Goal: Task Accomplishment & Management: Manage account settings

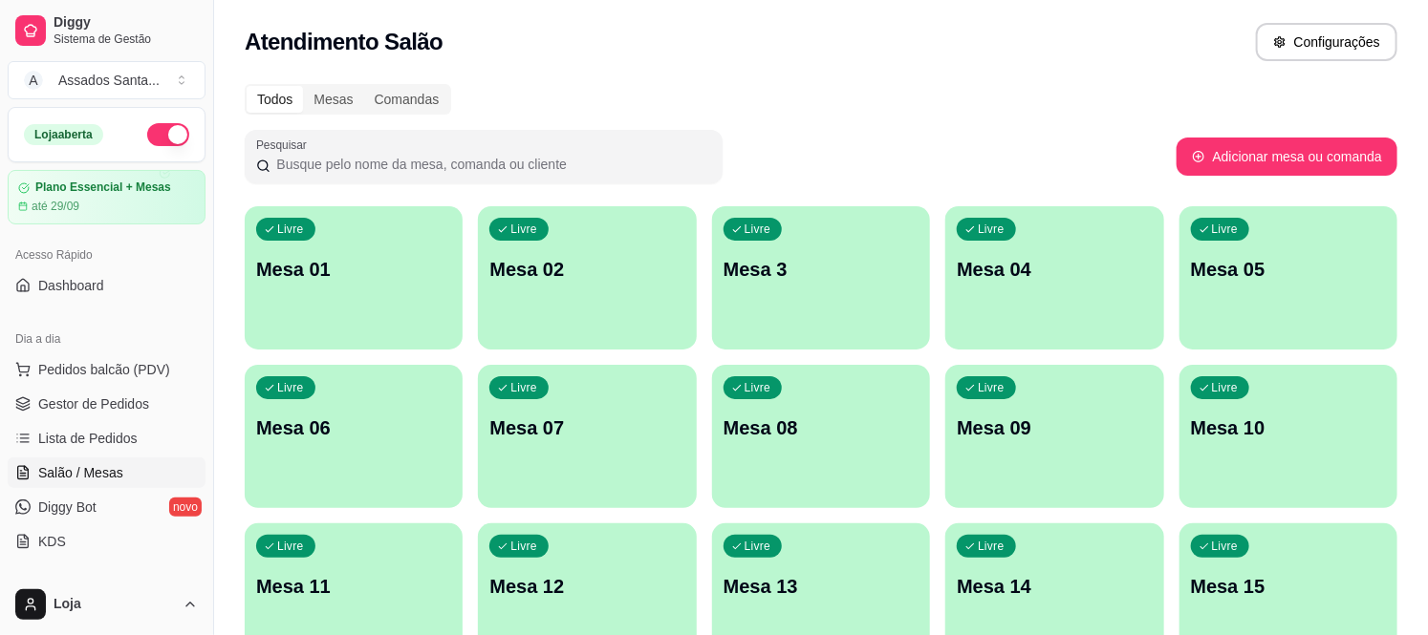
click at [350, 282] on div "Livre Mesa 01" at bounding box center [354, 266] width 218 height 120
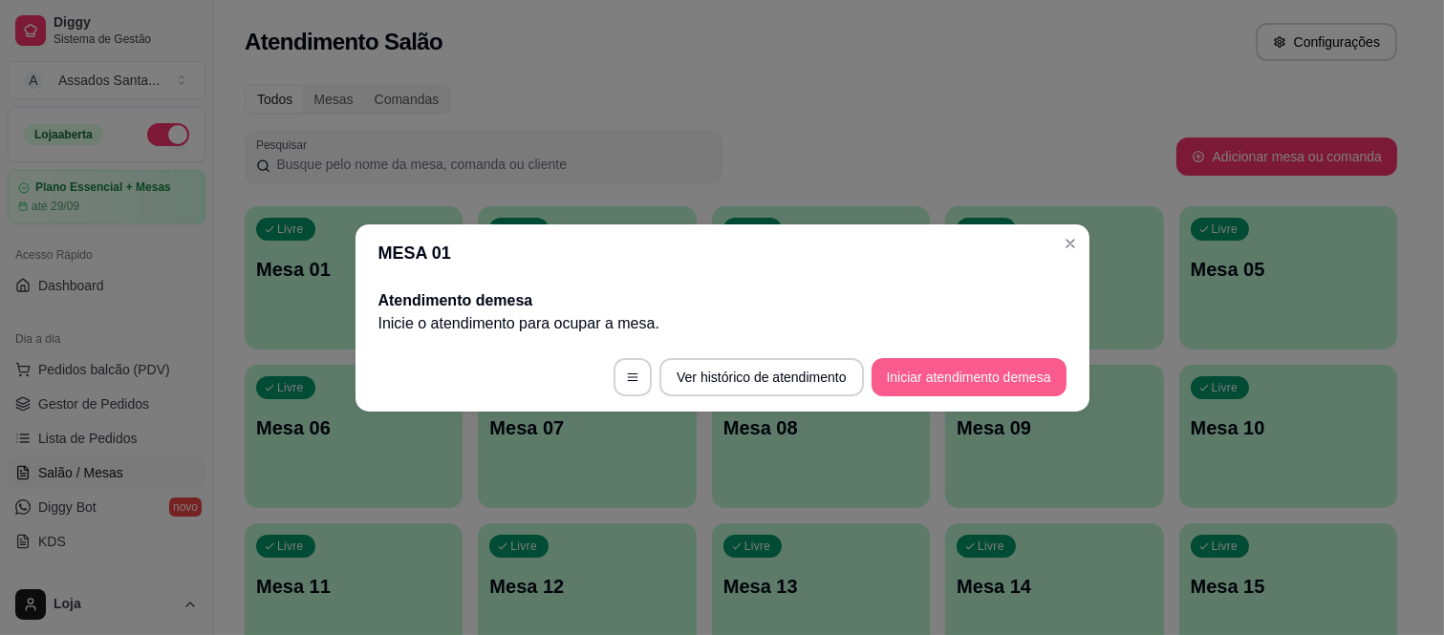
click at [963, 365] on button "Iniciar atendimento de mesa" at bounding box center [969, 377] width 195 height 38
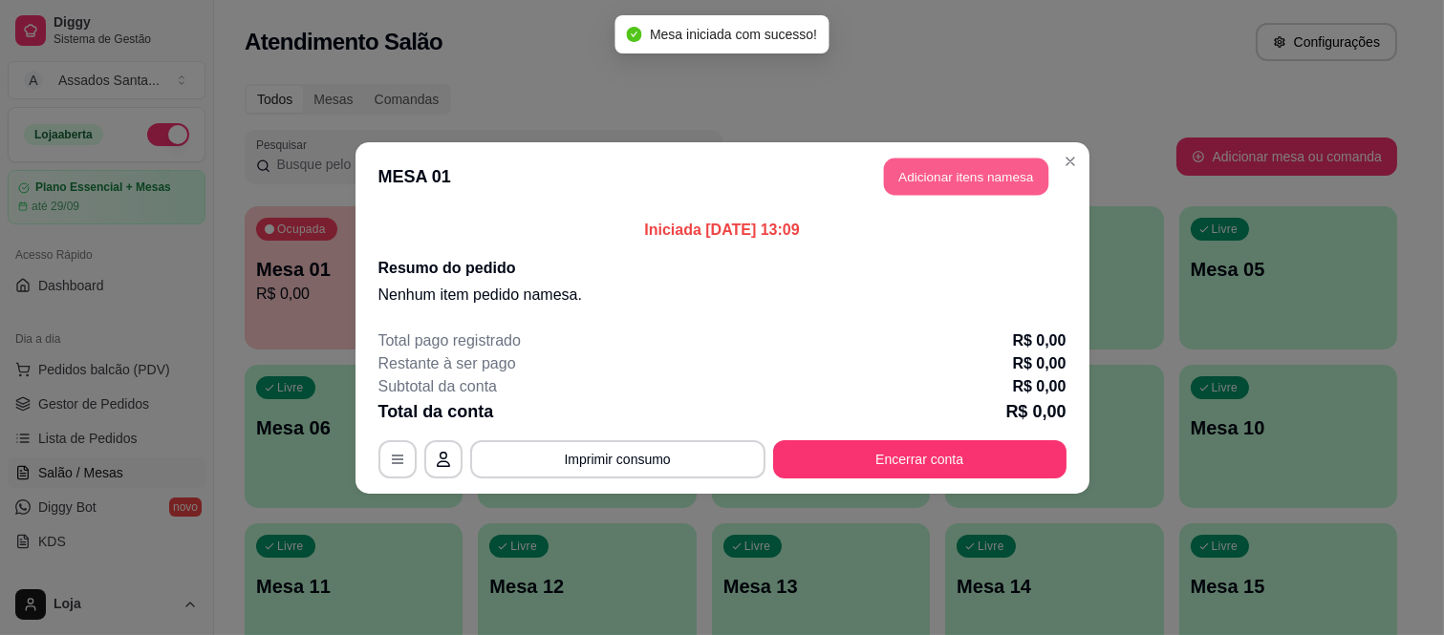
click at [946, 173] on button "Adicionar itens na mesa" at bounding box center [966, 176] width 164 height 37
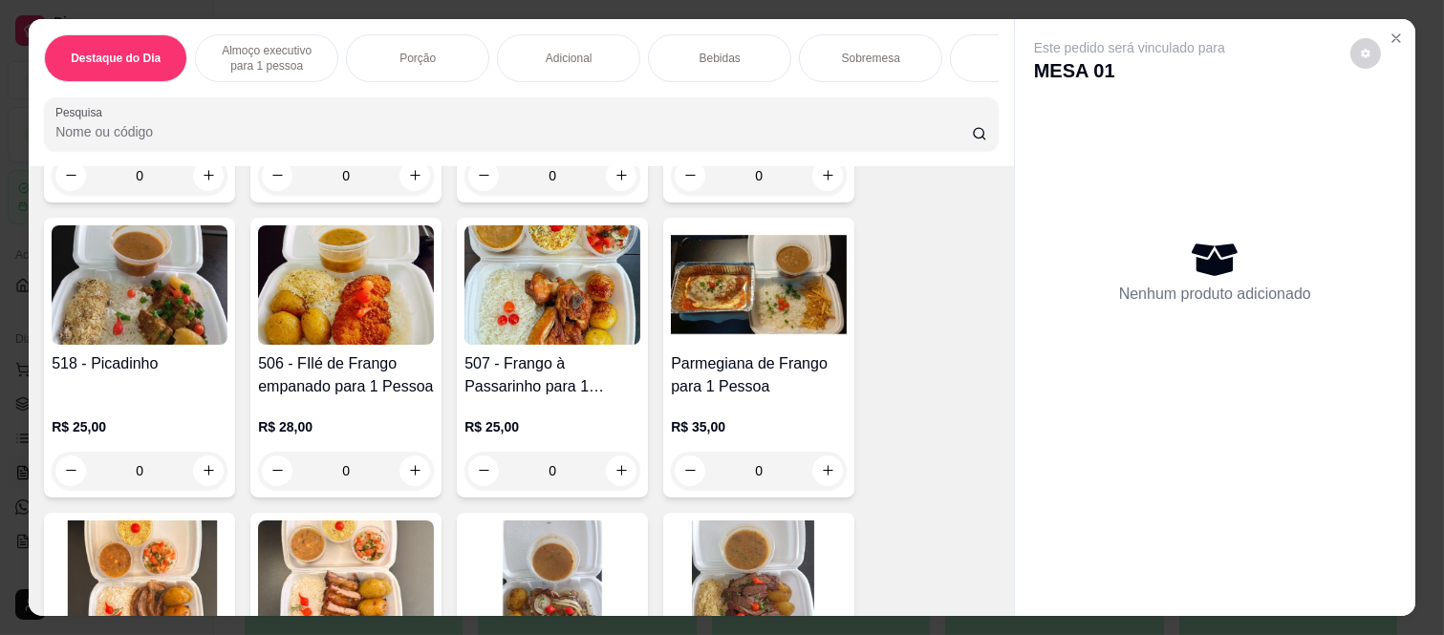
scroll to position [743, 0]
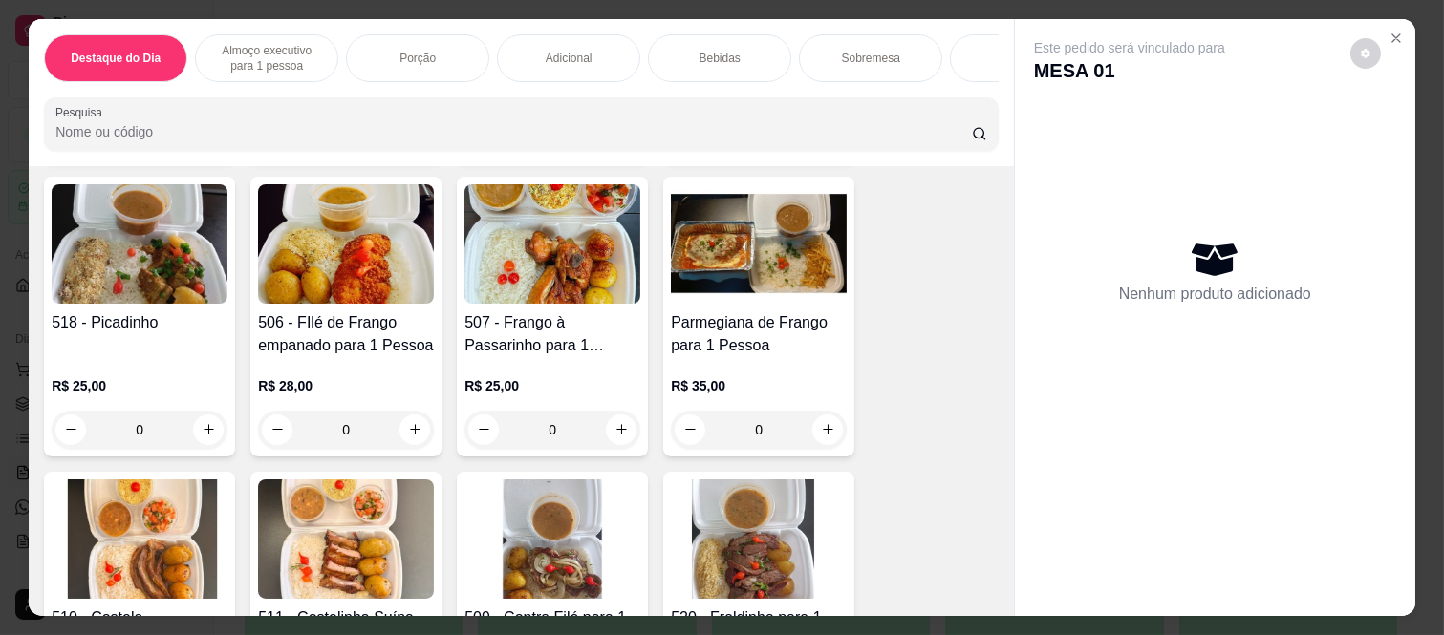
click at [197, 436] on div "0" at bounding box center [140, 430] width 176 height 38
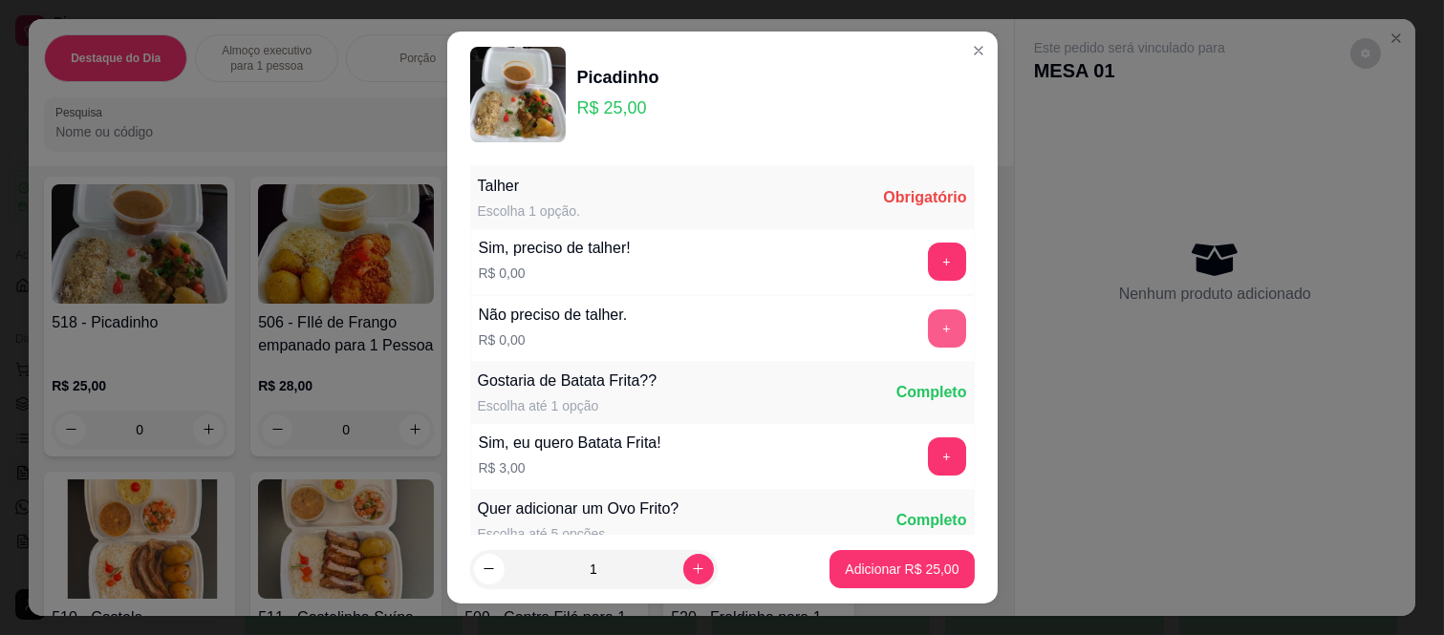
click at [928, 327] on button "+" at bounding box center [947, 329] width 38 height 38
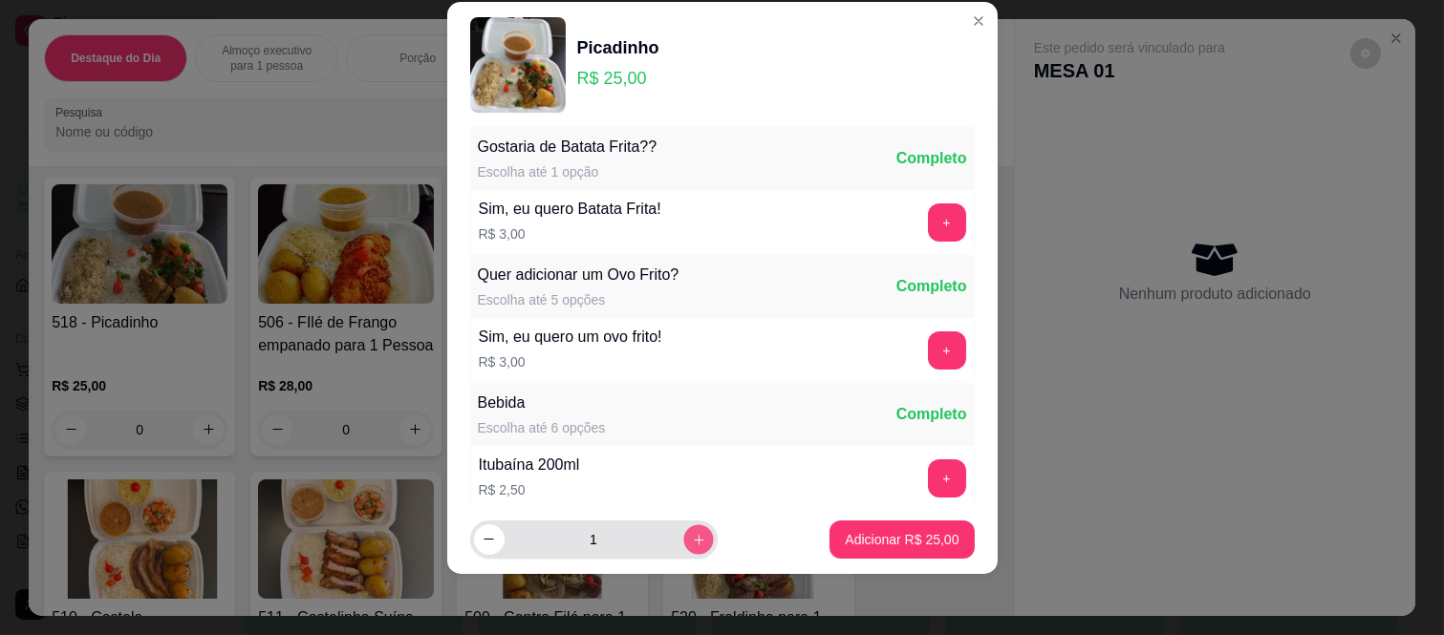
click at [691, 540] on icon "increase-product-quantity" at bounding box center [698, 539] width 14 height 14
type input "2"
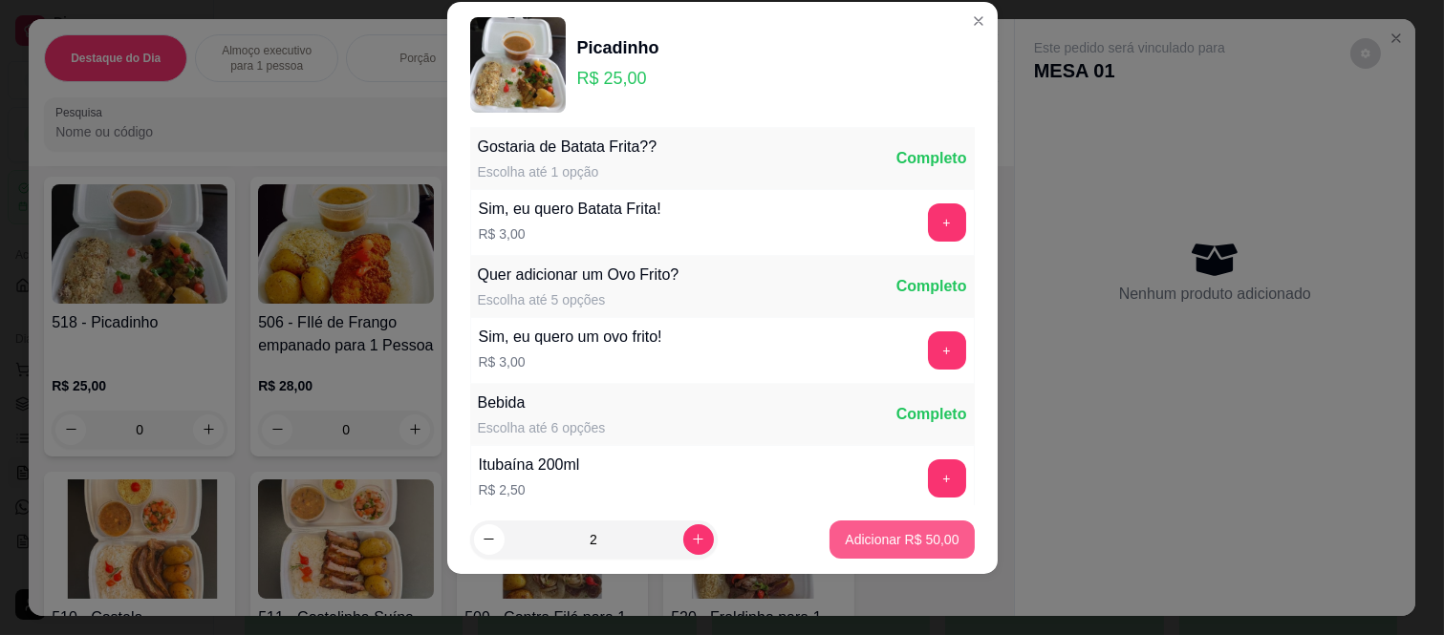
click at [846, 539] on p "Adicionar R$ 50,00" at bounding box center [902, 539] width 114 height 19
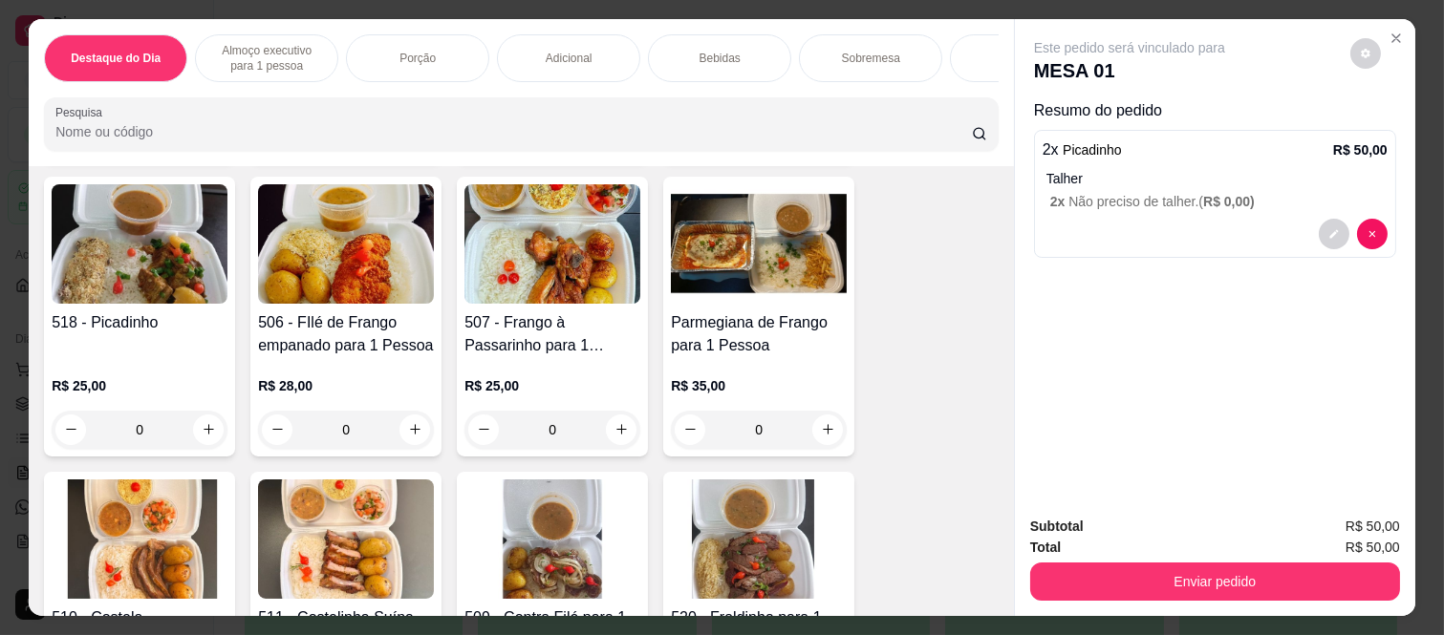
click at [817, 436] on div "0" at bounding box center [759, 430] width 176 height 38
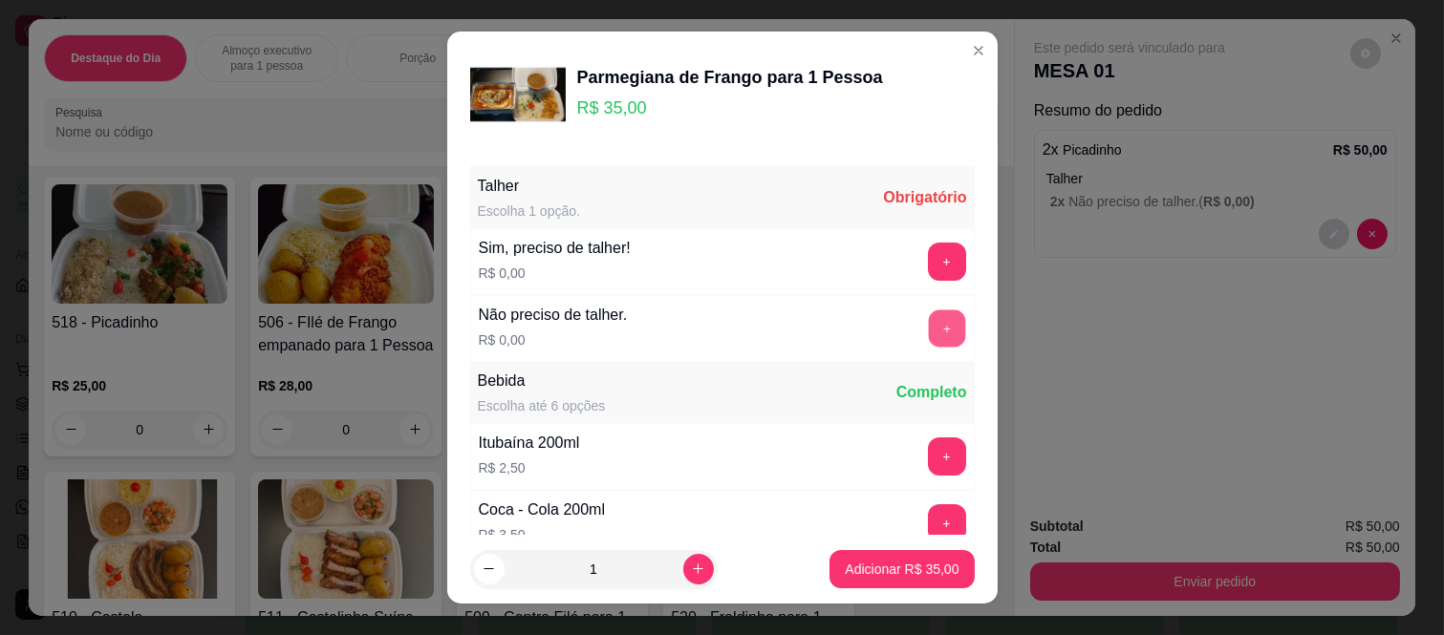
click at [928, 332] on button "+" at bounding box center [946, 329] width 37 height 37
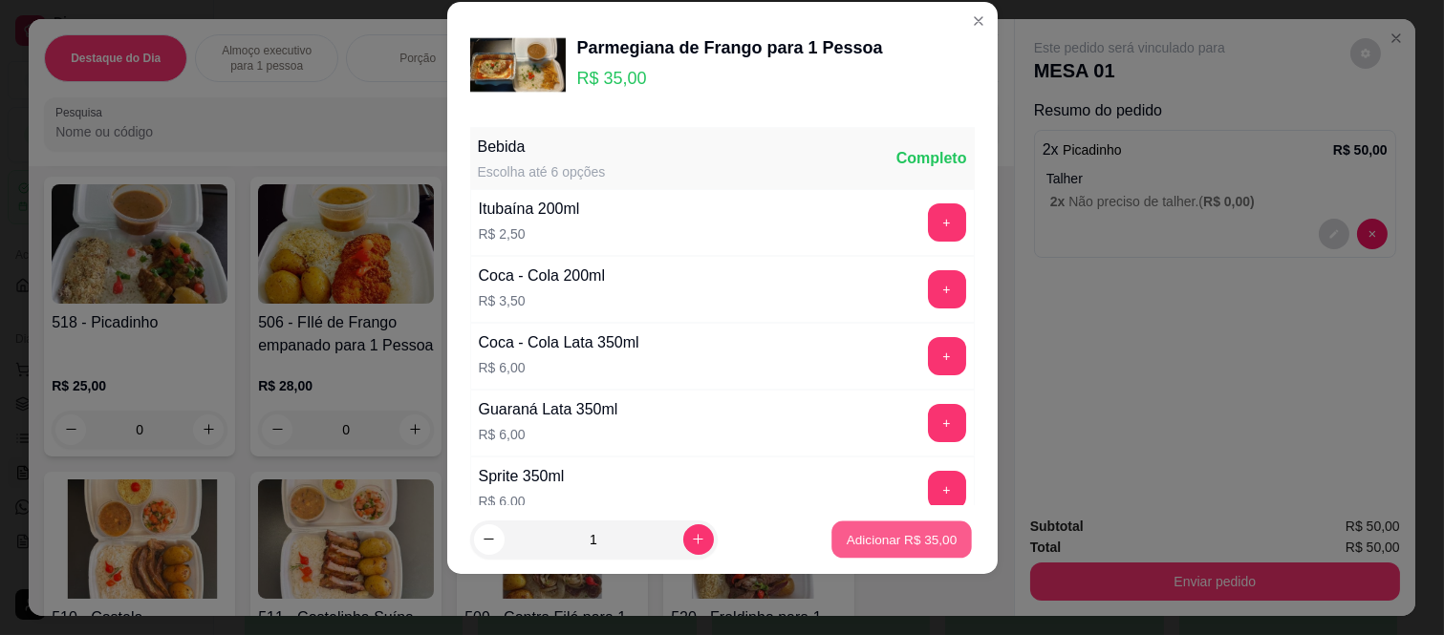
click at [895, 545] on p "Adicionar R$ 35,00" at bounding box center [902, 539] width 111 height 18
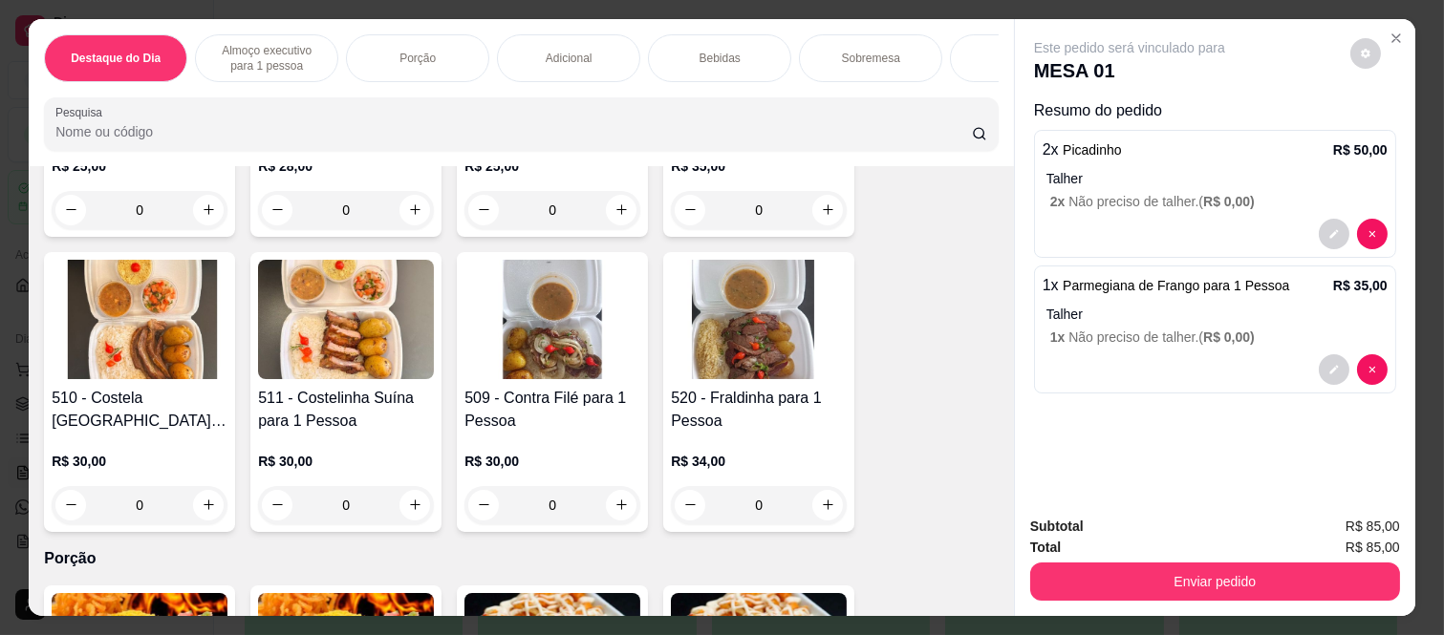
scroll to position [1062, 0]
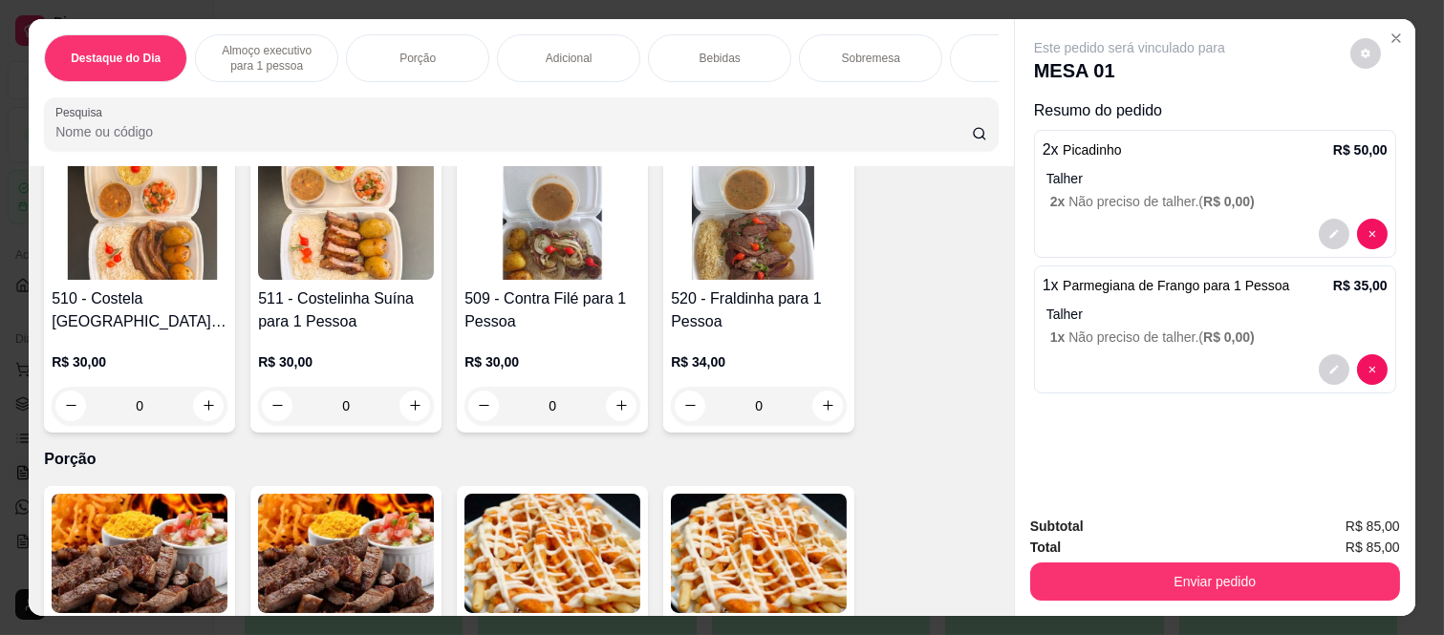
click at [203, 408] on div "0" at bounding box center [140, 406] width 176 height 38
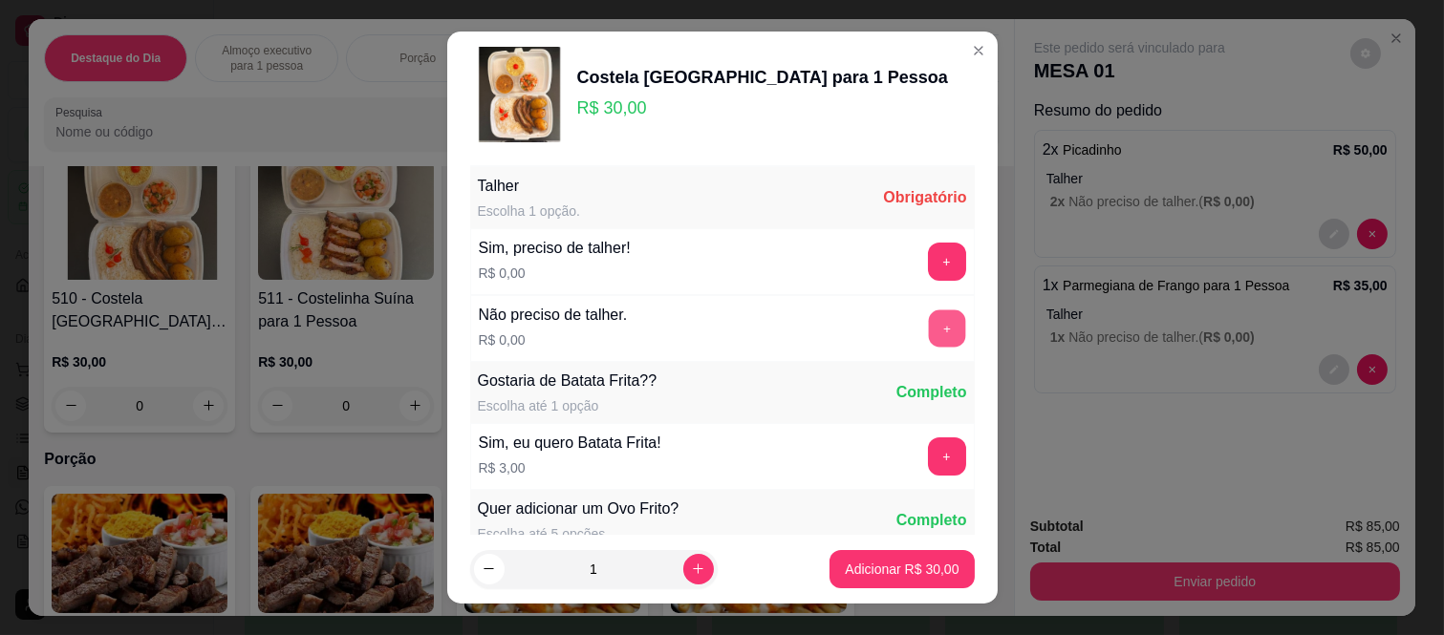
click at [928, 320] on button "+" at bounding box center [946, 329] width 37 height 37
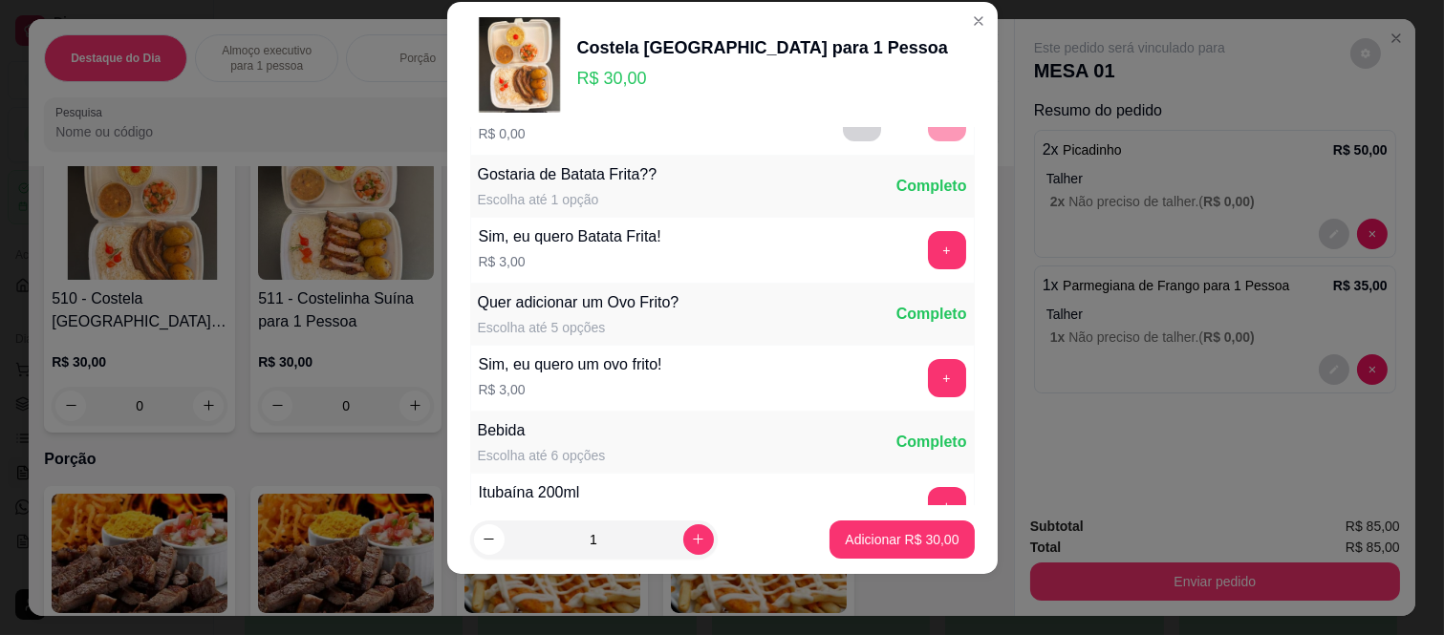
scroll to position [205, 0]
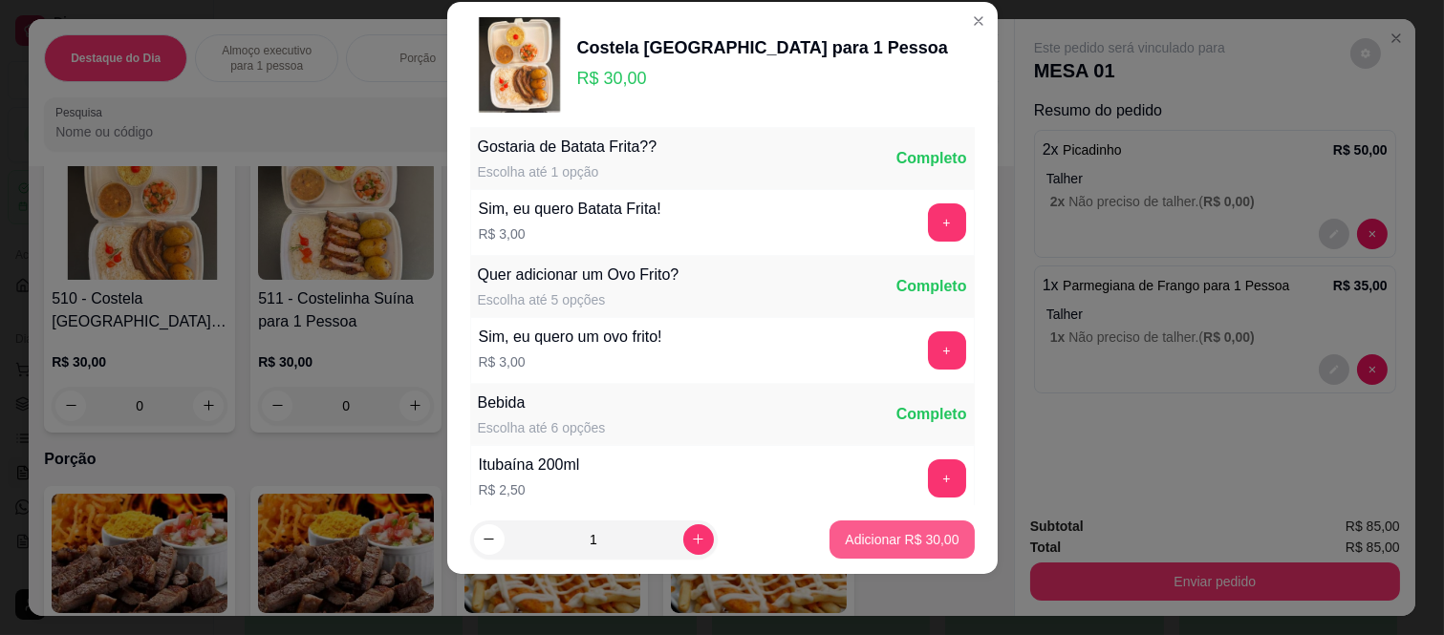
click at [853, 532] on p "Adicionar R$ 30,00" at bounding box center [902, 539] width 114 height 19
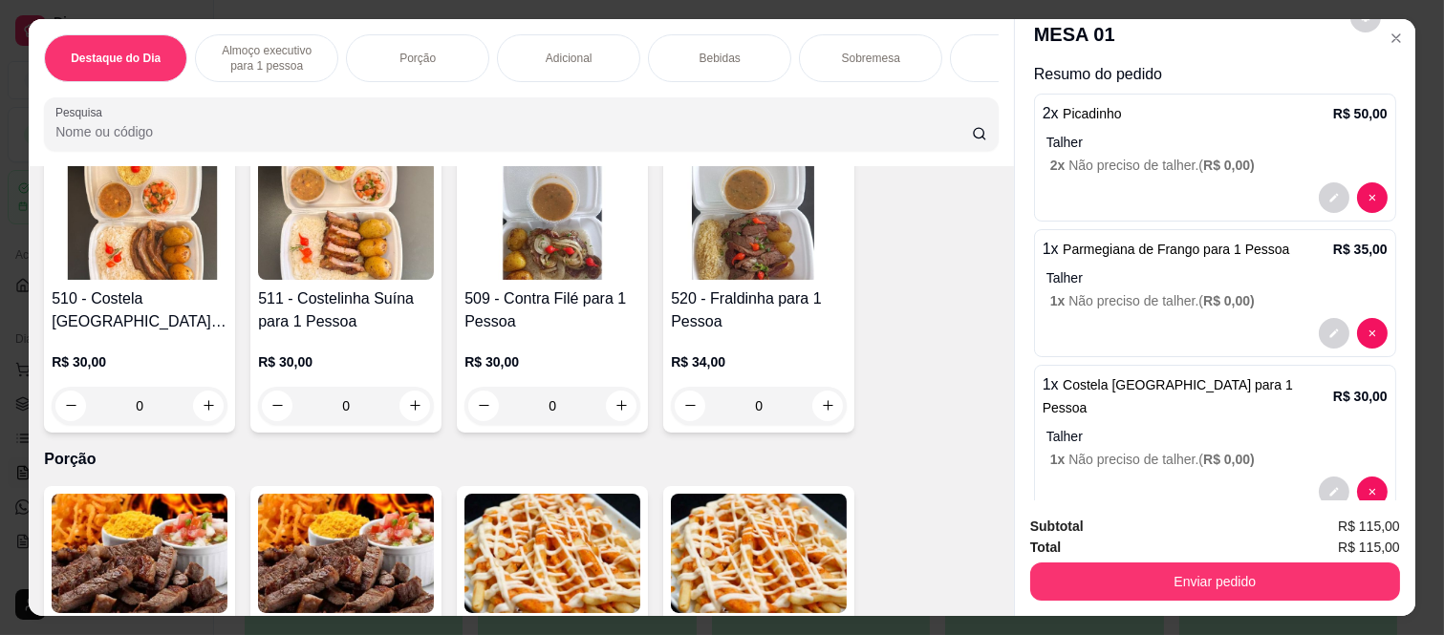
scroll to position [54, 0]
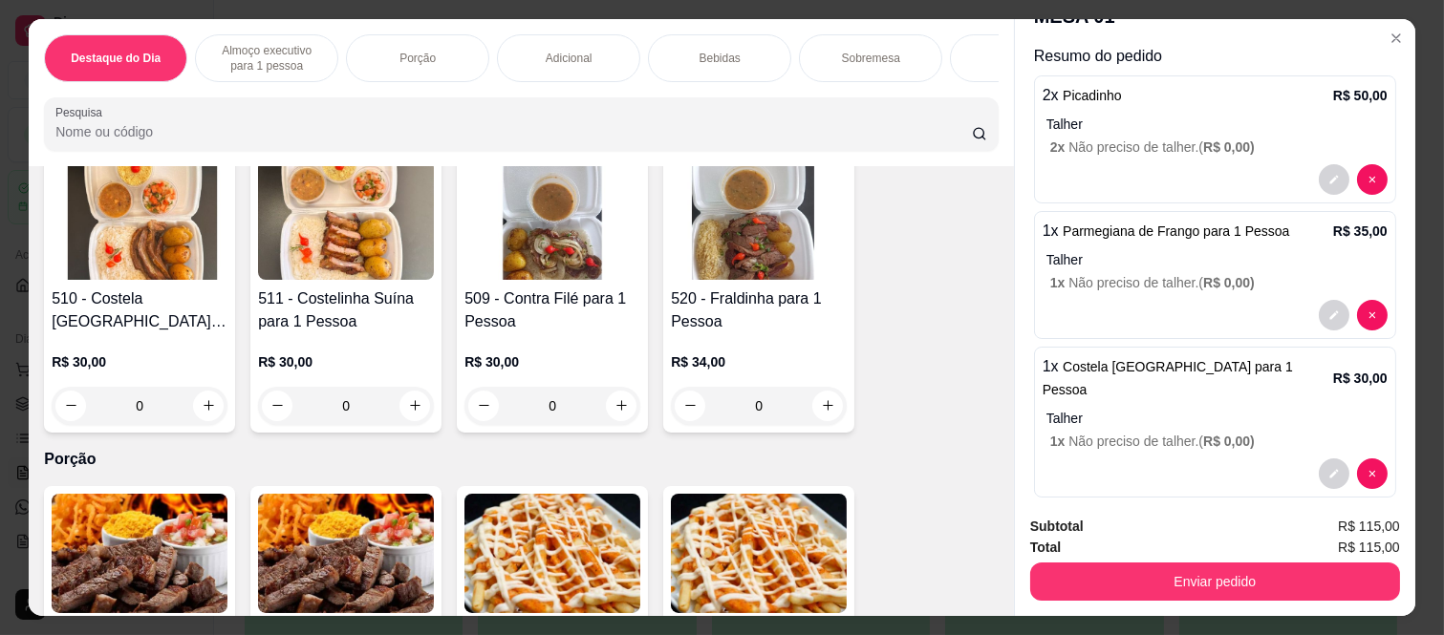
click at [721, 51] on p "Bebidas" at bounding box center [720, 58] width 41 height 15
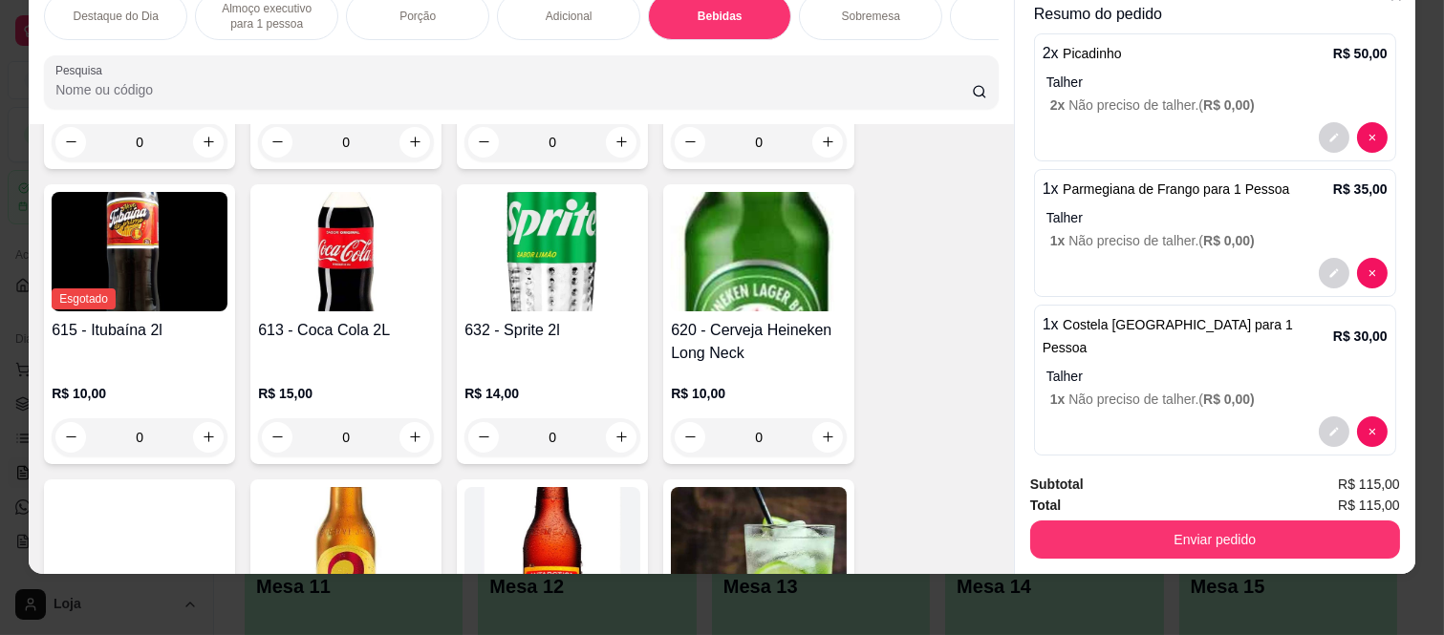
scroll to position [3746, 0]
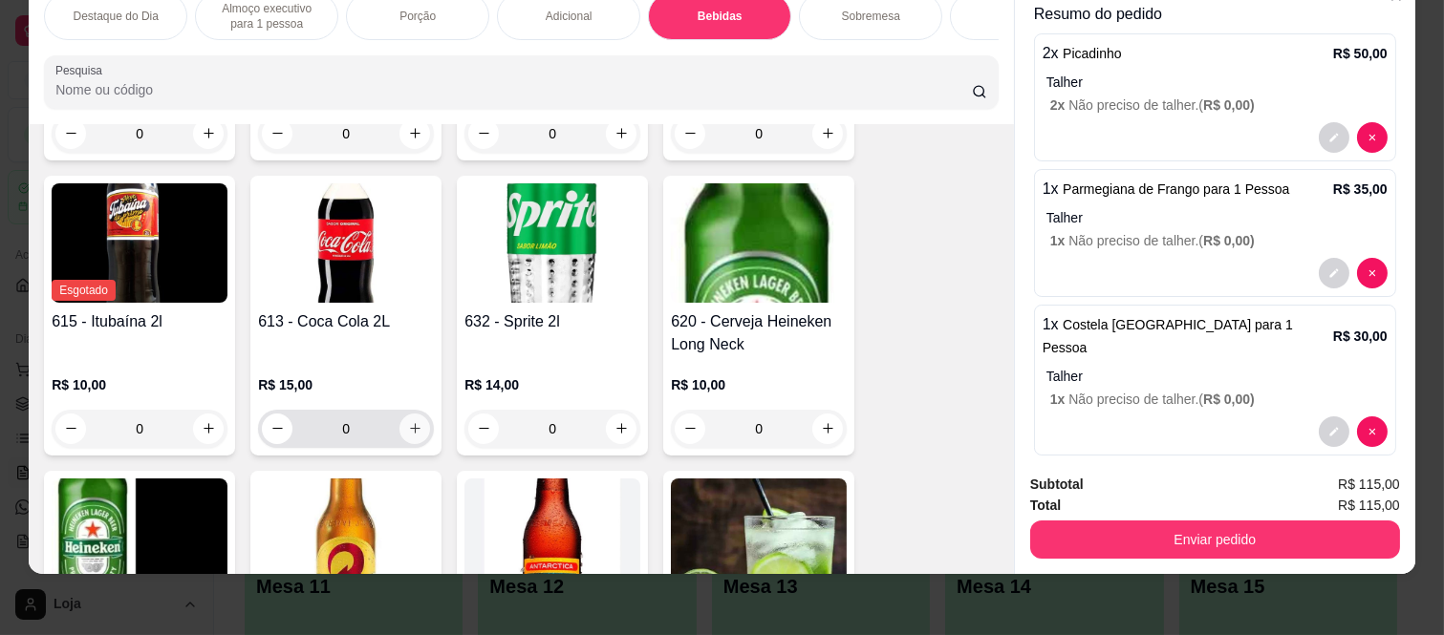
click at [411, 427] on icon "increase-product-quantity" at bounding box center [415, 428] width 14 height 14
type input "1"
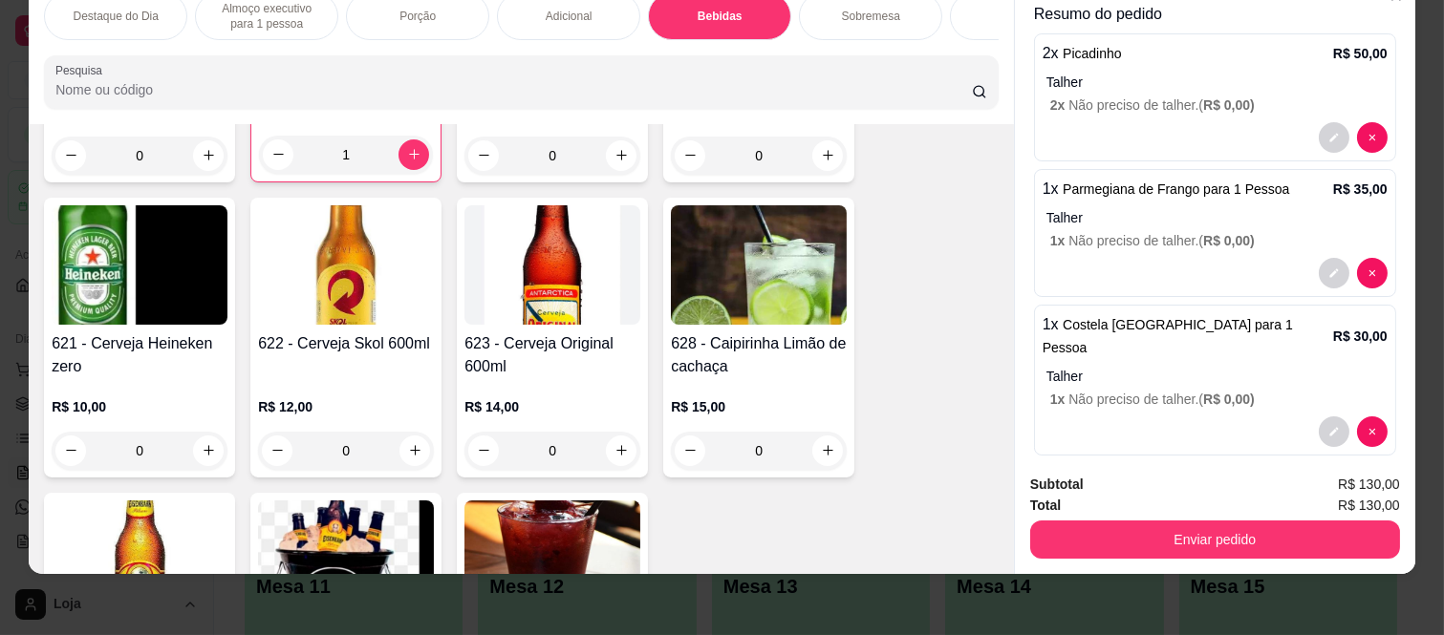
scroll to position [4064, 0]
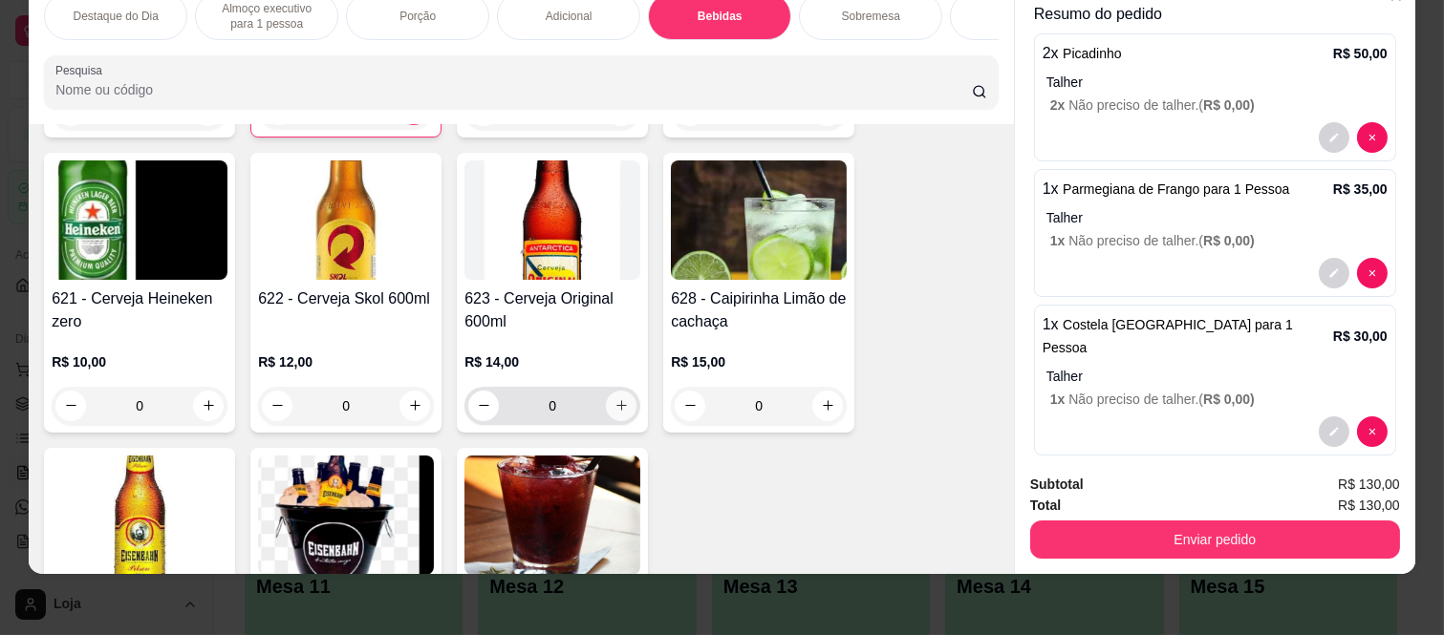
click at [614, 399] on icon "increase-product-quantity" at bounding box center [621, 405] width 14 height 14
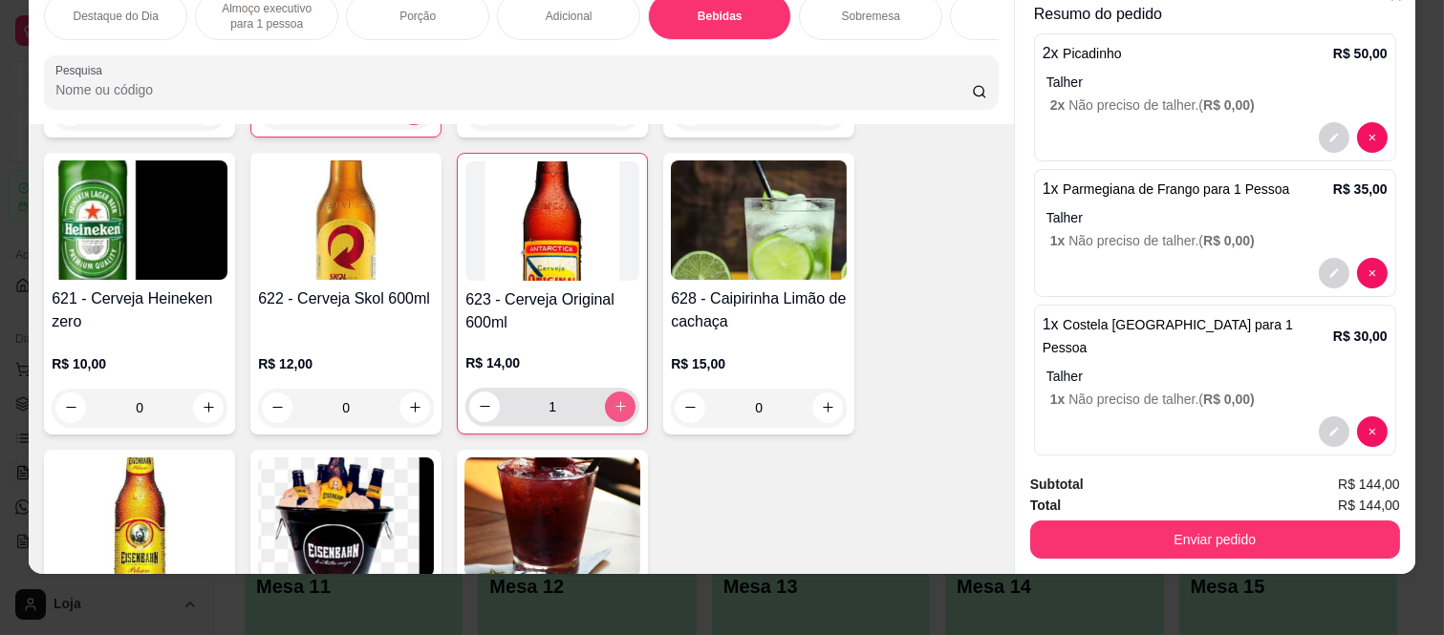
type input "1"
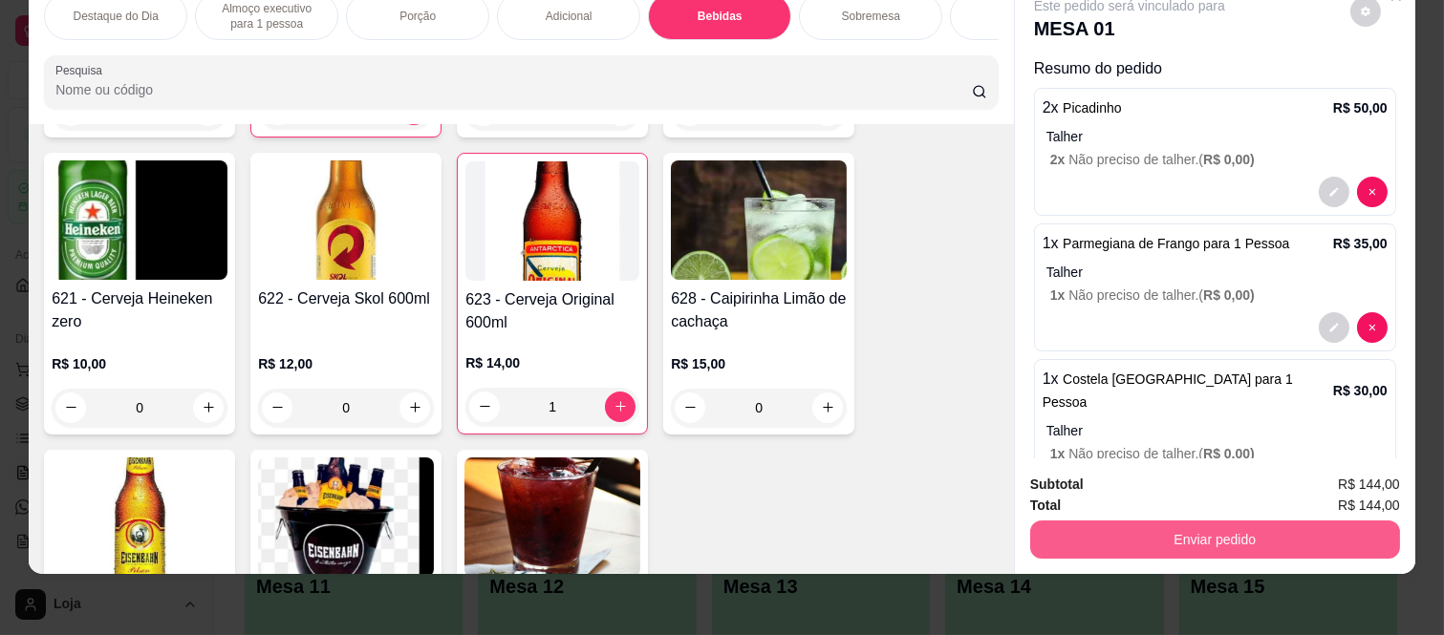
click at [1173, 521] on button "Enviar pedido" at bounding box center [1215, 540] width 370 height 38
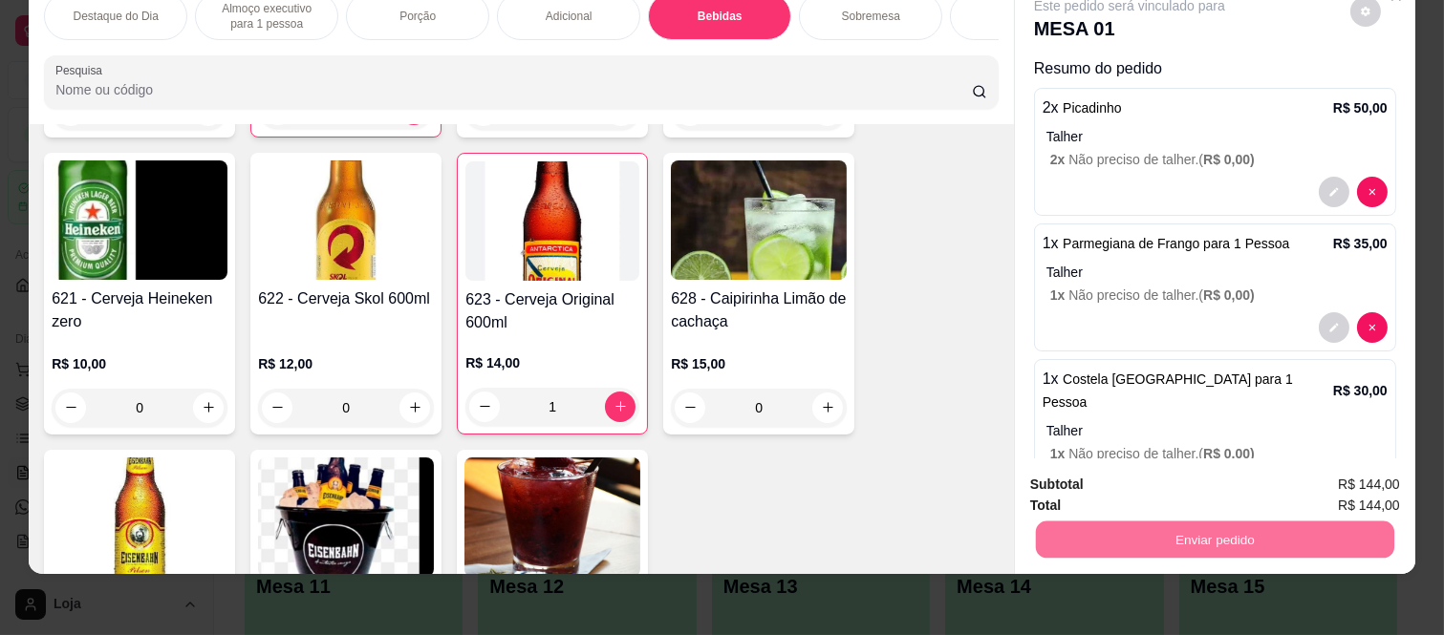
click at [1113, 476] on button "Não registrar e enviar pedido" at bounding box center [1150, 478] width 199 height 36
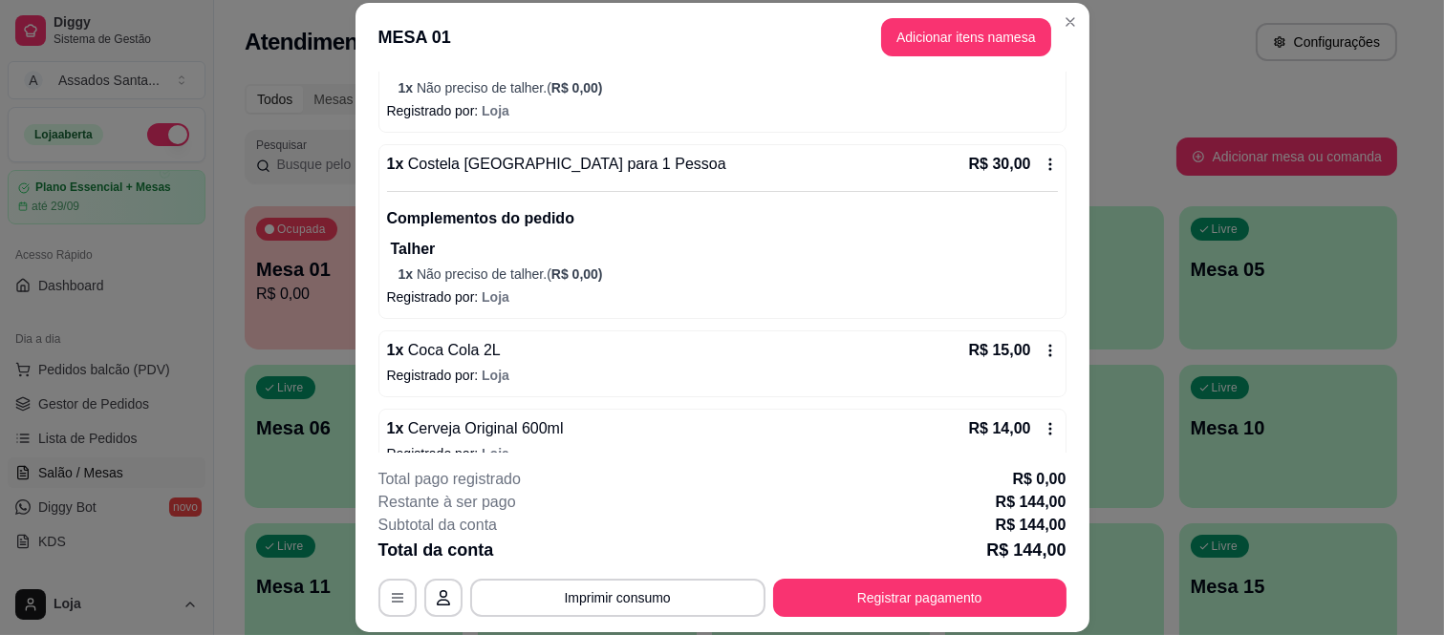
scroll to position [511, 0]
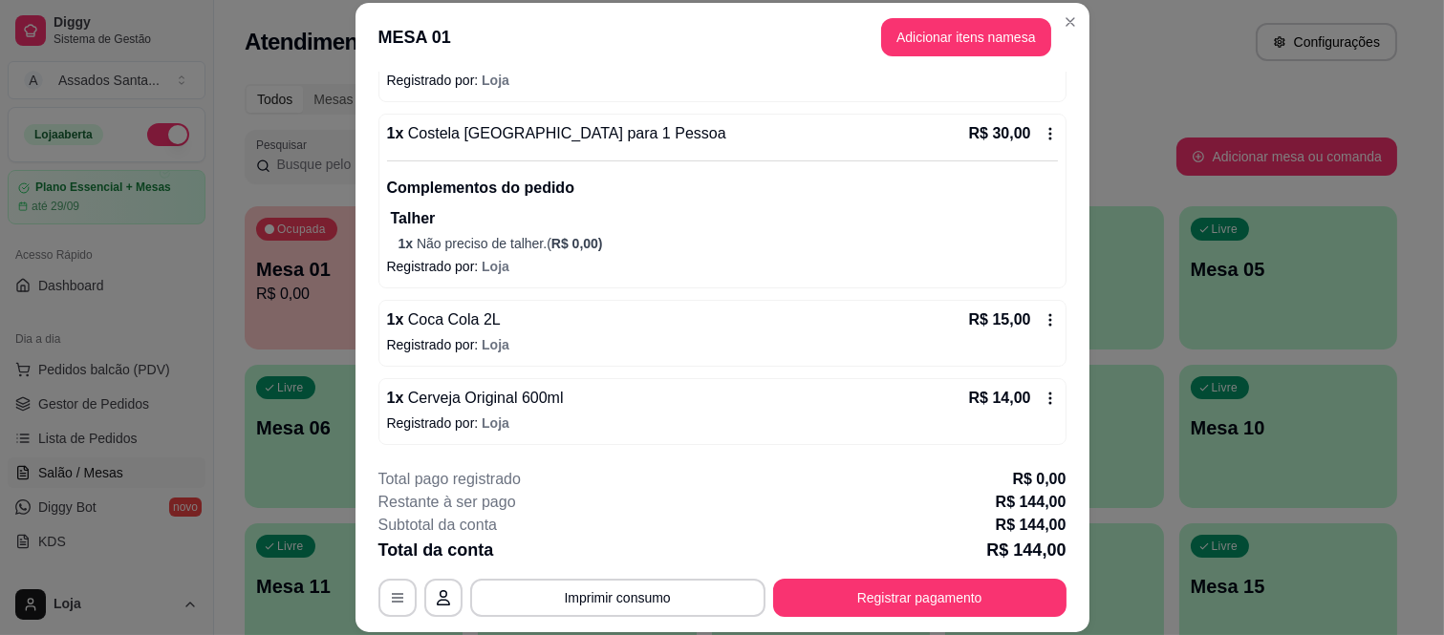
click at [1043, 317] on icon at bounding box center [1050, 319] width 15 height 15
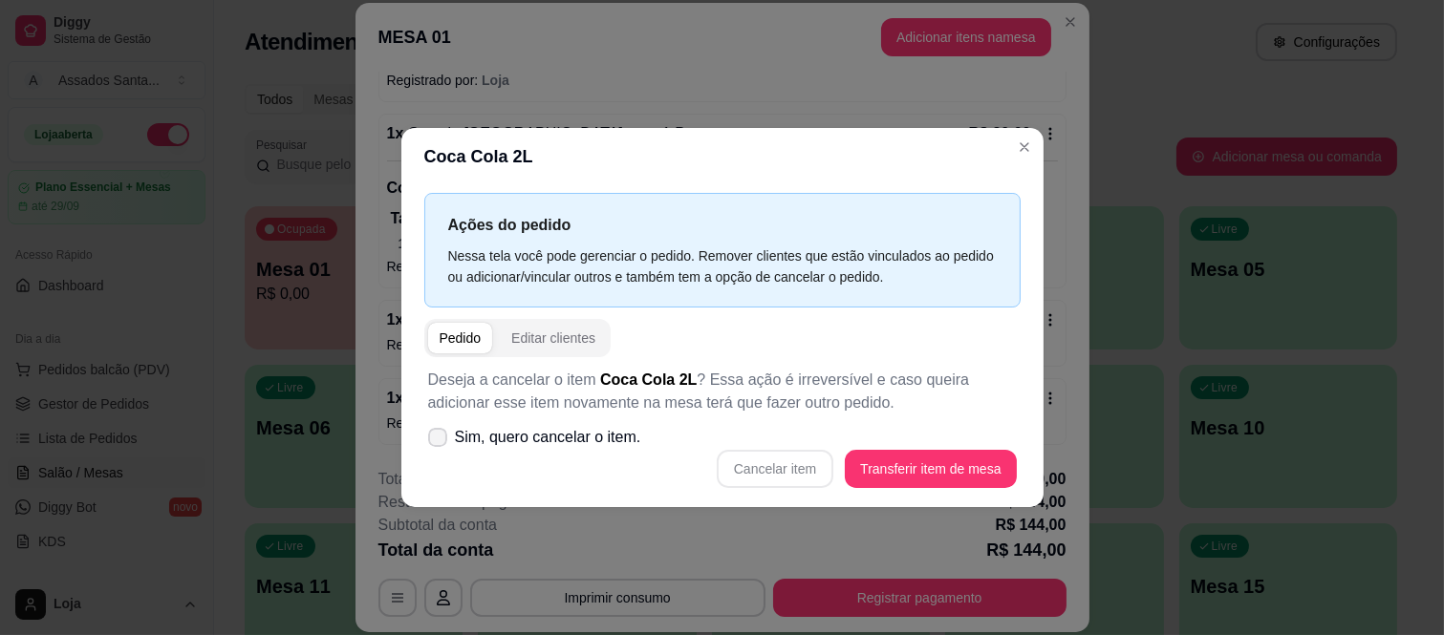
click at [445, 437] on span at bounding box center [437, 437] width 19 height 19
click at [440, 441] on input "Sim, quero cancelar o item." at bounding box center [433, 447] width 12 height 12
checkbox input "true"
click at [781, 461] on button "Cancelar item" at bounding box center [775, 469] width 117 height 38
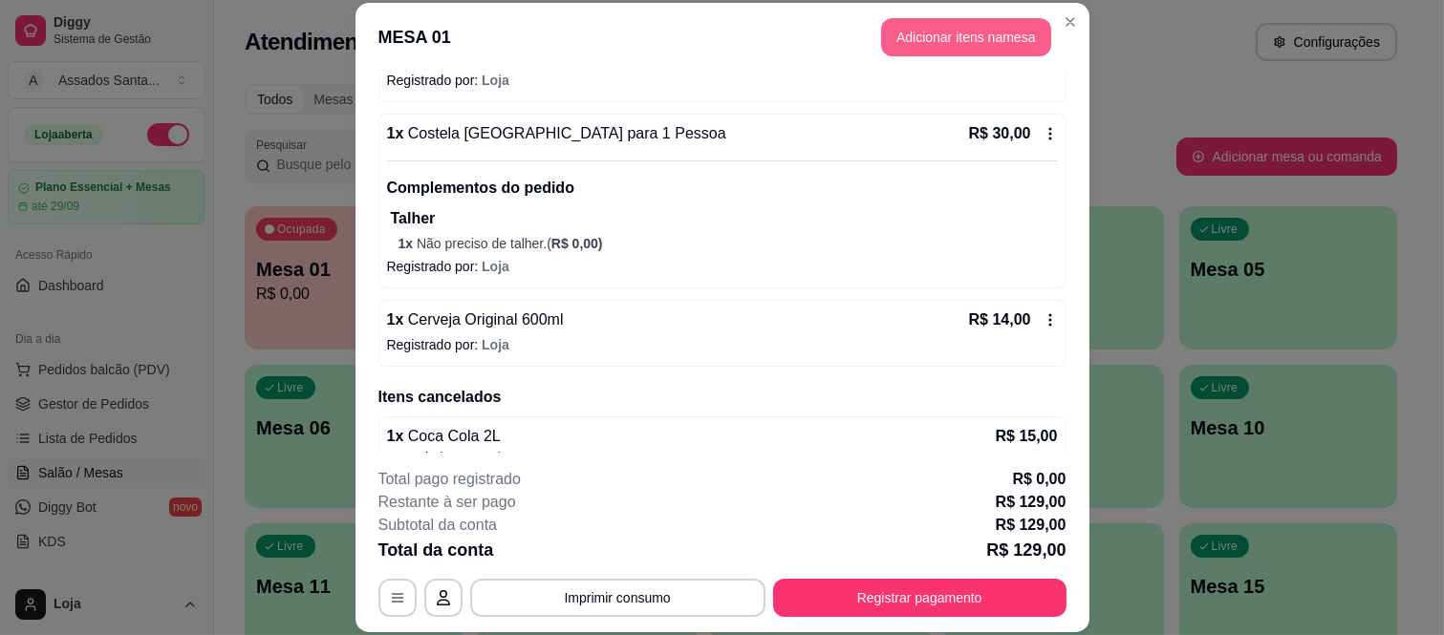
click at [937, 31] on button "Adicionar itens na mesa" at bounding box center [966, 37] width 170 height 38
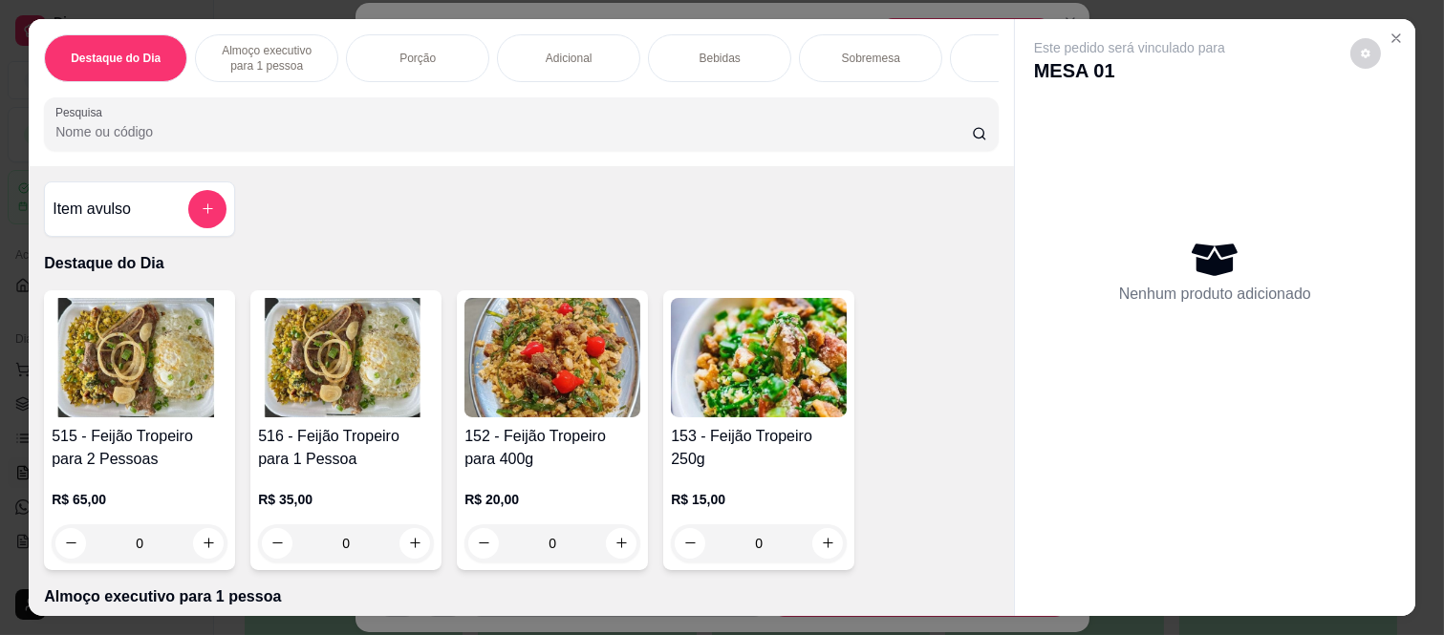
click at [708, 51] on p "Bebidas" at bounding box center [720, 58] width 41 height 15
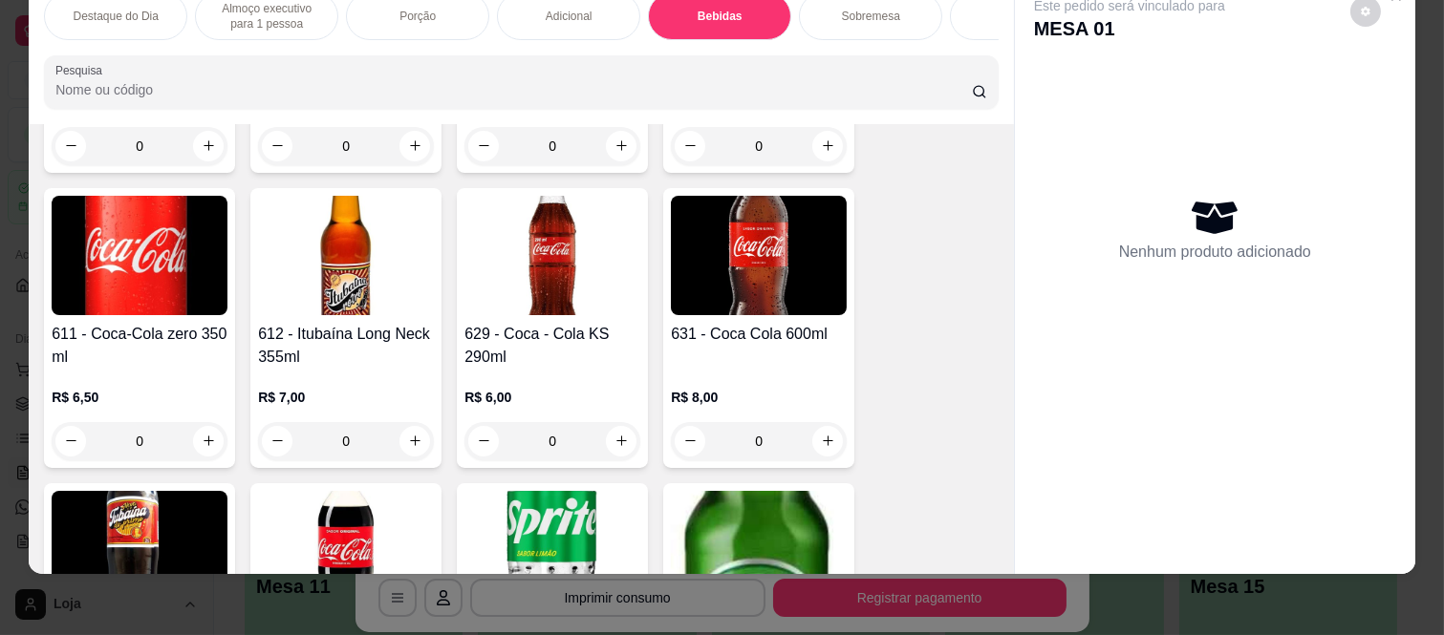
scroll to position [3533, 0]
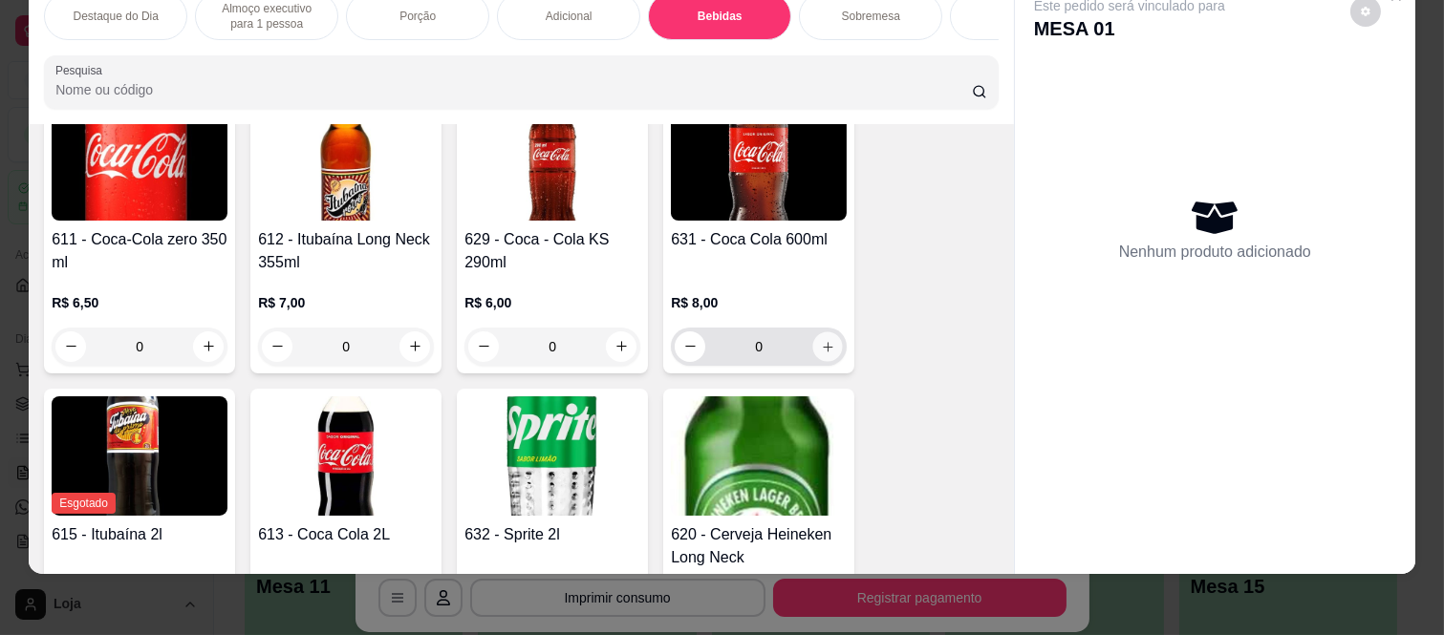
click at [821, 345] on icon "increase-product-quantity" at bounding box center [828, 347] width 14 height 14
type input "1"
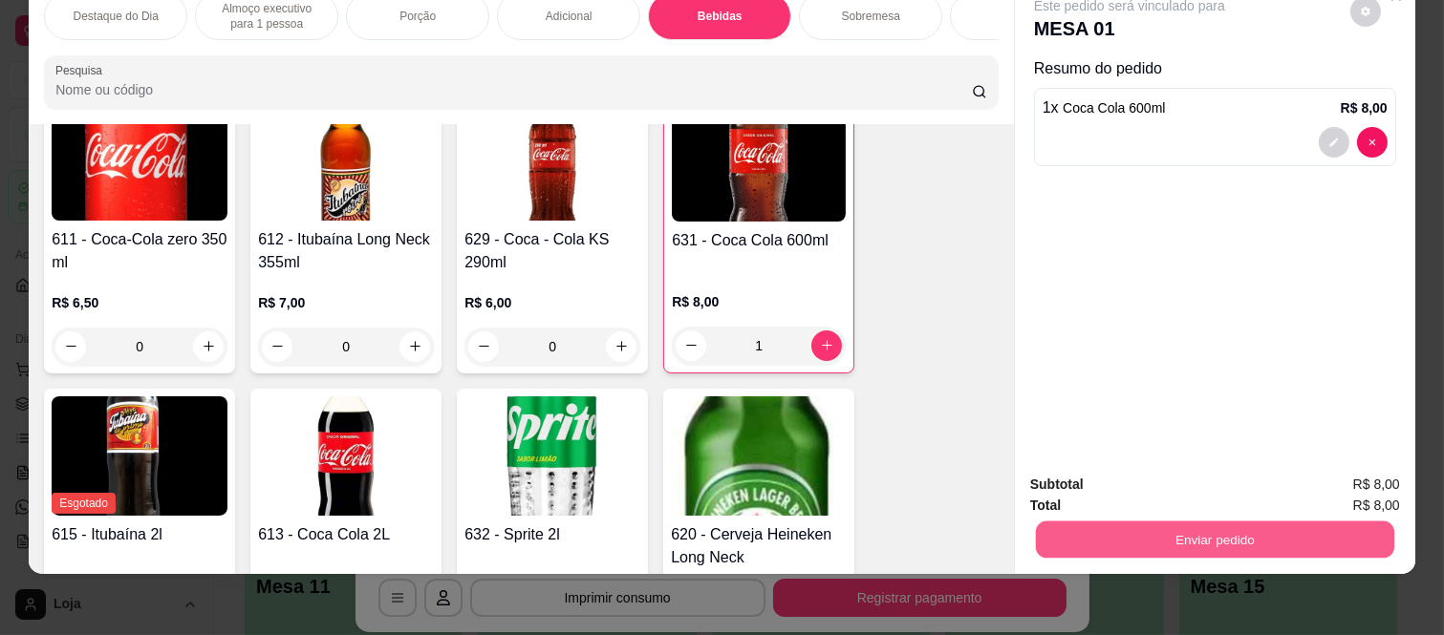
click at [1294, 522] on button "Enviar pedido" at bounding box center [1215, 540] width 358 height 37
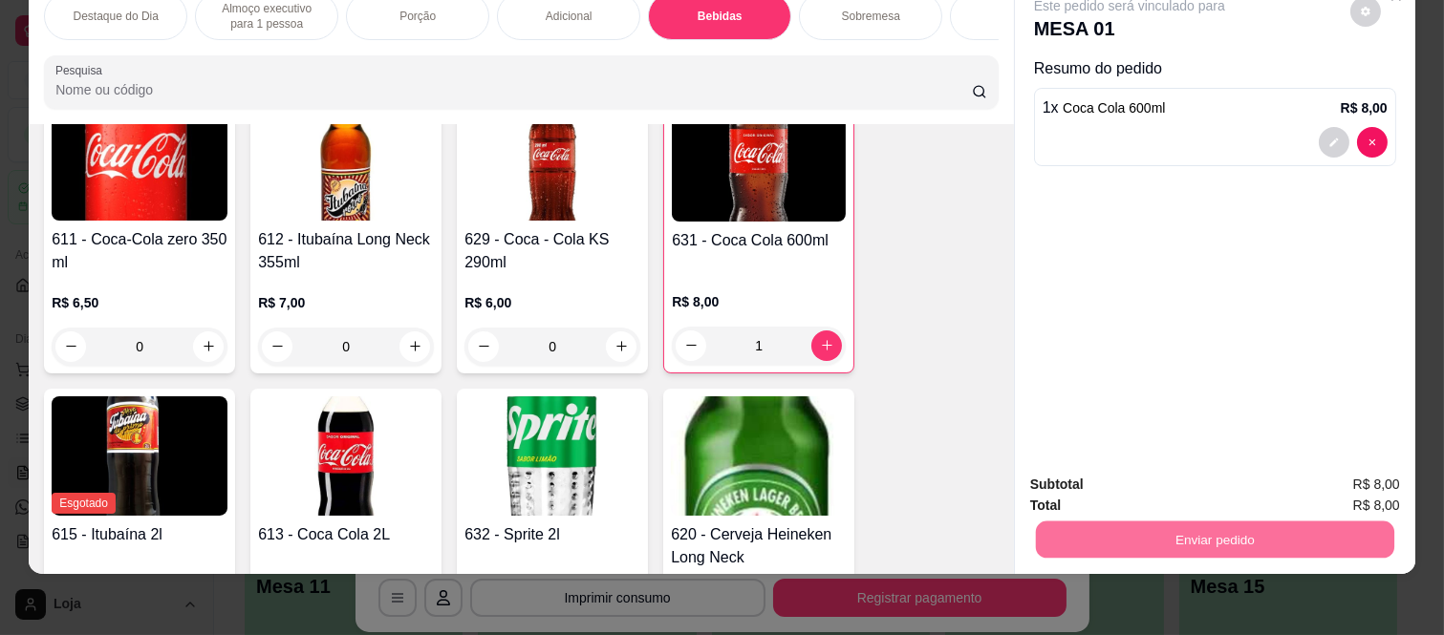
click at [1214, 485] on button "Não registrar e enviar pedido" at bounding box center [1151, 477] width 193 height 35
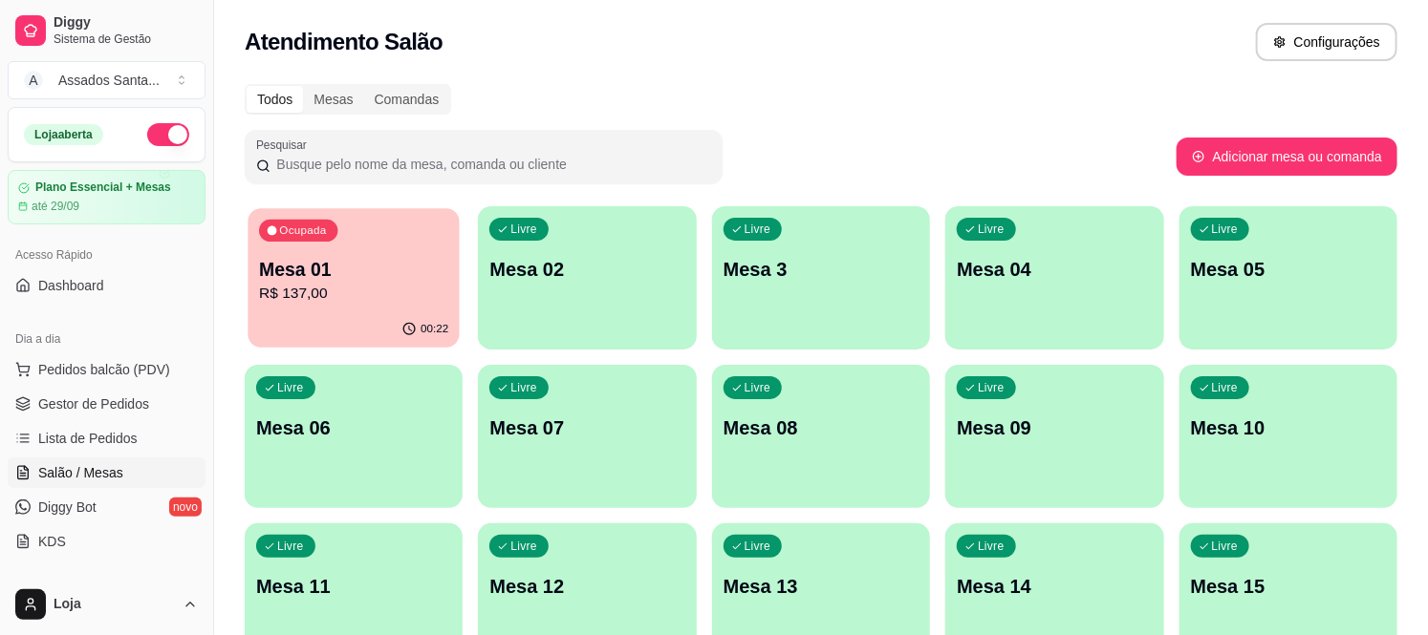
click at [309, 246] on div "Ocupada Mesa 01 R$ 137,00" at bounding box center [354, 259] width 212 height 103
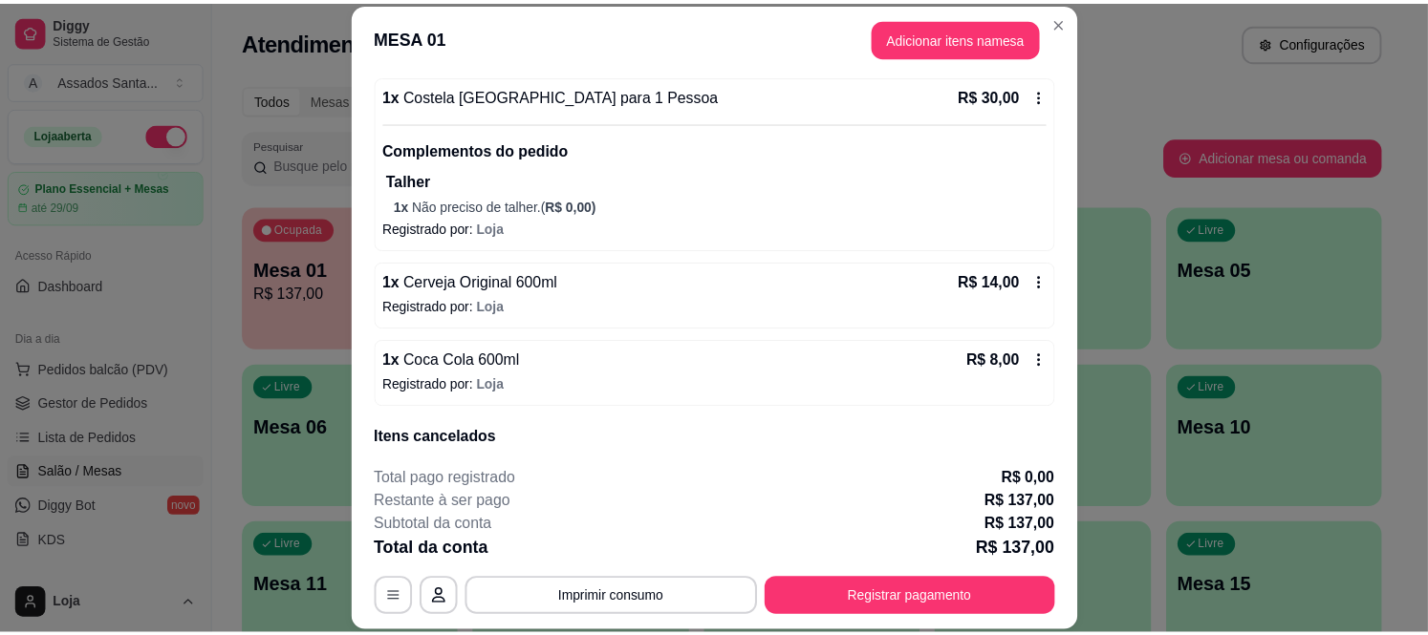
scroll to position [621, 0]
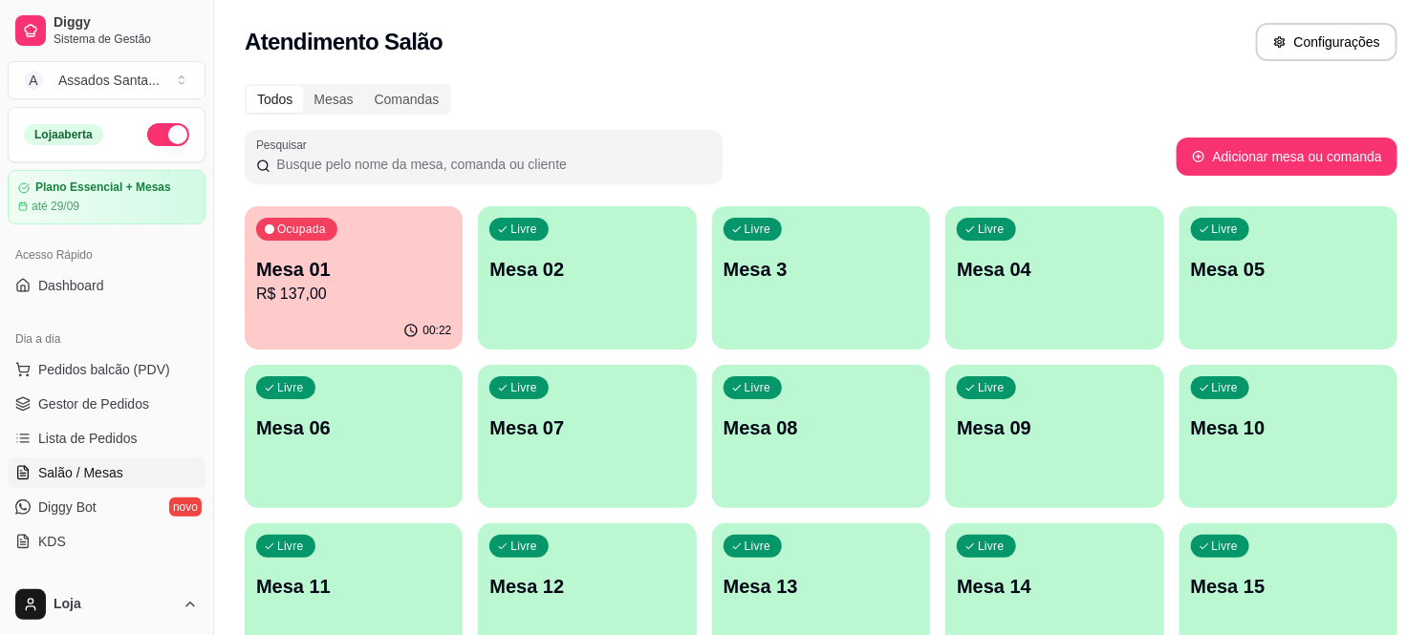
click at [148, 387] on ul "Pedidos balcão (PDV) Gestor de Pedidos Lista de Pedidos Salão / Mesas Diggy Bot…" at bounding box center [107, 456] width 198 height 203
click at [148, 399] on link "Gestor de Pedidos" at bounding box center [107, 404] width 198 height 31
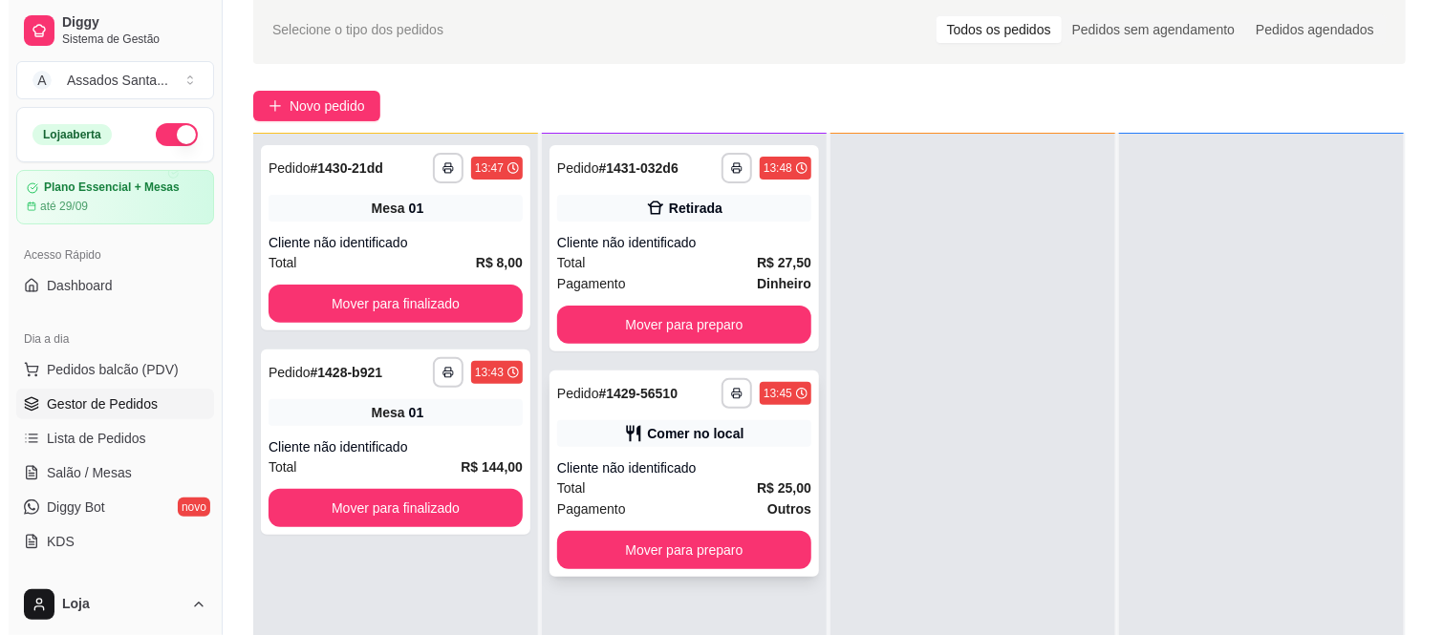
scroll to position [79, 0]
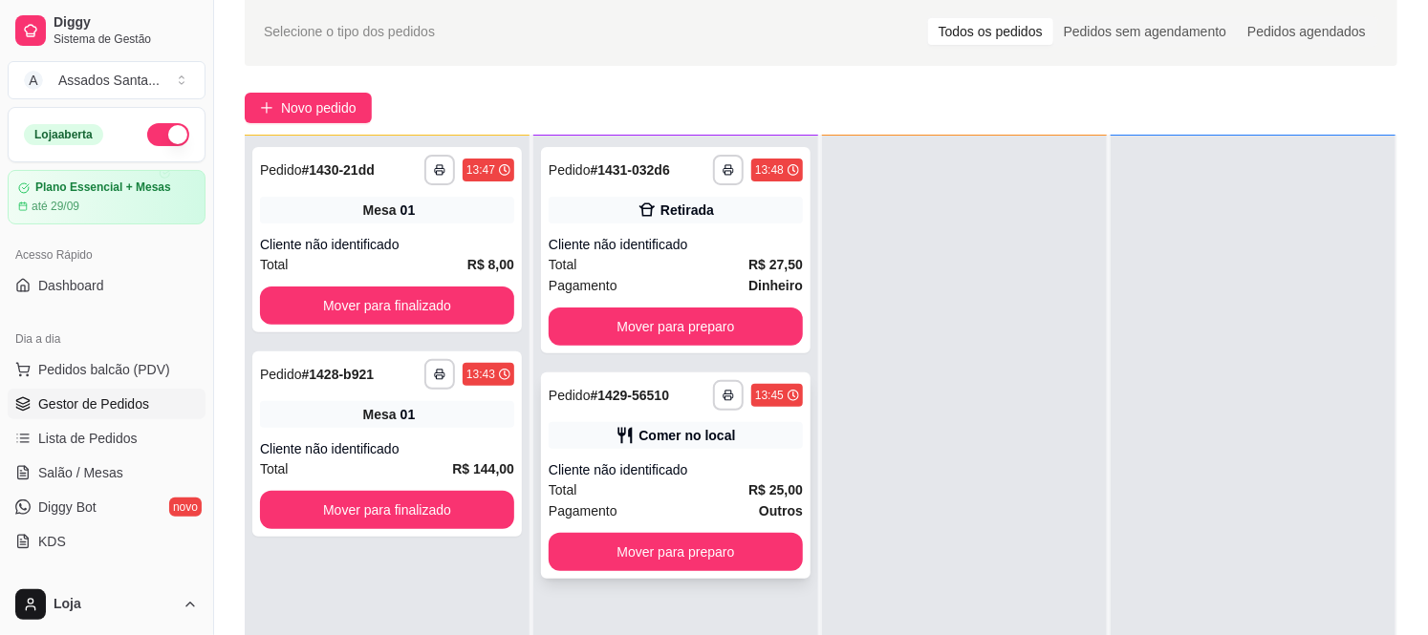
click at [666, 474] on div "Cliente não identificado" at bounding box center [676, 470] width 254 height 19
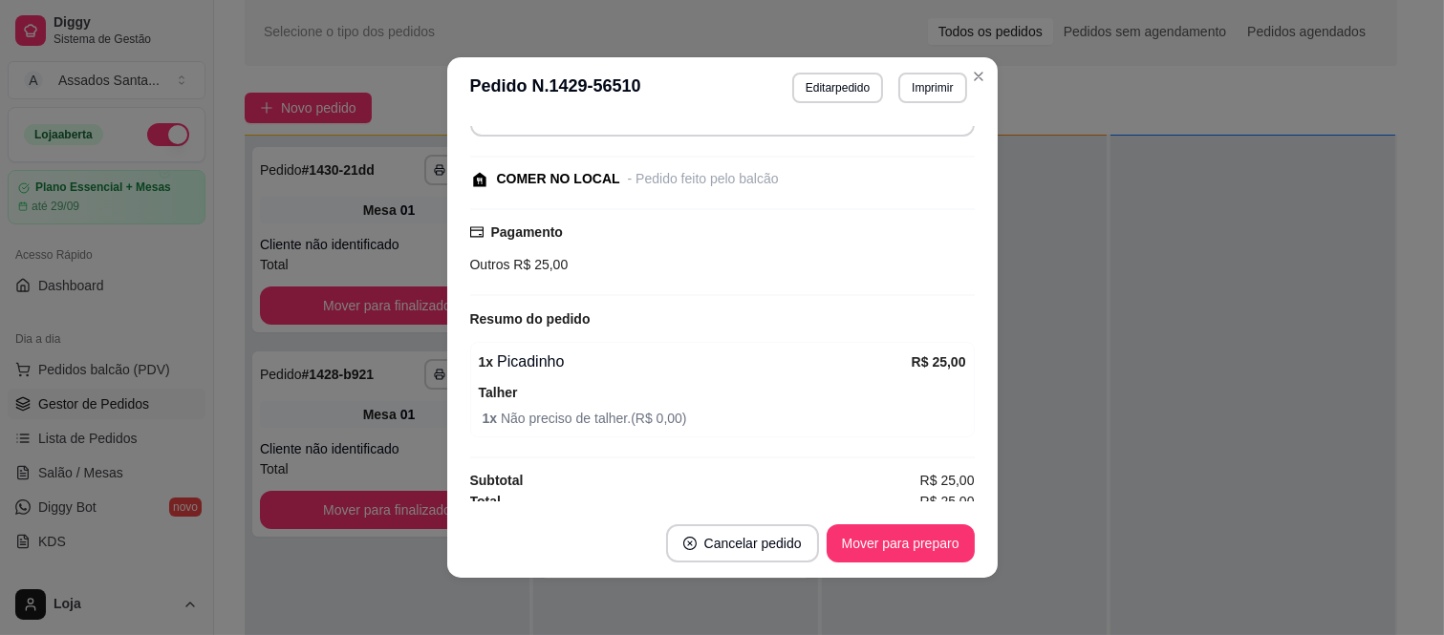
scroll to position [176, 0]
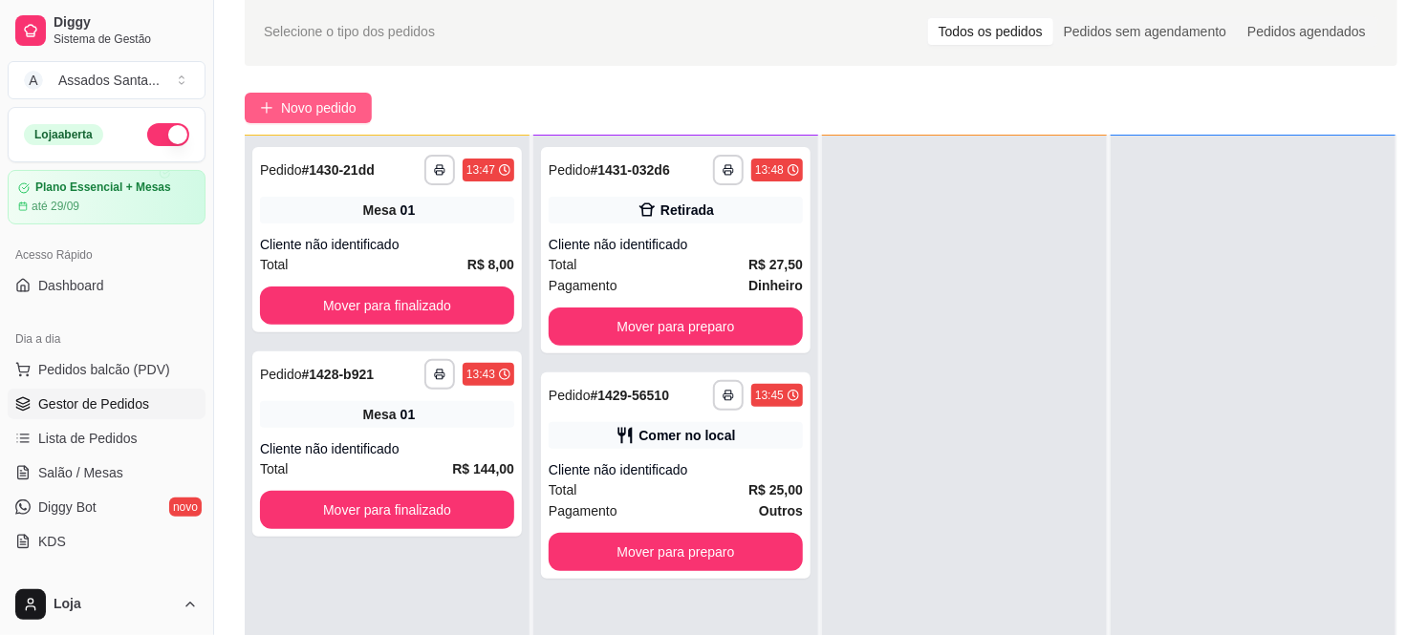
click at [330, 116] on span "Novo pedido" at bounding box center [318, 107] width 75 height 21
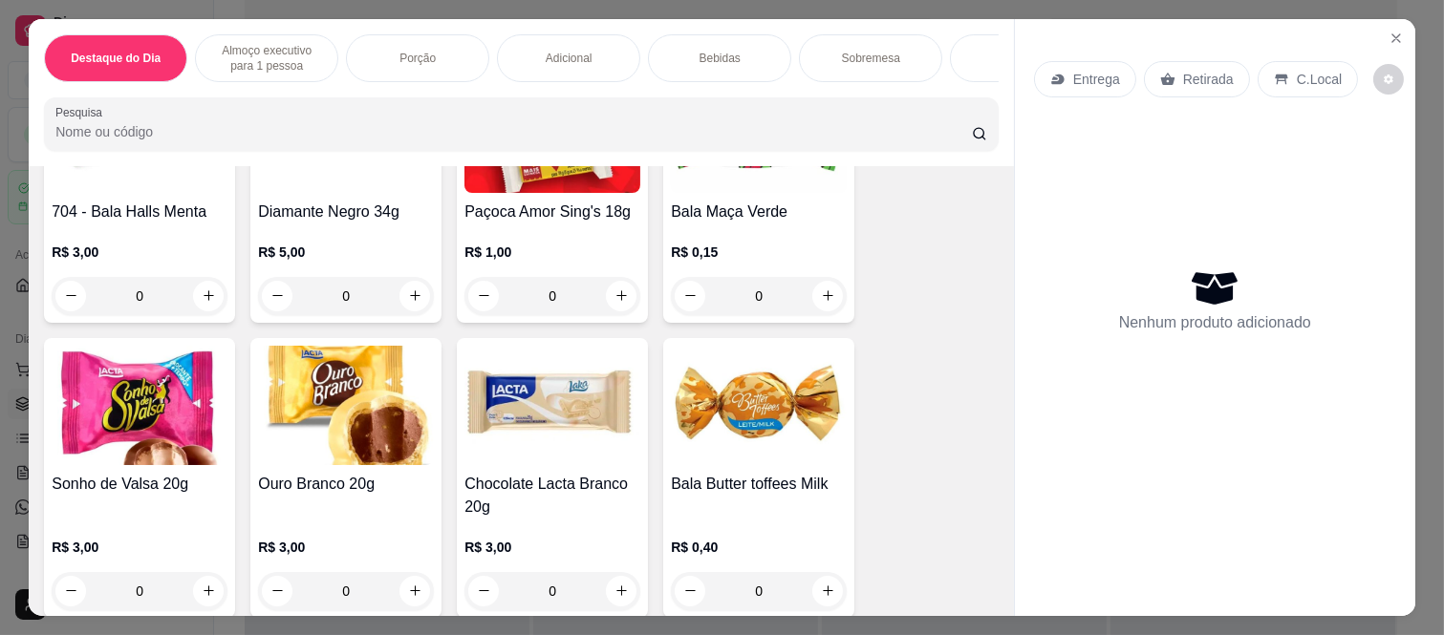
scroll to position [4928, 0]
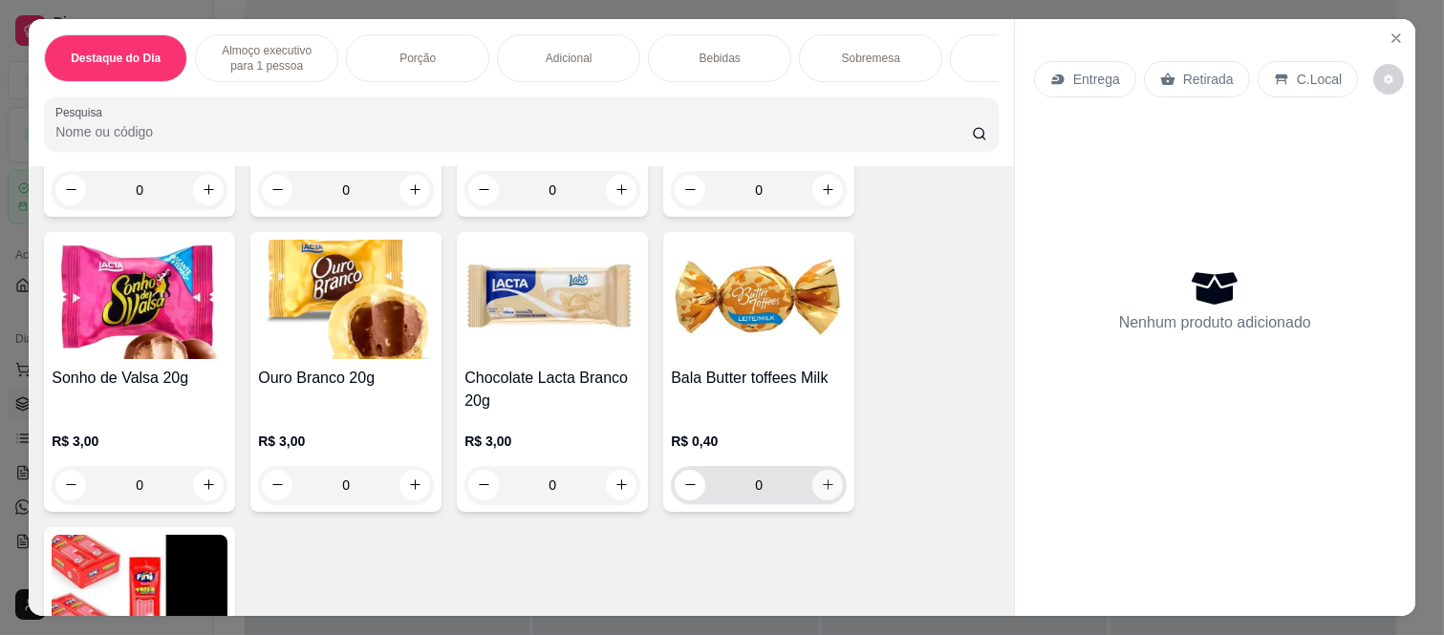
click at [824, 492] on icon "increase-product-quantity" at bounding box center [828, 485] width 14 height 14
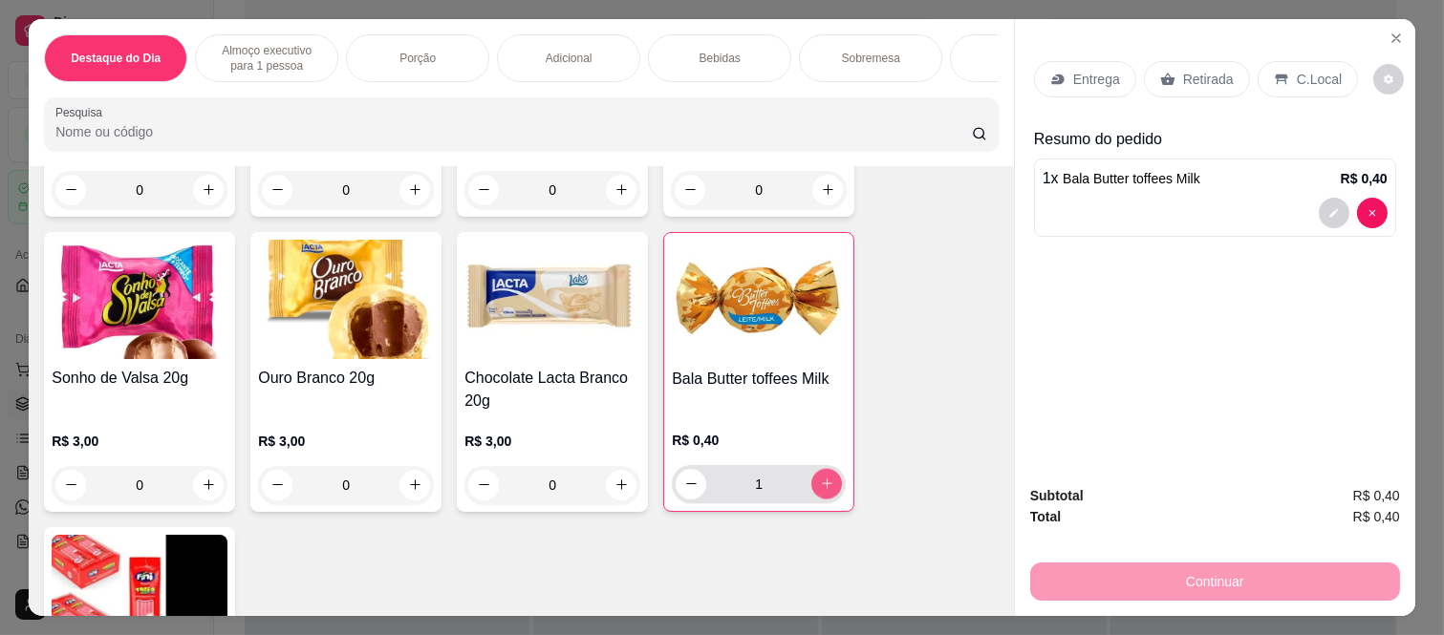
click at [824, 491] on icon "increase-product-quantity" at bounding box center [827, 484] width 14 height 14
type input "2"
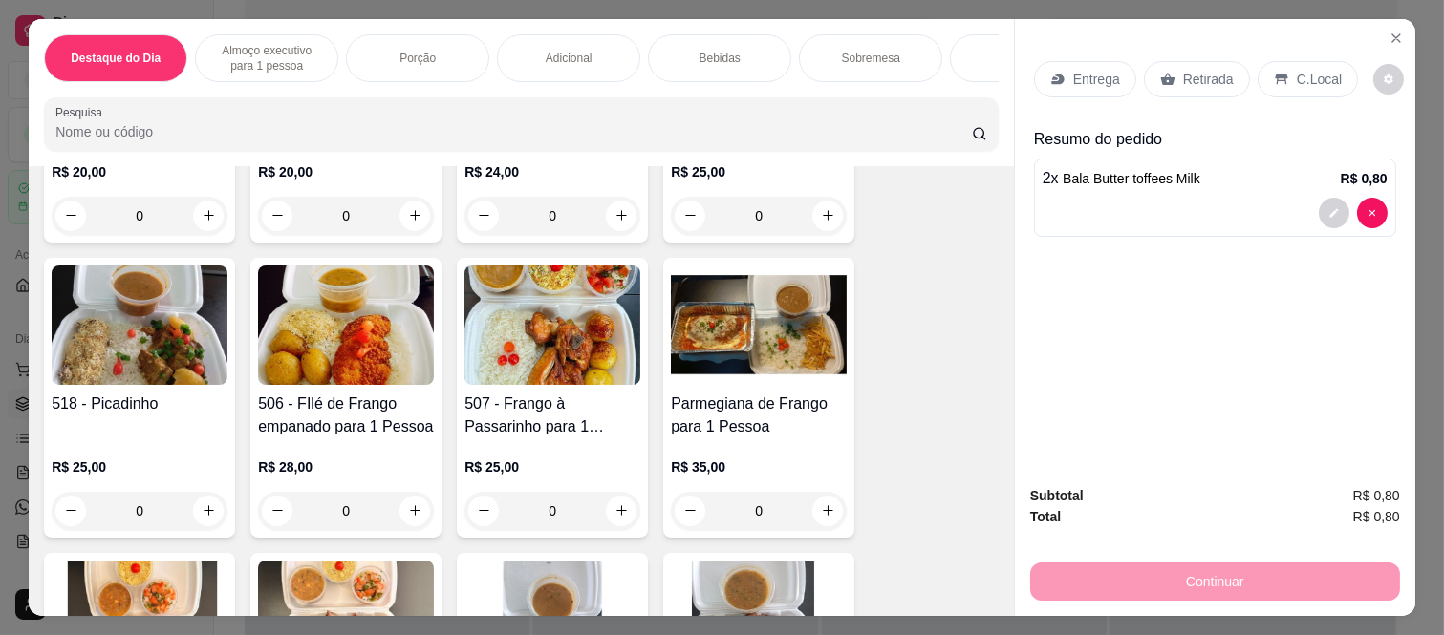
scroll to position [787, 0]
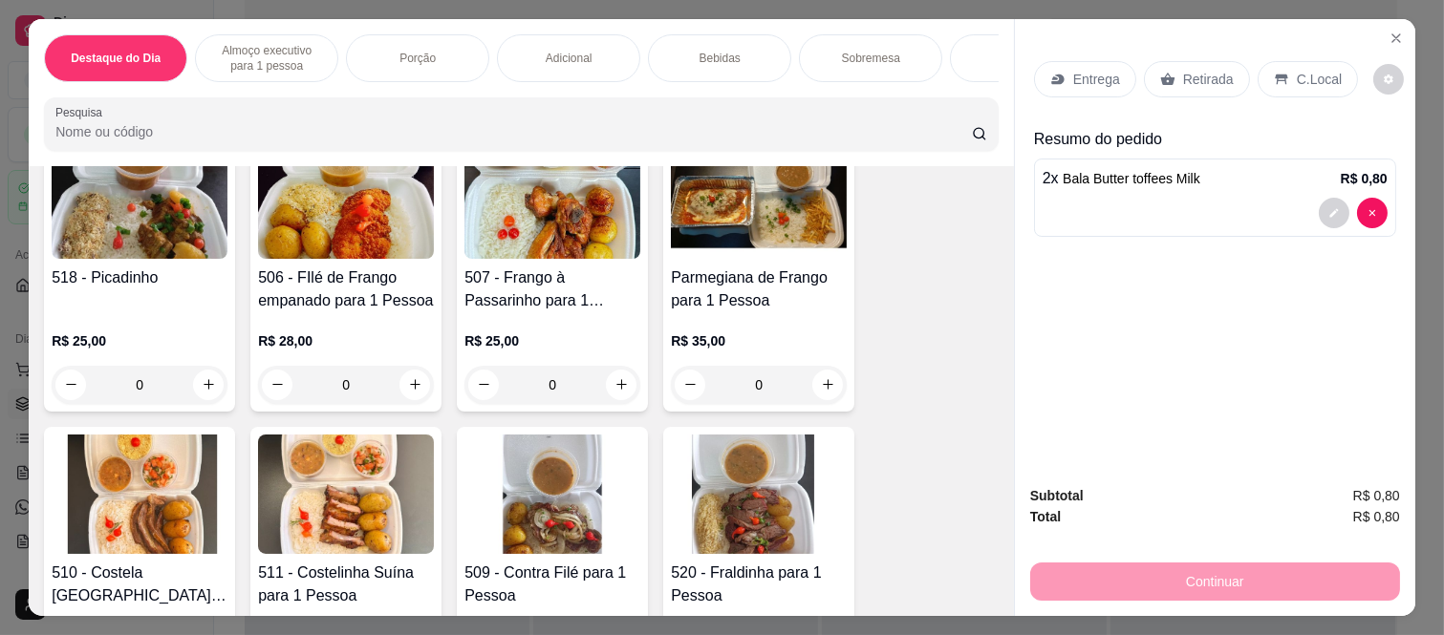
click at [189, 383] on div "0" at bounding box center [140, 385] width 176 height 38
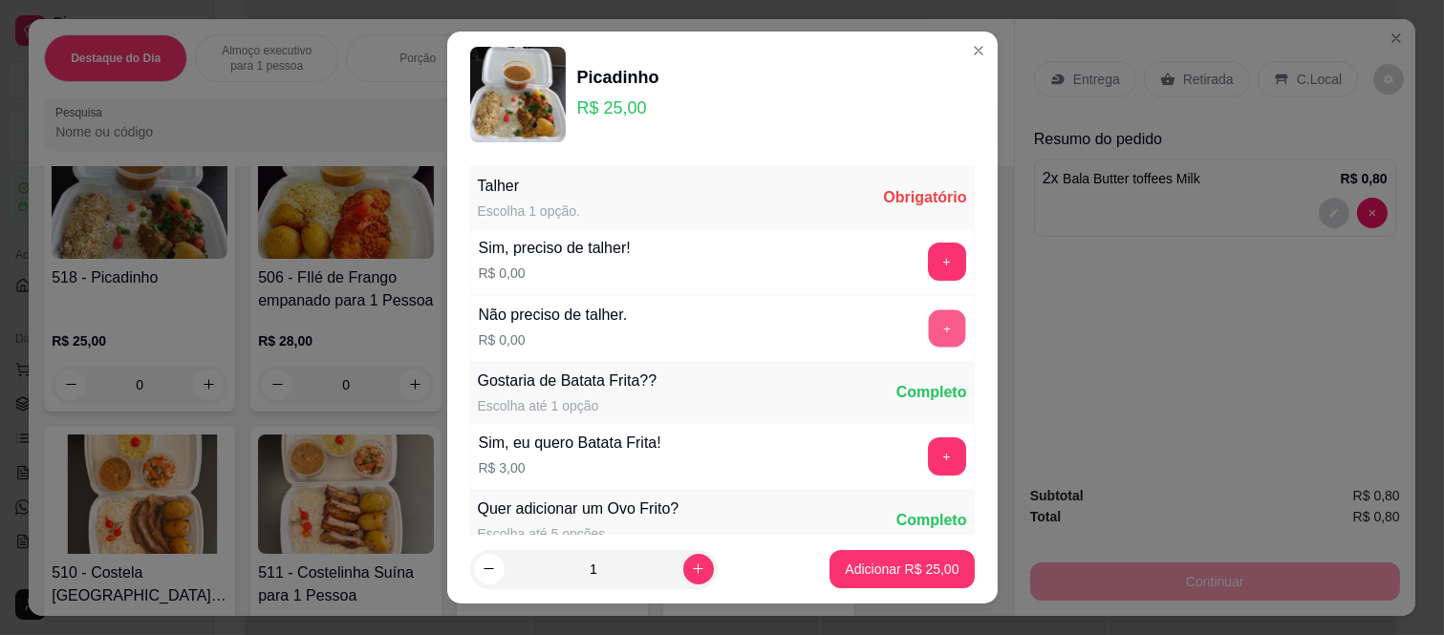
click at [928, 320] on button "+" at bounding box center [946, 329] width 37 height 37
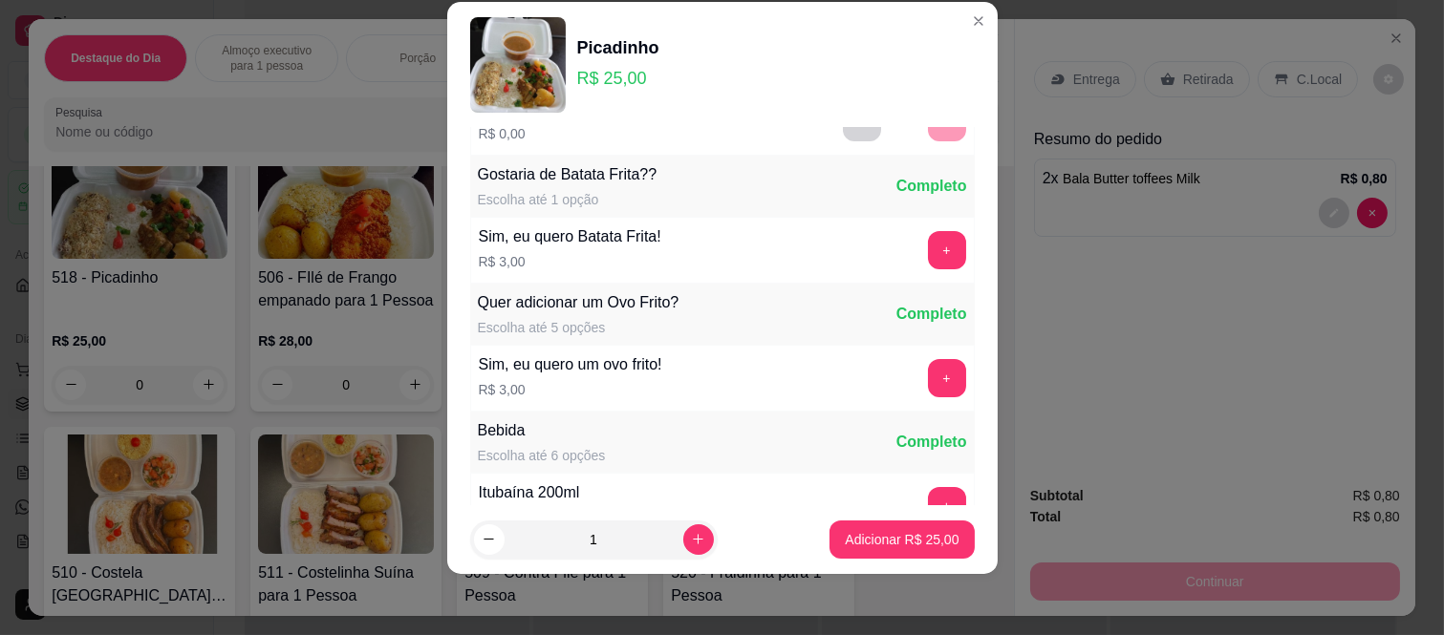
scroll to position [205, 0]
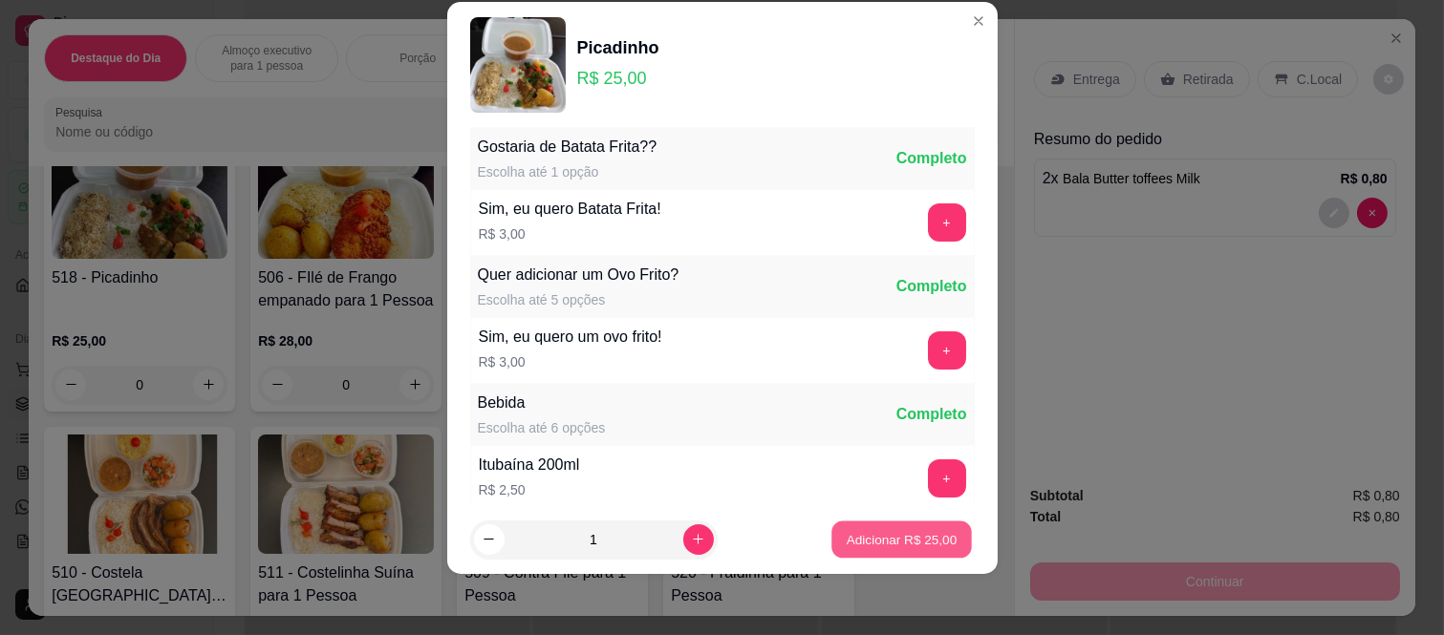
click at [879, 536] on p "Adicionar R$ 25,00" at bounding box center [902, 539] width 111 height 18
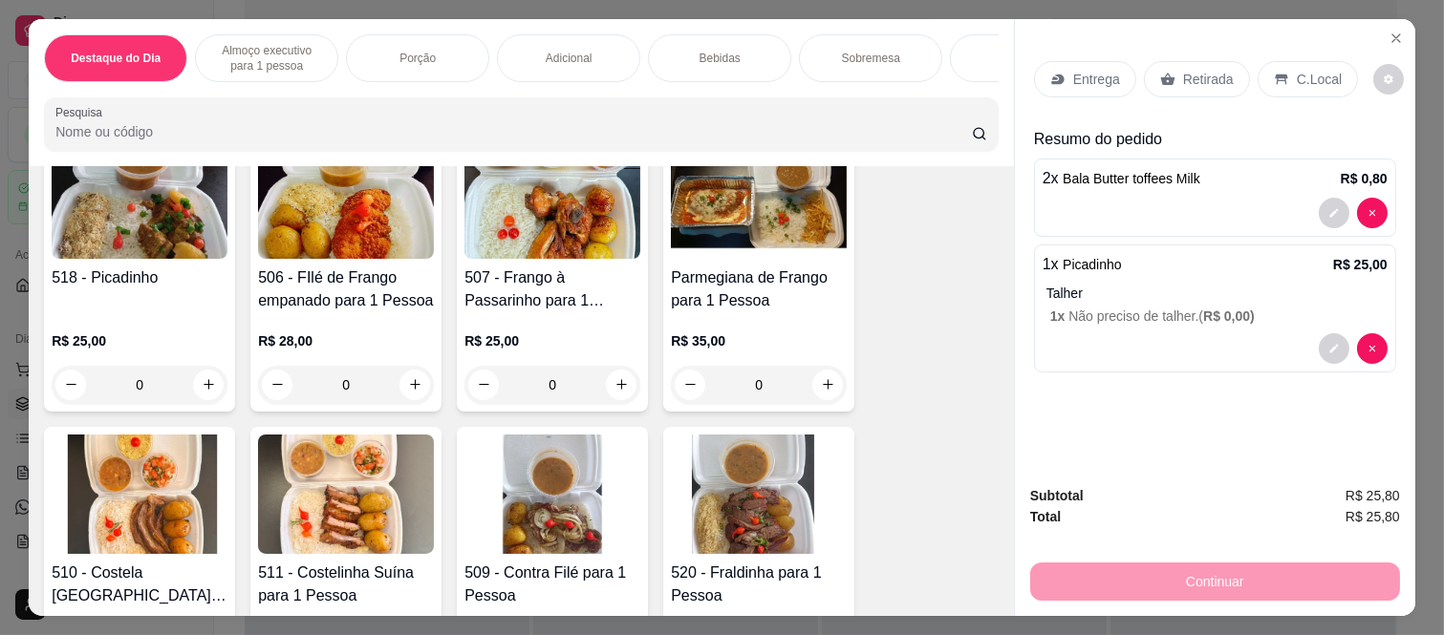
click at [1210, 73] on p "Retirada" at bounding box center [1208, 79] width 51 height 19
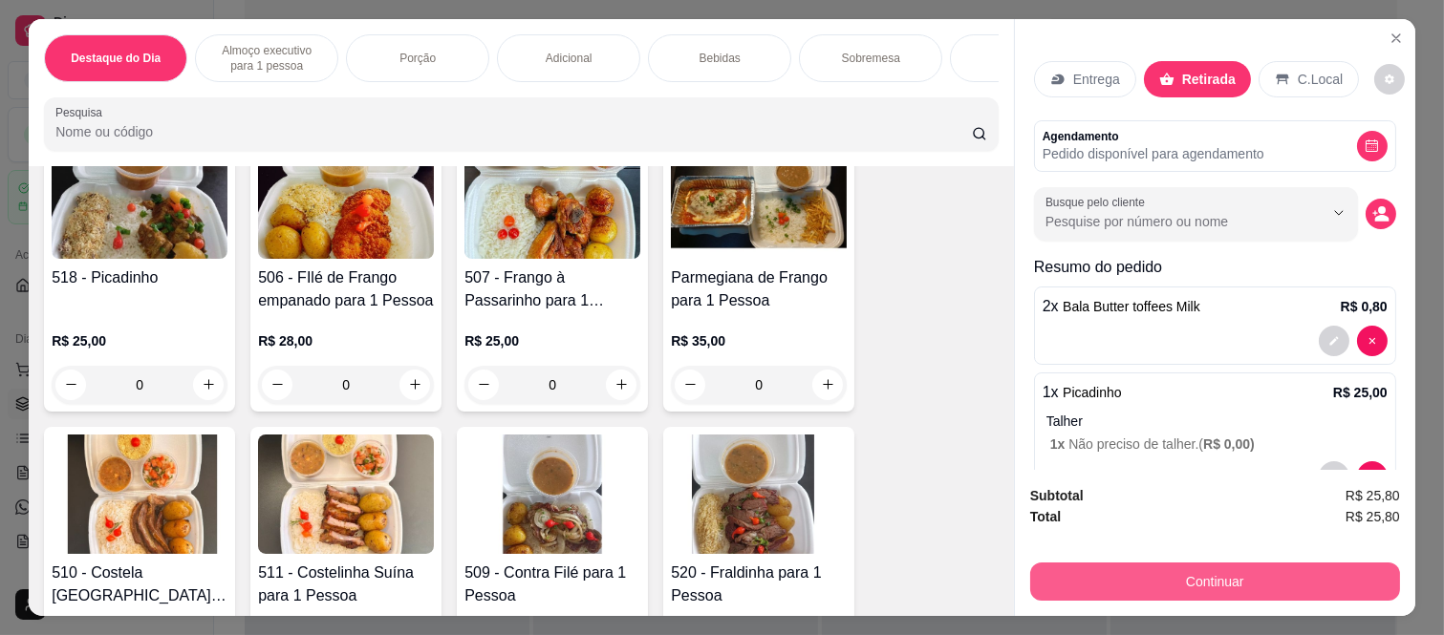
click at [1163, 570] on button "Continuar" at bounding box center [1215, 582] width 370 height 38
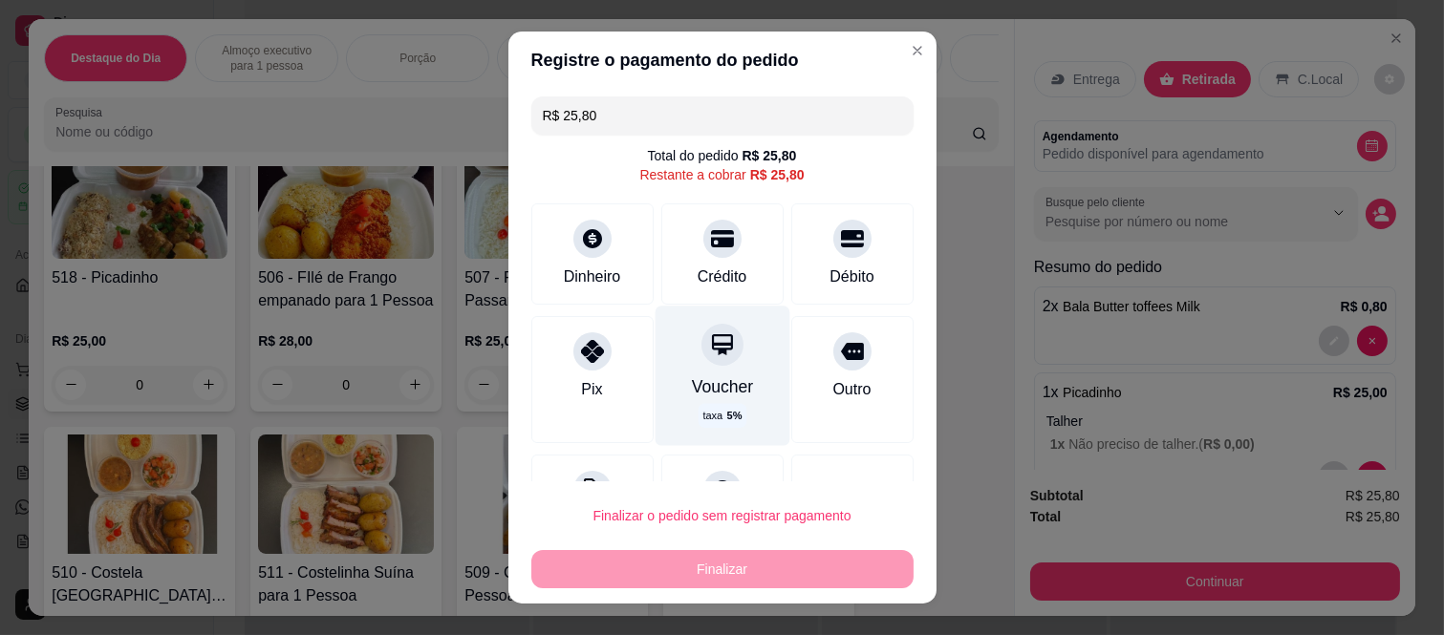
click at [690, 373] on div "Voucher taxa 5 %" at bounding box center [722, 377] width 135 height 140
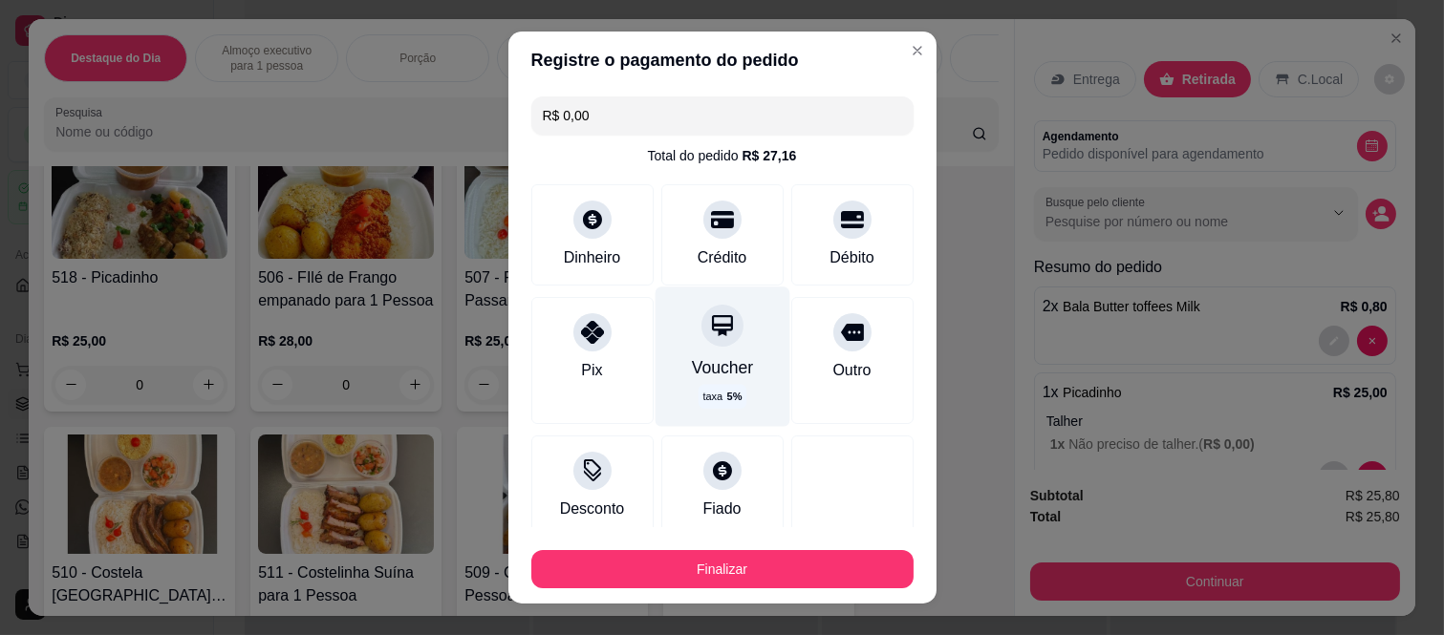
type input "R$ 0,00"
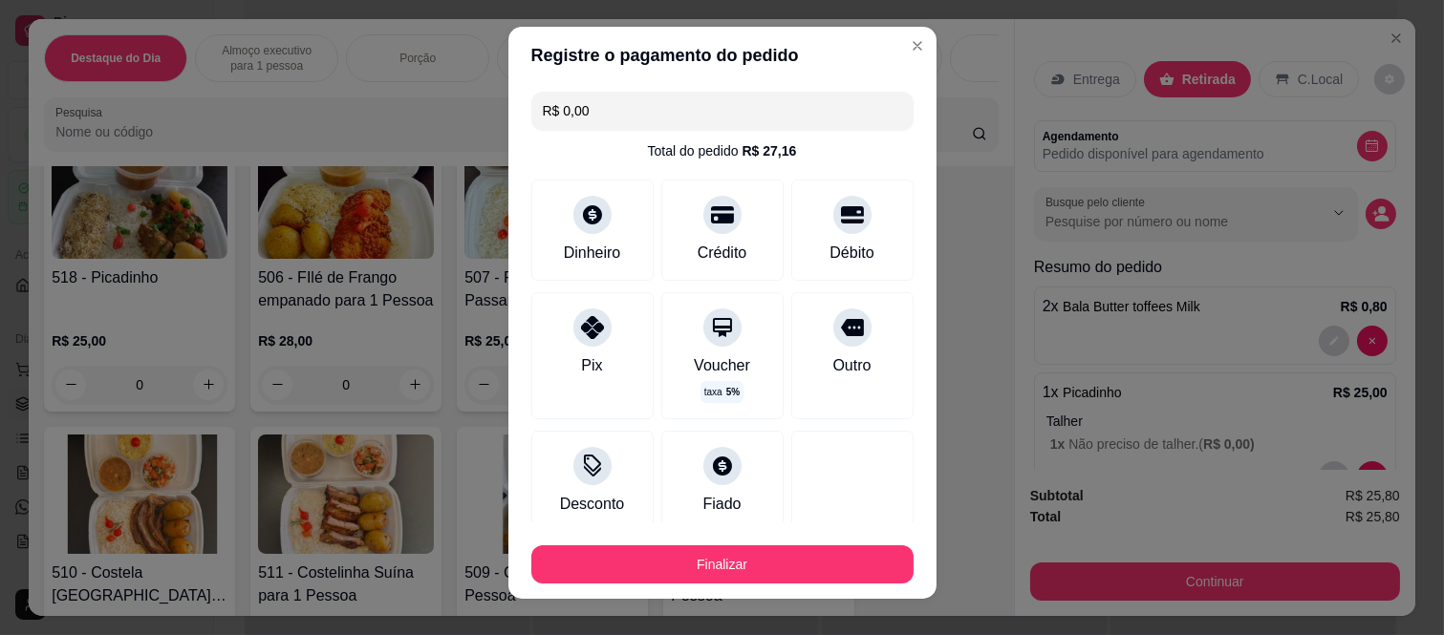
scroll to position [0, 0]
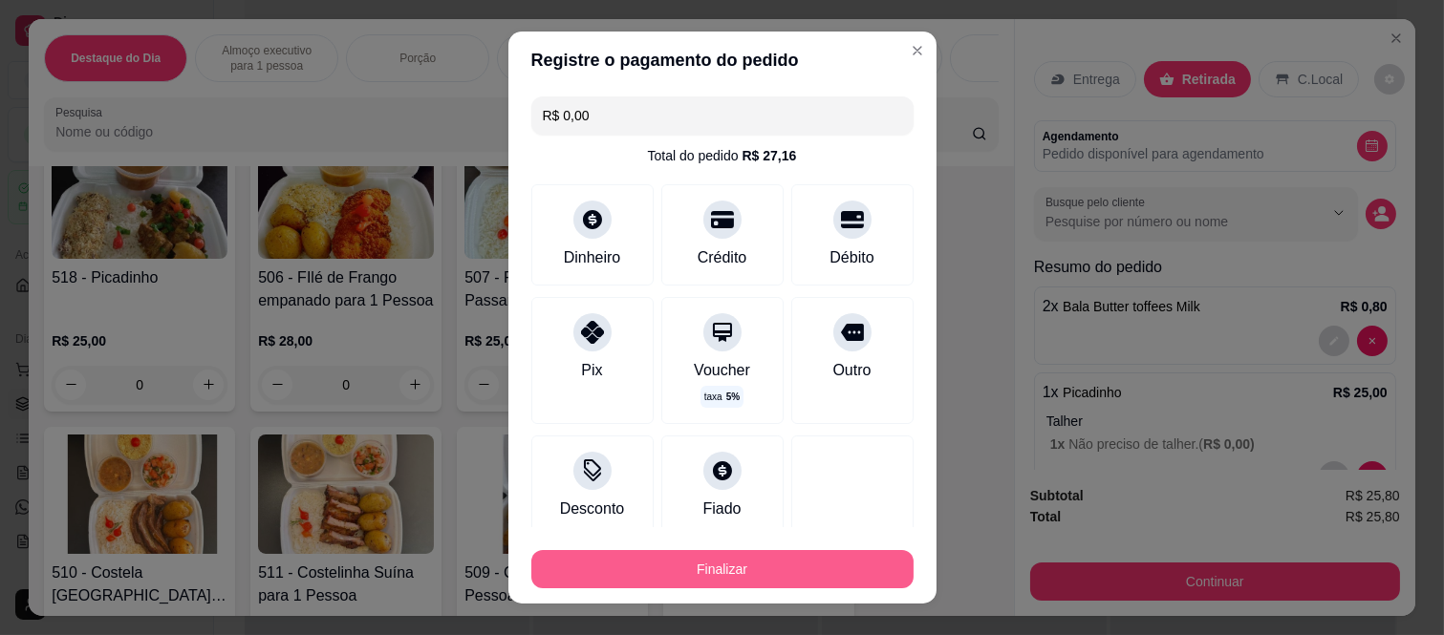
click at [701, 574] on button "Finalizar" at bounding box center [722, 569] width 382 height 38
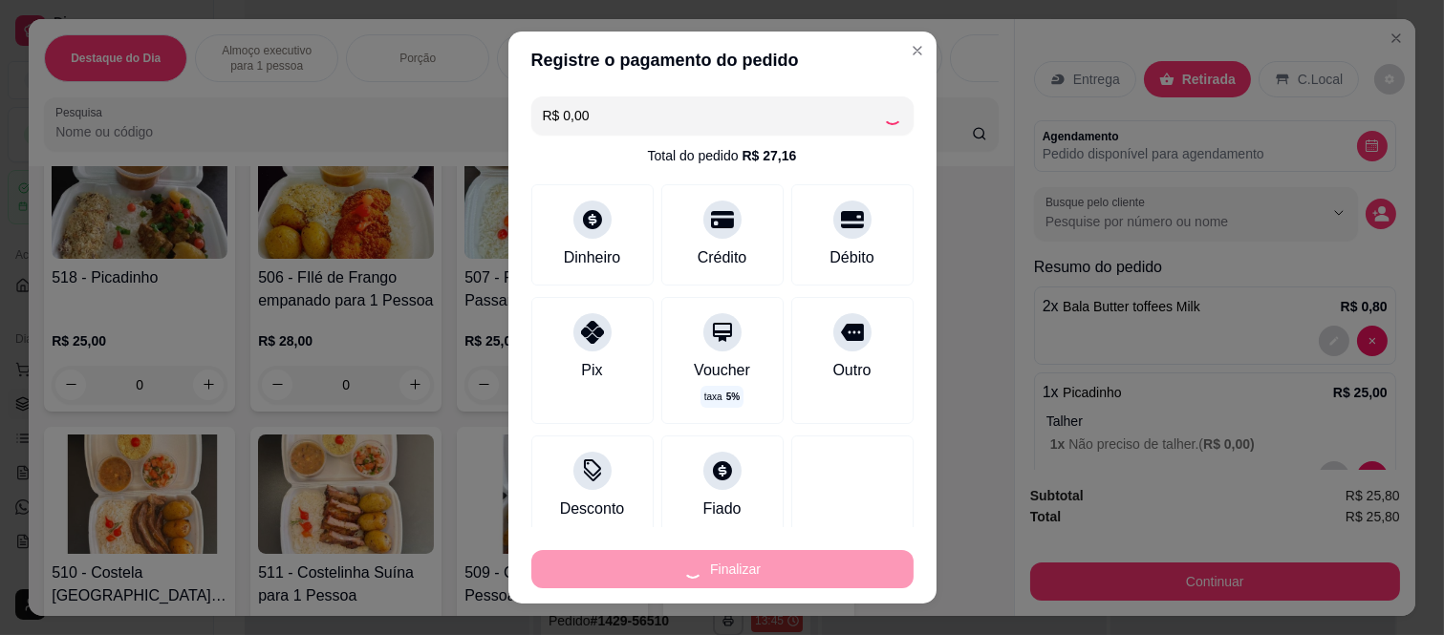
type input "0"
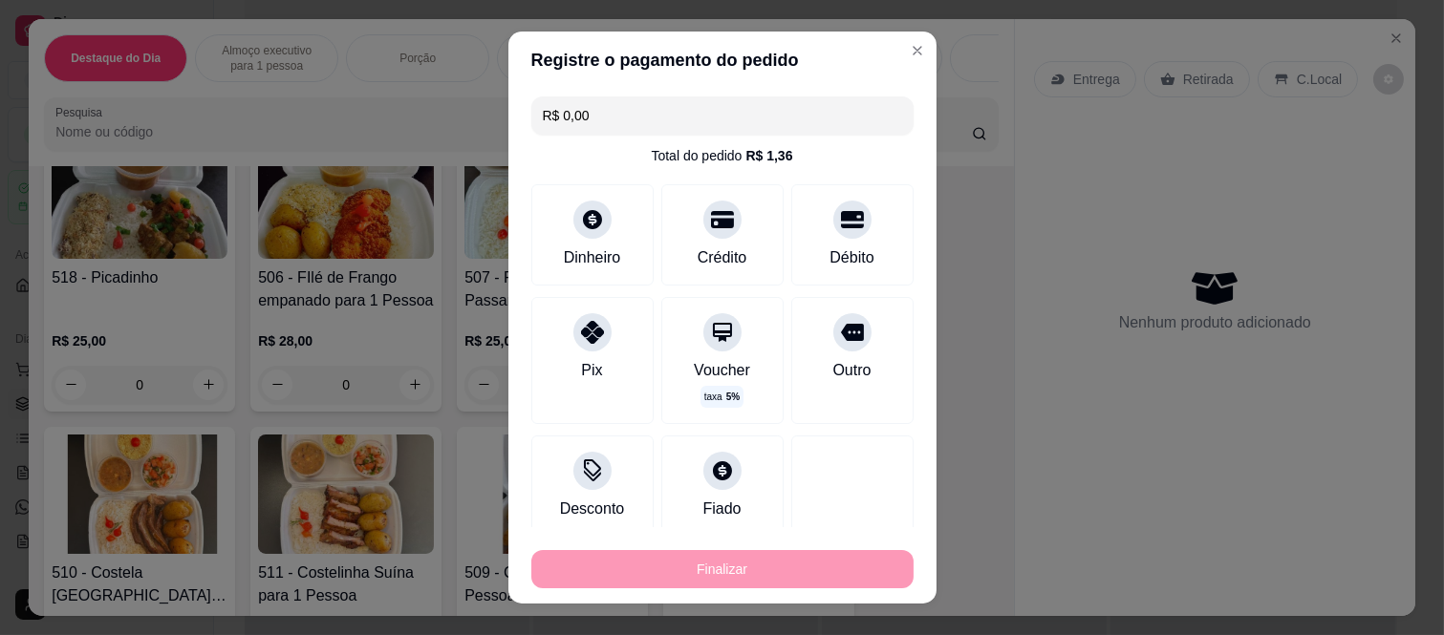
type input "-R$ 25,80"
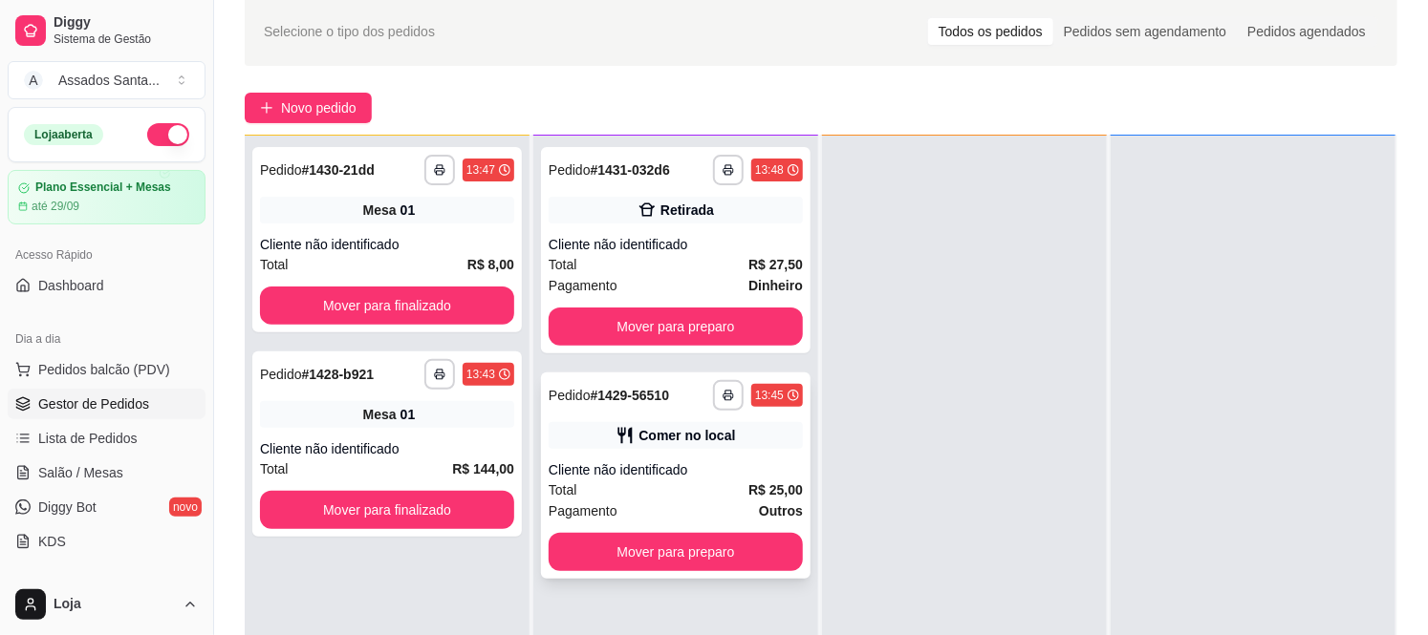
click at [616, 464] on div "Cliente não identificado" at bounding box center [676, 470] width 254 height 19
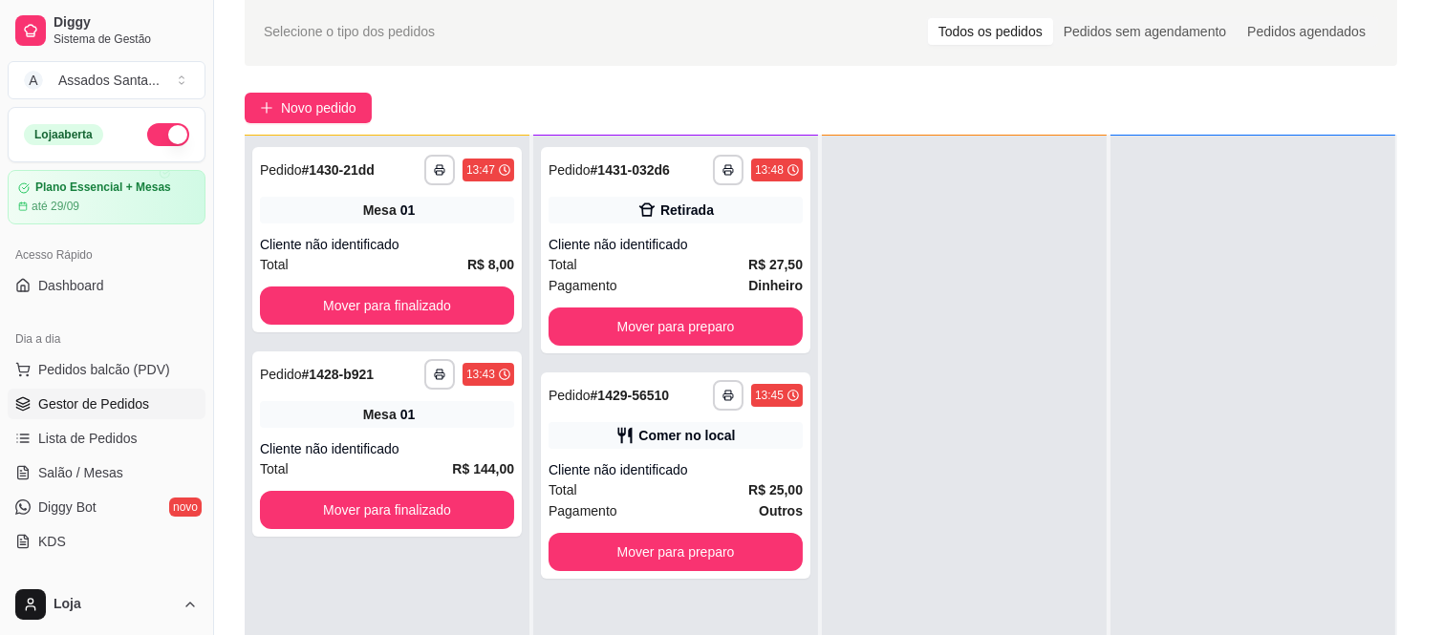
scroll to position [176, 0]
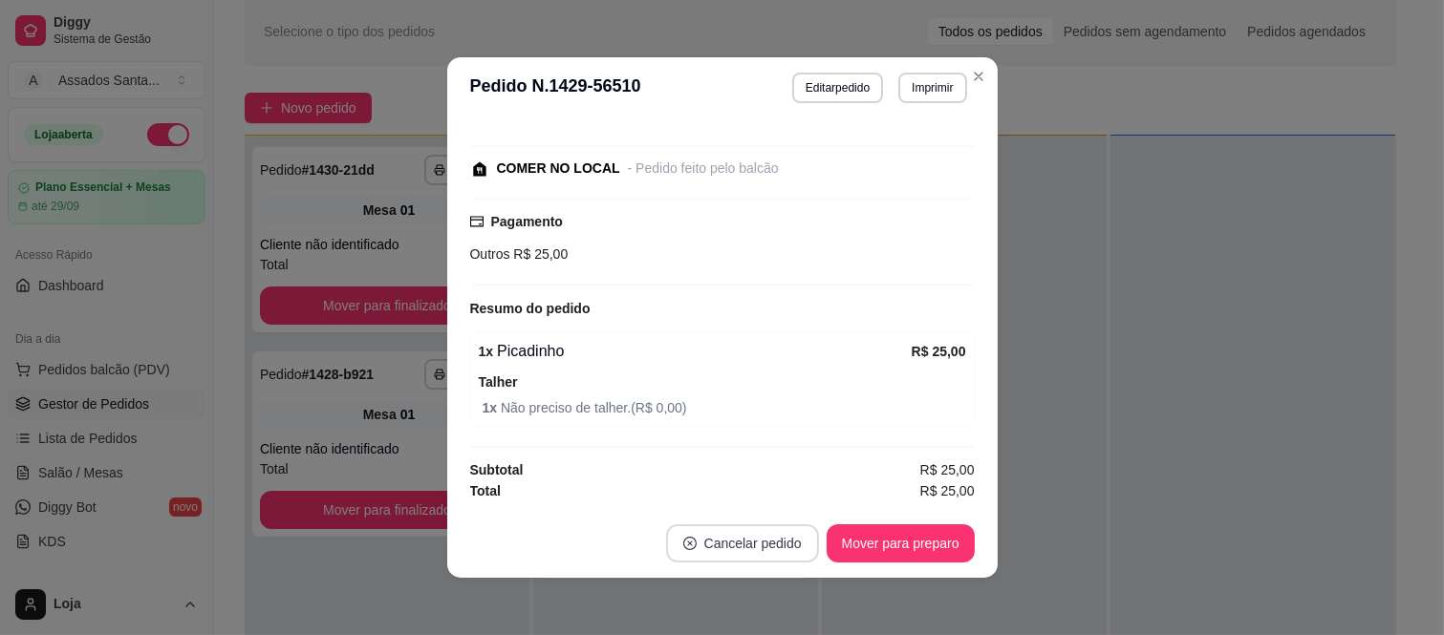
click at [753, 542] on button "Cancelar pedido" at bounding box center [742, 544] width 153 height 38
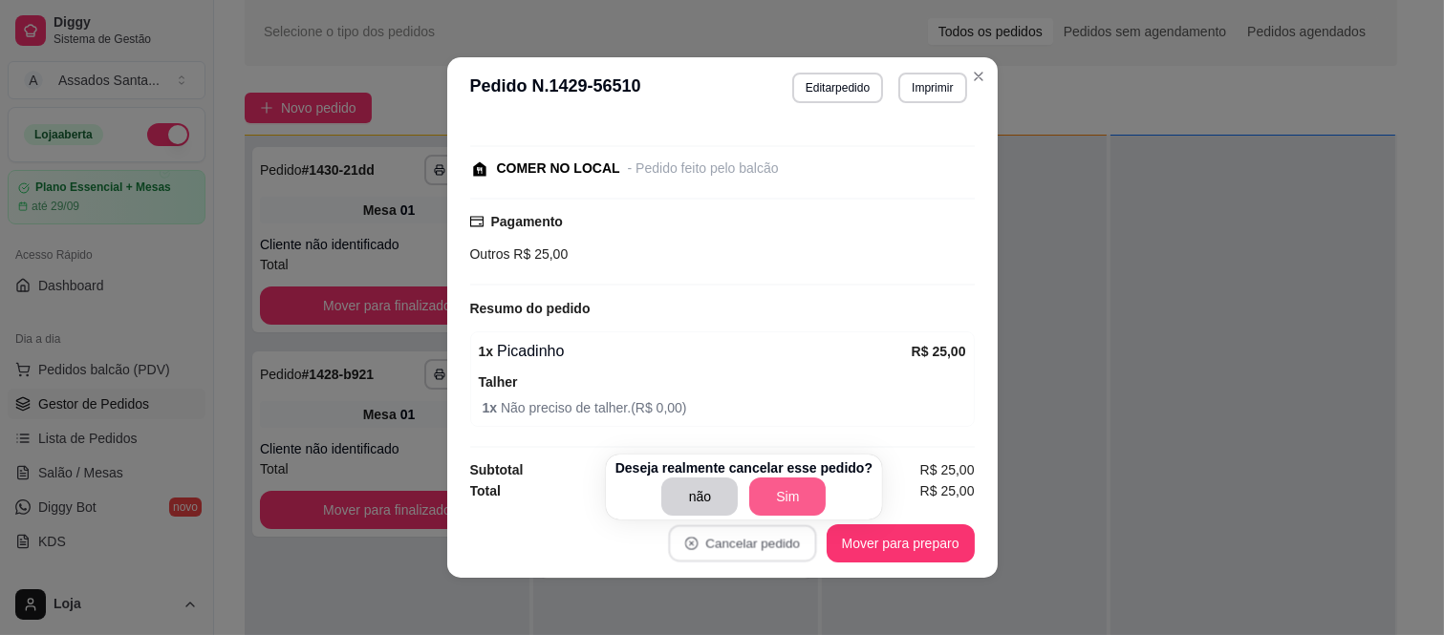
click at [786, 487] on button "Sim" at bounding box center [787, 497] width 76 height 38
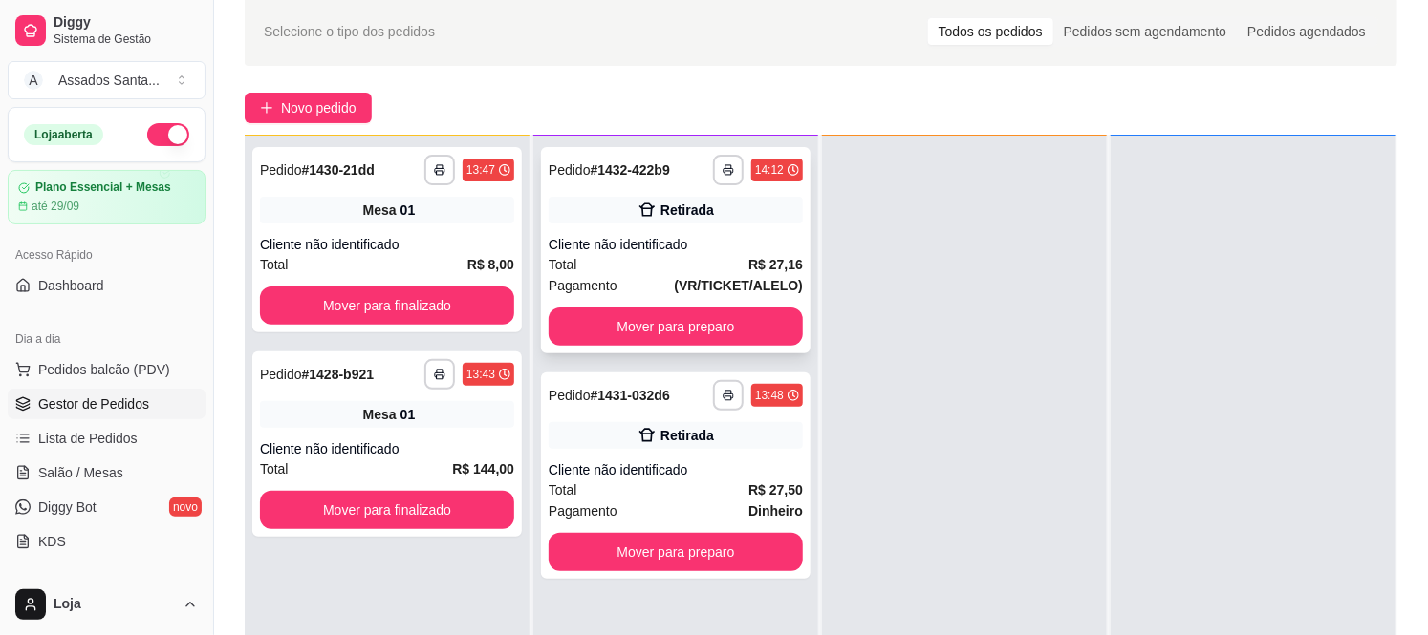
click at [721, 229] on div "**********" at bounding box center [675, 250] width 269 height 206
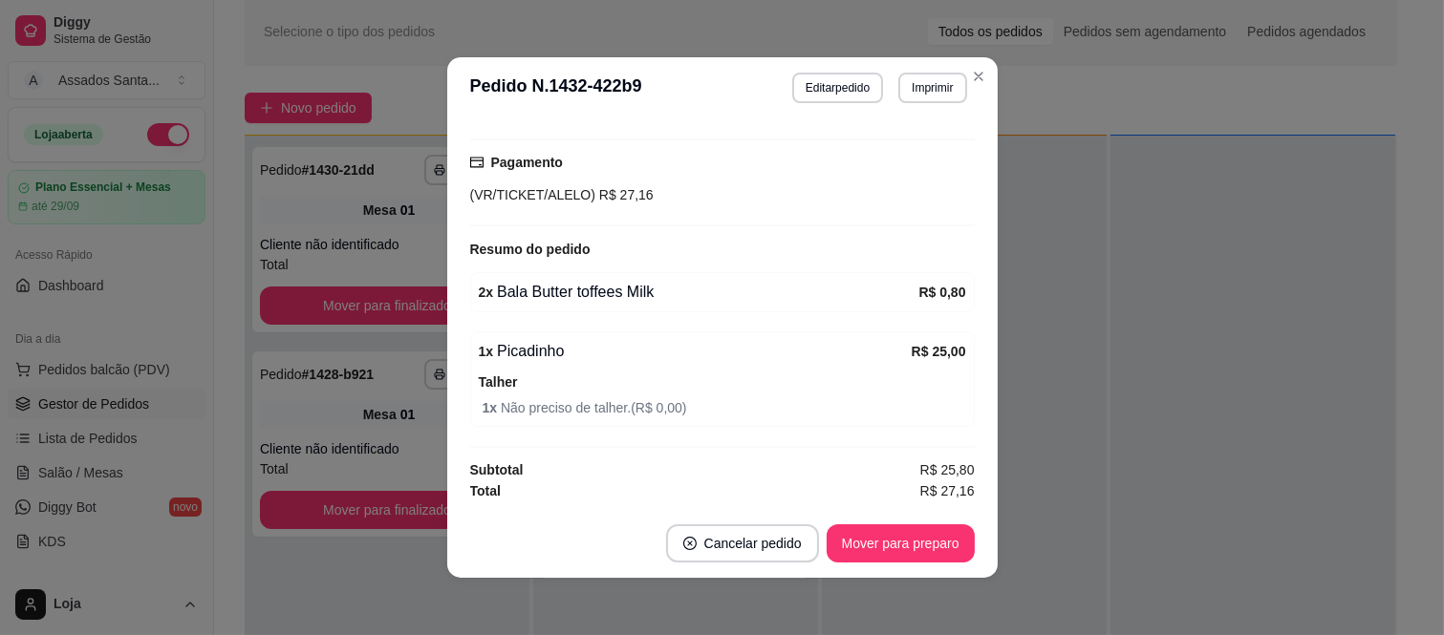
scroll to position [235, 0]
click at [931, 537] on button "Mover para preparo" at bounding box center [901, 544] width 148 height 38
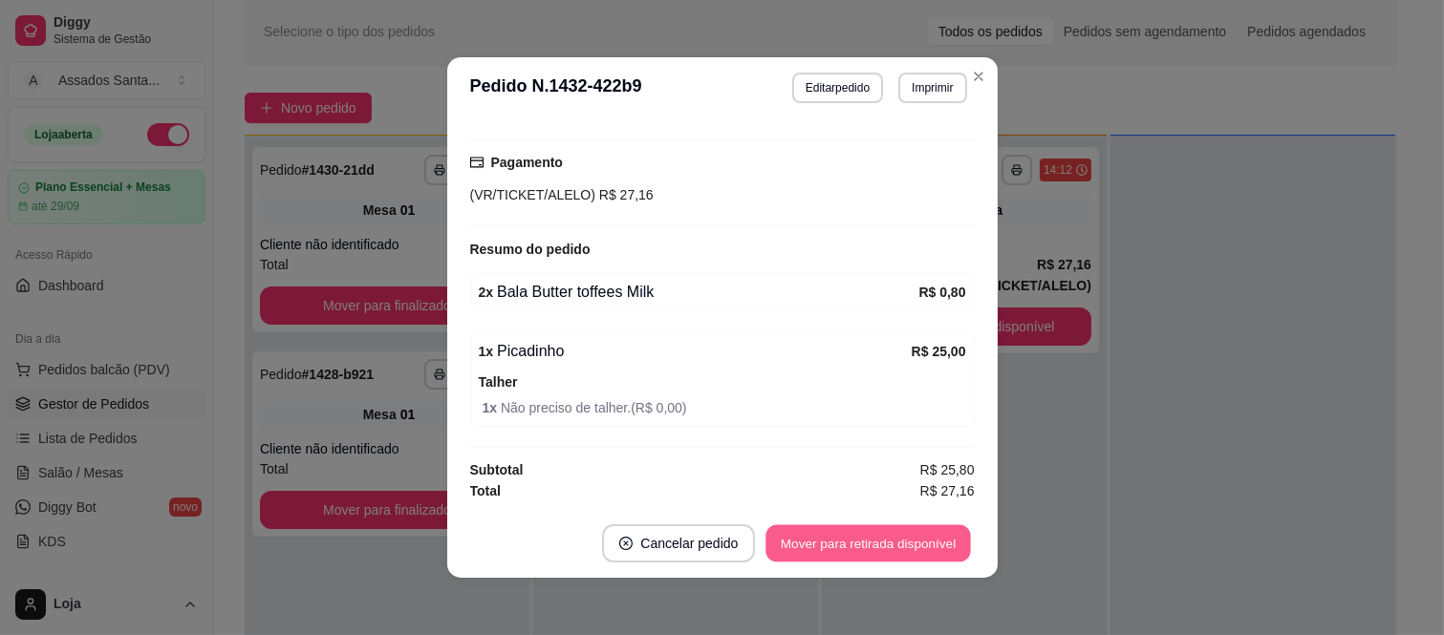
click at [925, 543] on button "Mover para retirada disponível" at bounding box center [868, 544] width 205 height 37
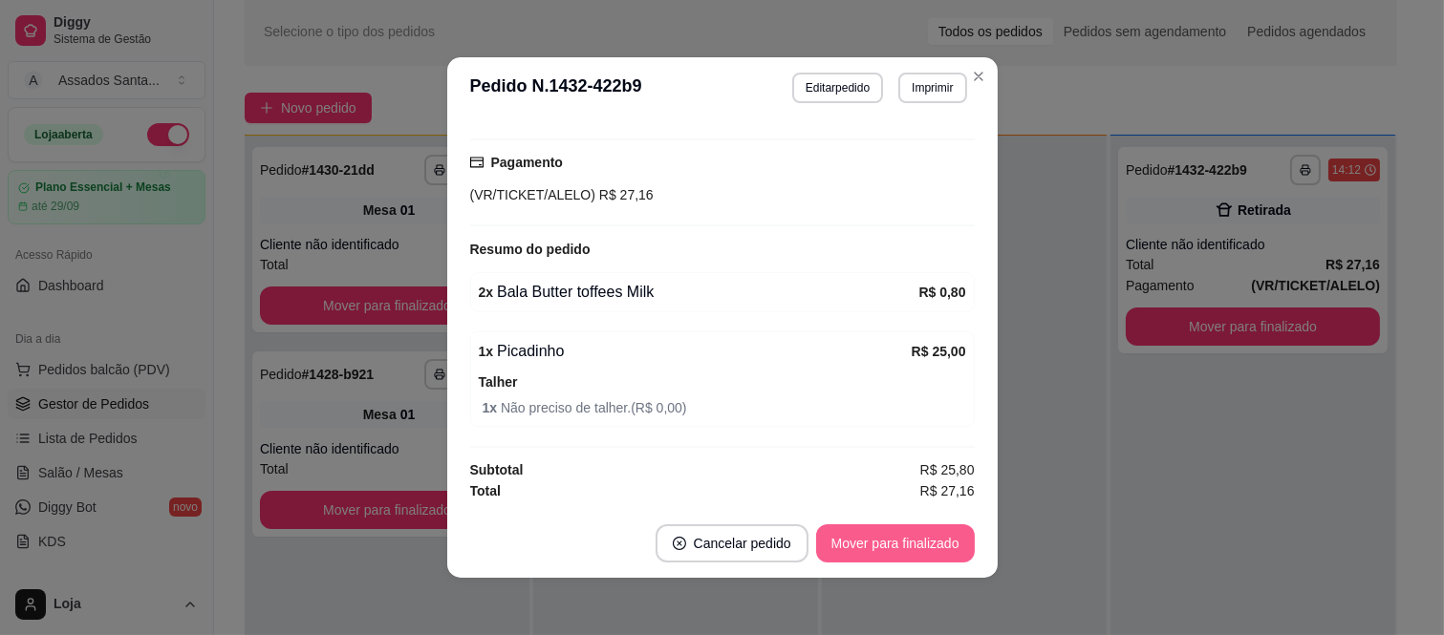
click at [925, 543] on button "Mover para finalizado" at bounding box center [895, 544] width 159 height 38
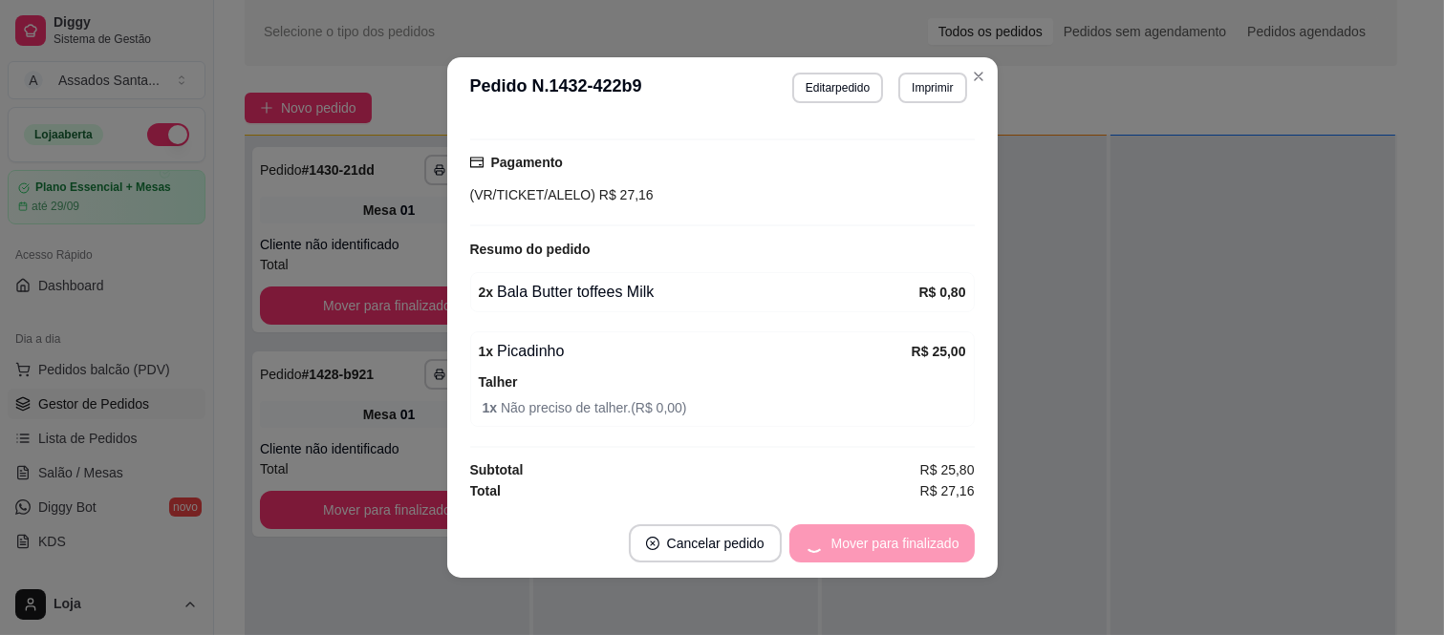
scroll to position [153, 0]
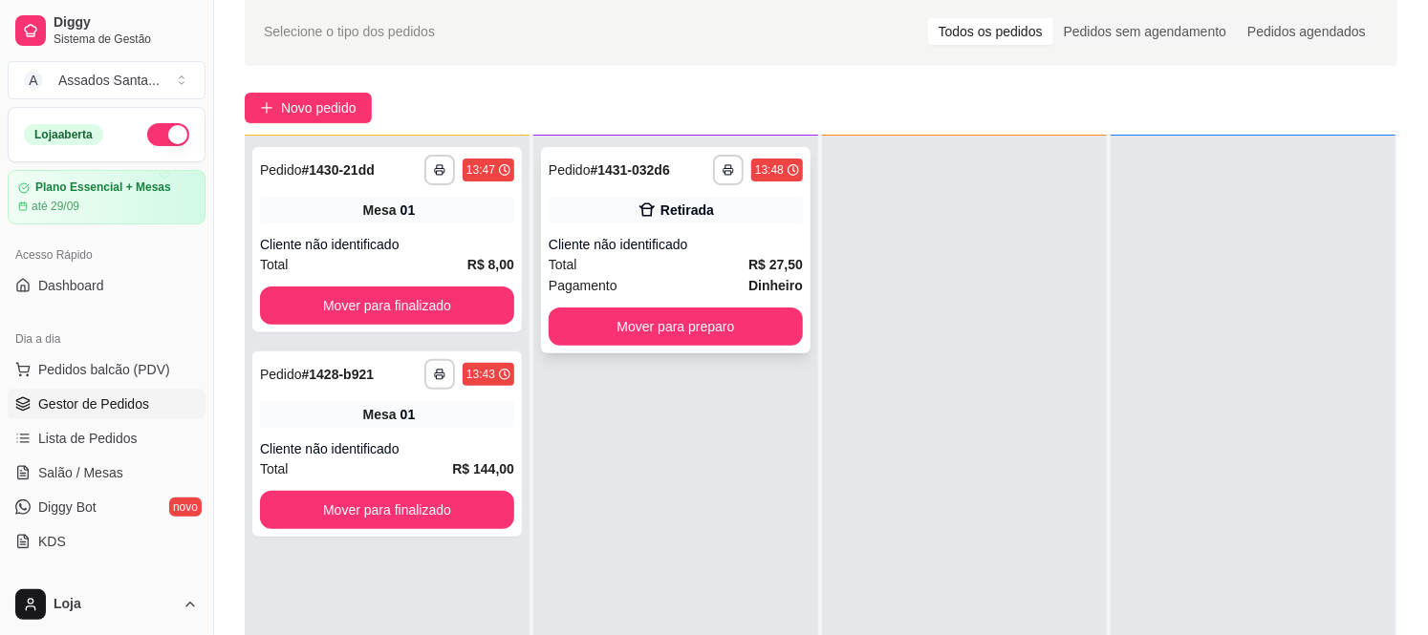
click at [680, 230] on div "**********" at bounding box center [675, 250] width 269 height 206
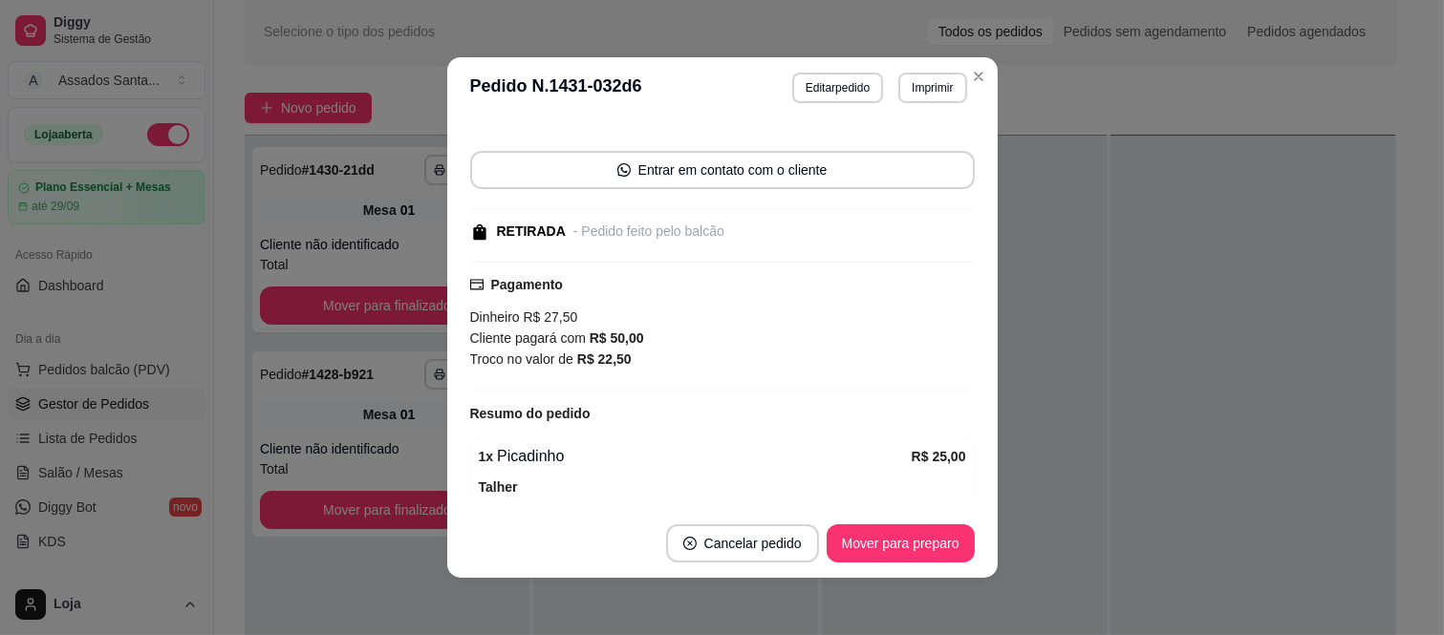
scroll to position [277, 0]
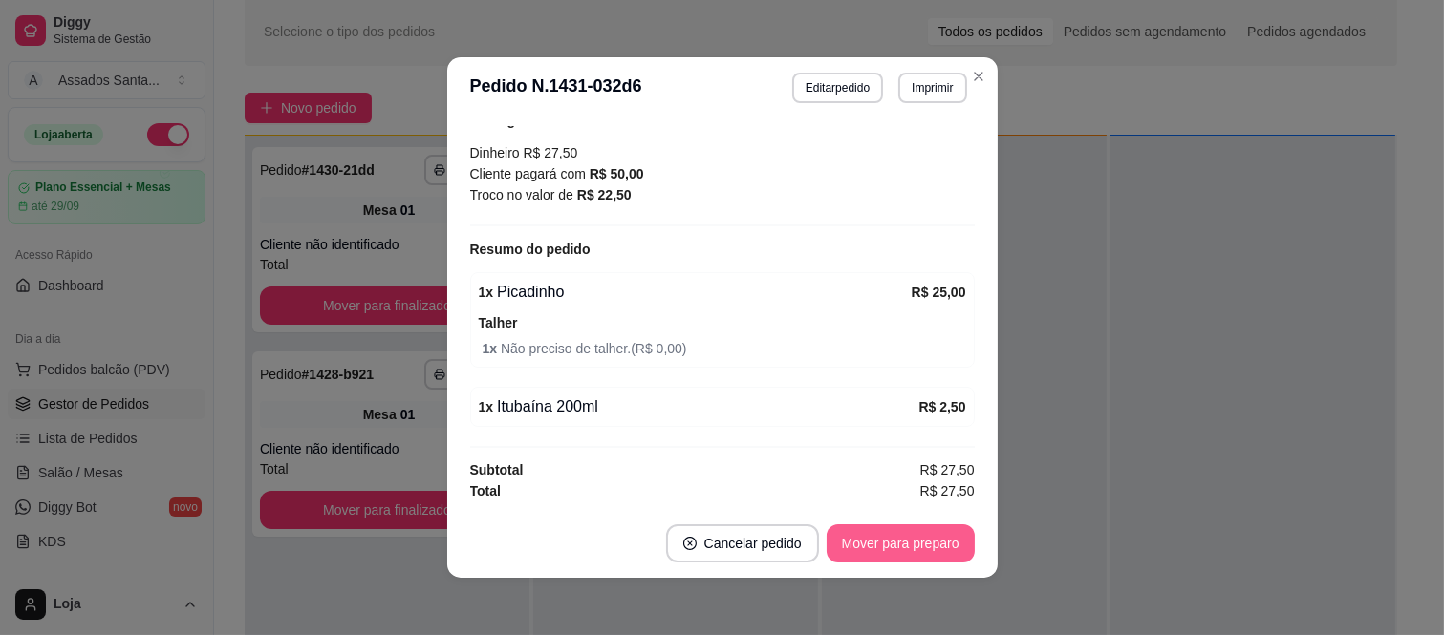
click at [871, 549] on button "Mover para preparo" at bounding box center [901, 544] width 148 height 38
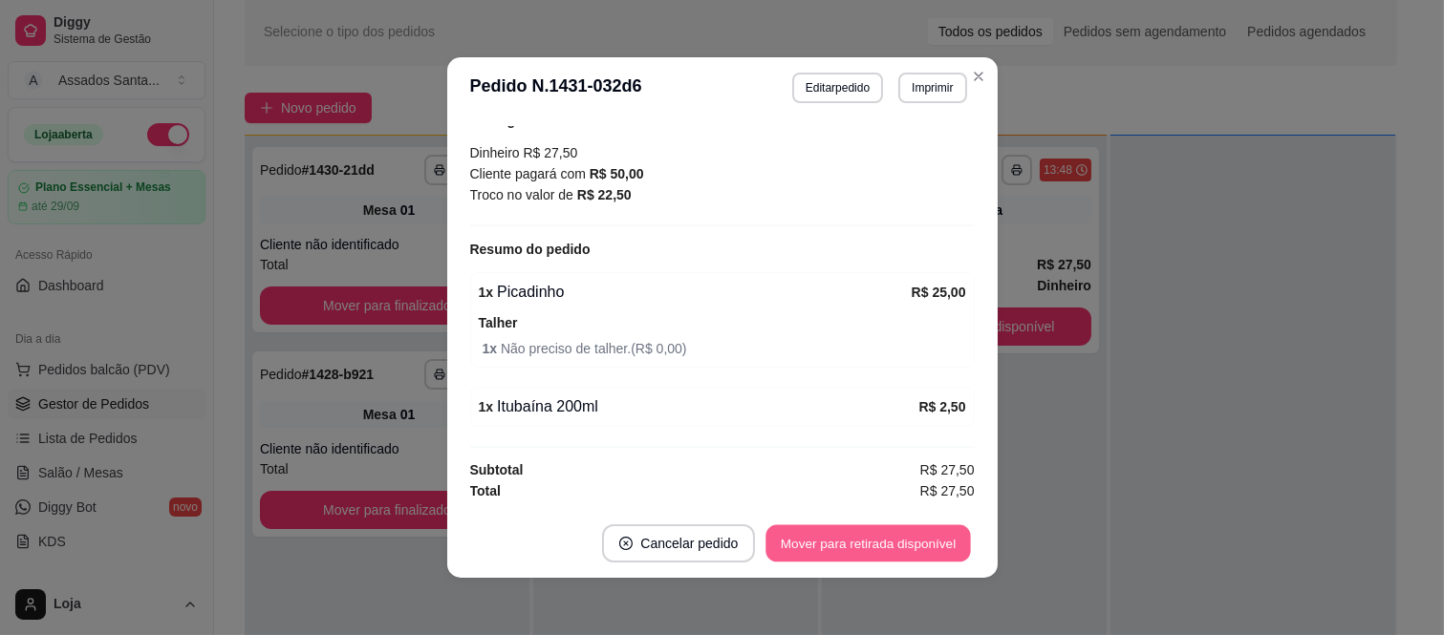
click at [871, 548] on button "Mover para retirada disponível" at bounding box center [868, 544] width 205 height 37
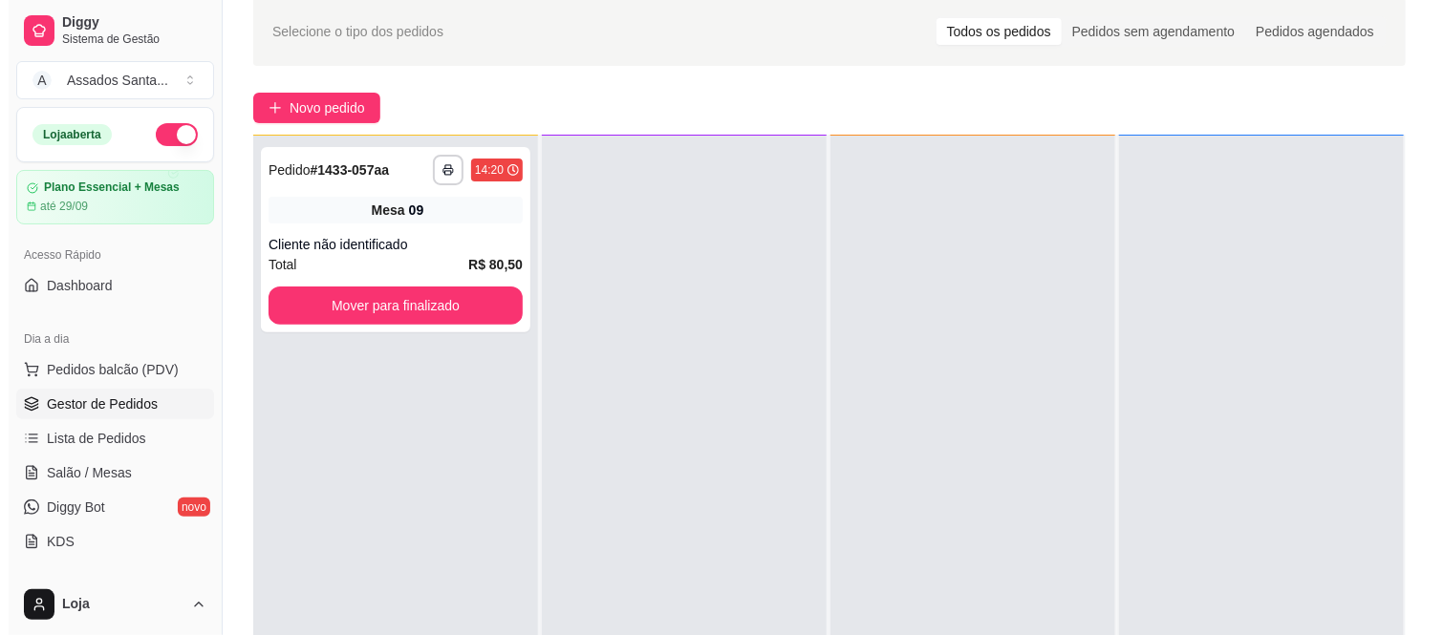
scroll to position [0, 0]
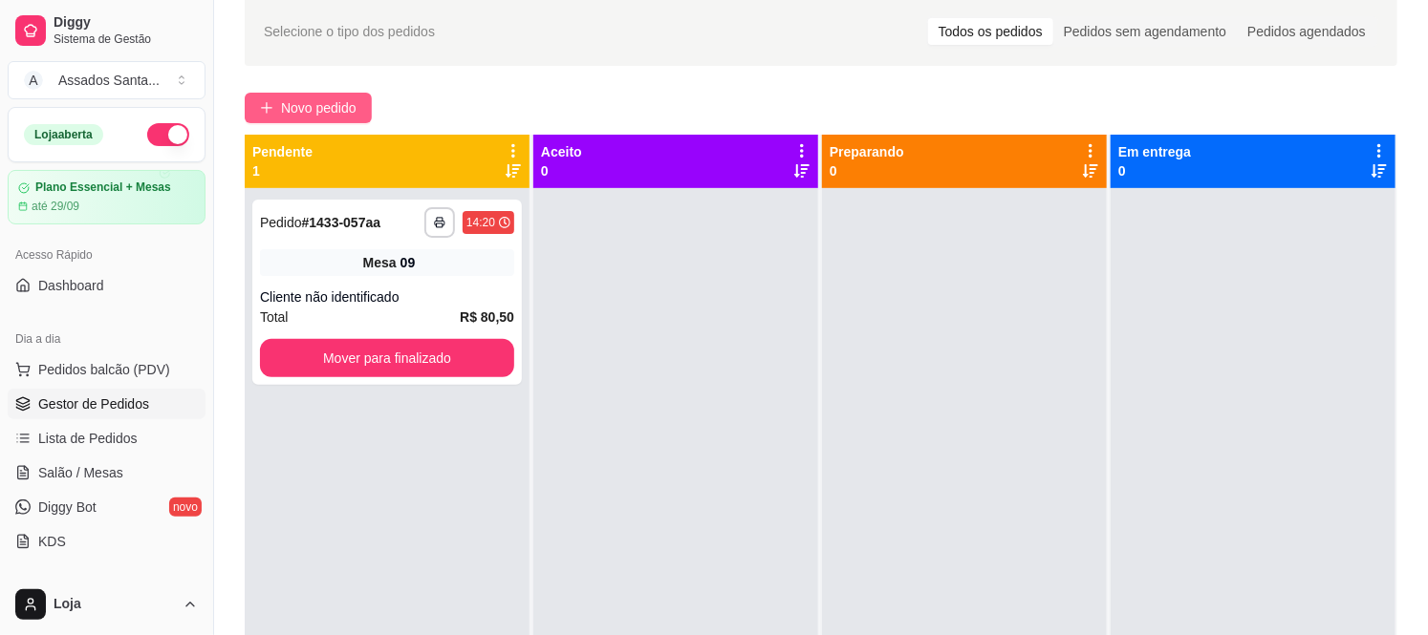
click at [339, 97] on span "Novo pedido" at bounding box center [318, 107] width 75 height 21
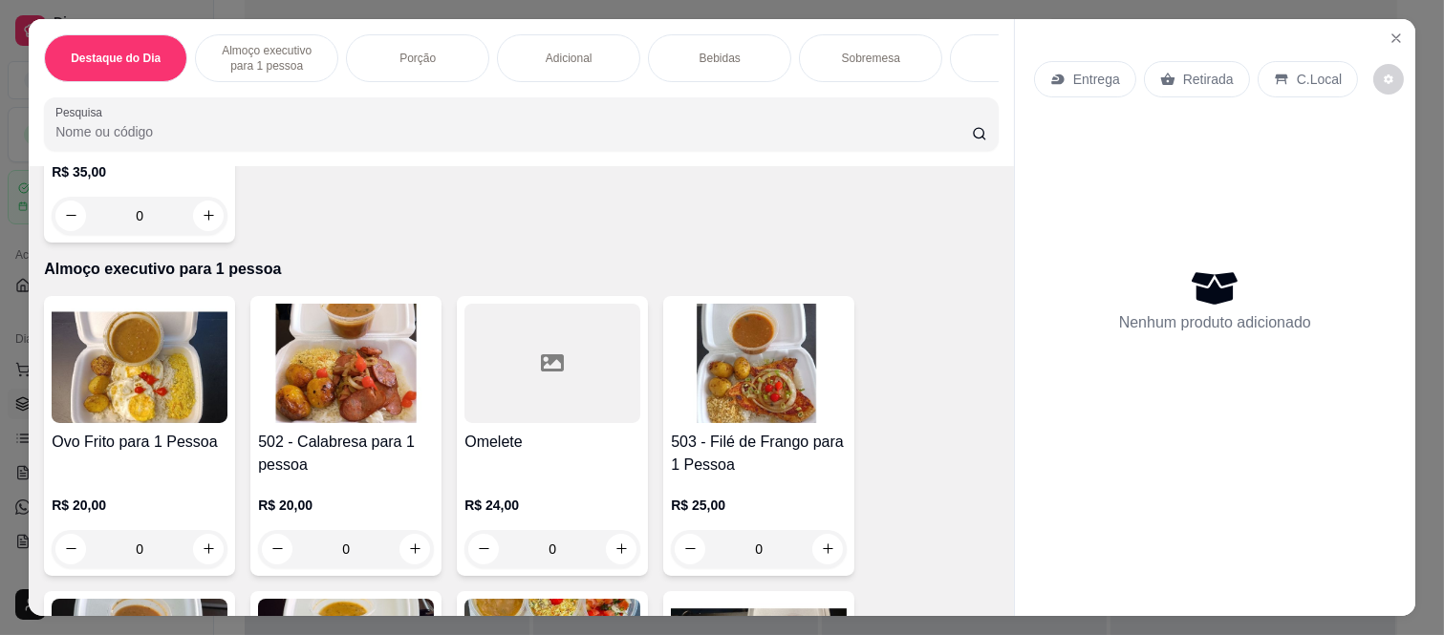
scroll to position [318, 0]
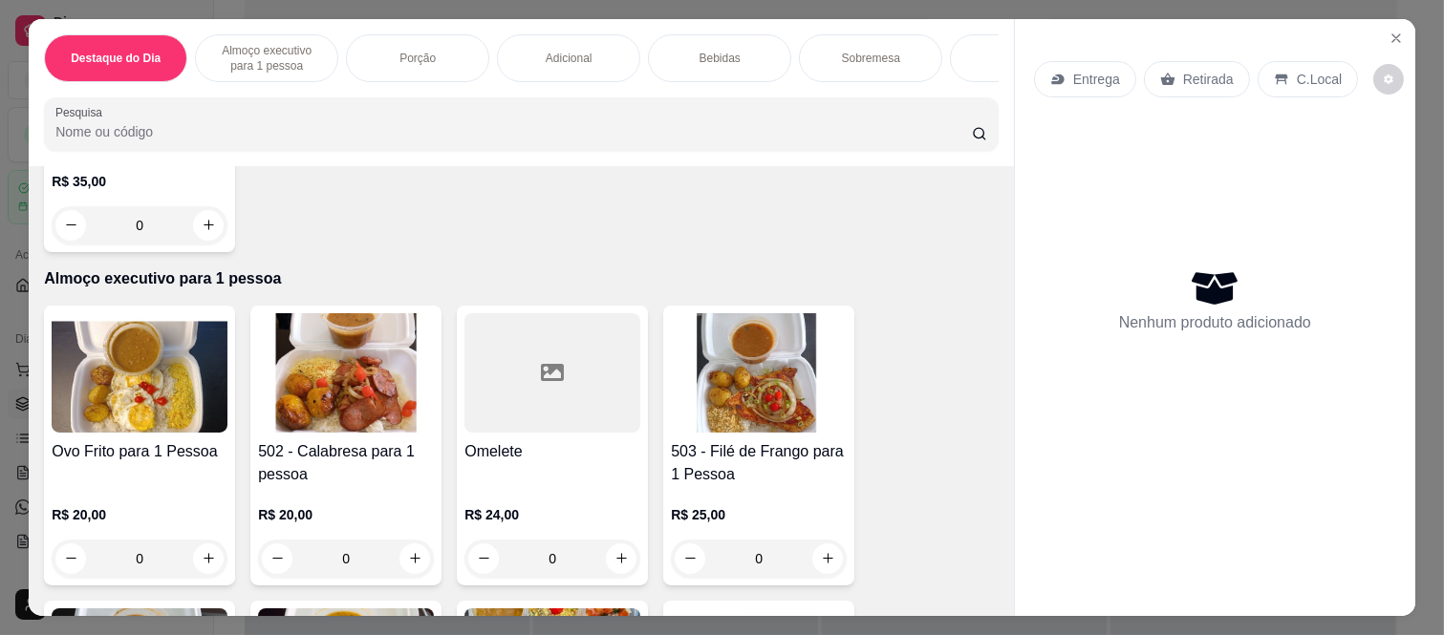
click at [818, 567] on div "0" at bounding box center [759, 559] width 176 height 38
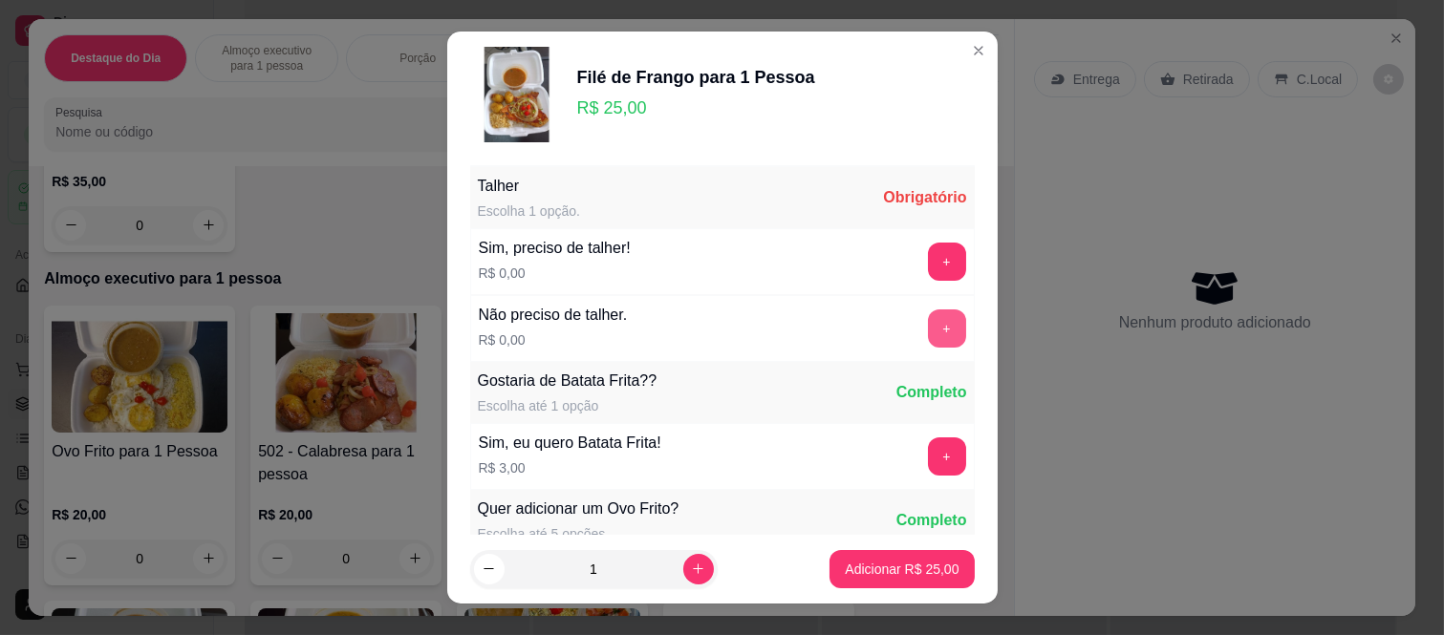
click at [928, 334] on button "+" at bounding box center [947, 329] width 38 height 38
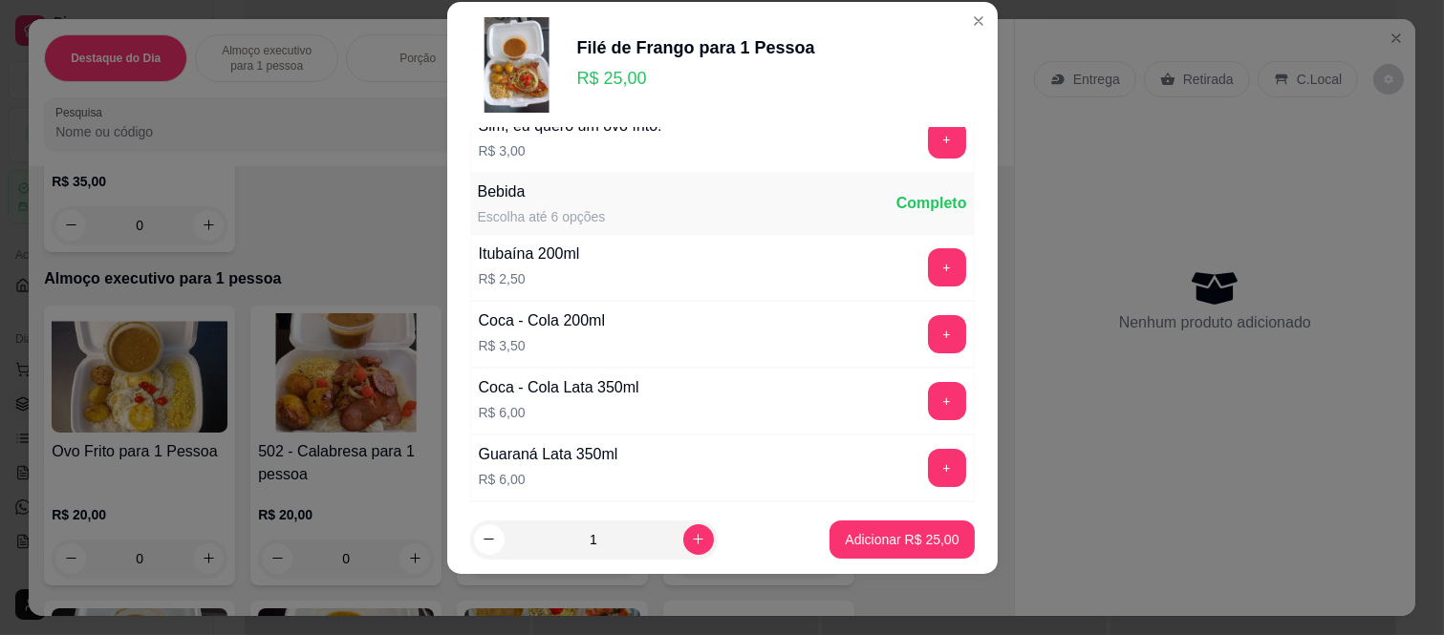
scroll to position [424, 0]
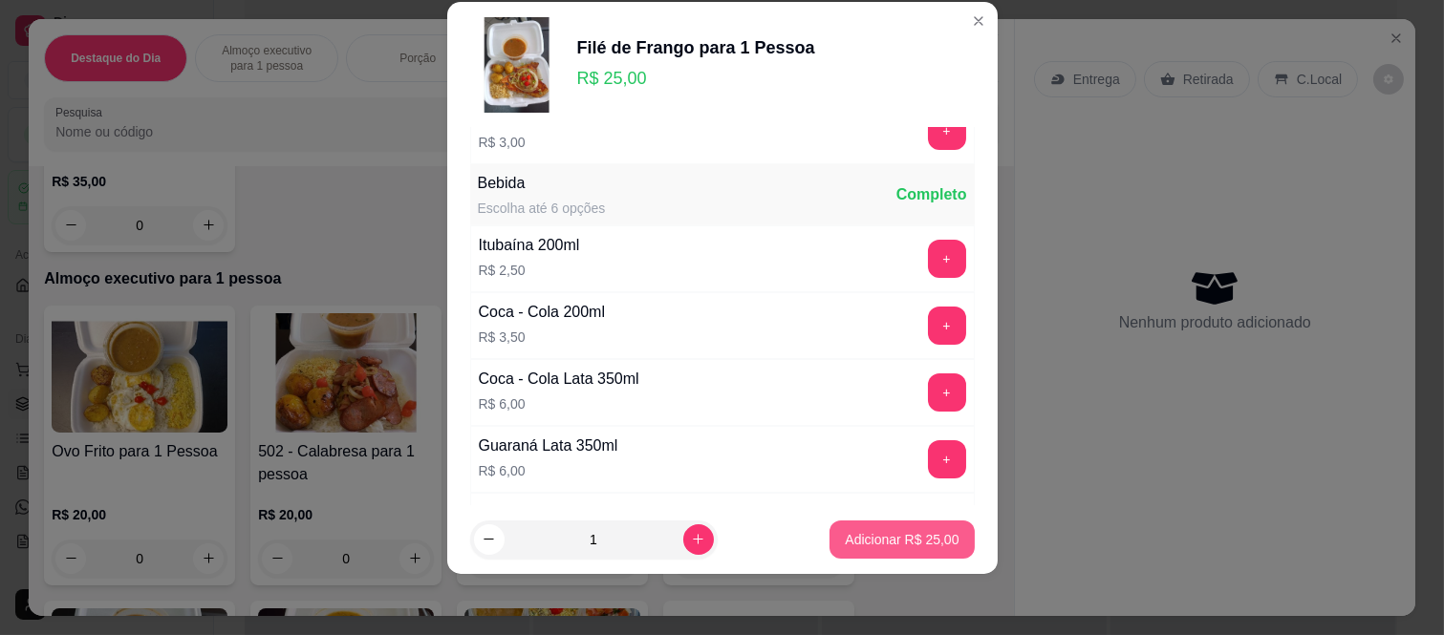
click at [872, 549] on p "Adicionar R$ 25,00" at bounding box center [902, 539] width 114 height 19
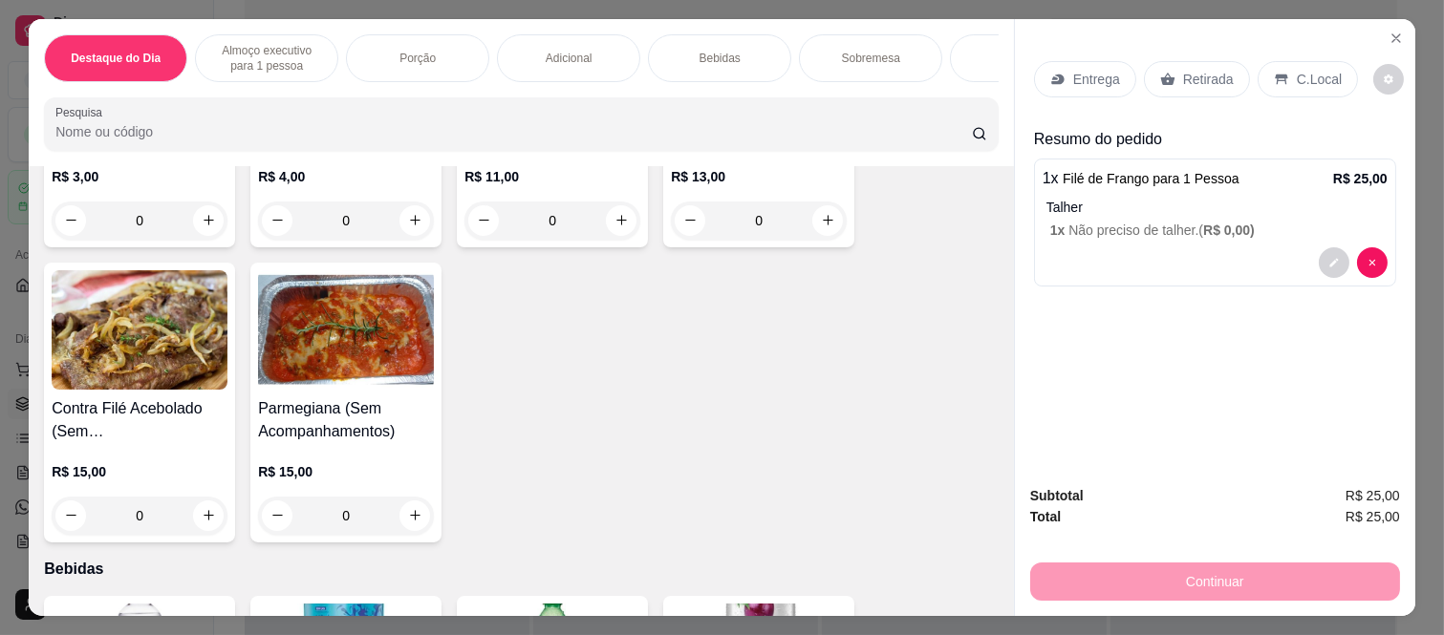
scroll to position [2123, 0]
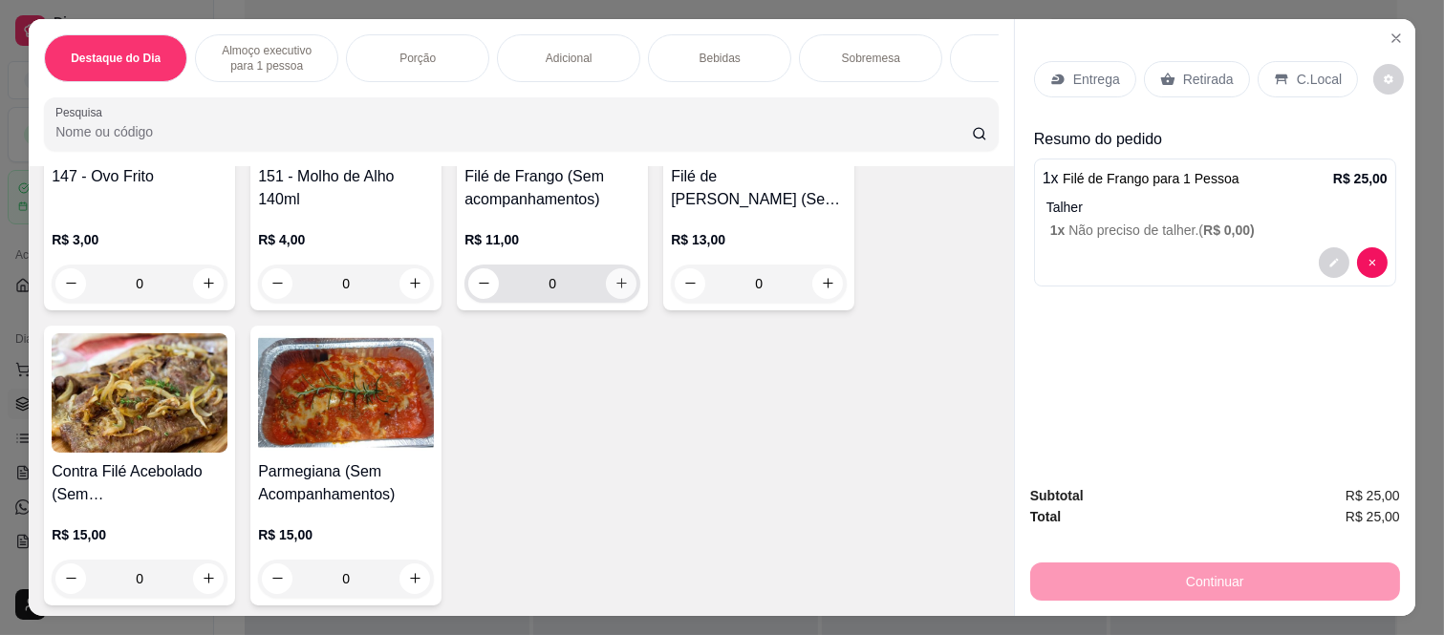
click at [618, 291] on icon "increase-product-quantity" at bounding box center [621, 283] width 14 height 14
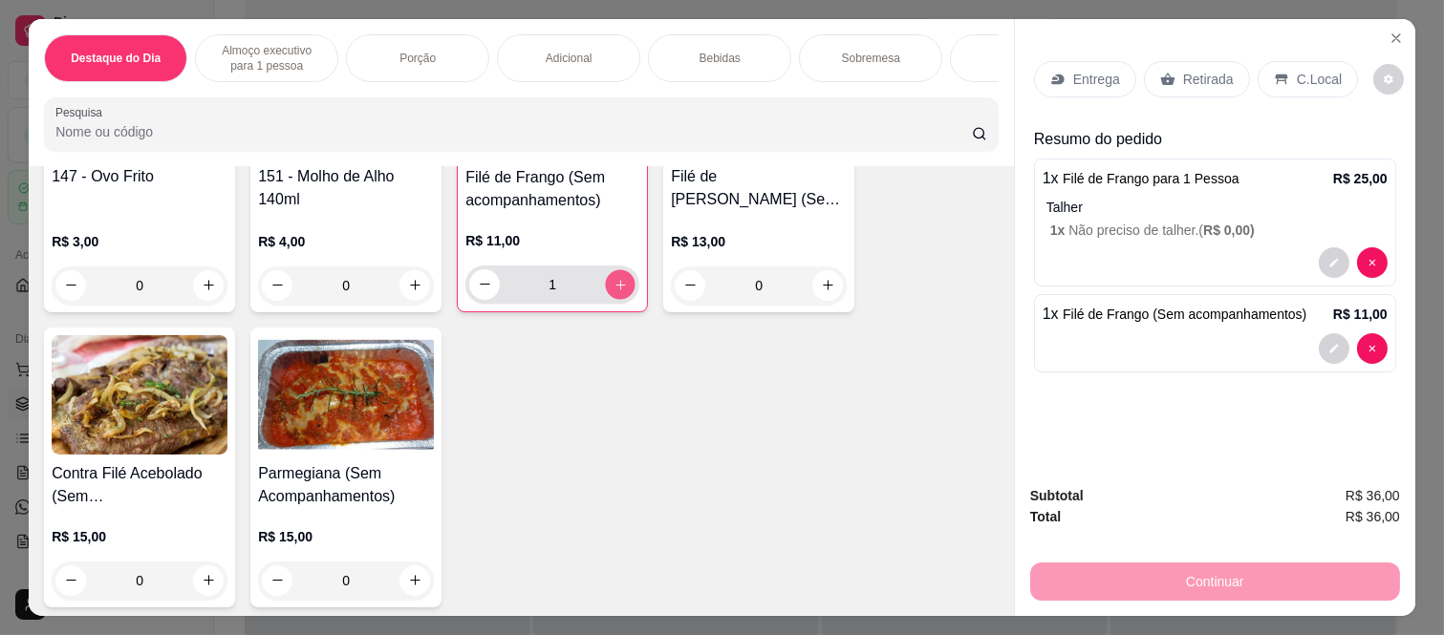
click at [617, 292] on icon "increase-product-quantity" at bounding box center [621, 285] width 14 height 14
type input "2"
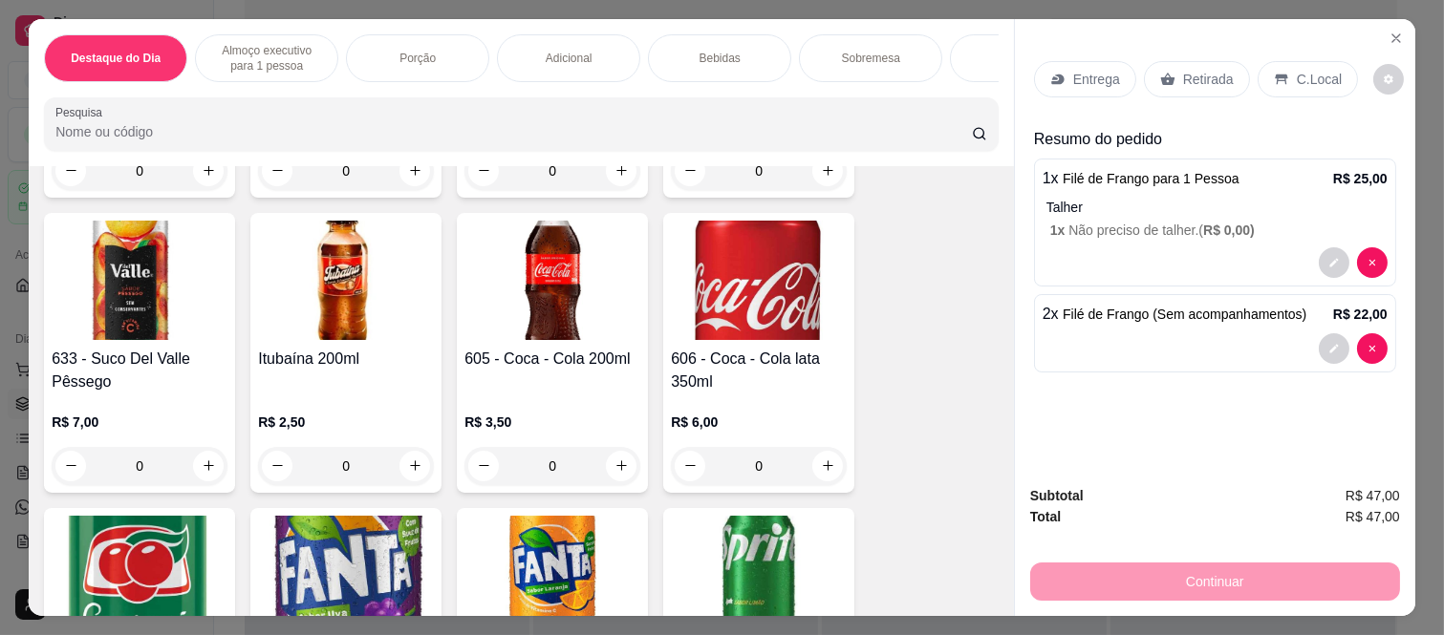
scroll to position [2654, 0]
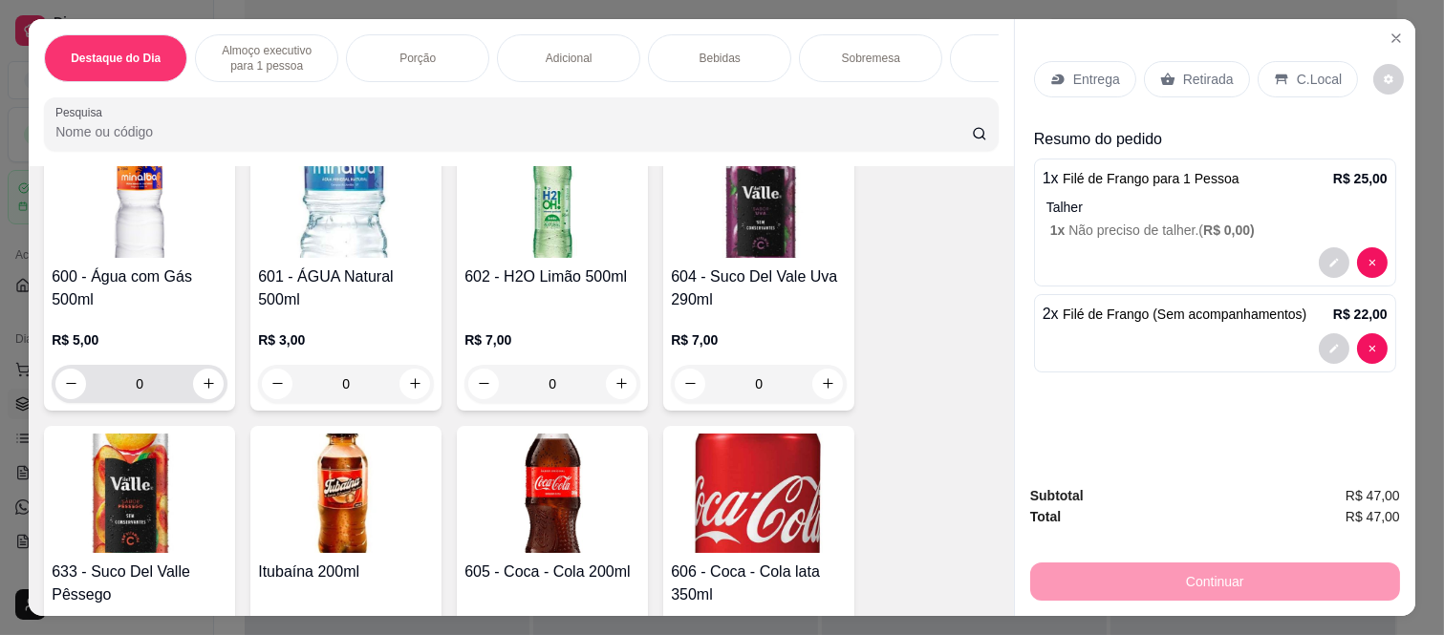
click at [191, 377] on div "0" at bounding box center [139, 384] width 168 height 38
click at [204, 386] on icon "increase-product-quantity" at bounding box center [209, 384] width 11 height 11
type input "1"
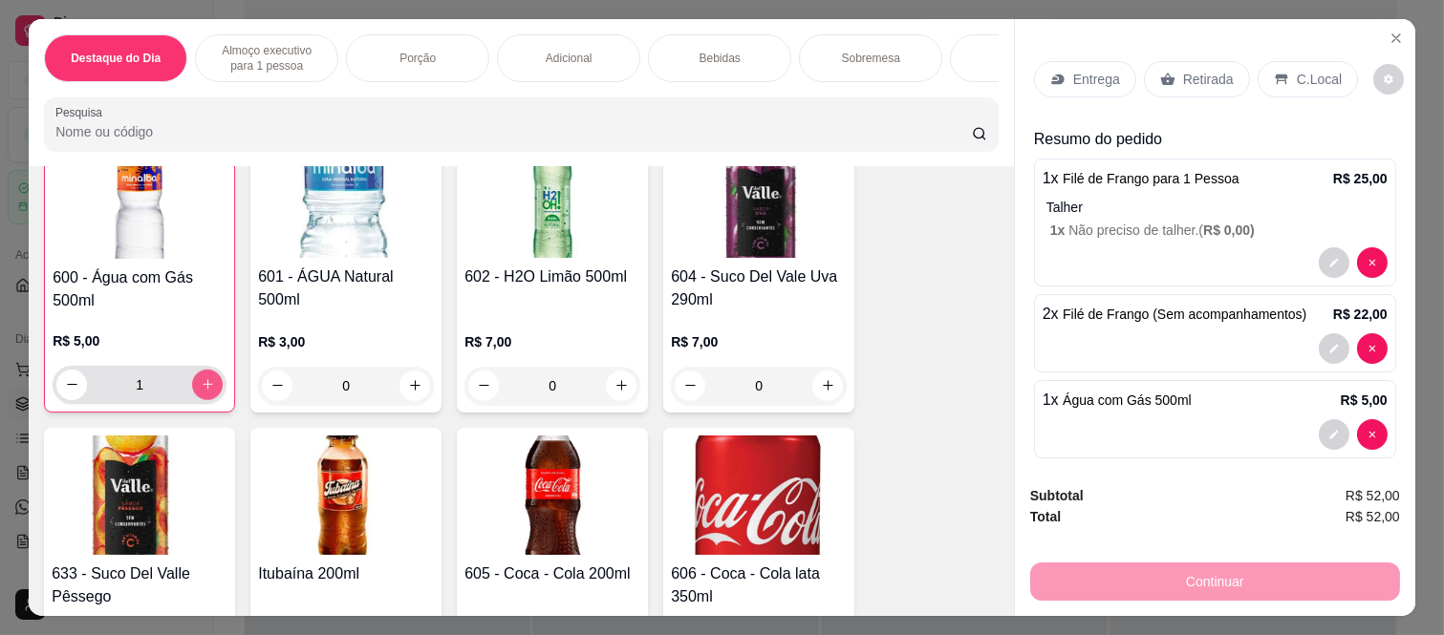
scroll to position [2655, 0]
click at [1177, 83] on div "Retirada" at bounding box center [1197, 79] width 106 height 36
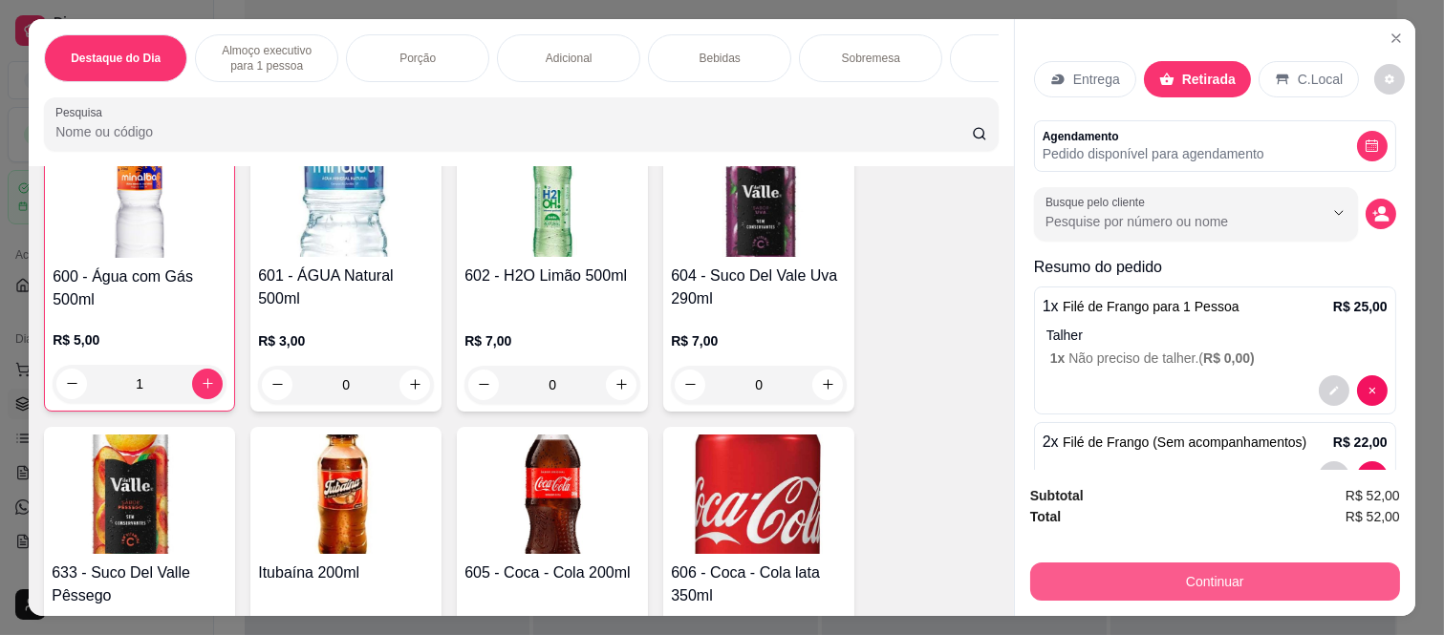
click at [1105, 581] on button "Continuar" at bounding box center [1215, 582] width 370 height 38
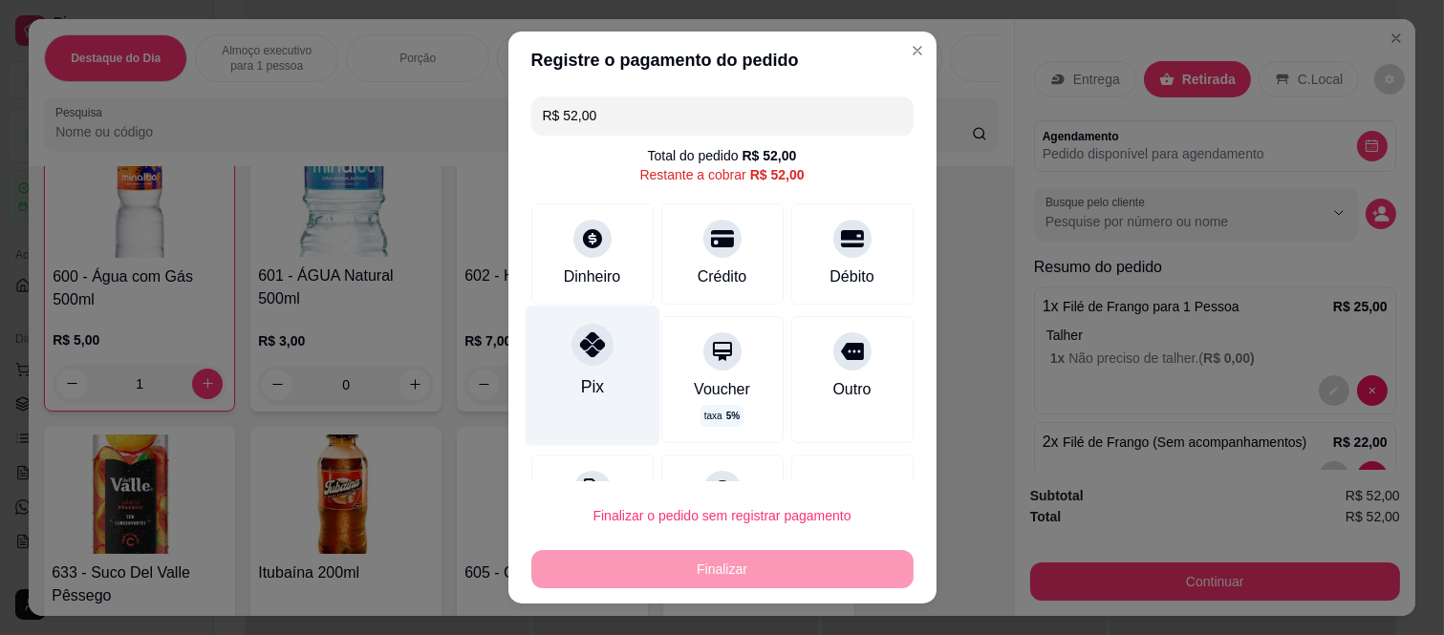
click at [554, 351] on div "Pix" at bounding box center [592, 377] width 135 height 140
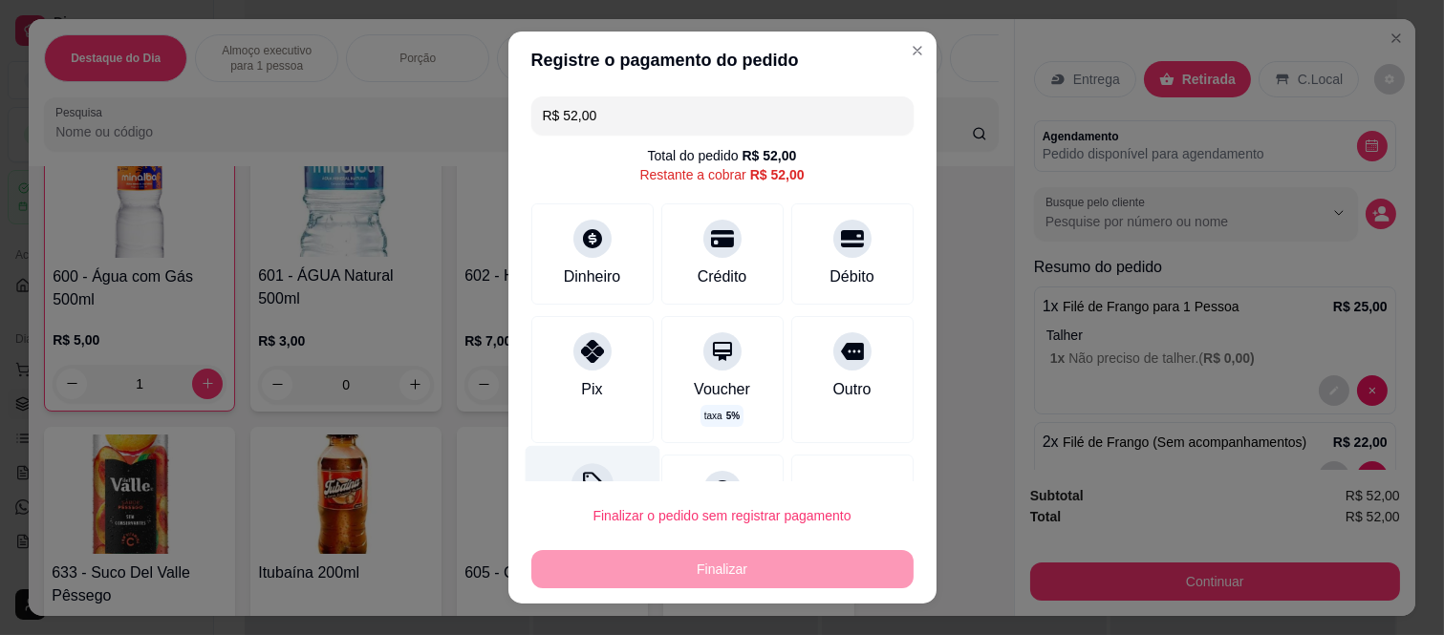
type input "R$ 0,00"
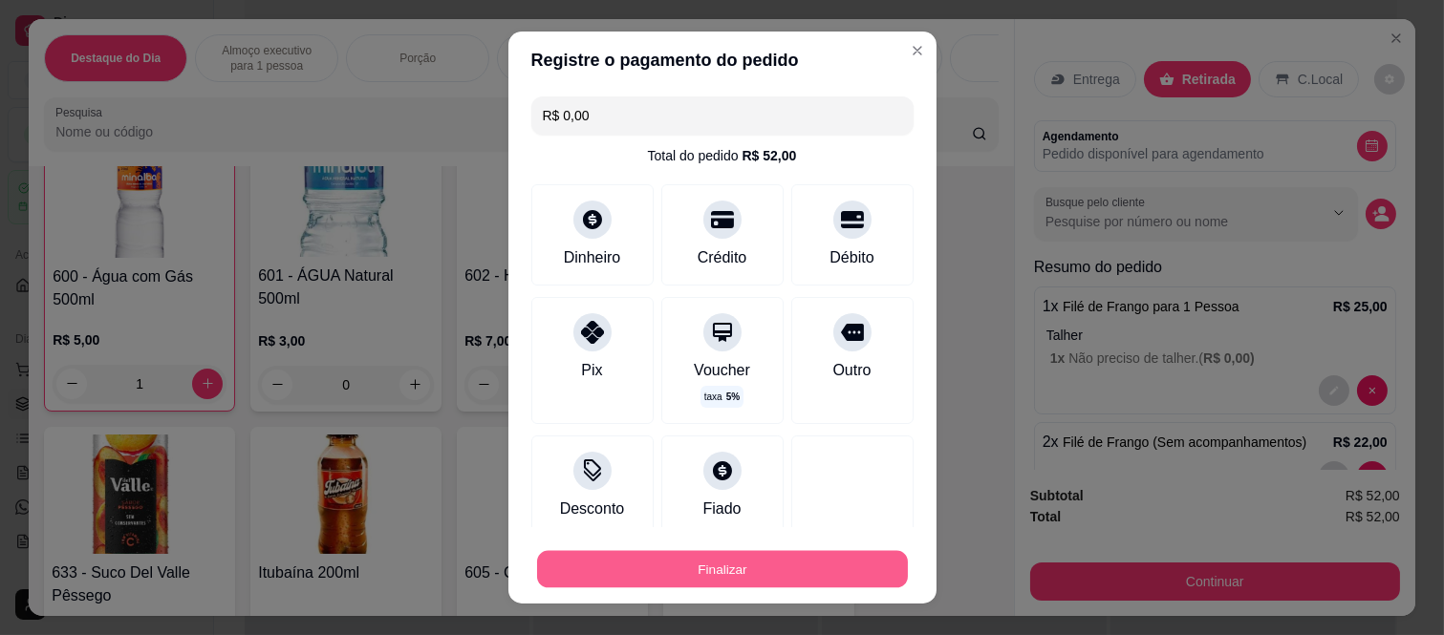
click at [743, 576] on button "Finalizar" at bounding box center [722, 568] width 371 height 37
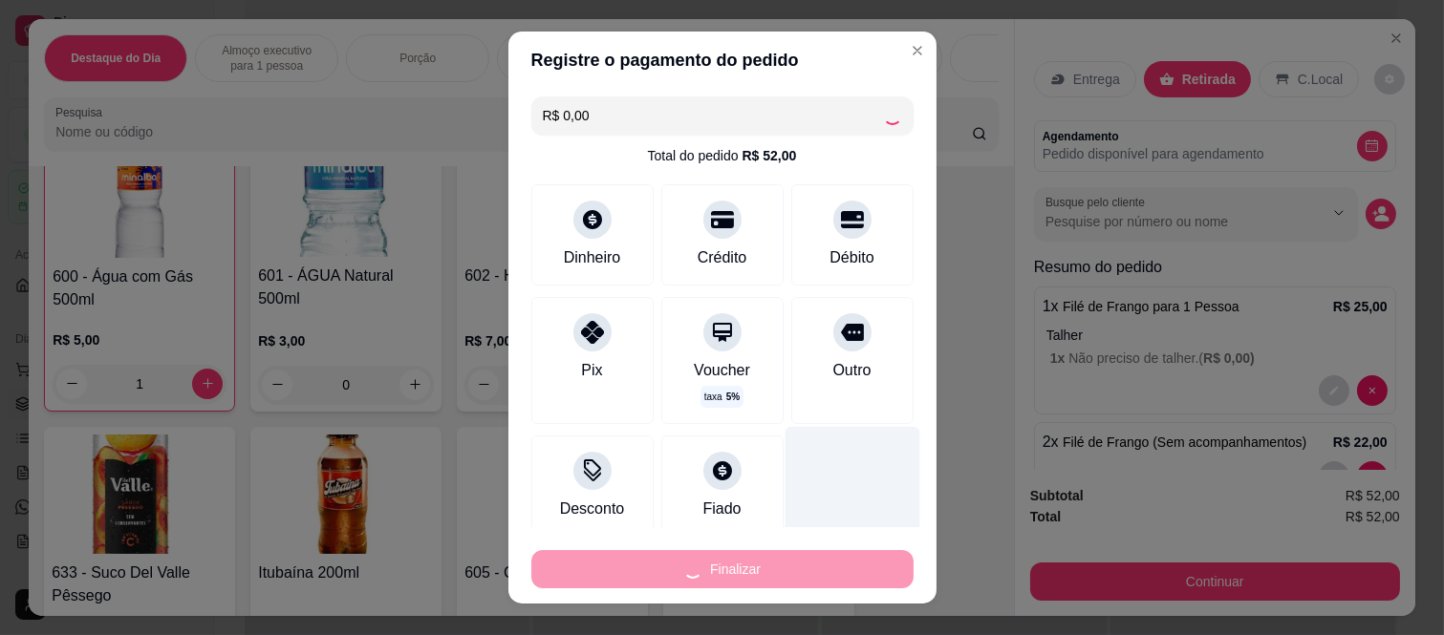
type input "0"
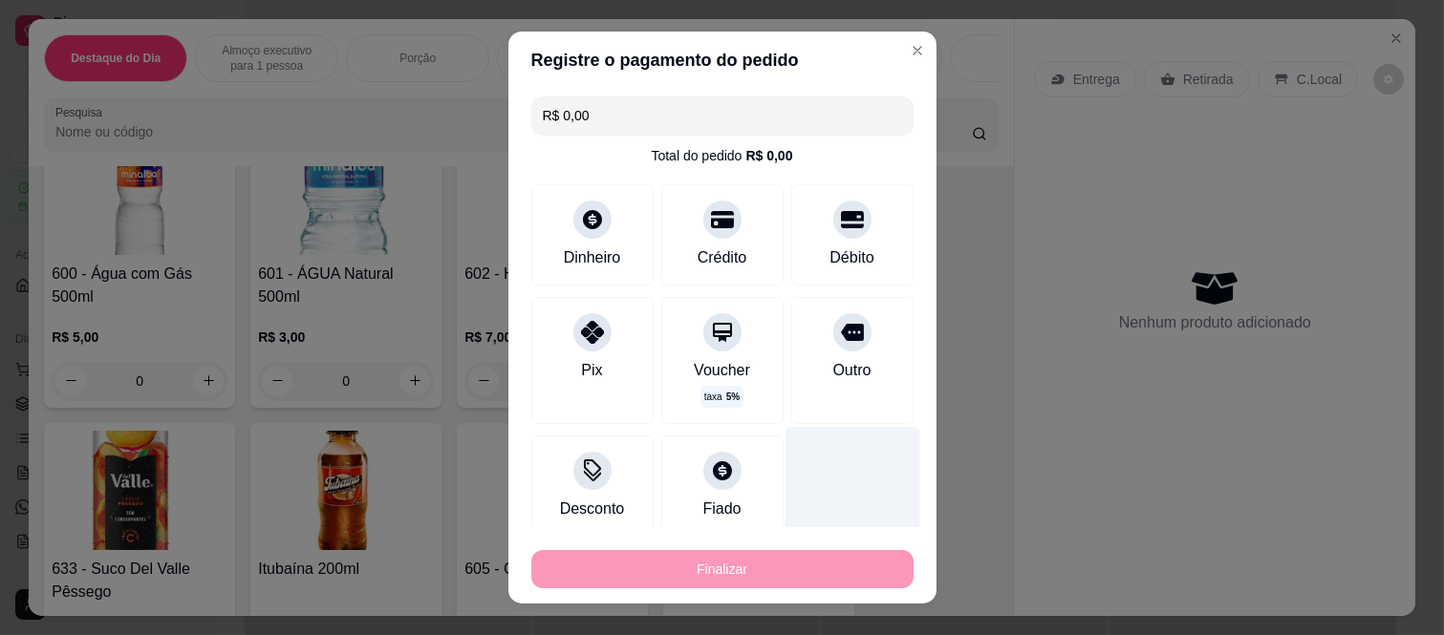
type input "-R$ 52,00"
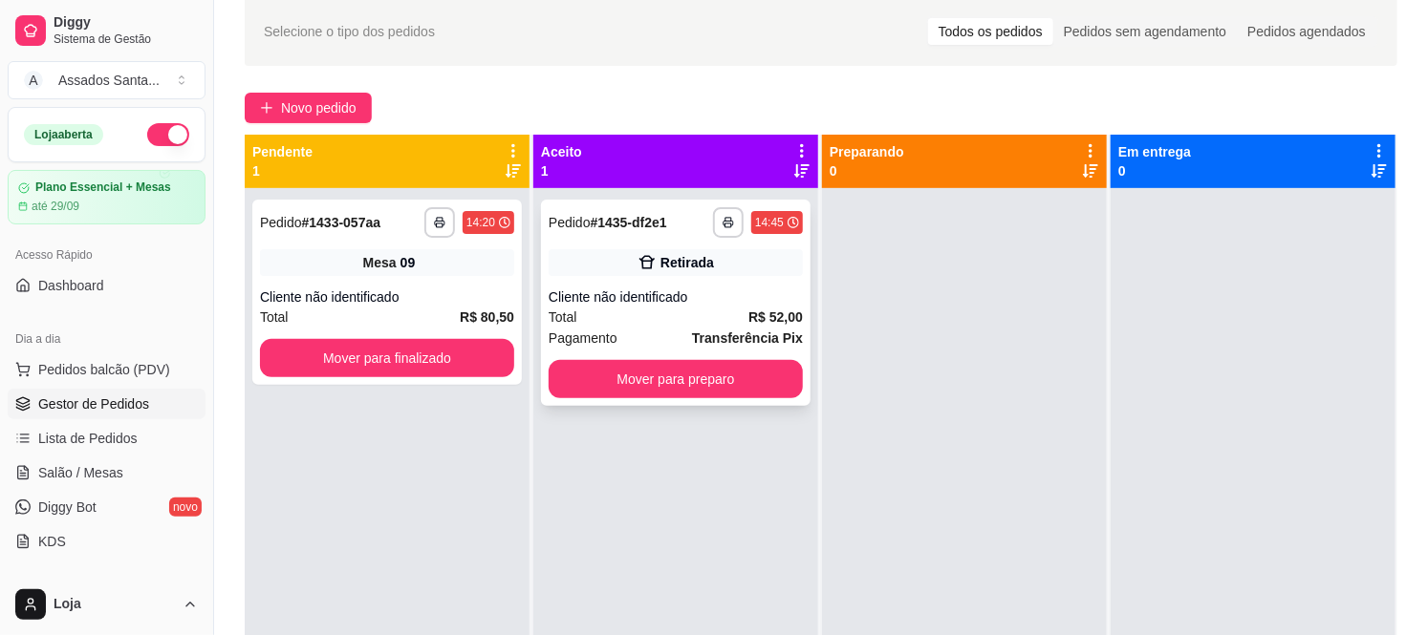
click at [670, 298] on div "Cliente não identificado" at bounding box center [676, 297] width 254 height 19
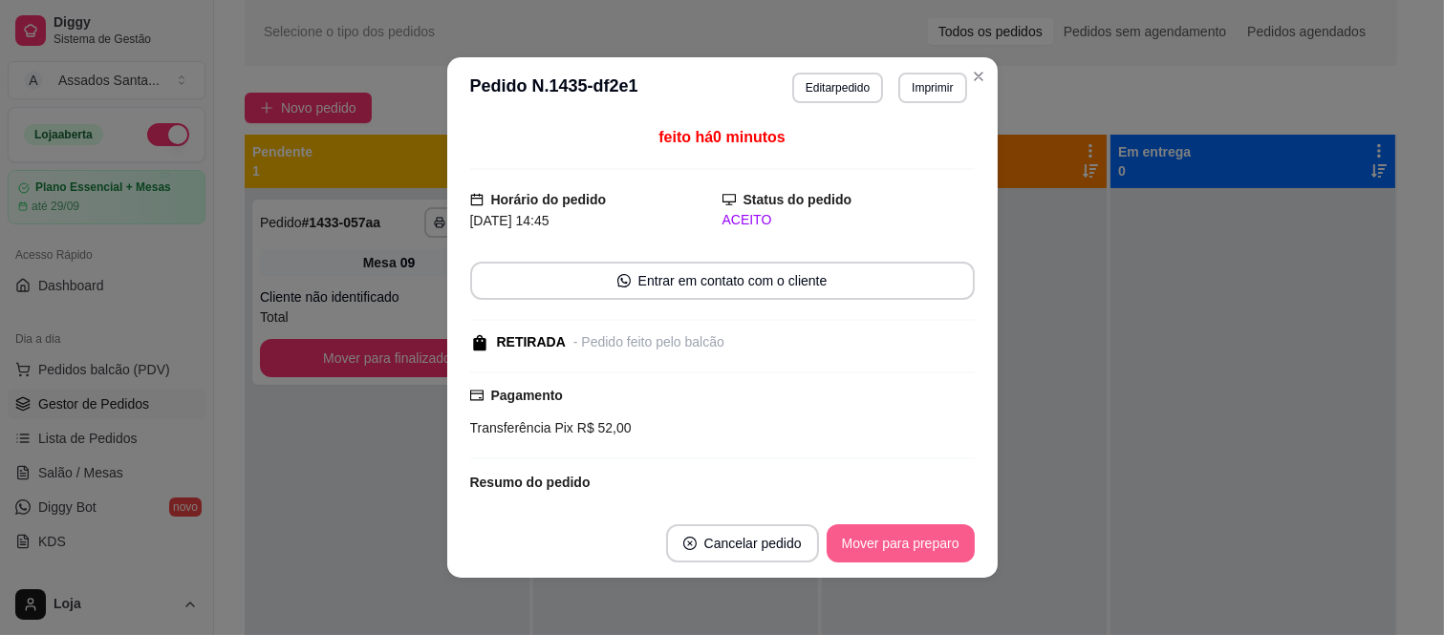
click at [892, 541] on button "Mover para preparo" at bounding box center [901, 544] width 148 height 38
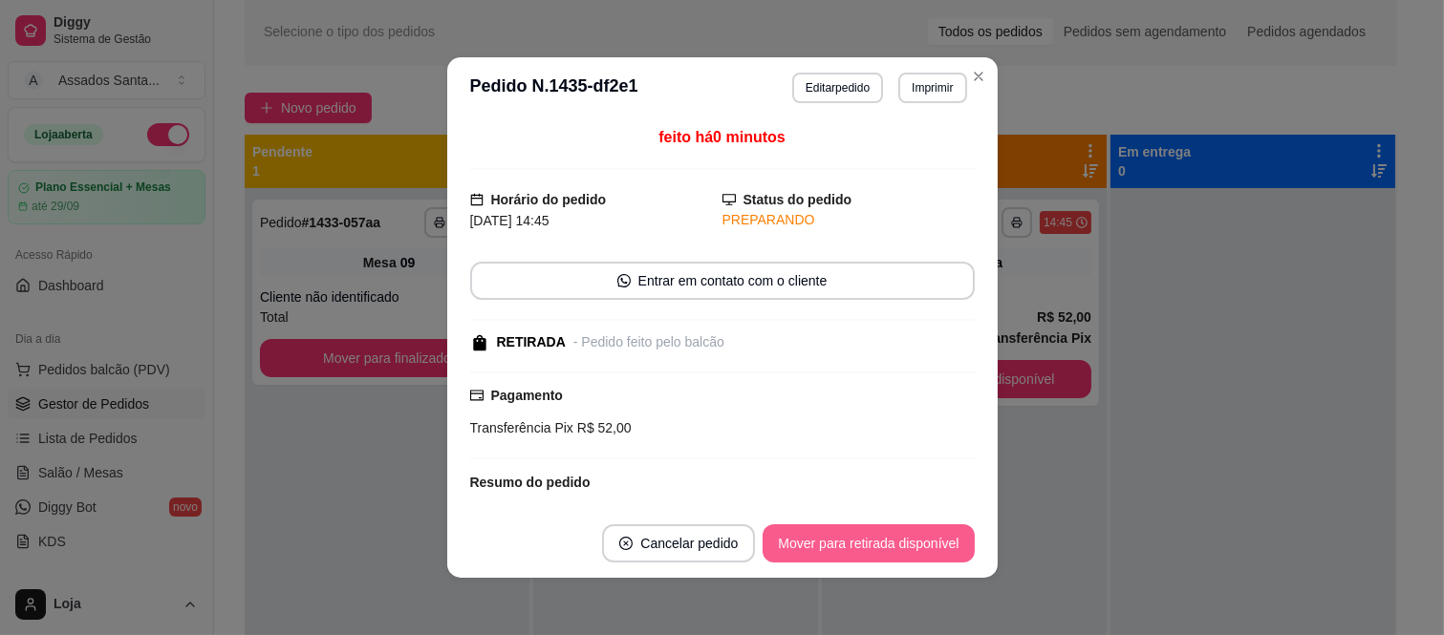
click at [892, 543] on button "Mover para retirada disponível" at bounding box center [868, 544] width 211 height 38
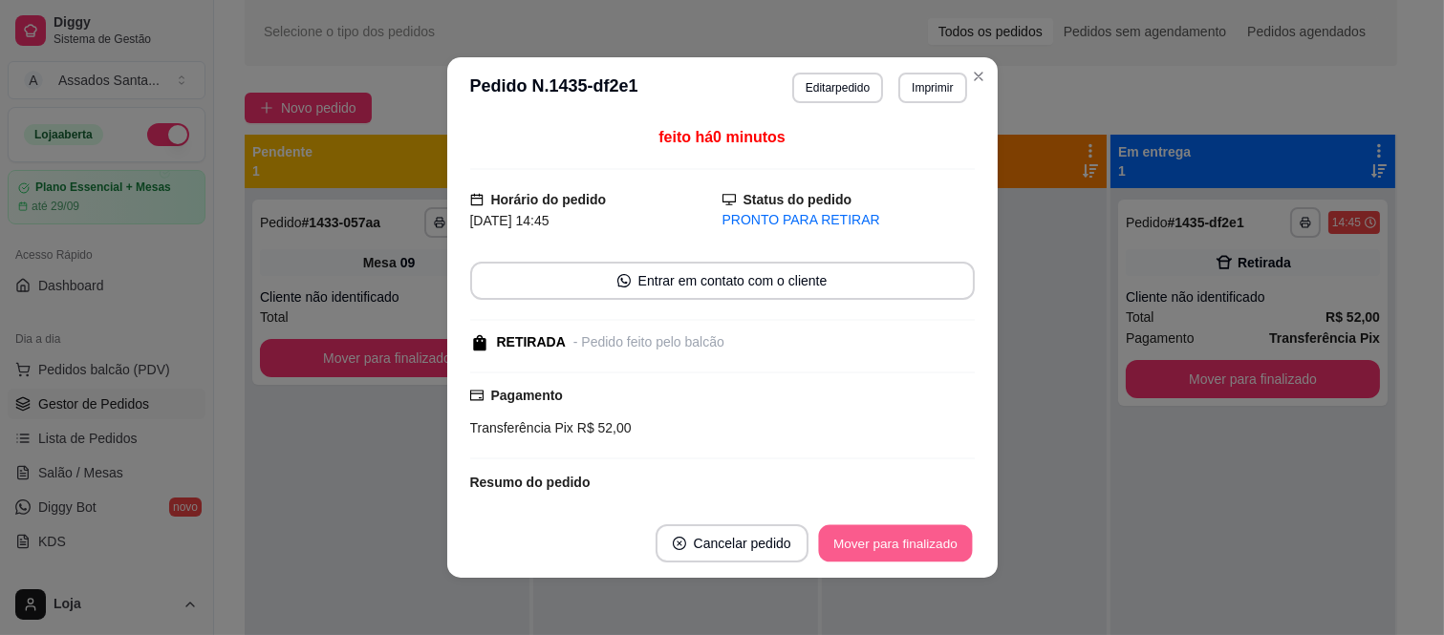
click at [892, 543] on button "Mover para finalizado" at bounding box center [895, 544] width 154 height 37
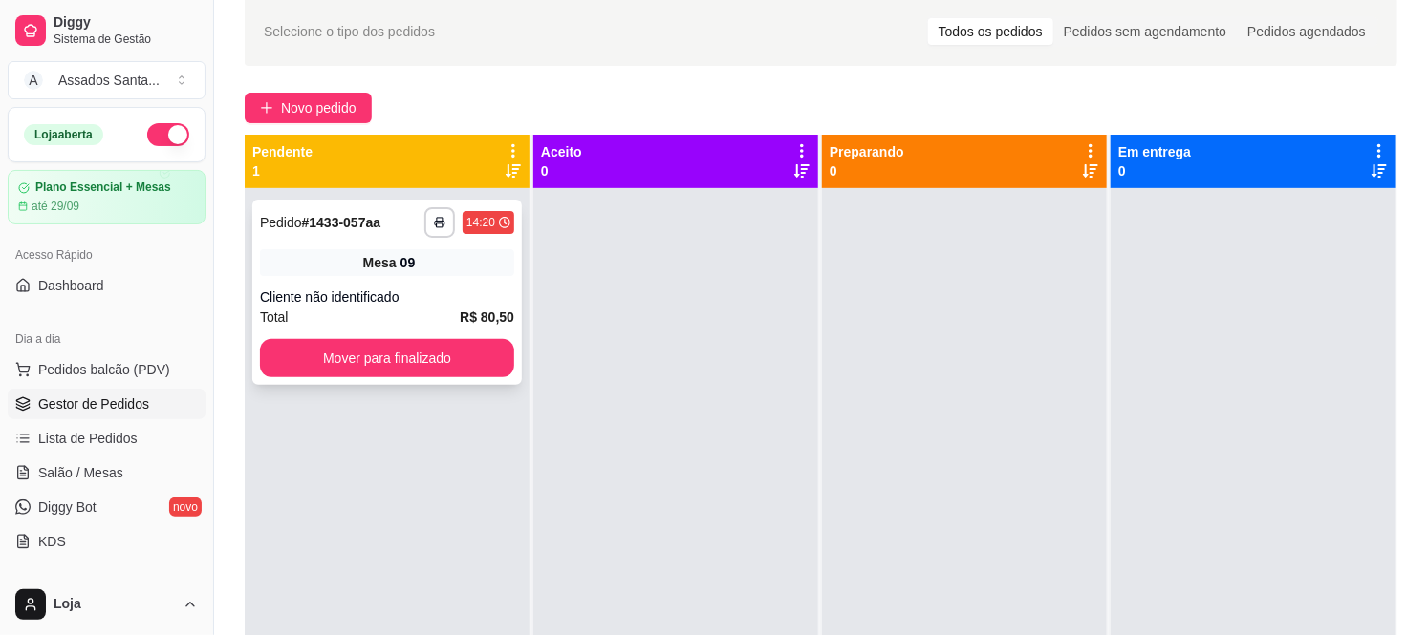
click at [306, 270] on div "Mesa 09" at bounding box center [387, 262] width 254 height 27
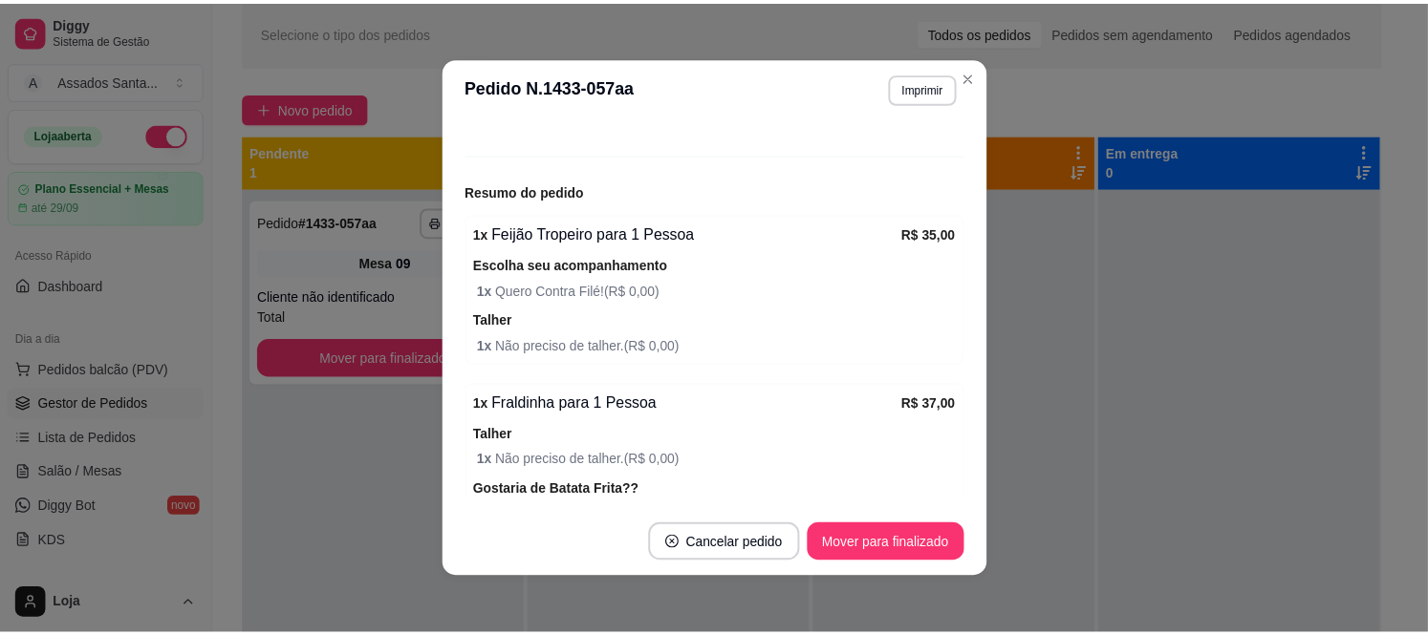
scroll to position [416, 0]
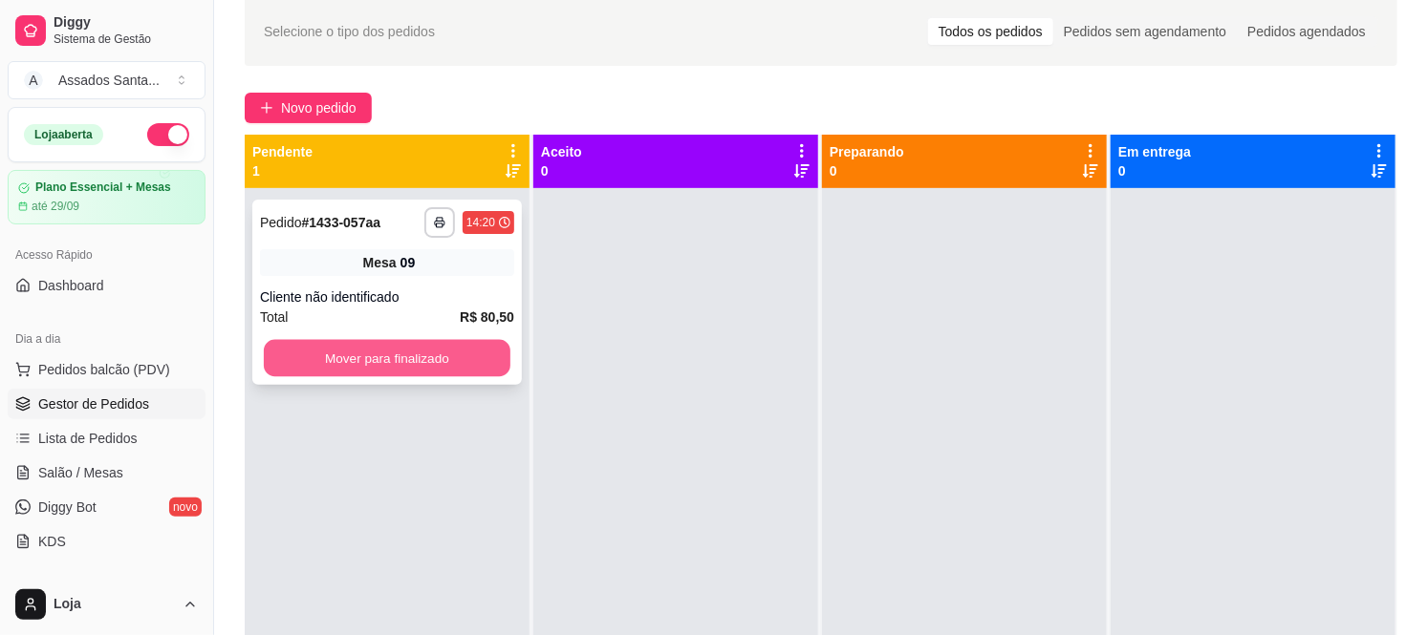
click at [344, 355] on button "Mover para finalizado" at bounding box center [387, 358] width 247 height 37
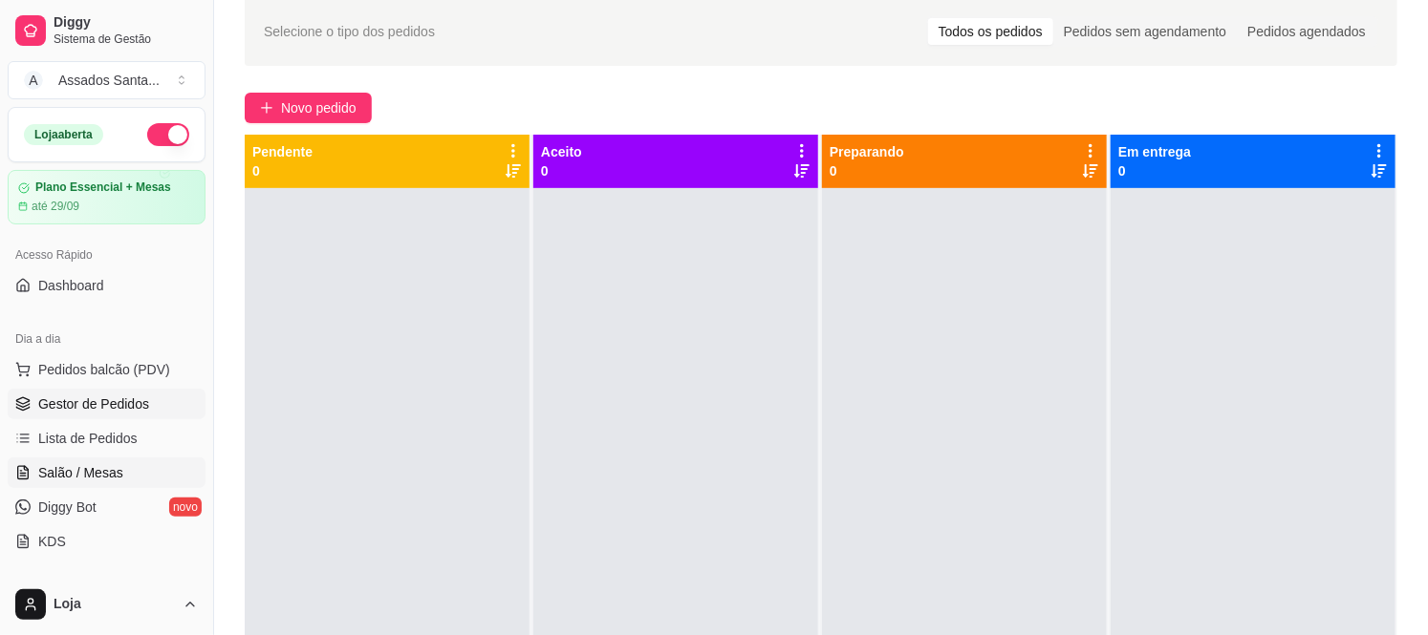
click at [140, 472] on link "Salão / Mesas" at bounding box center [107, 473] width 198 height 31
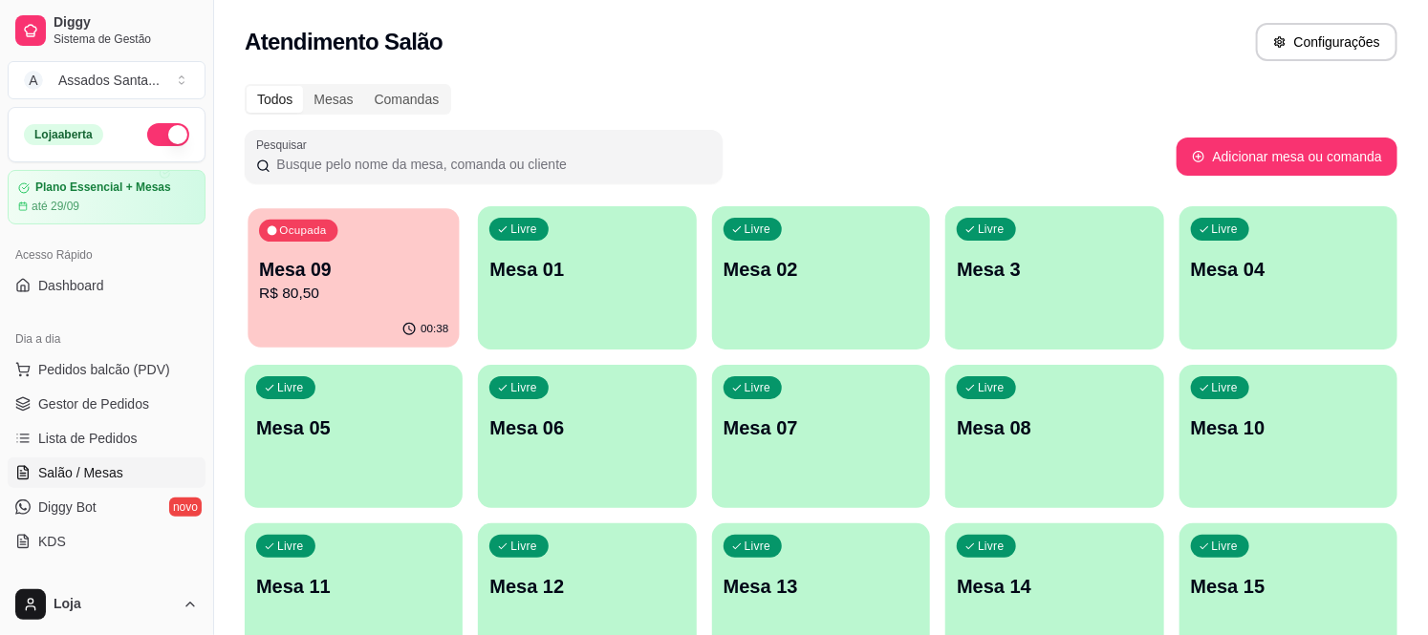
click at [383, 290] on p "R$ 80,50" at bounding box center [353, 294] width 189 height 22
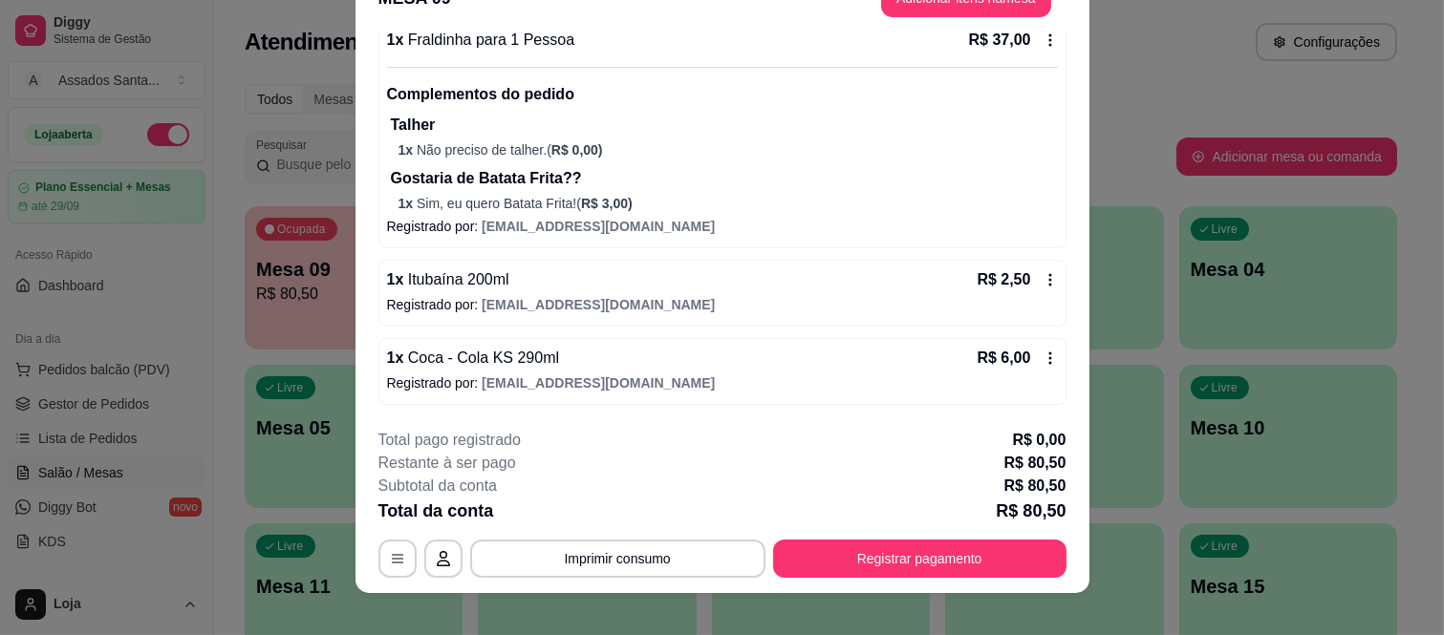
scroll to position [58, 0]
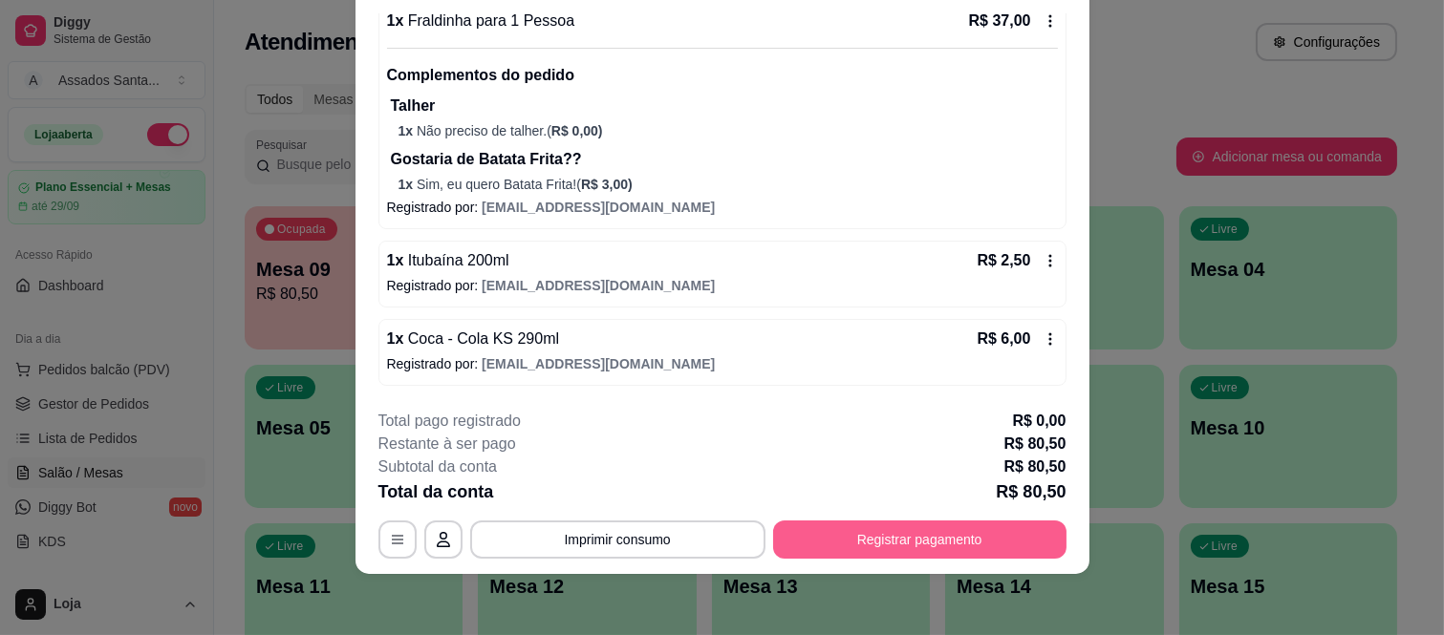
click at [919, 548] on button "Registrar pagamento" at bounding box center [919, 540] width 293 height 38
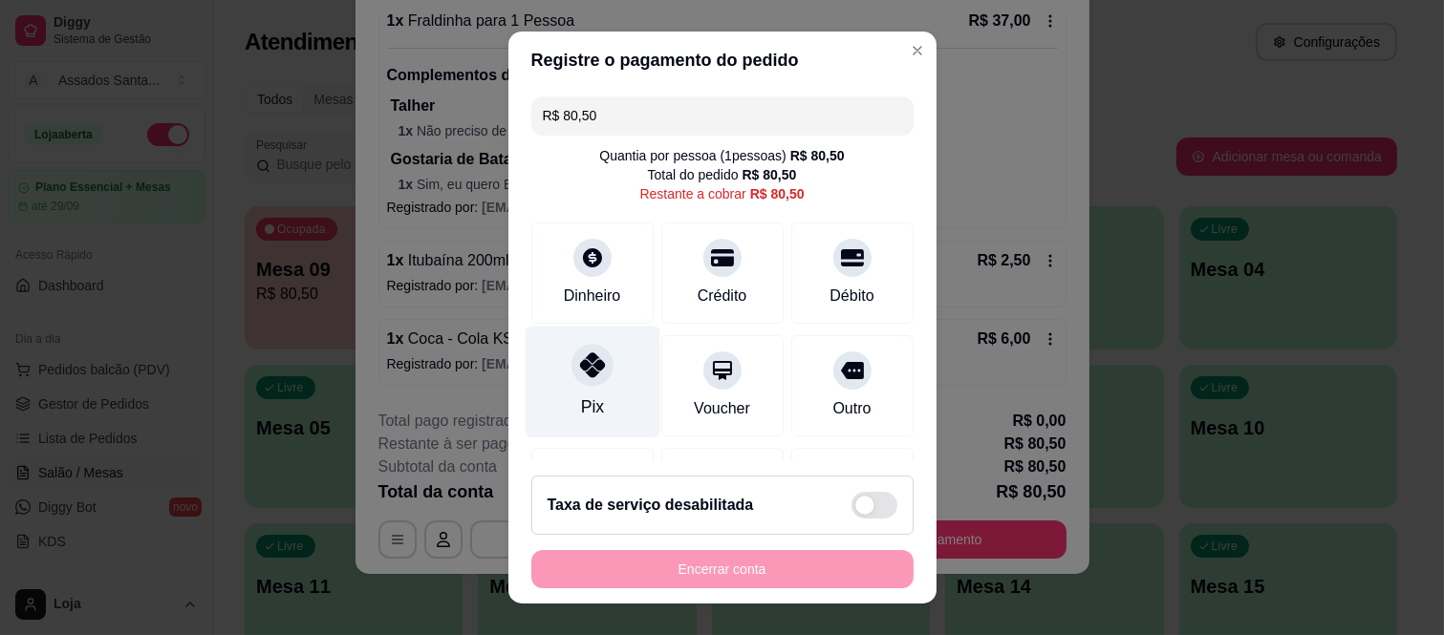
click at [584, 393] on div "Pix" at bounding box center [592, 383] width 135 height 112
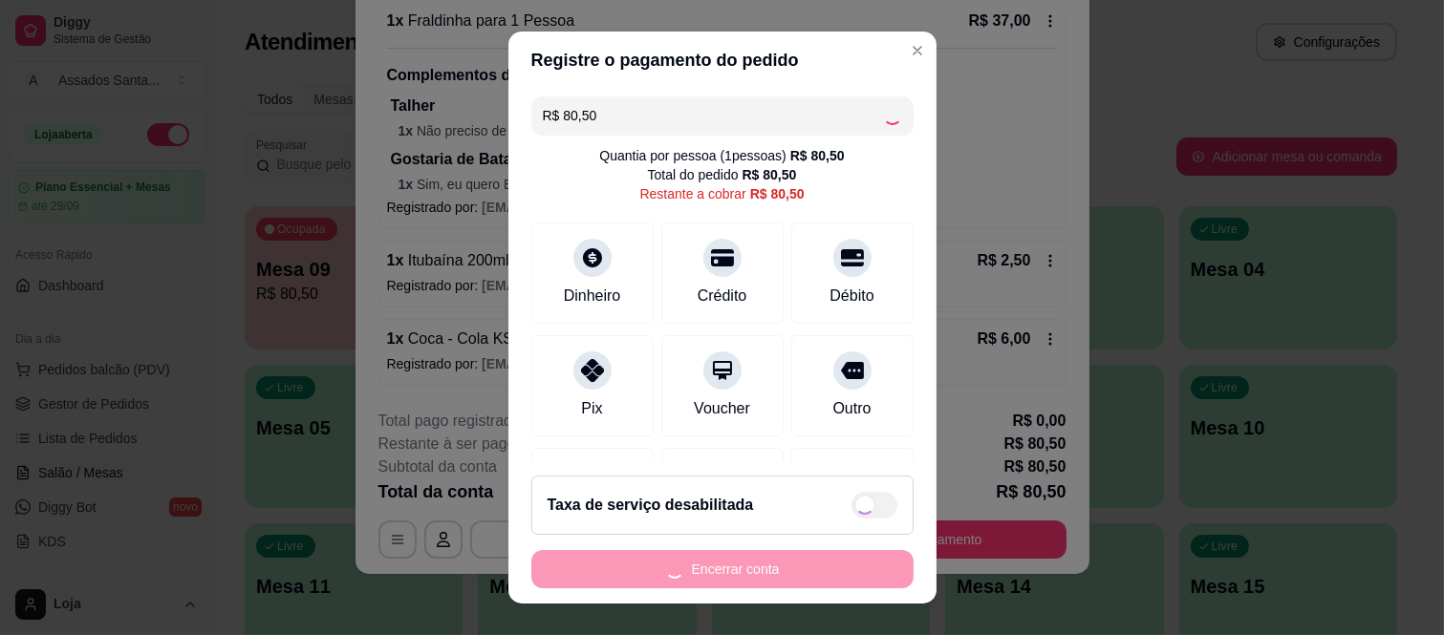
type input "R$ 0,00"
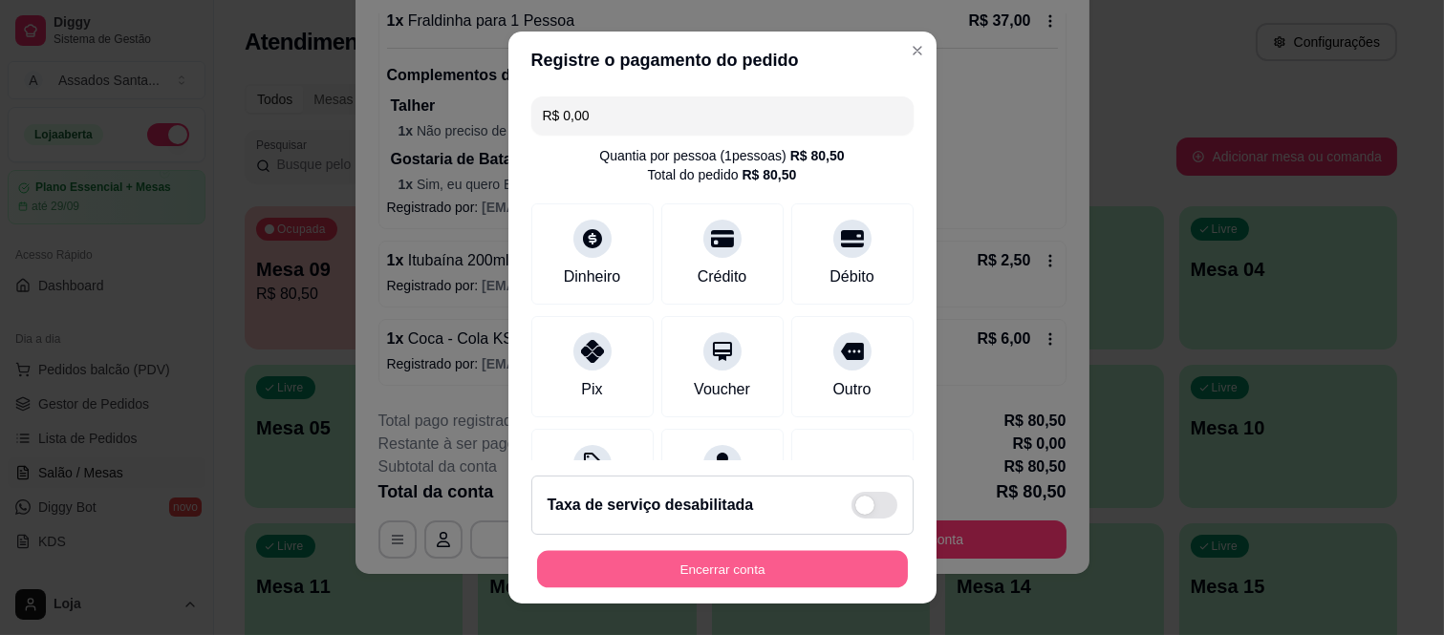
click at [817, 568] on button "Encerrar conta" at bounding box center [722, 568] width 371 height 37
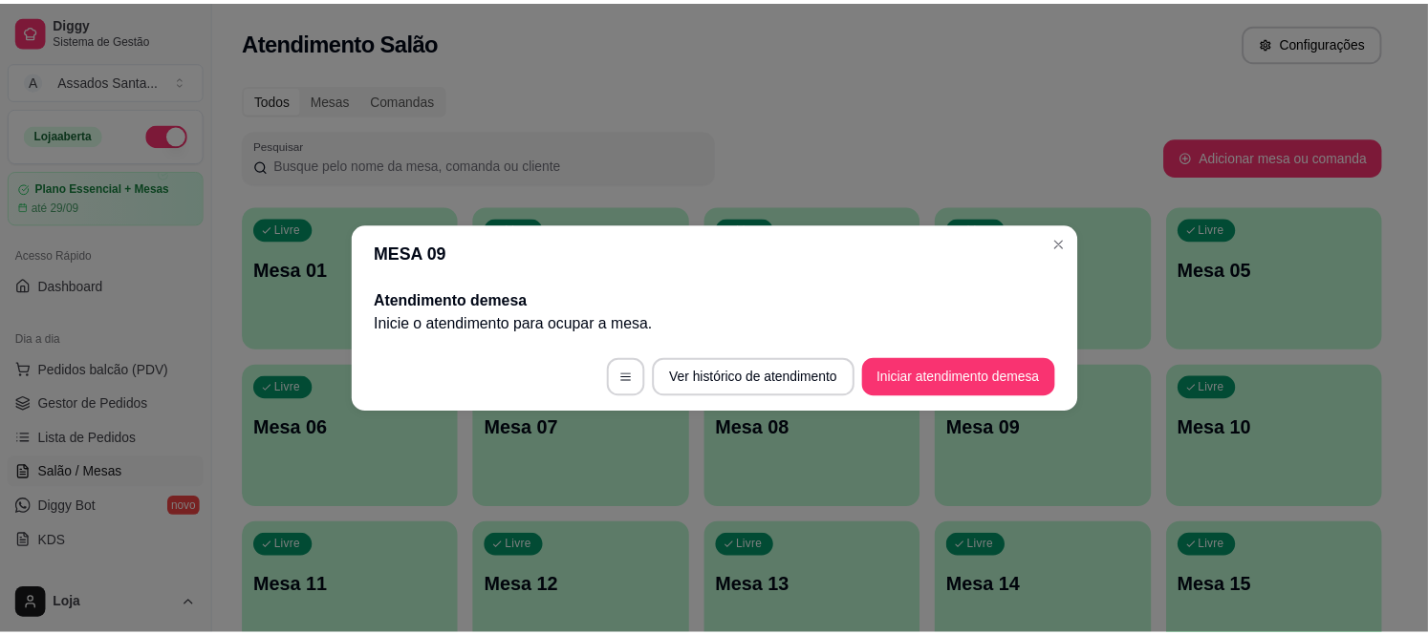
scroll to position [0, 0]
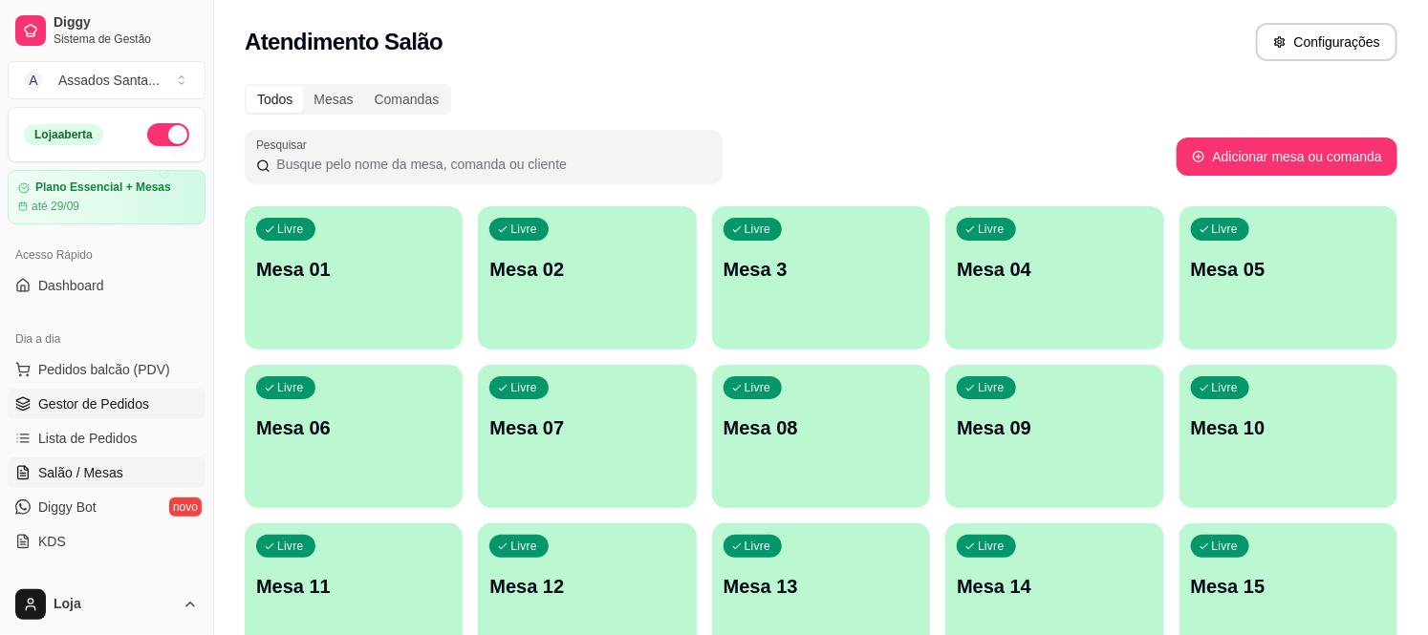
click at [117, 402] on span "Gestor de Pedidos" at bounding box center [93, 404] width 111 height 19
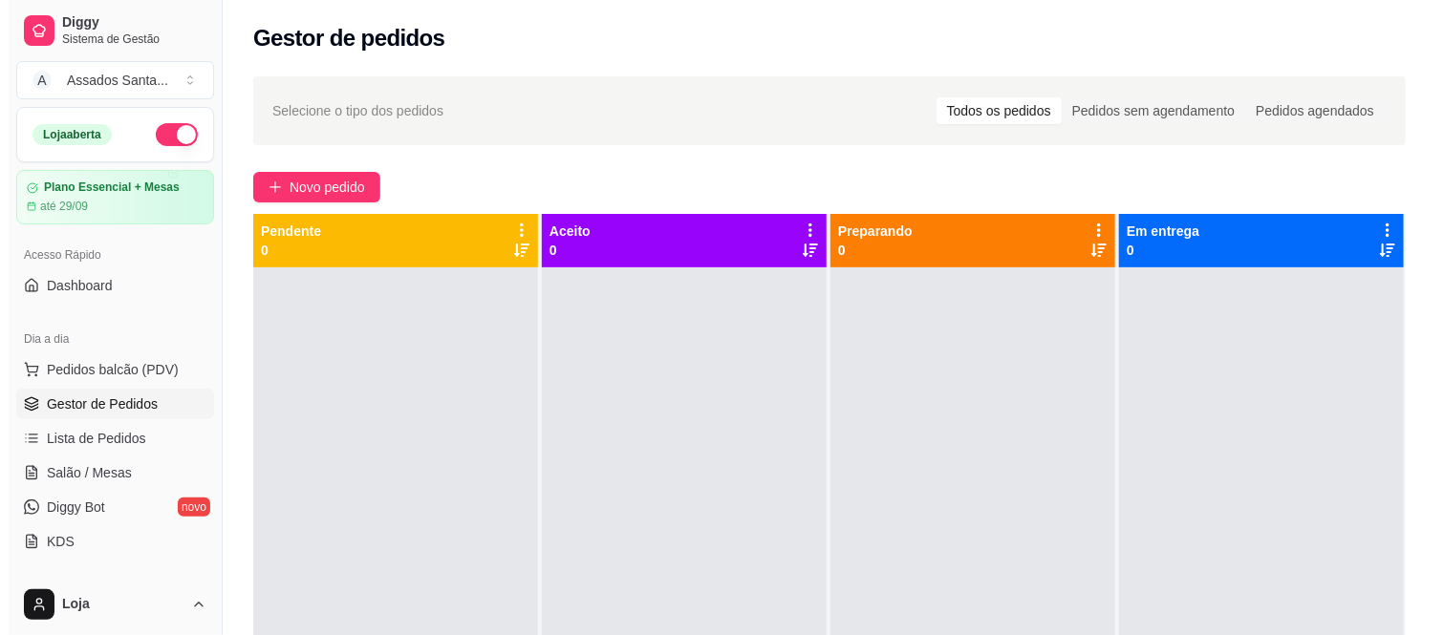
scroll to position [53, 0]
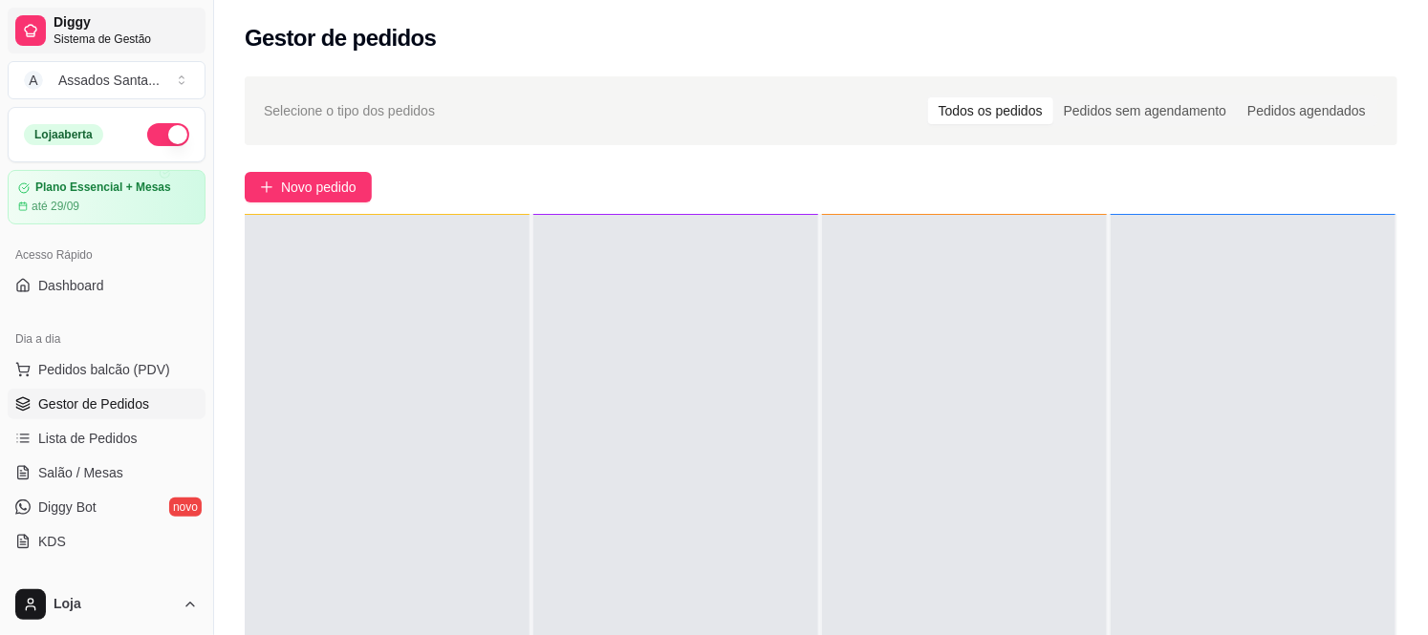
click at [8, 389] on link "Gestor de Pedidos" at bounding box center [107, 404] width 198 height 31
click at [246, 192] on button "Novo pedido" at bounding box center [308, 187] width 127 height 31
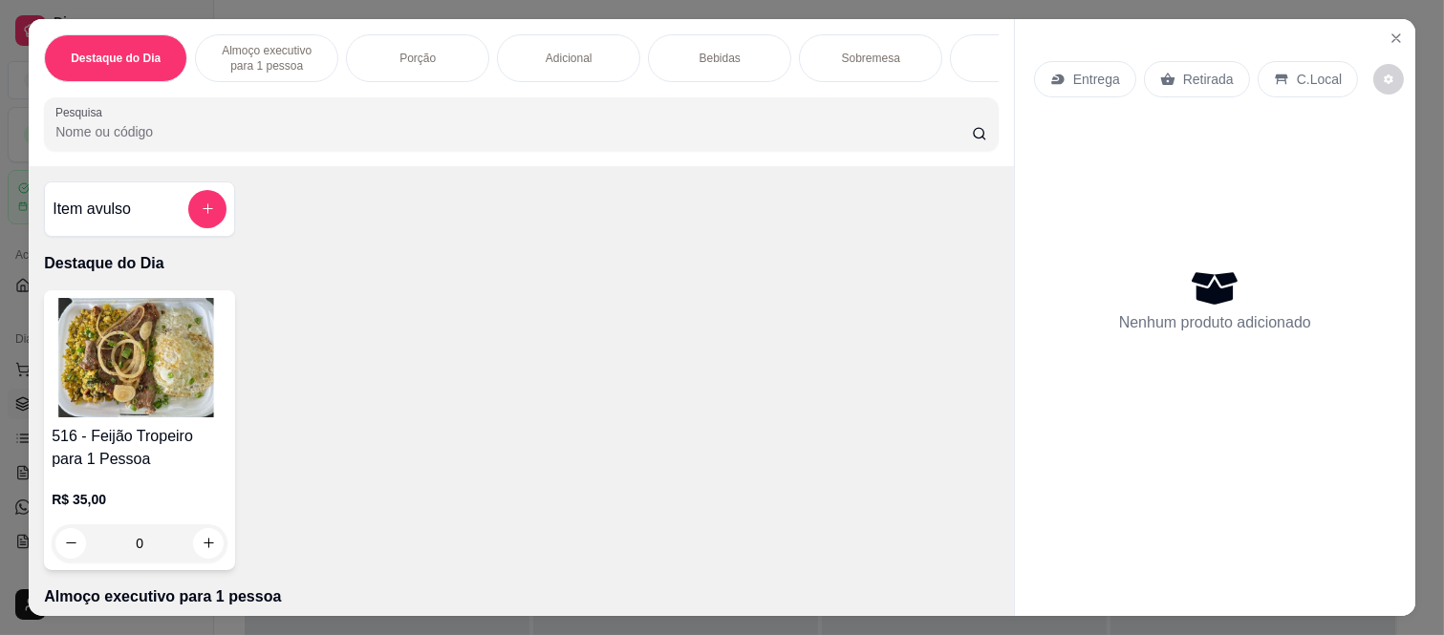
click at [140, 228] on div "Item avulso" at bounding box center [140, 209] width 174 height 38
click at [746, 253] on input "Nome do produto" at bounding box center [721, 250] width 359 height 19
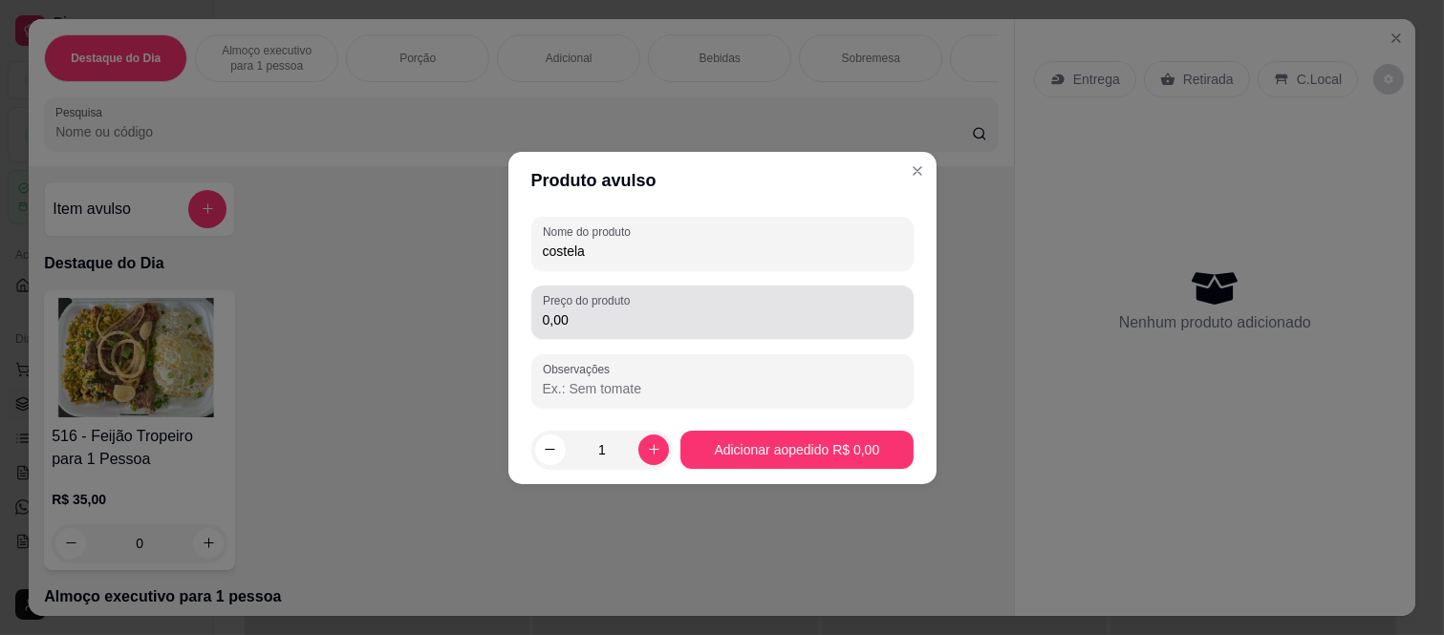
type input "costela"
click at [690, 332] on div "Preço do produto 0,00" at bounding box center [722, 313] width 382 height 54
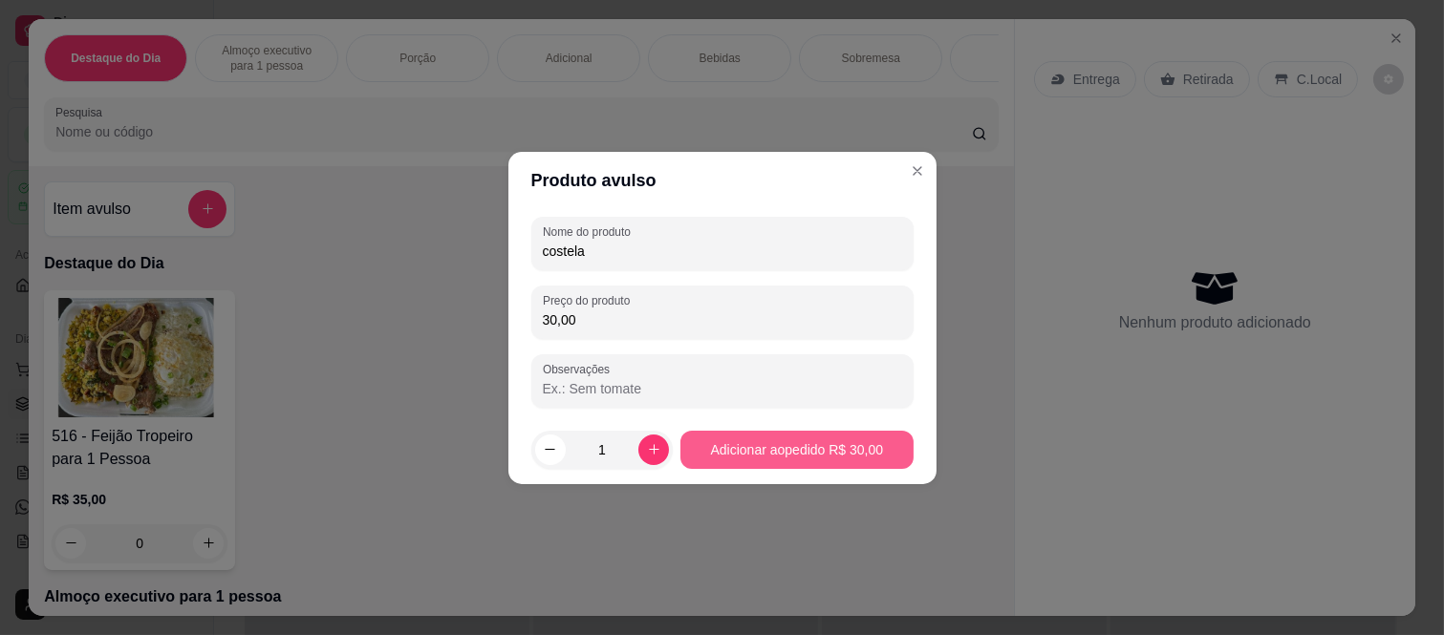
type input "30,00"
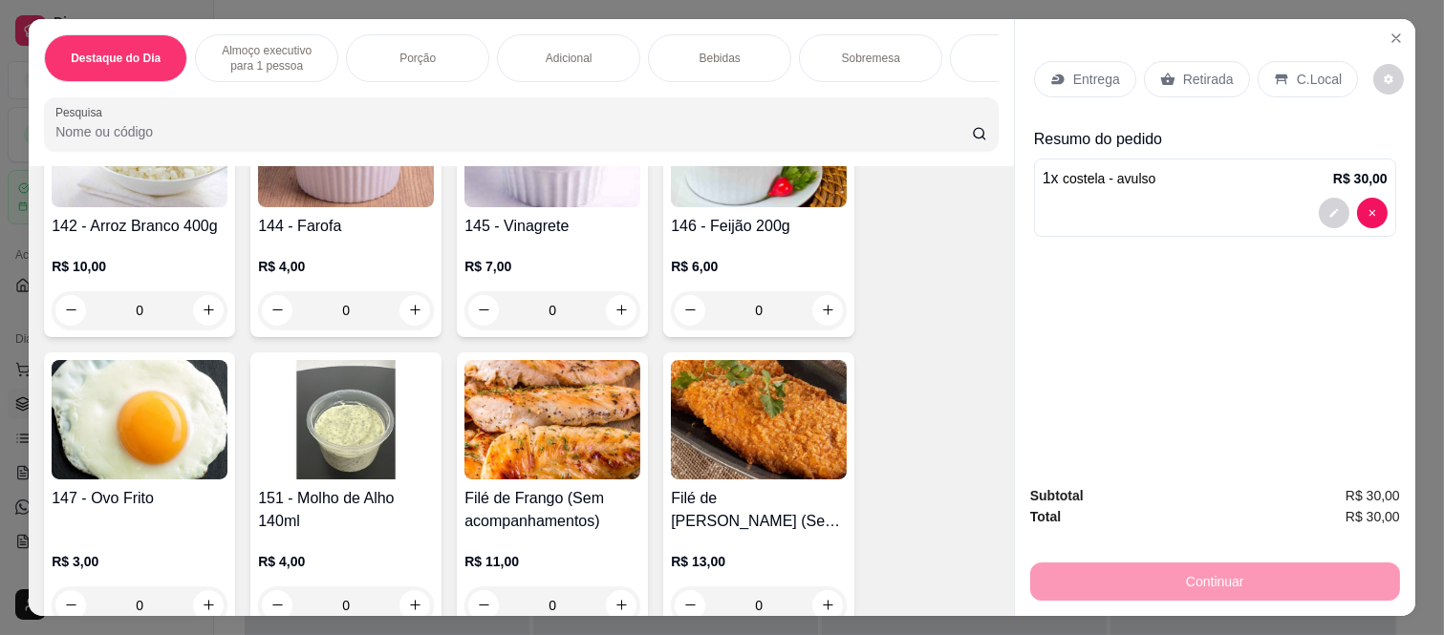
scroll to position [1804, 0]
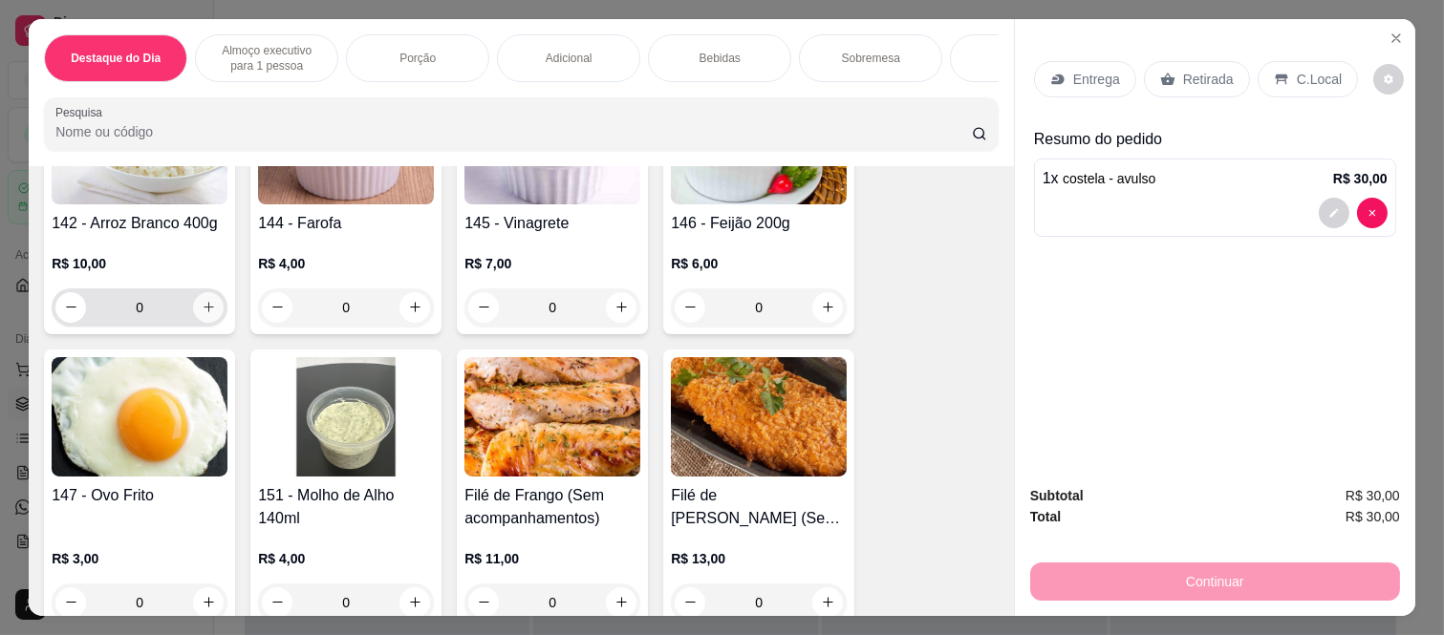
click at [202, 314] on icon "increase-product-quantity" at bounding box center [209, 307] width 14 height 14
type input "1"
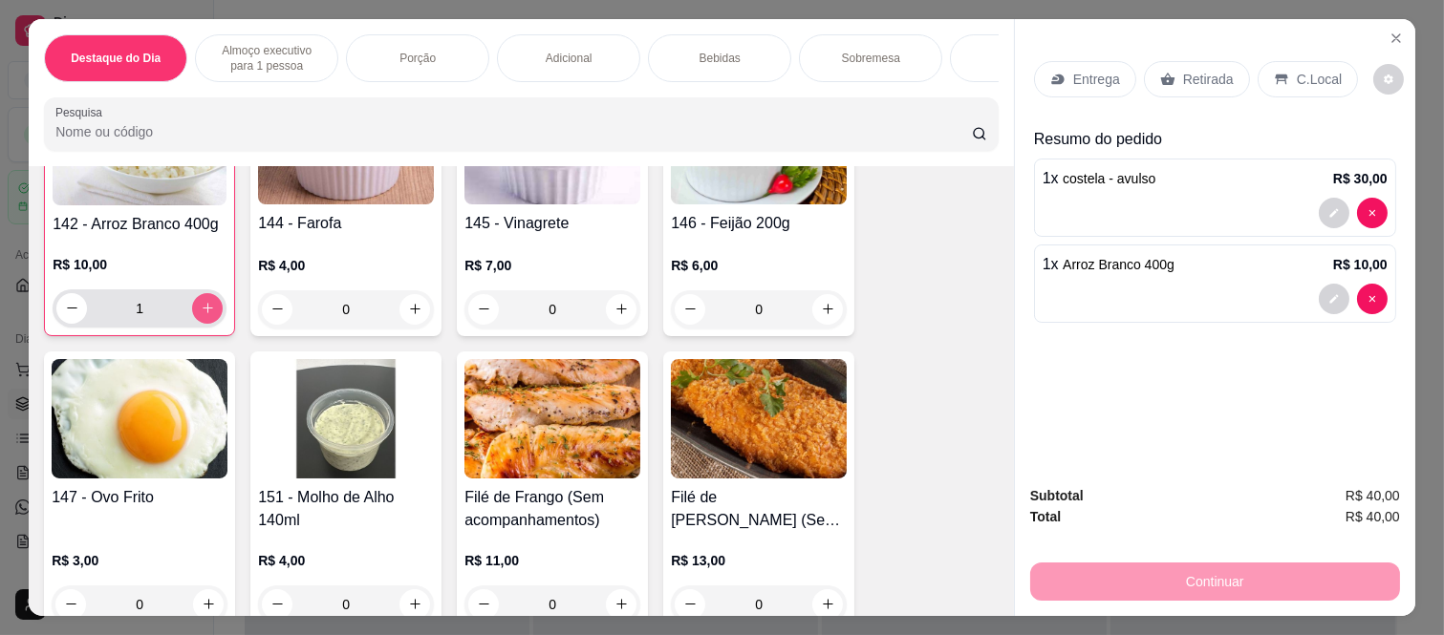
scroll to position [1806, 0]
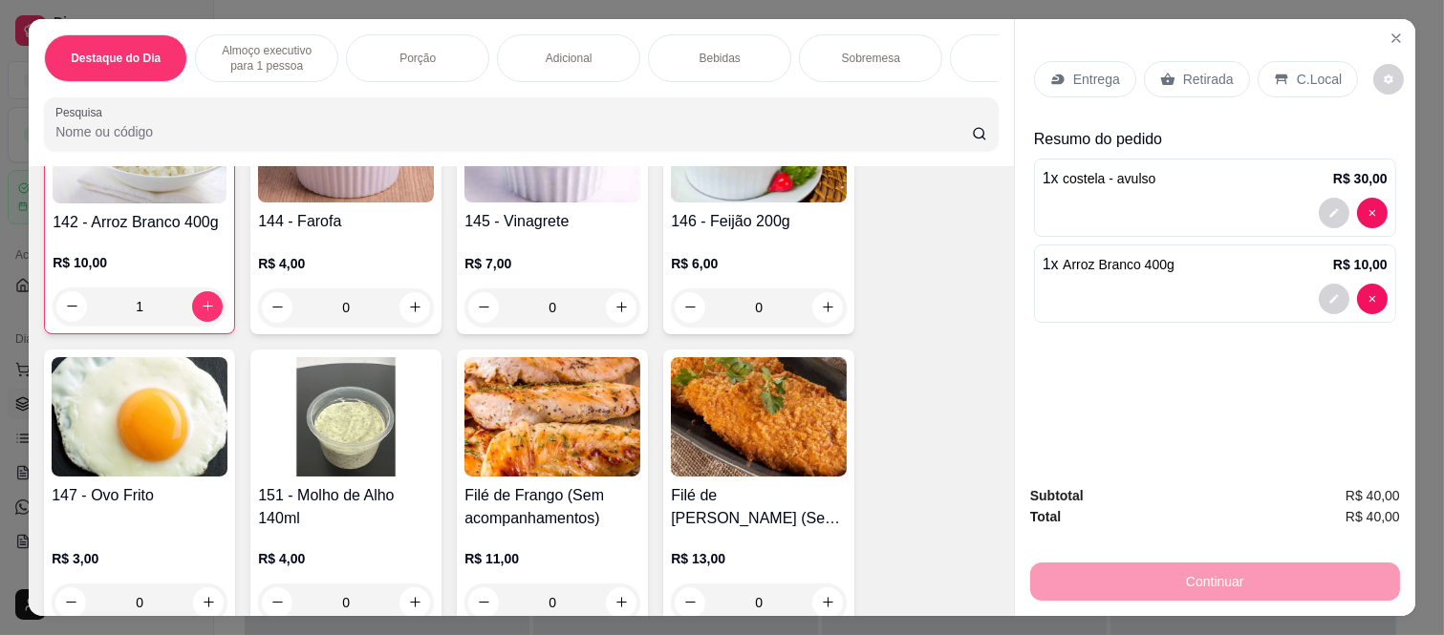
click at [1188, 74] on p "Retirada" at bounding box center [1208, 79] width 51 height 19
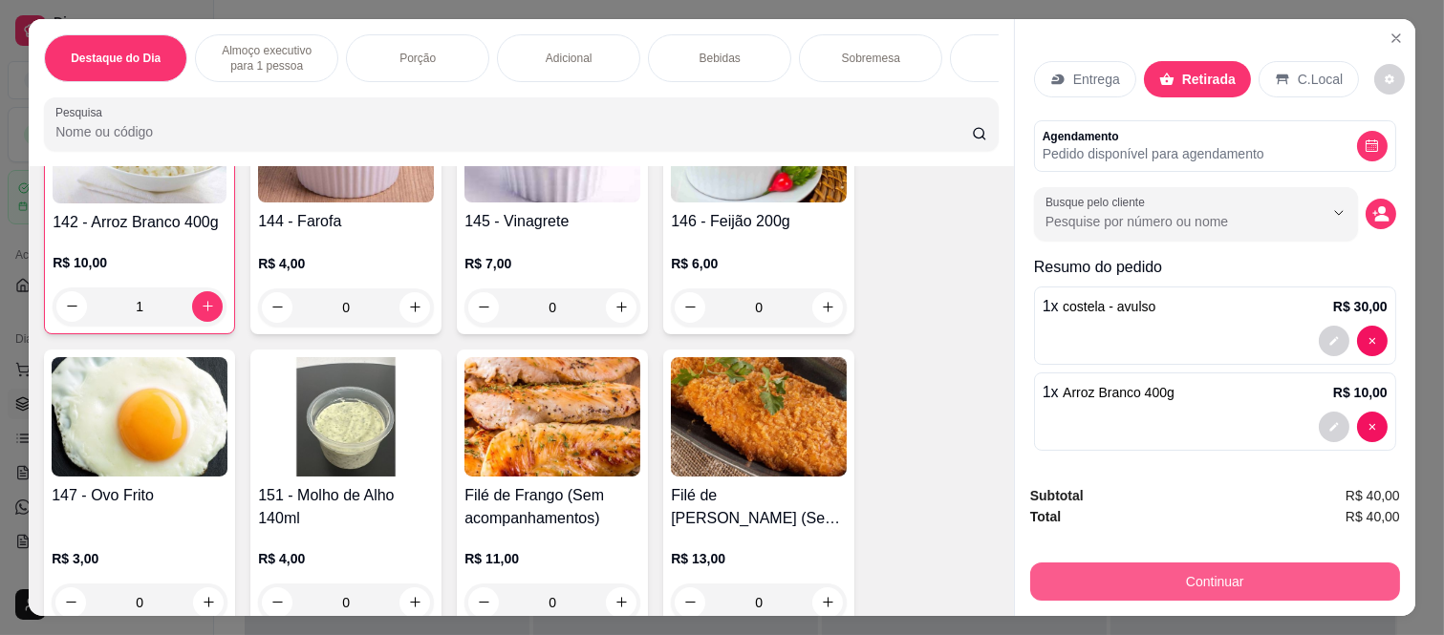
click at [1159, 564] on button "Continuar" at bounding box center [1215, 582] width 370 height 38
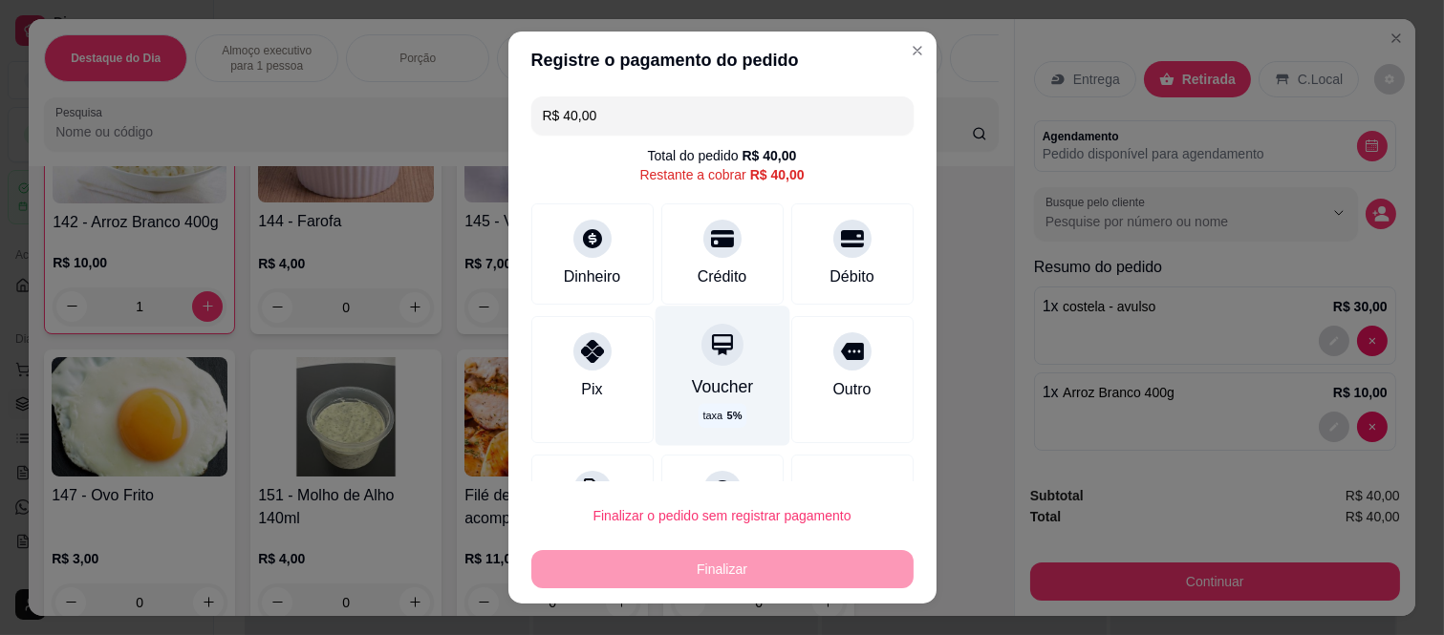
click at [691, 367] on div "Voucher taxa 5 %" at bounding box center [722, 377] width 135 height 140
type input "R$ 0,00"
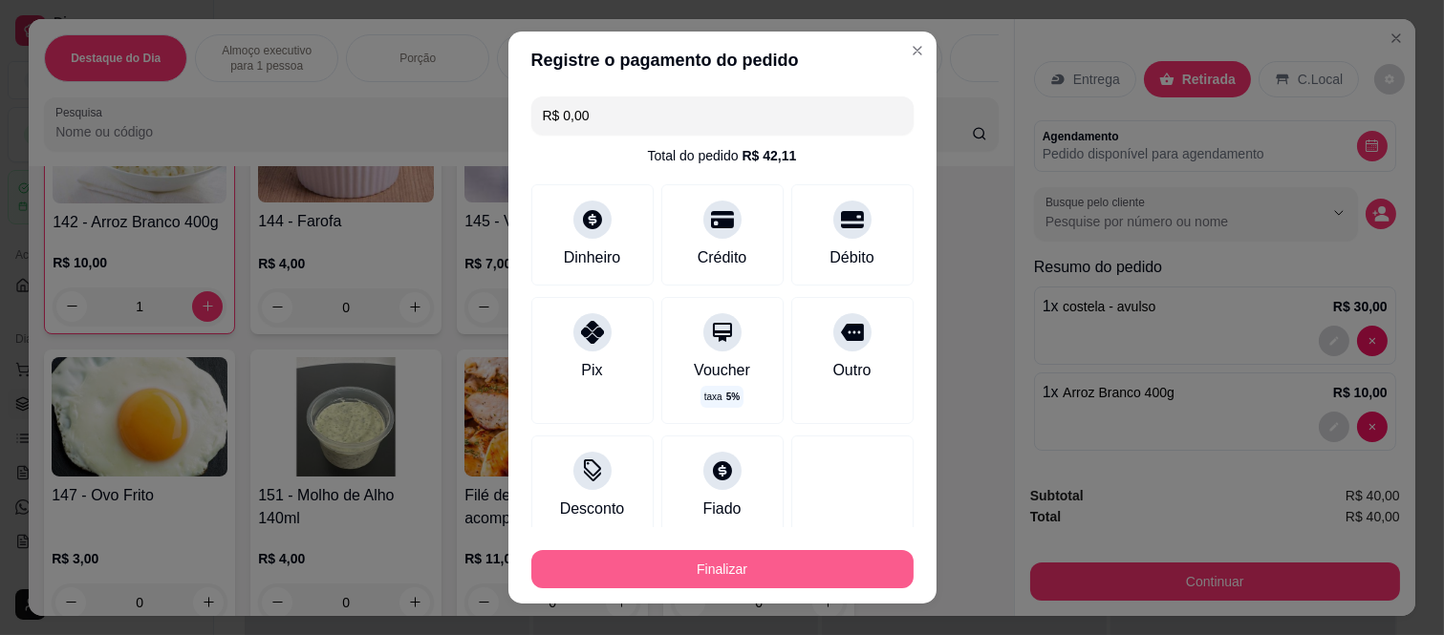
click at [637, 578] on button "Finalizar" at bounding box center [722, 569] width 382 height 38
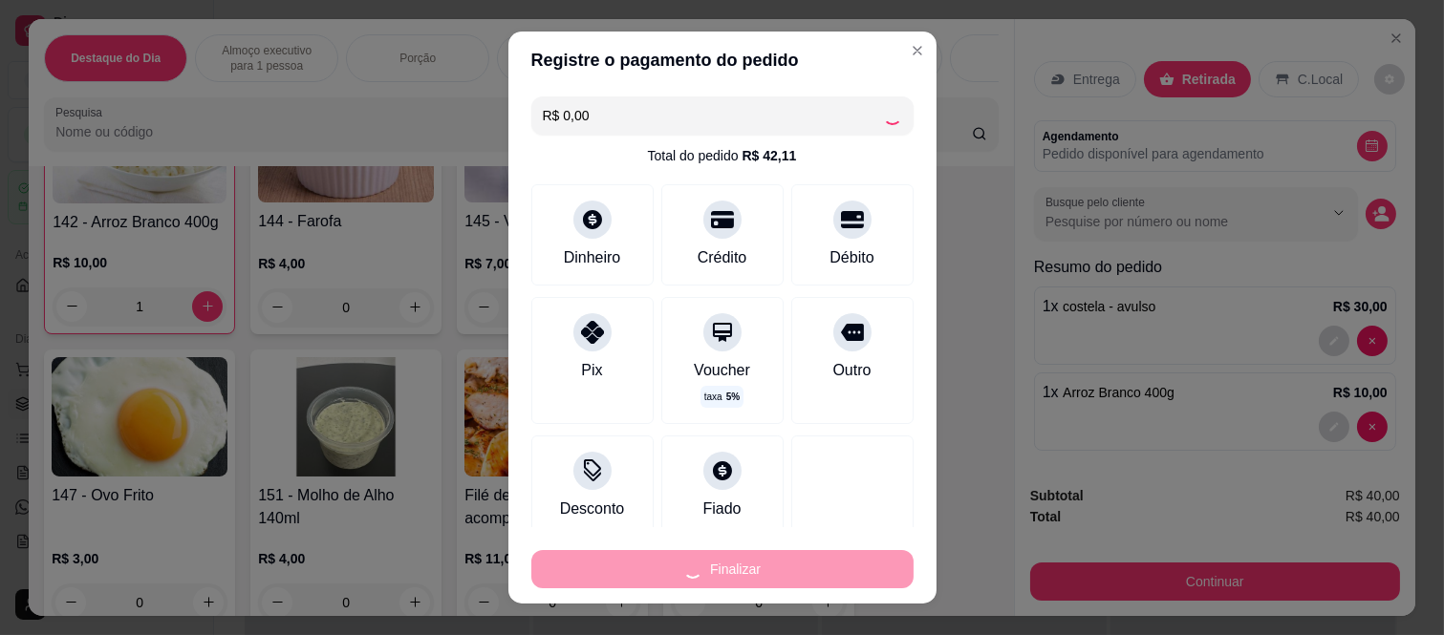
type input "0"
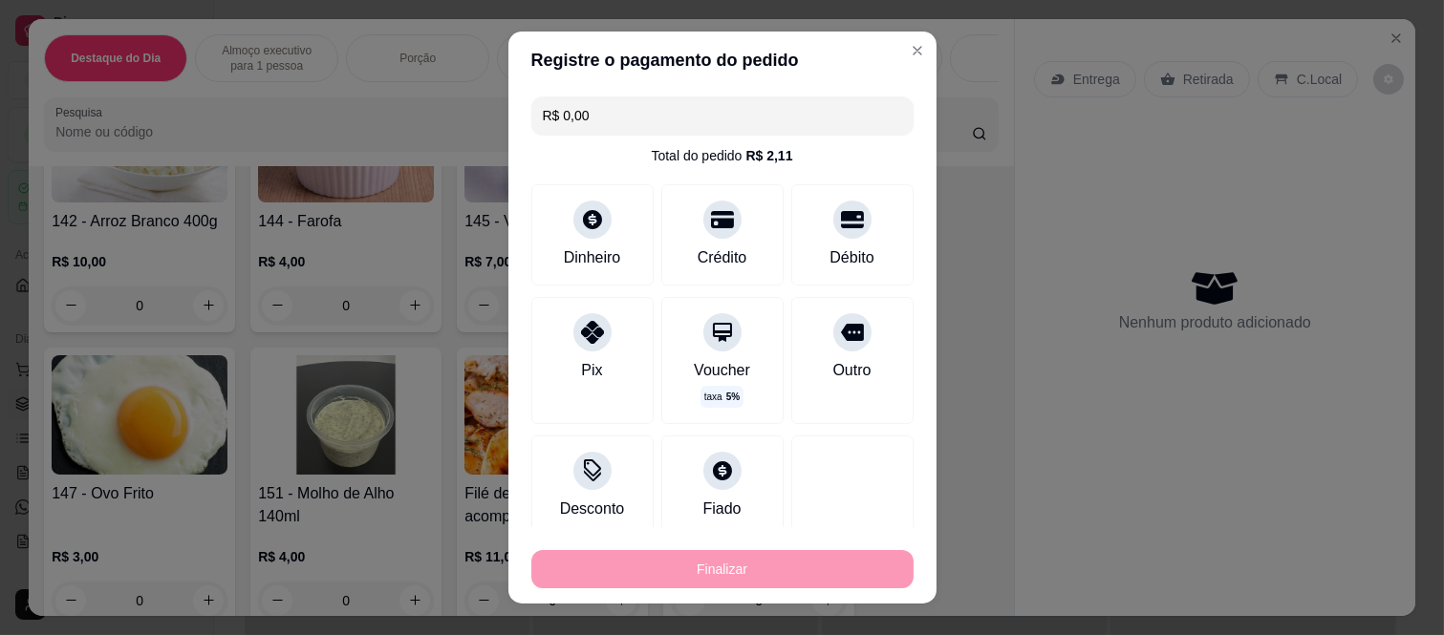
type input "-R$ 40,00"
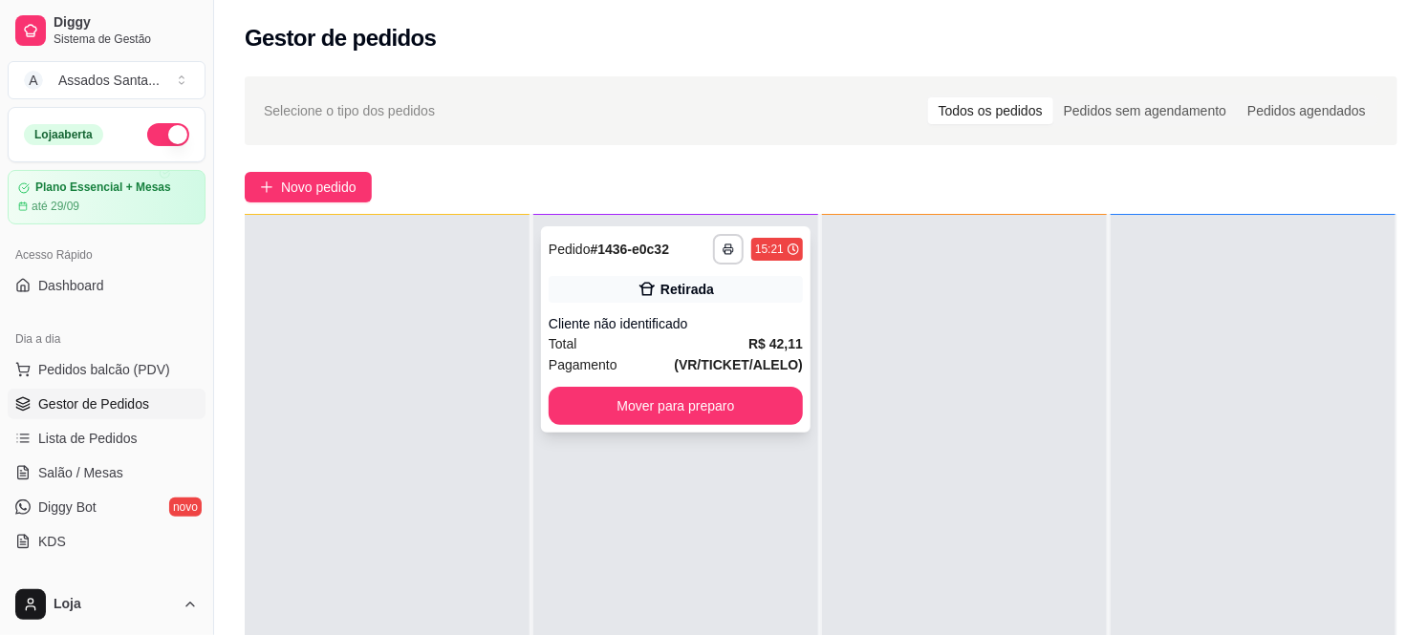
click at [648, 307] on div "**********" at bounding box center [675, 329] width 269 height 206
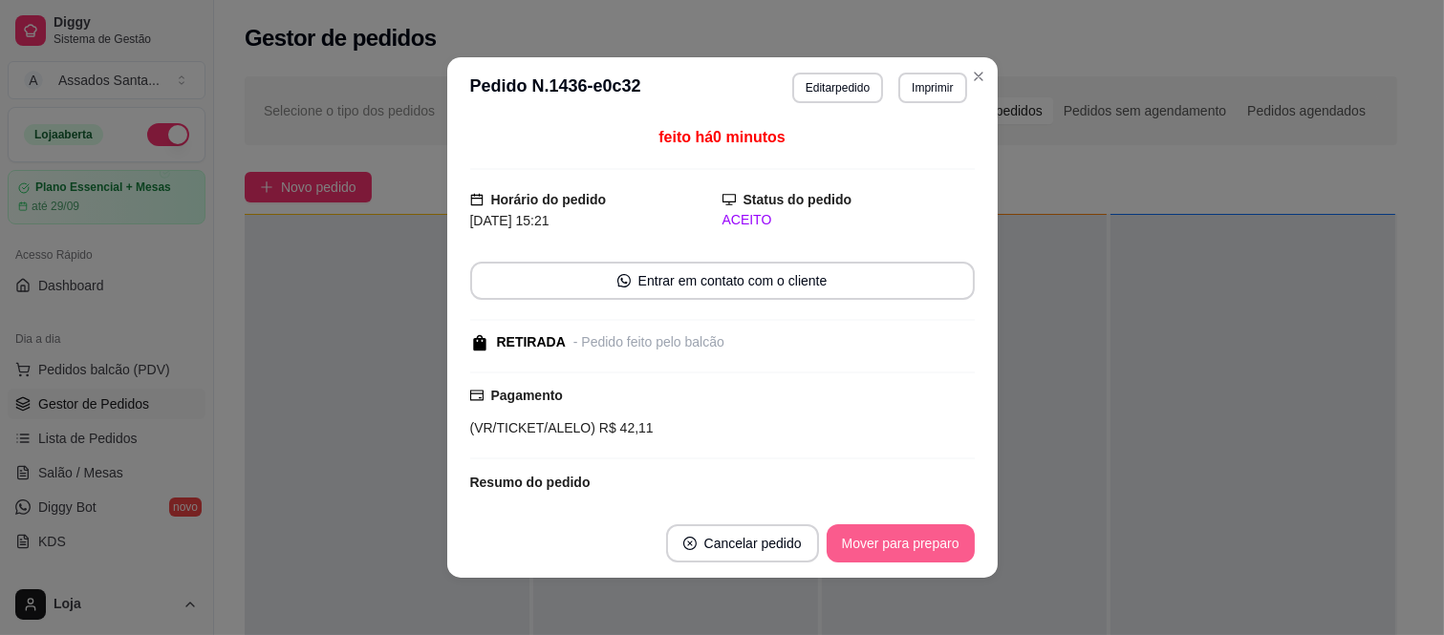
click at [873, 543] on button "Mover para preparo" at bounding box center [901, 544] width 148 height 38
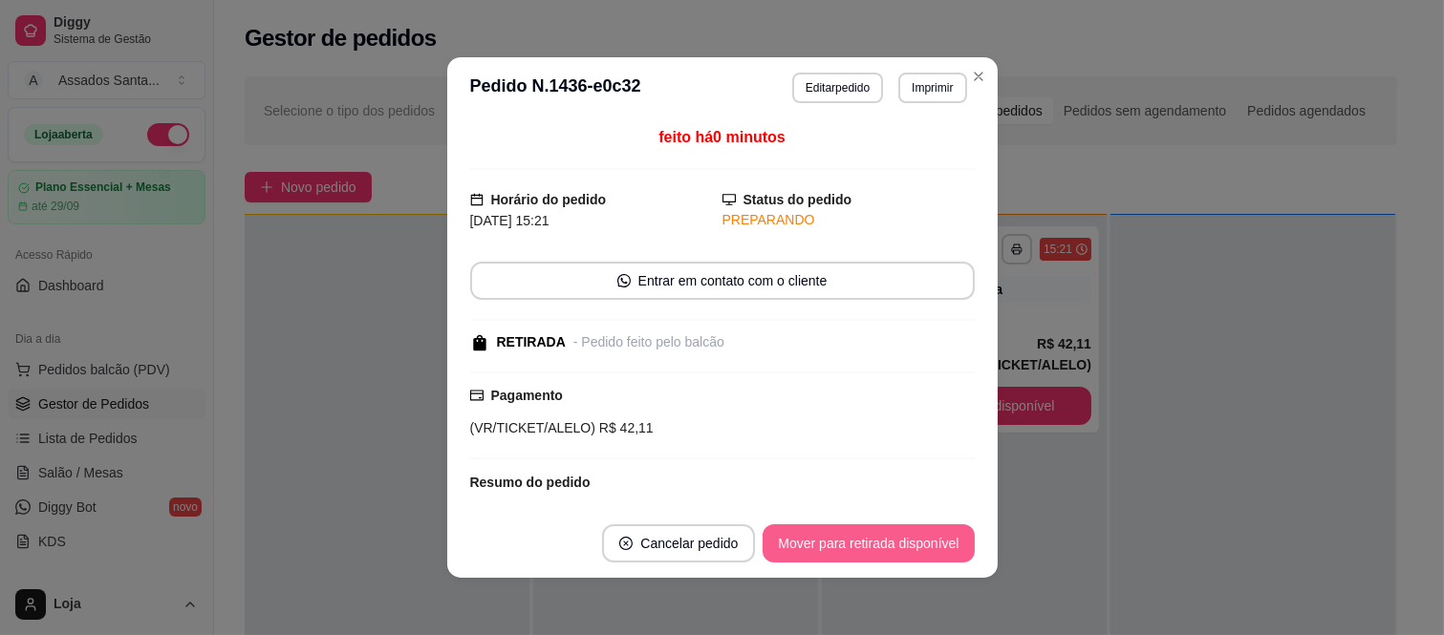
click at [874, 547] on button "Mover para retirada disponível" at bounding box center [868, 544] width 211 height 38
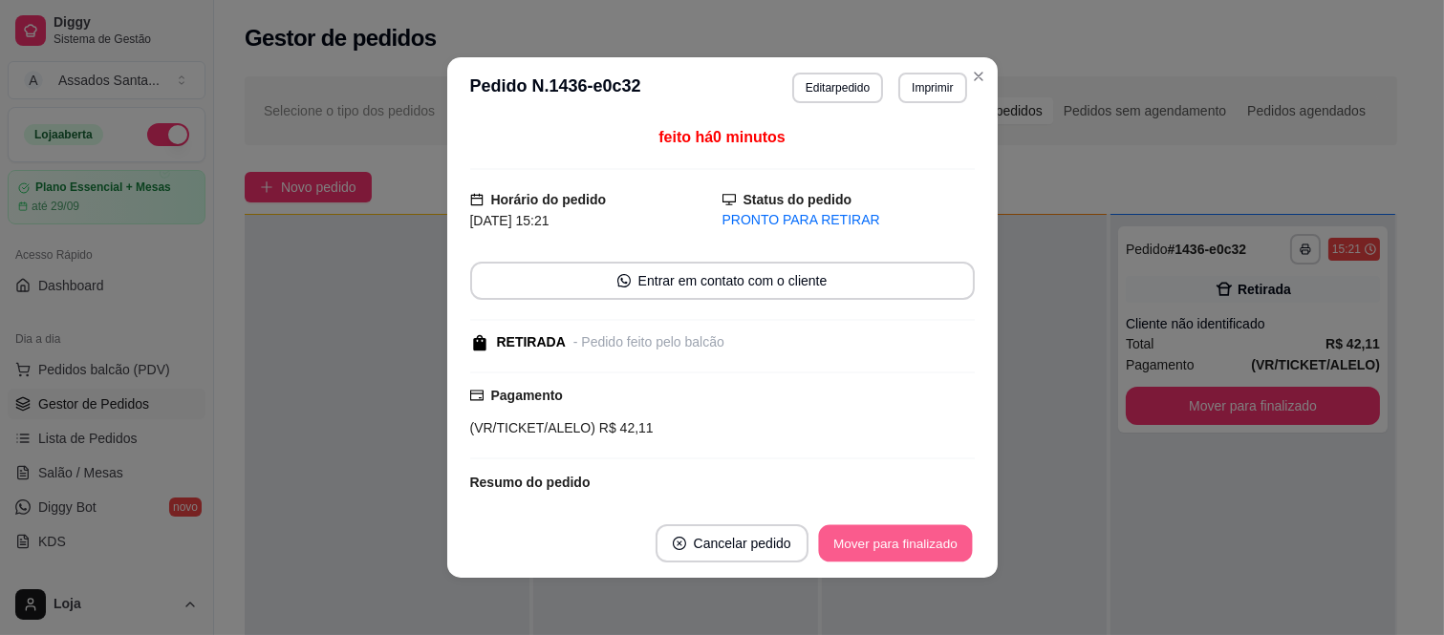
click at [874, 547] on button "Mover para finalizado" at bounding box center [895, 544] width 154 height 37
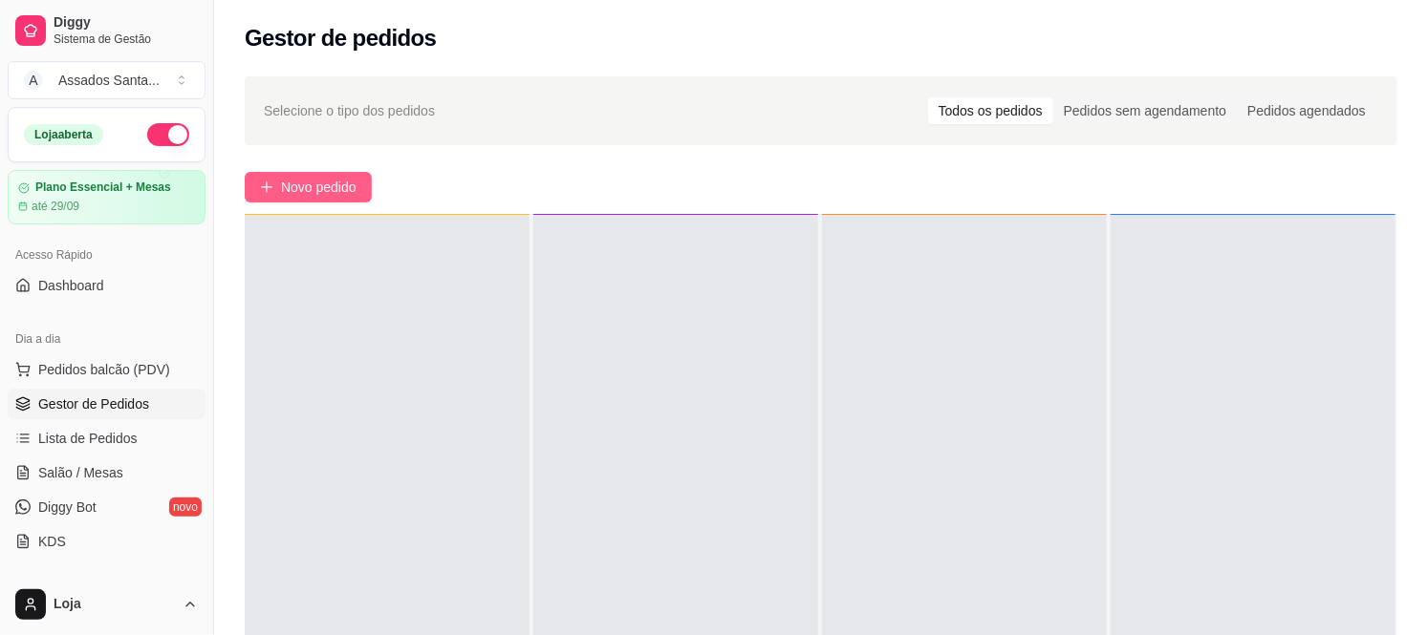
click at [331, 175] on button "Novo pedido" at bounding box center [308, 187] width 127 height 31
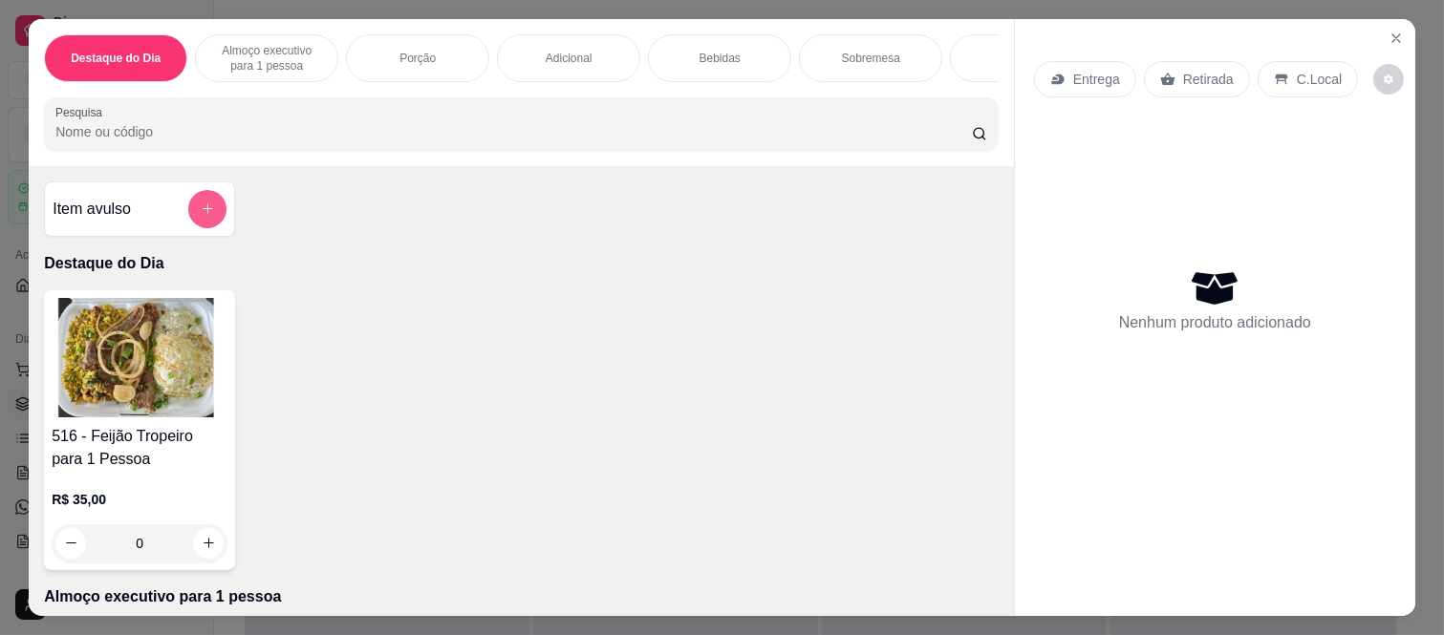
click at [204, 202] on button "add-separate-item" at bounding box center [207, 209] width 38 height 38
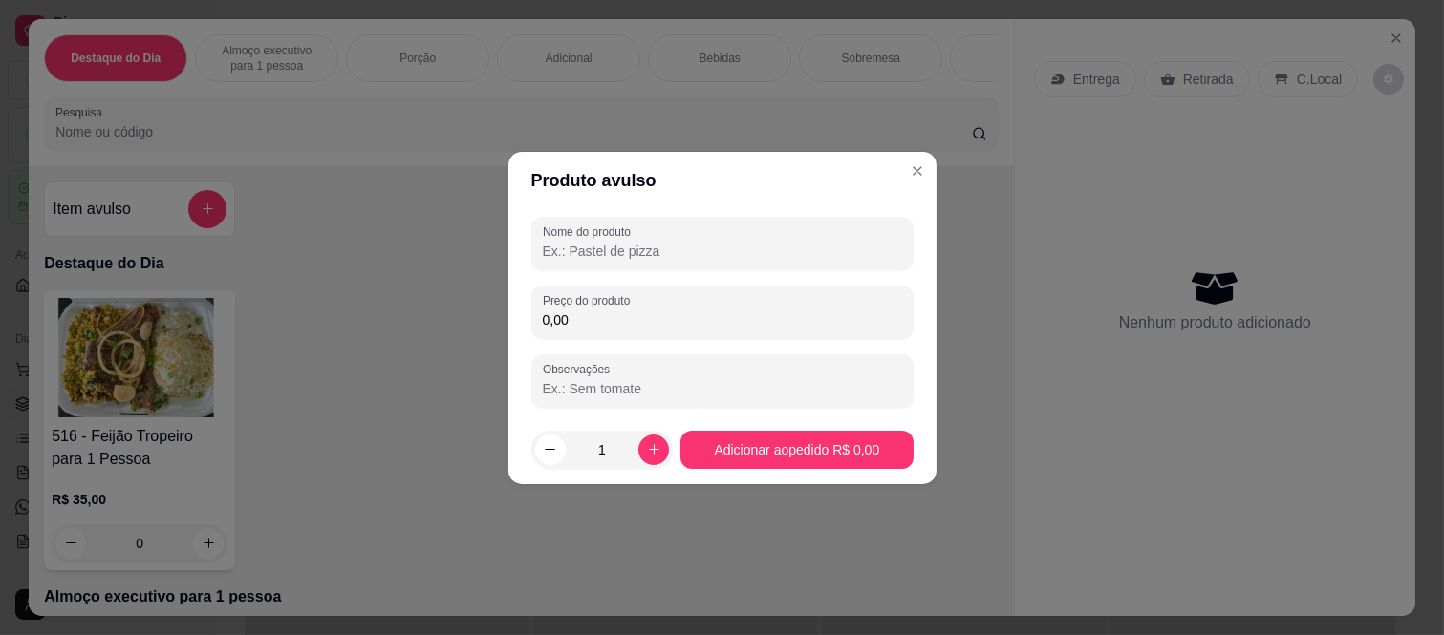
click at [619, 248] on input "Nome do produto" at bounding box center [722, 251] width 359 height 19
type input "picadinho"
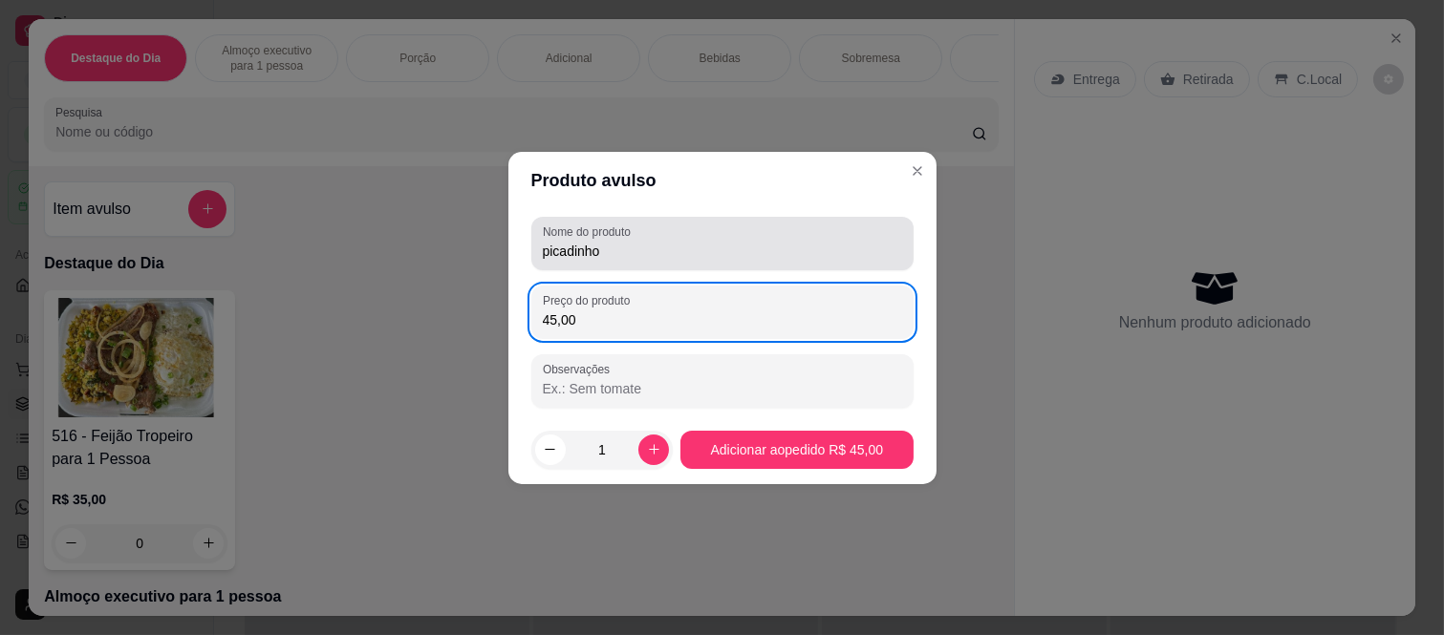
type input "45,00"
click at [664, 258] on input "picadinho" at bounding box center [722, 251] width 359 height 19
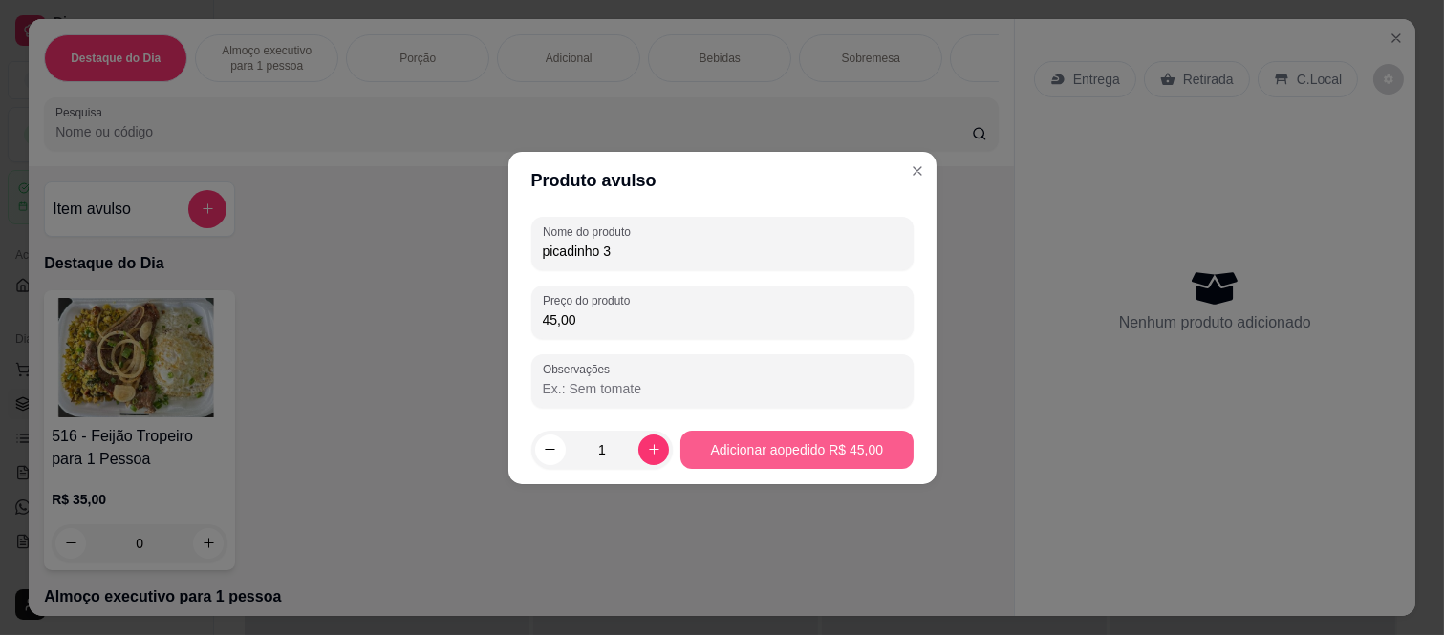
type input "picadinho 3"
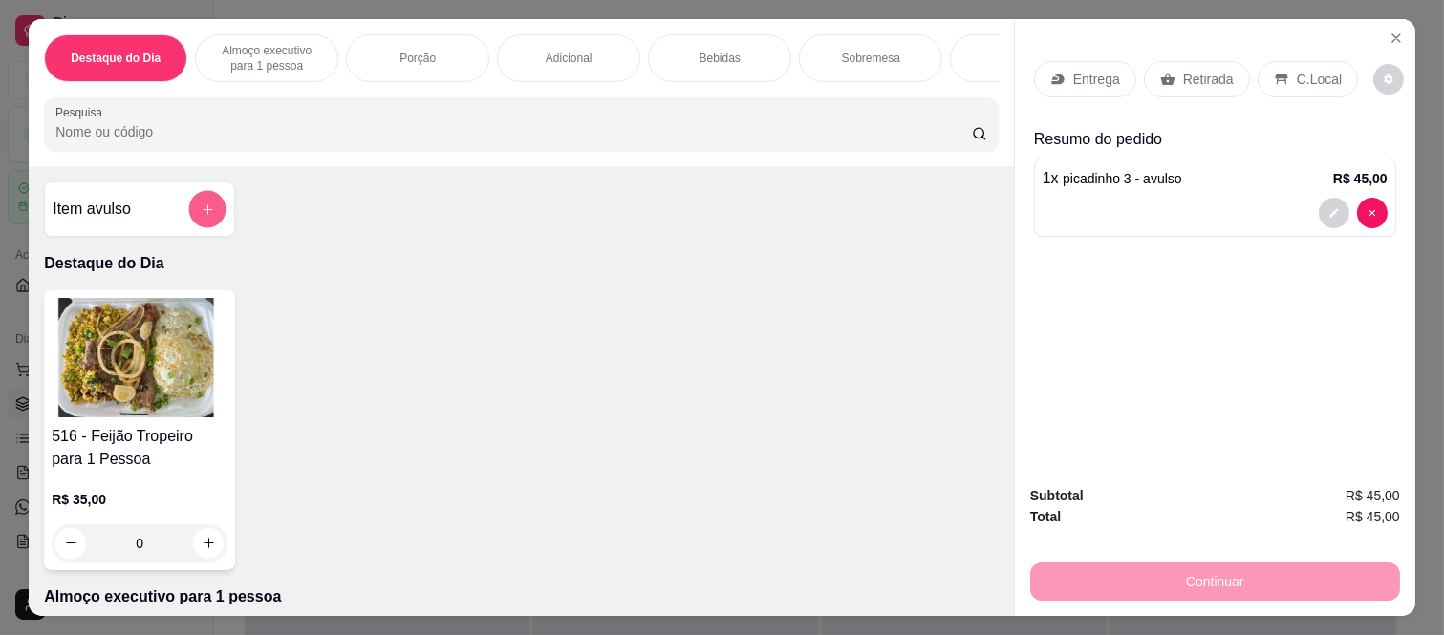
click at [205, 217] on icon "add-separate-item" at bounding box center [208, 210] width 14 height 14
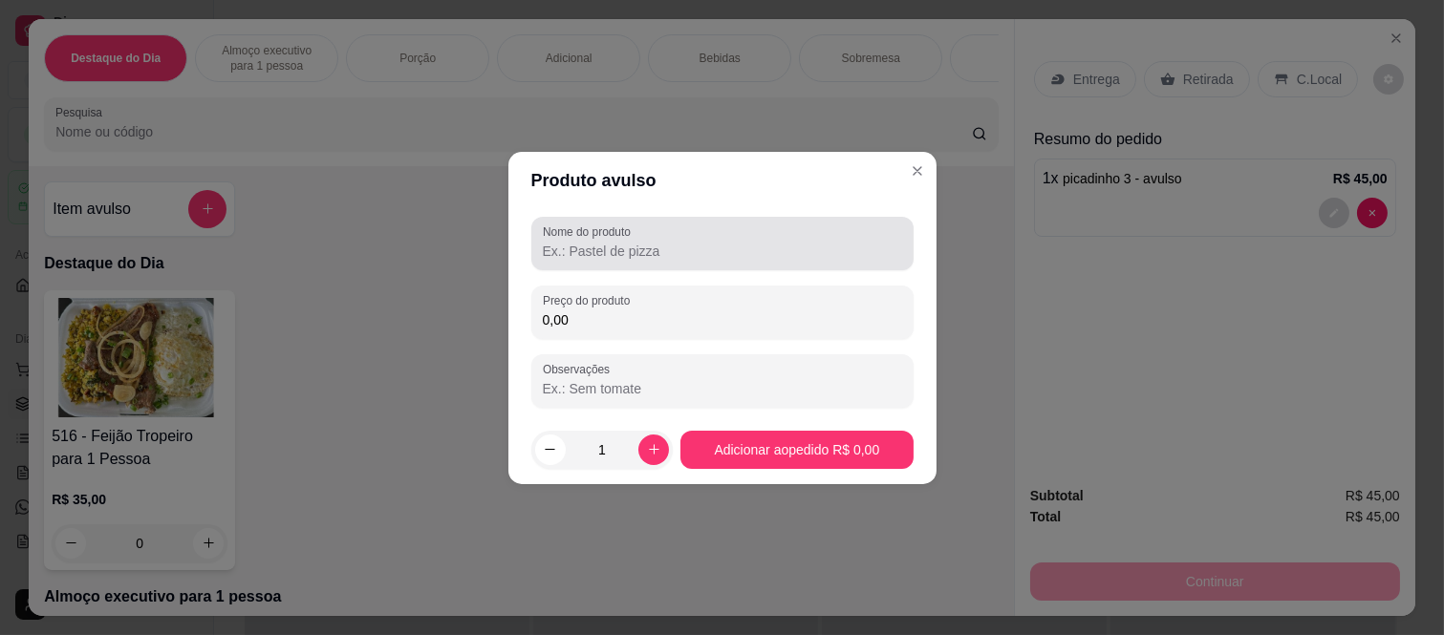
click at [586, 229] on label "Nome do produto" at bounding box center [590, 232] width 95 height 16
click at [586, 242] on input "Nome do produto" at bounding box center [722, 251] width 359 height 19
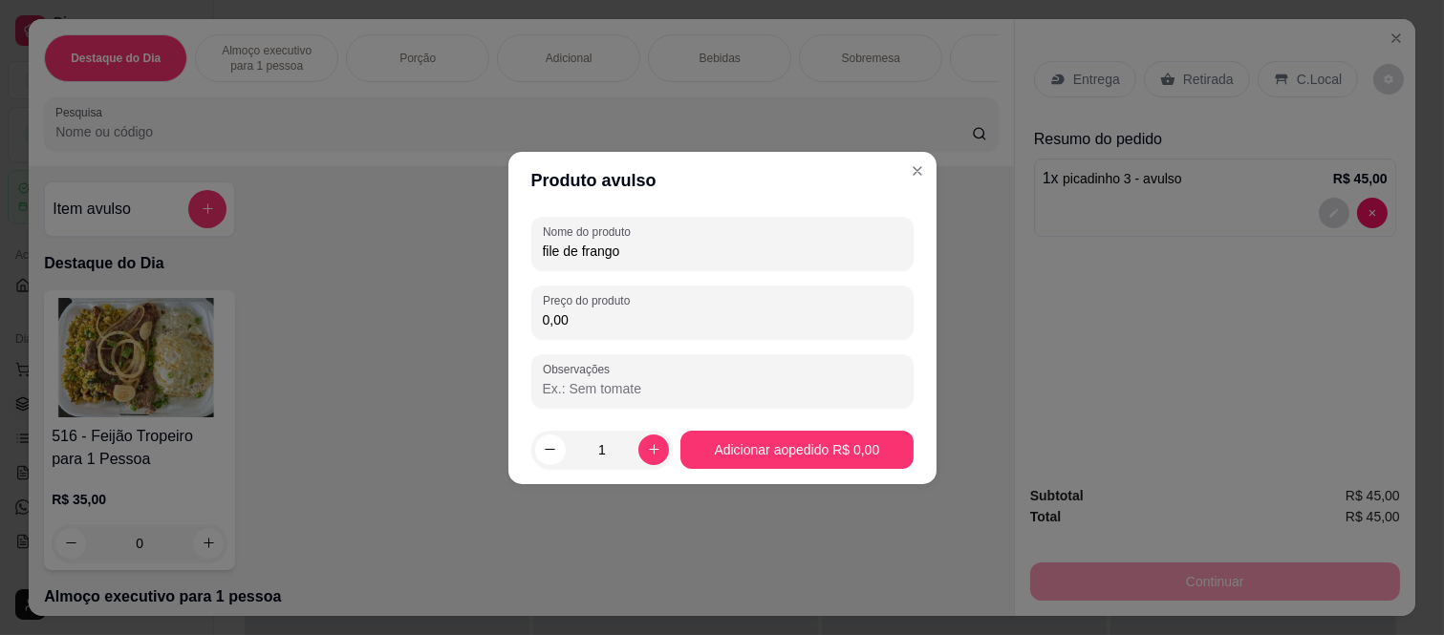
type input "file de frango"
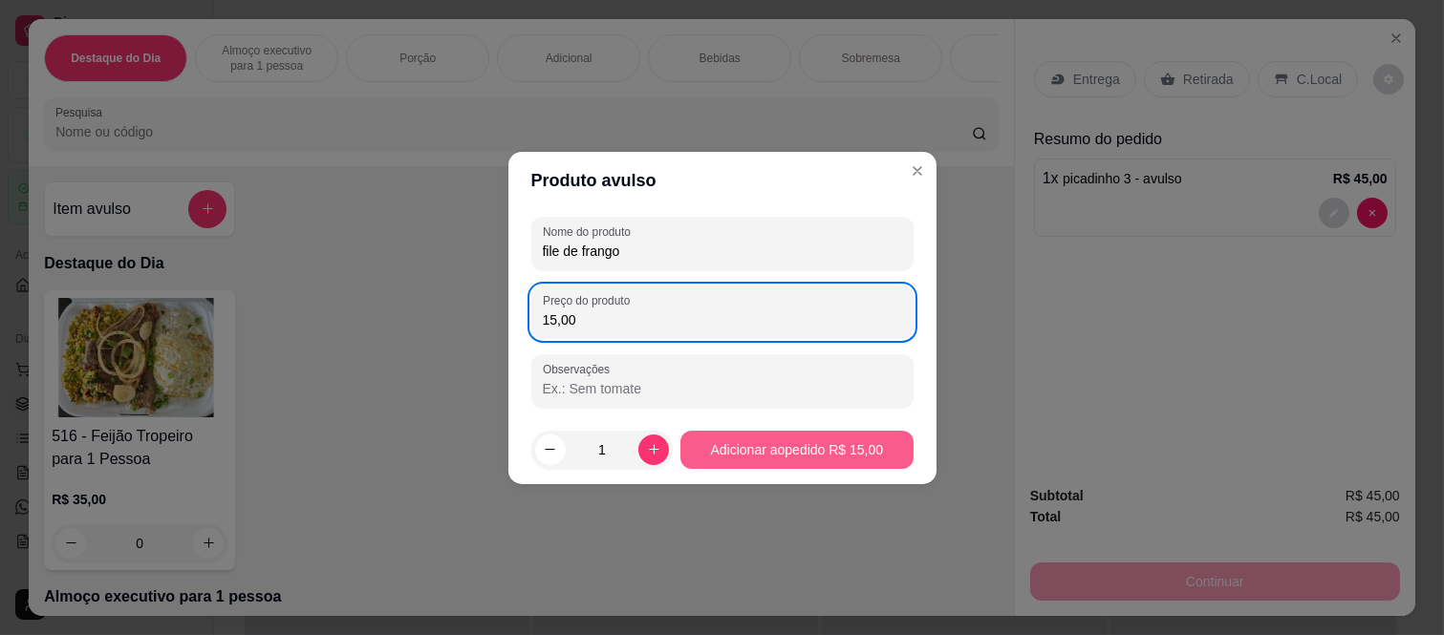
type input "15,00"
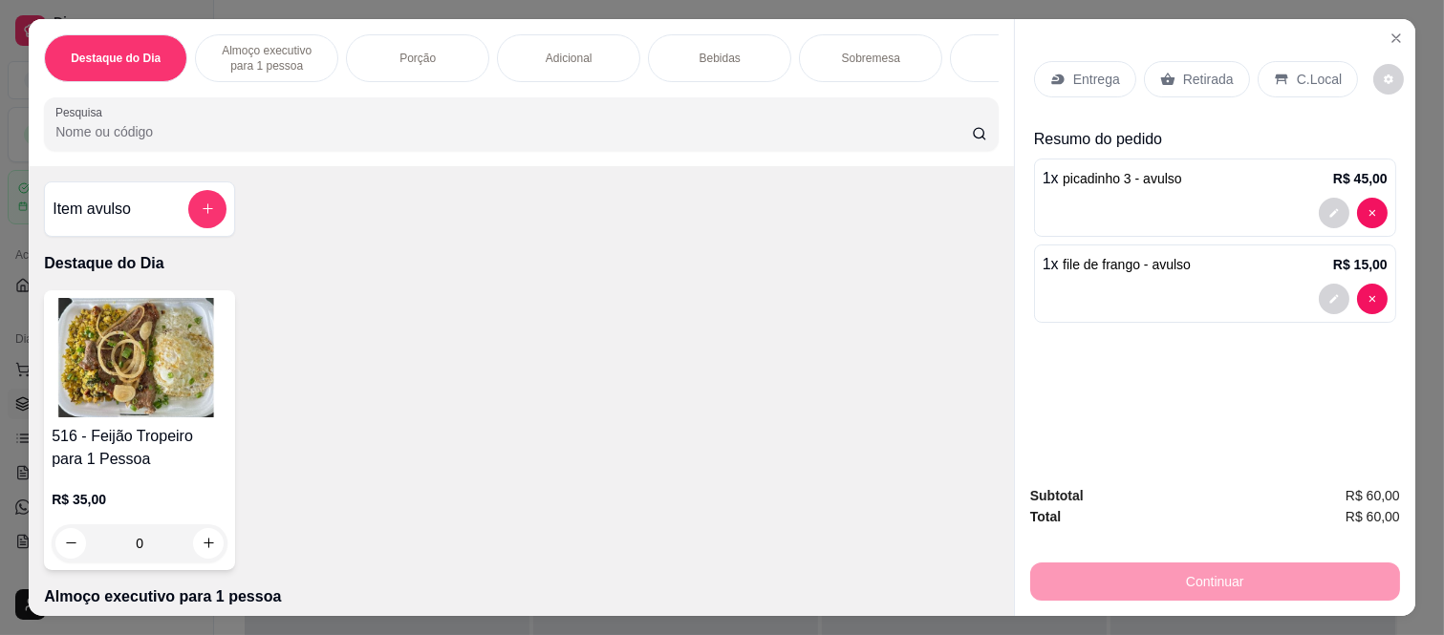
click at [1183, 76] on p "Retirada" at bounding box center [1208, 79] width 51 height 19
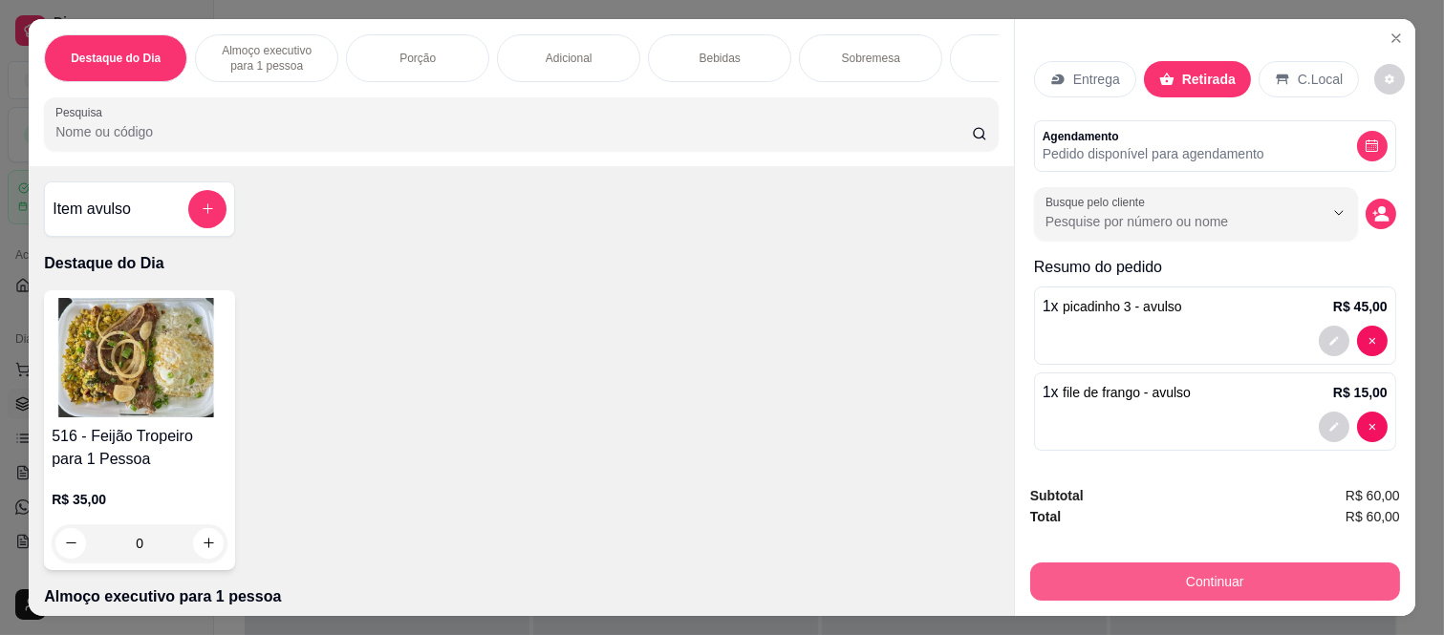
click at [1173, 590] on button "Continuar" at bounding box center [1215, 582] width 370 height 38
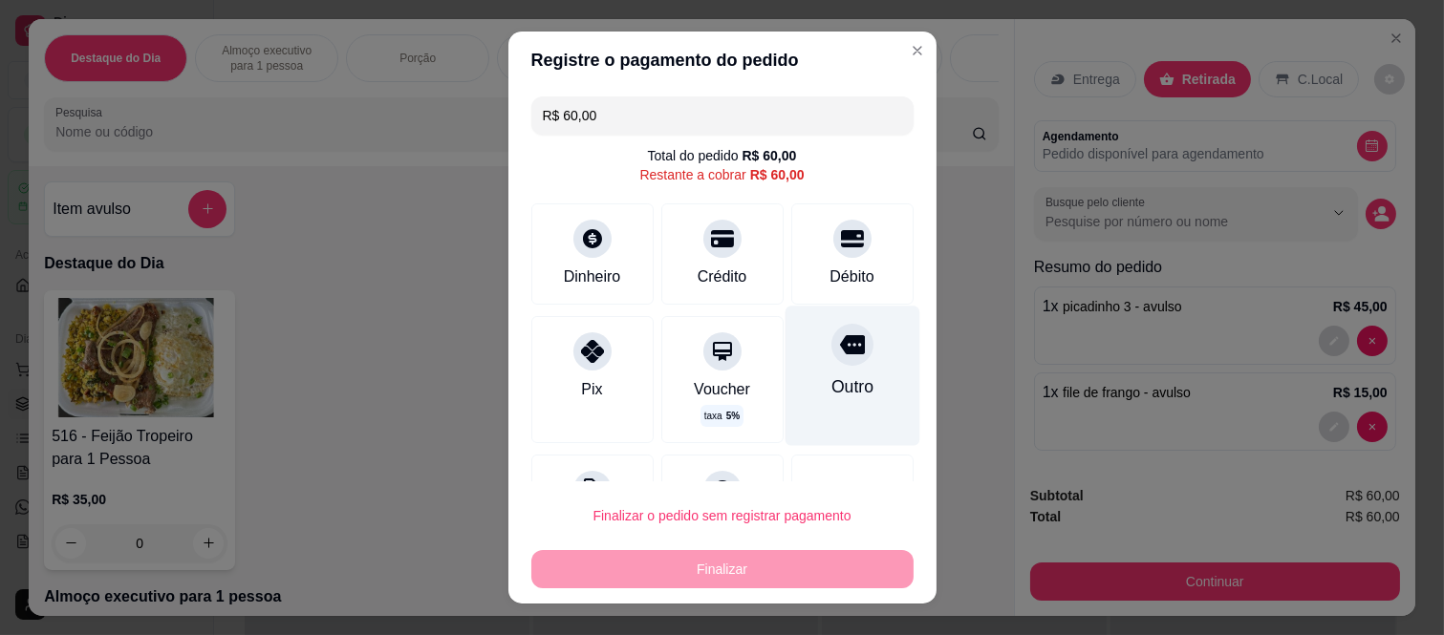
click at [837, 380] on div "Outro" at bounding box center [851, 387] width 42 height 25
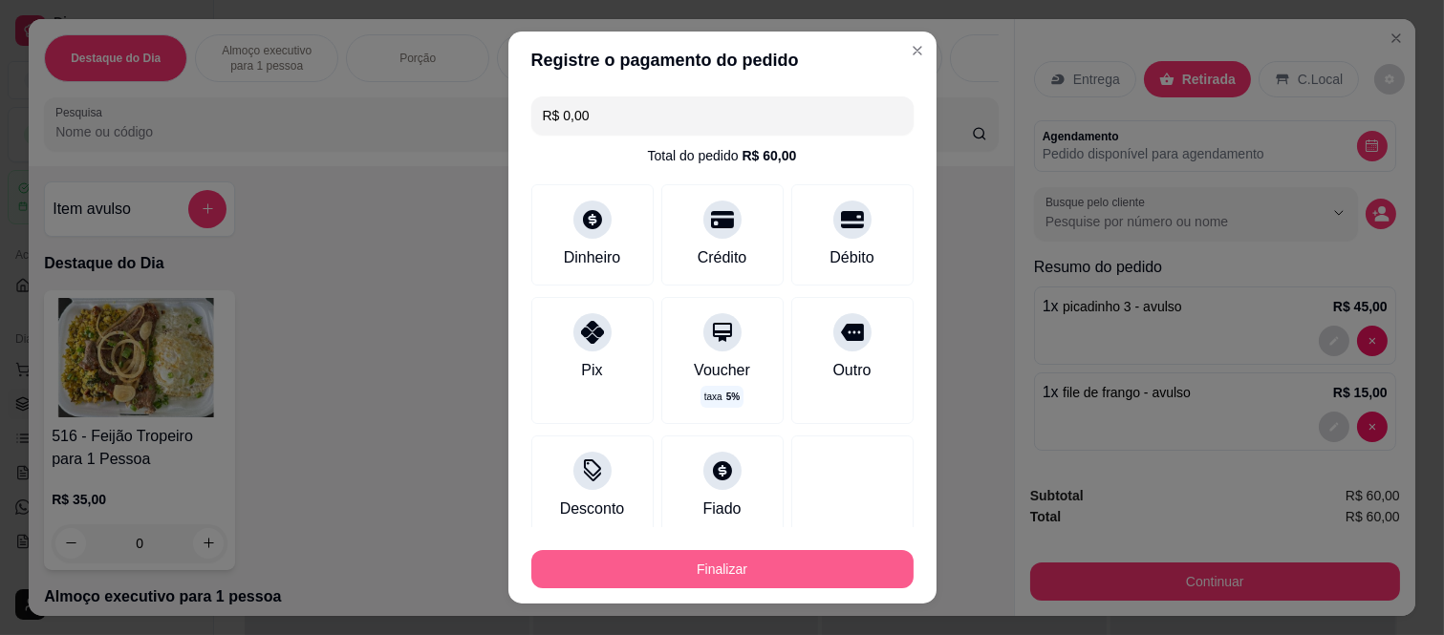
click at [774, 568] on button "Finalizar" at bounding box center [722, 569] width 382 height 38
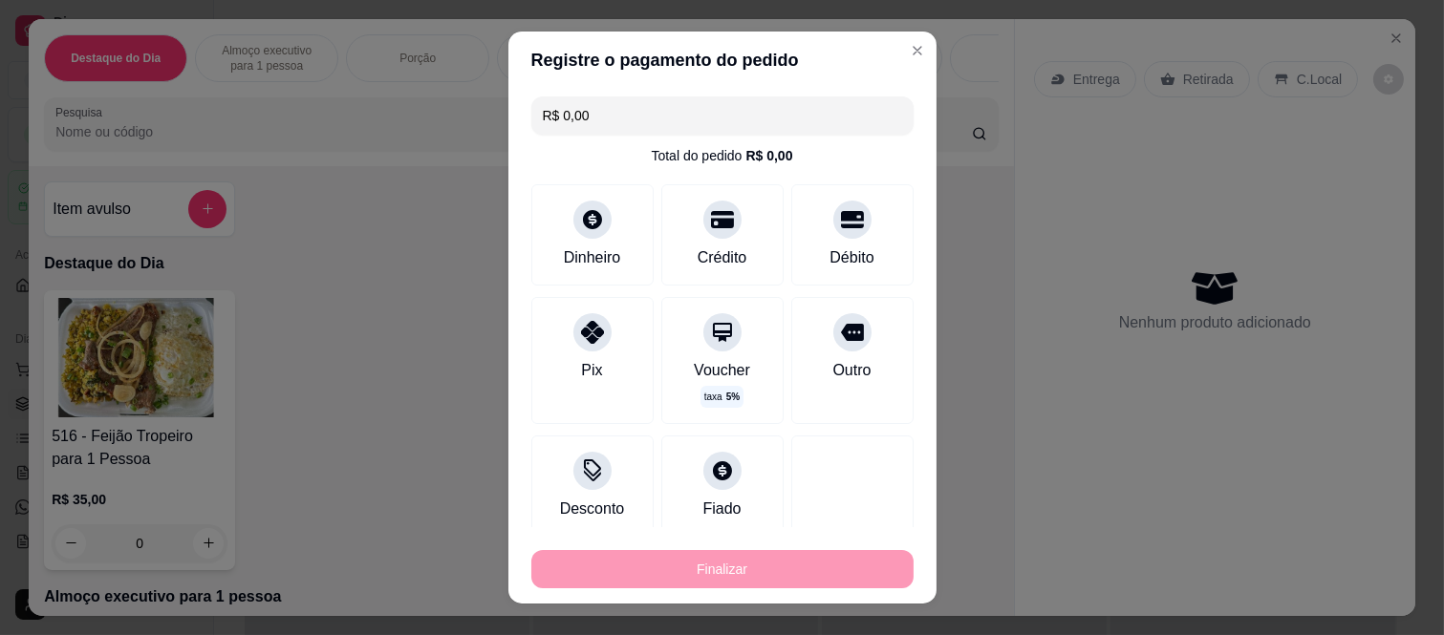
type input "-R$ 60,00"
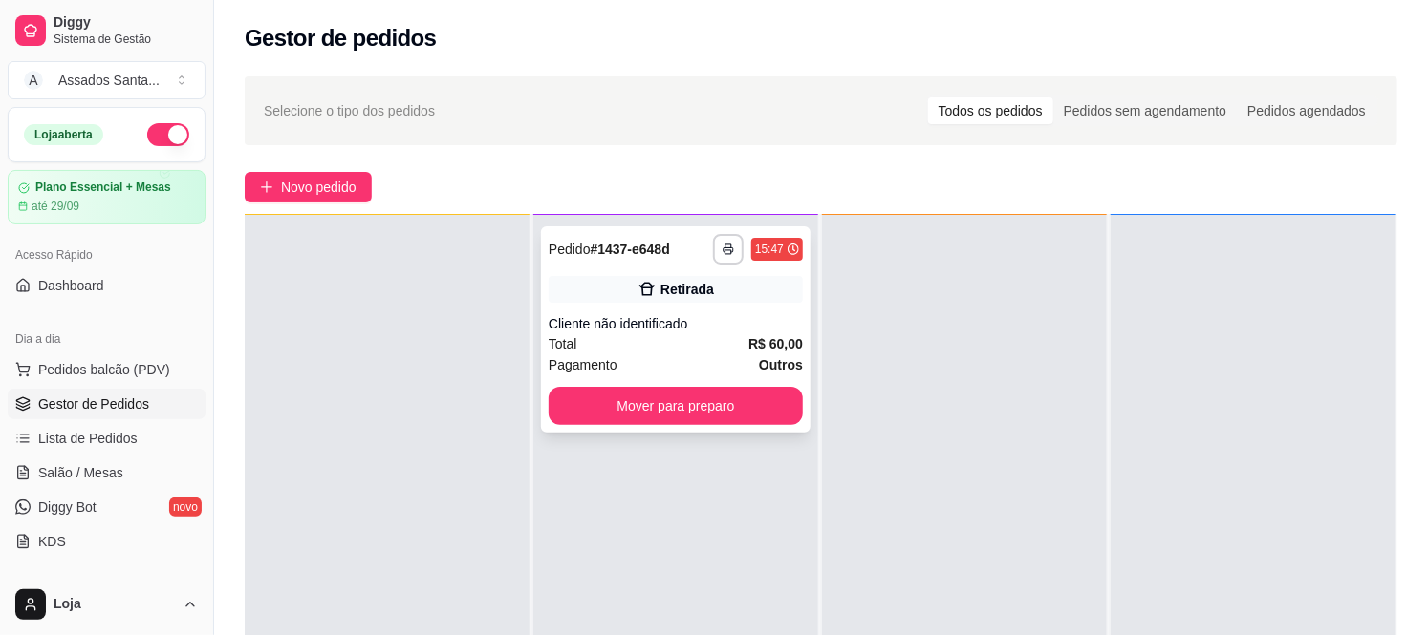
click at [686, 316] on div "Cliente não identificado" at bounding box center [676, 323] width 254 height 19
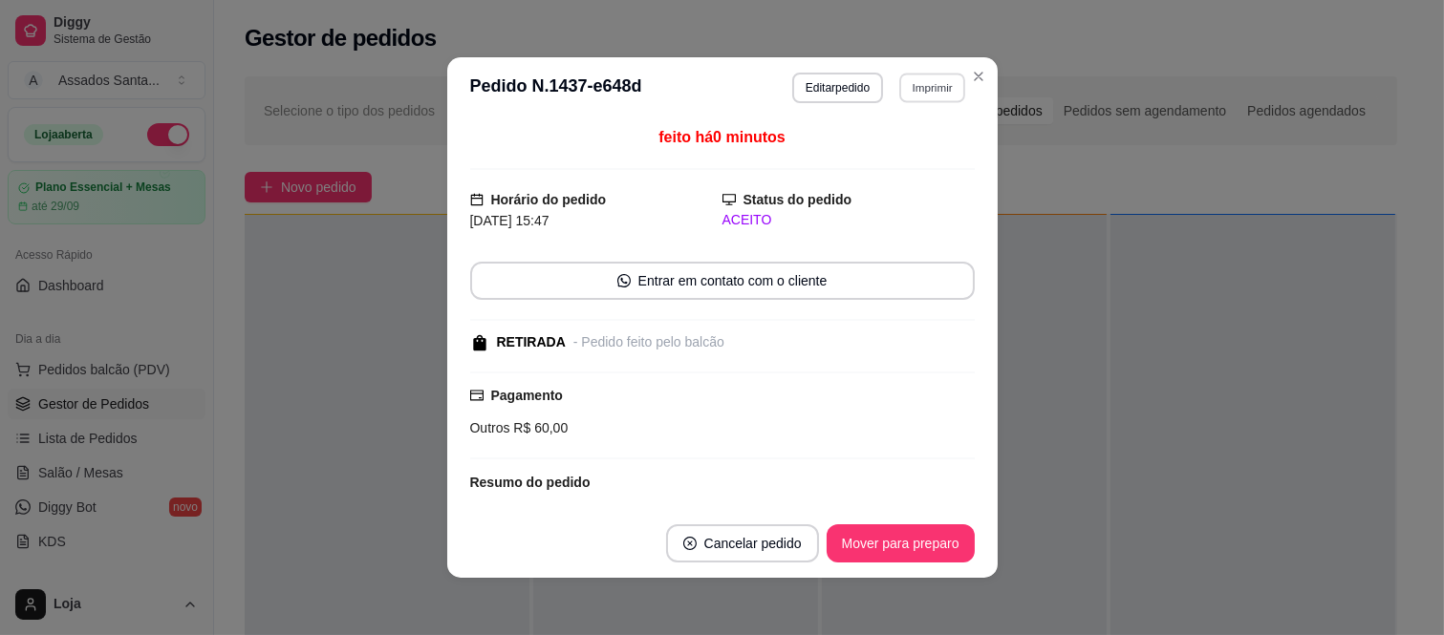
click at [915, 92] on button "Imprimir" at bounding box center [932, 88] width 66 height 30
click at [896, 146] on button "IMPRESSORA caixa" at bounding box center [891, 155] width 134 height 30
click at [885, 542] on button "Mover para preparo" at bounding box center [901, 544] width 148 height 38
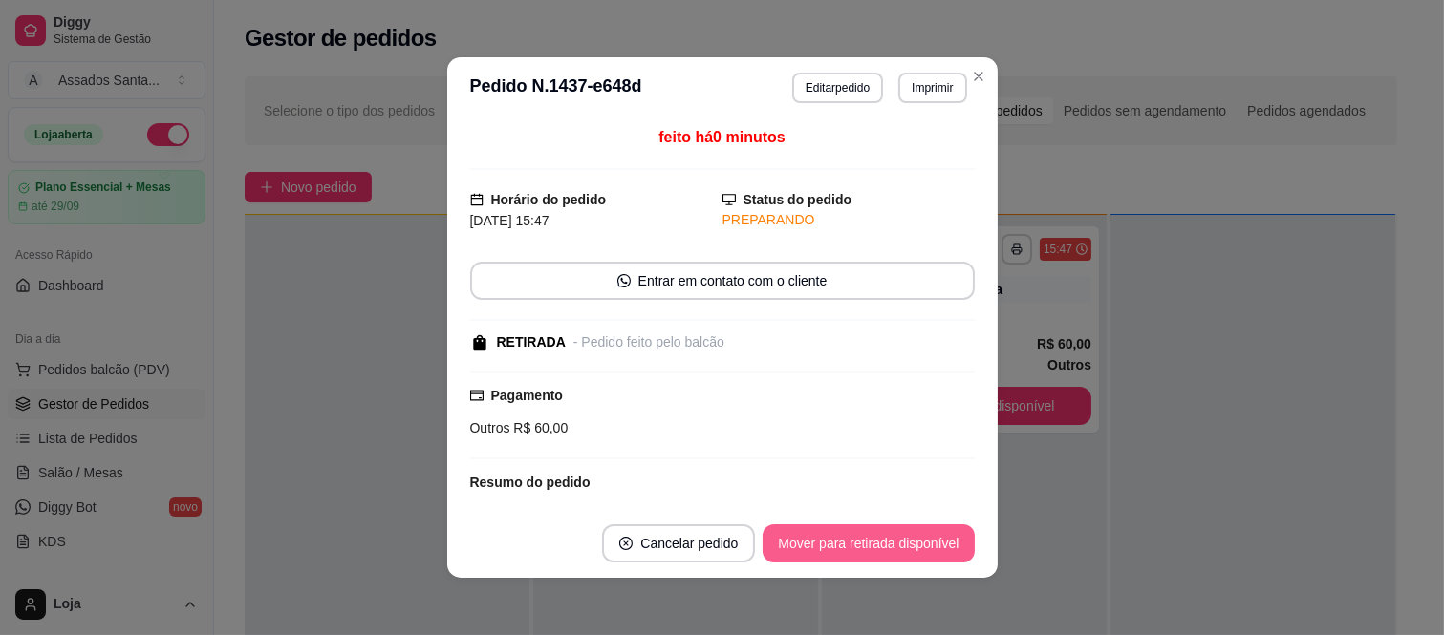
click at [885, 542] on button "Mover para retirada disponível" at bounding box center [868, 544] width 211 height 38
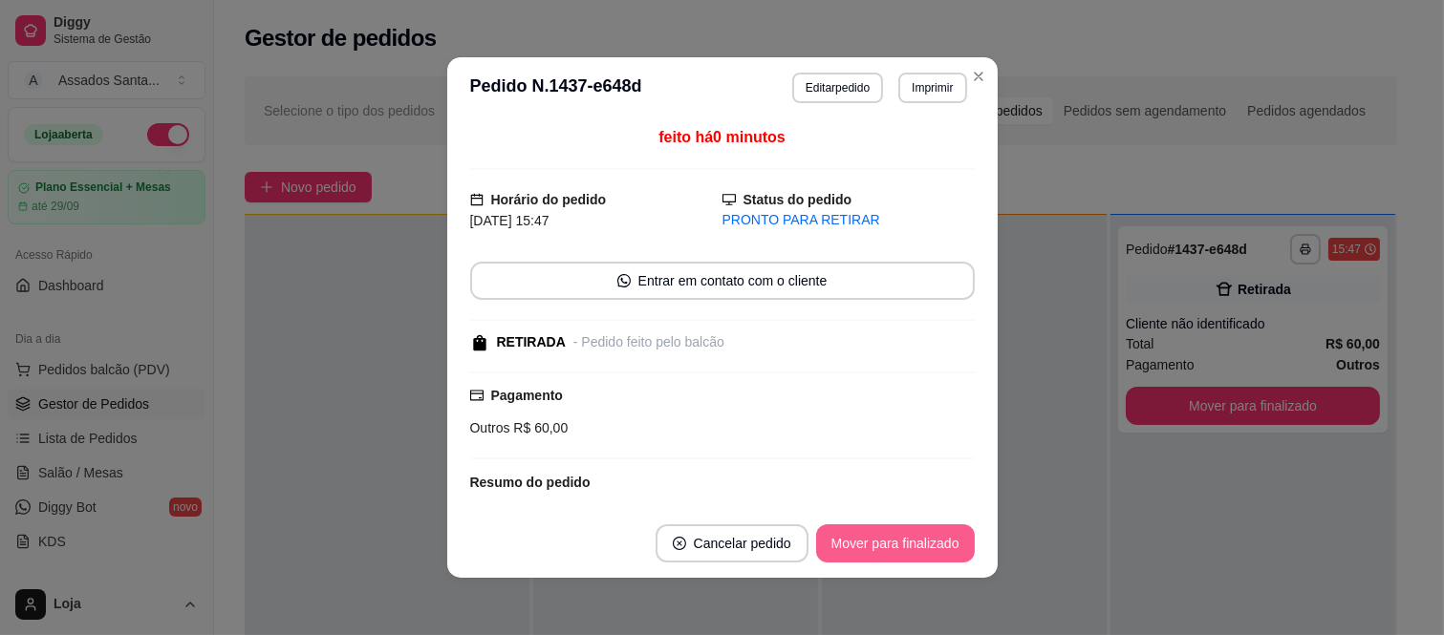
click at [885, 542] on button "Mover para finalizado" at bounding box center [895, 544] width 159 height 38
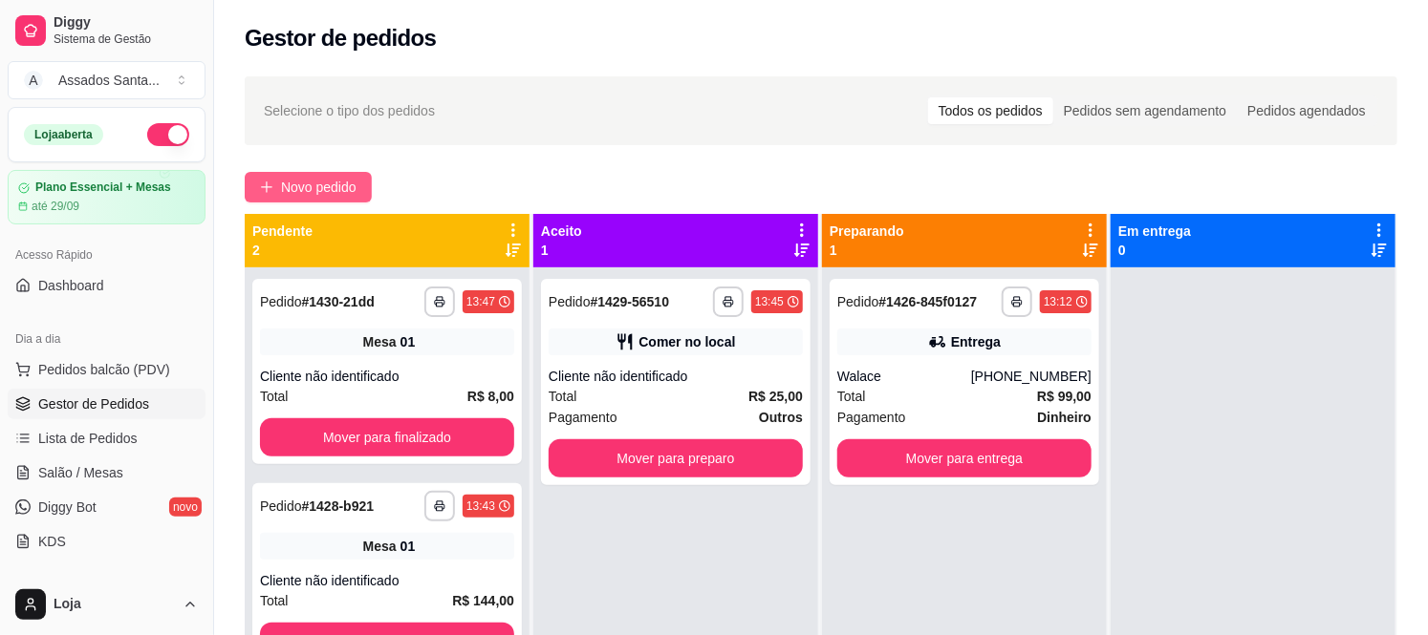
click at [315, 178] on span "Novo pedido" at bounding box center [318, 187] width 75 height 21
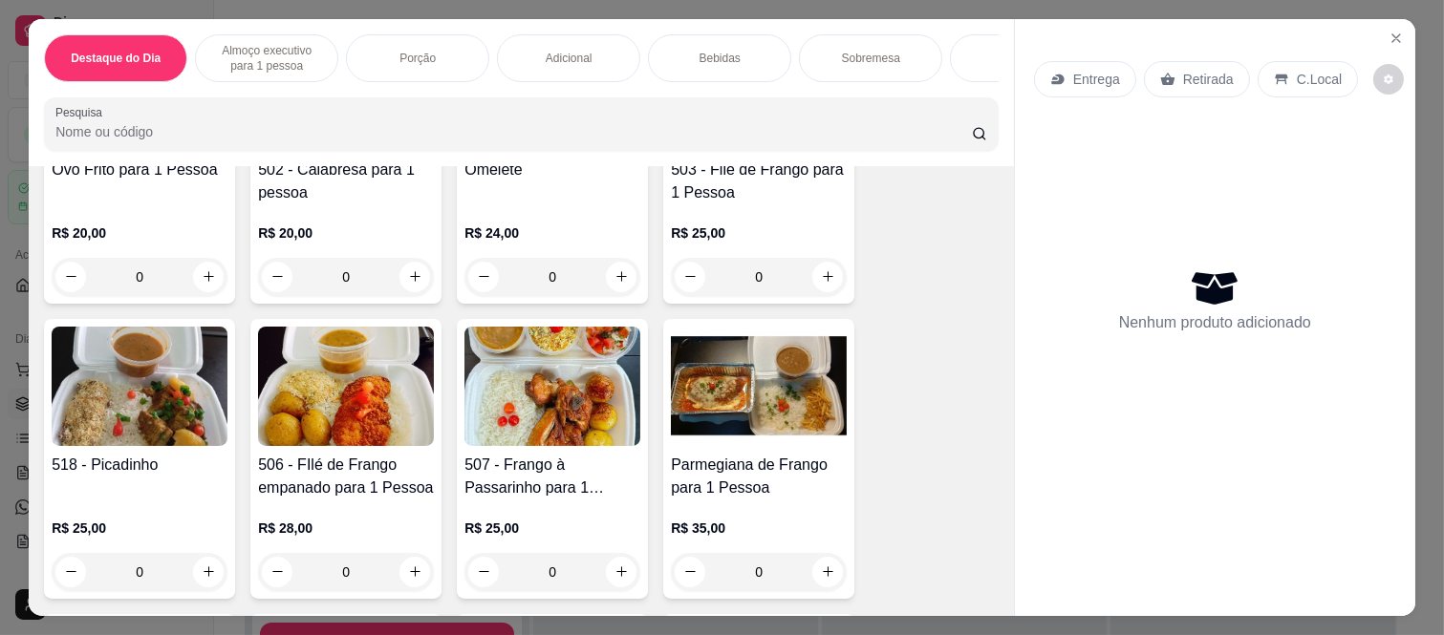
scroll to position [636, 0]
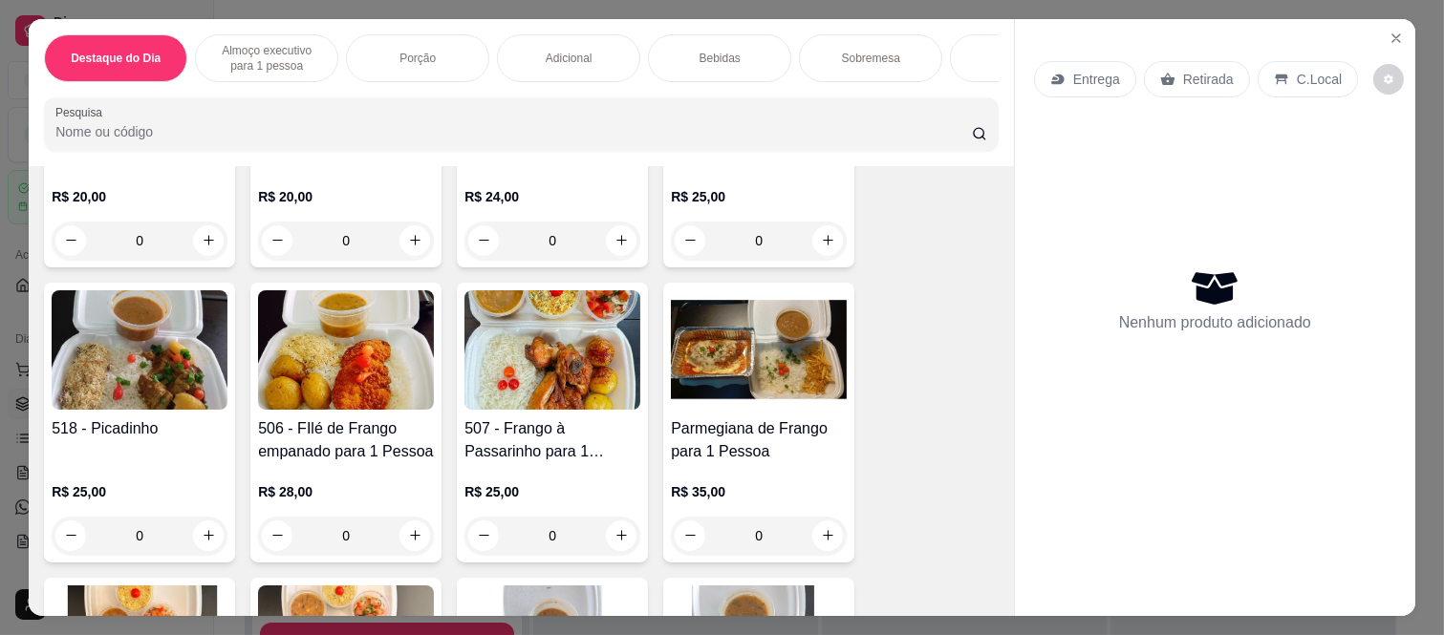
click at [198, 543] on div "0" at bounding box center [140, 536] width 176 height 38
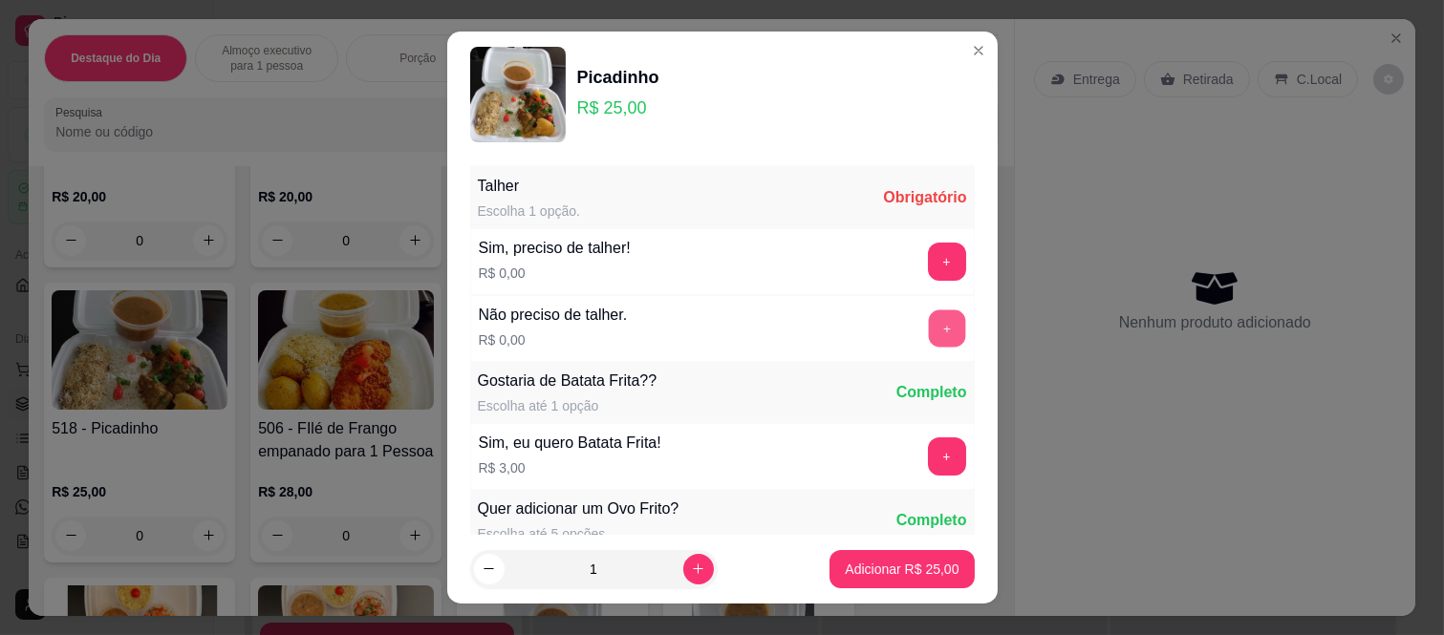
click at [928, 325] on button "+" at bounding box center [946, 329] width 37 height 37
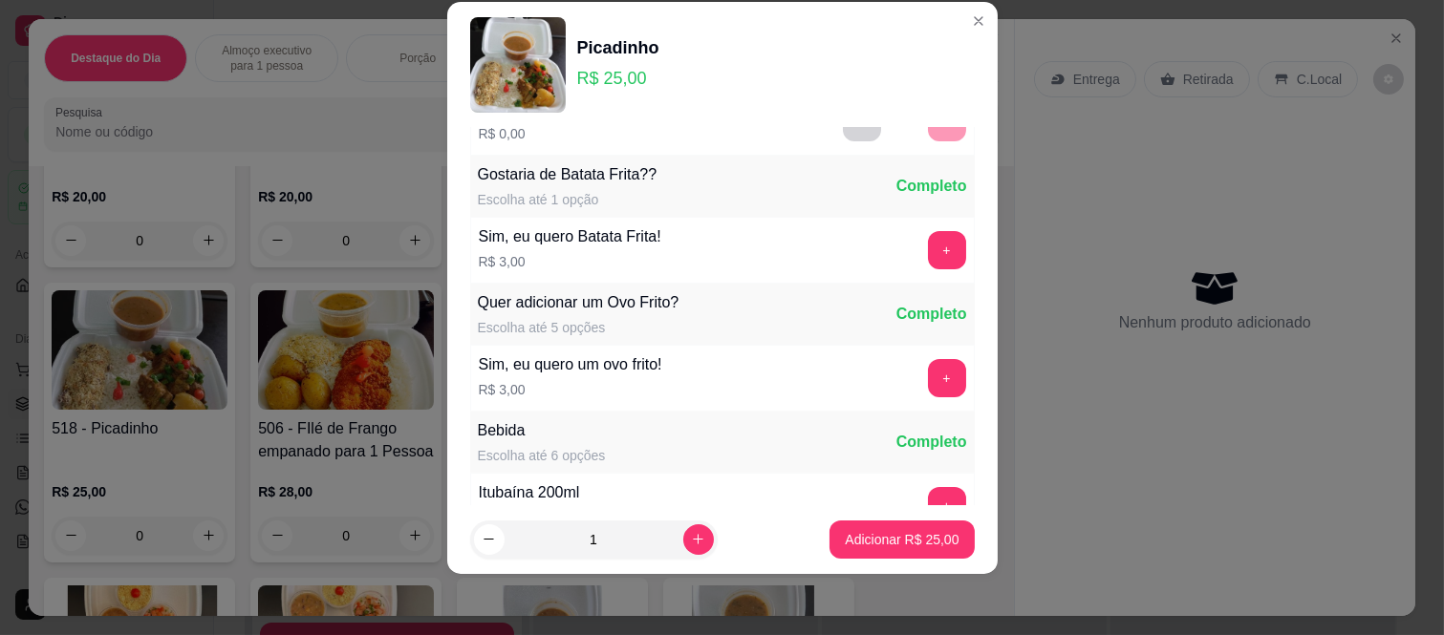
scroll to position [205, 0]
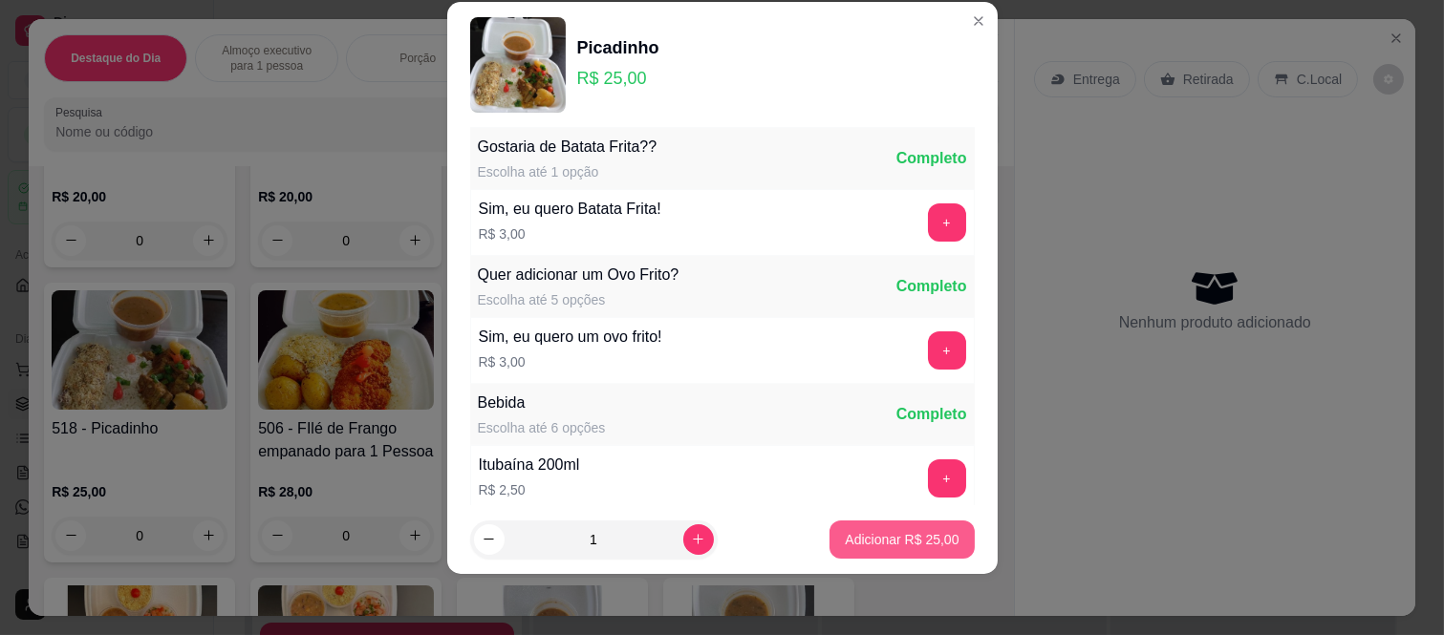
click at [862, 529] on button "Adicionar R$ 25,00" at bounding box center [901, 540] width 144 height 38
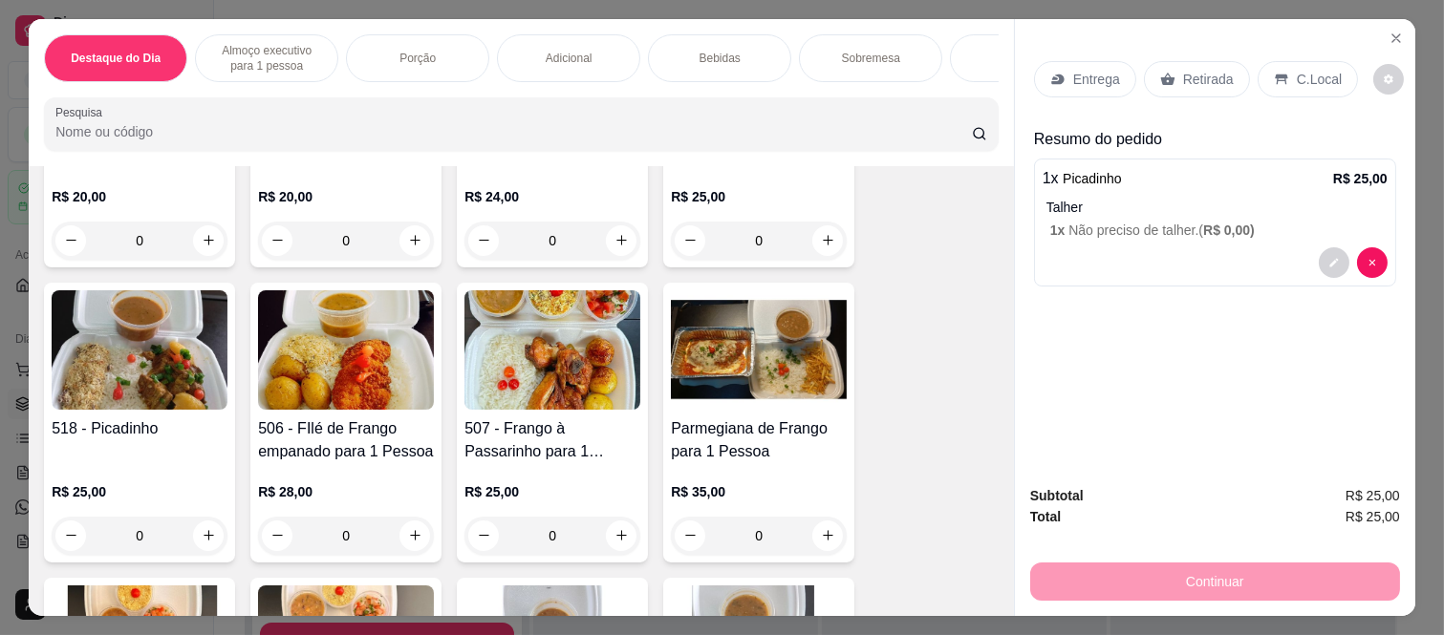
click at [733, 43] on div "Bebidas" at bounding box center [719, 58] width 143 height 48
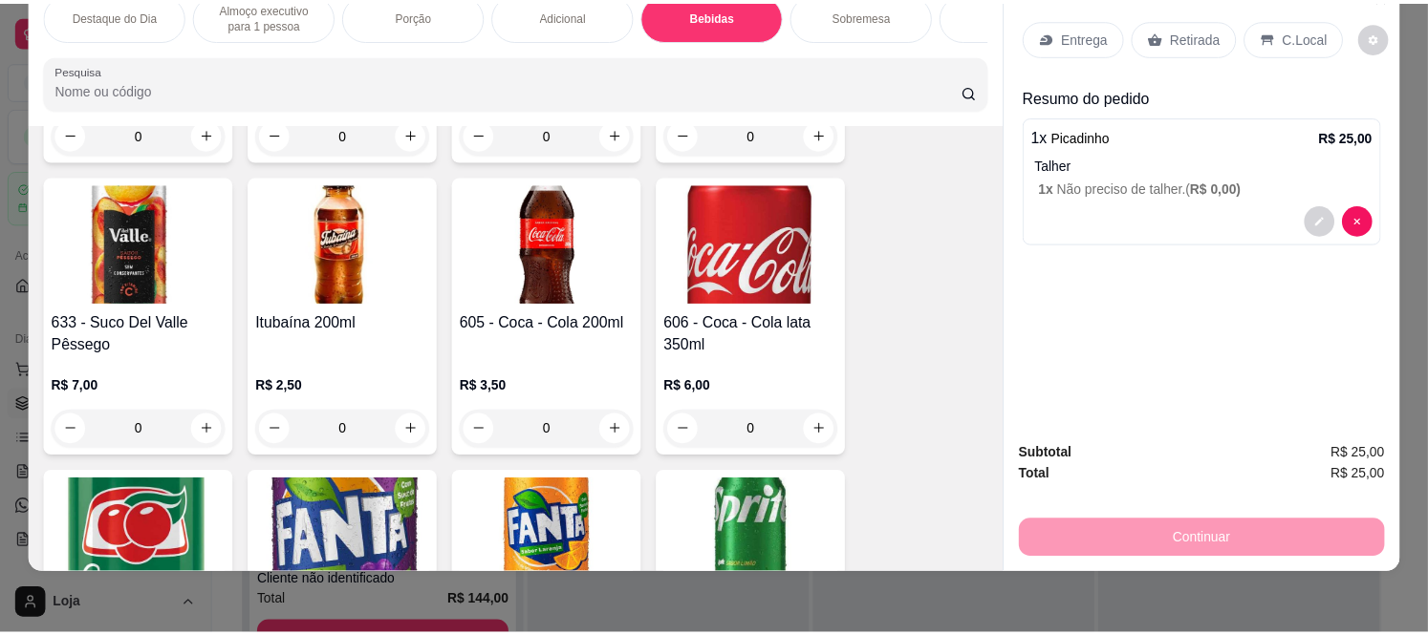
scroll to position [2897, 0]
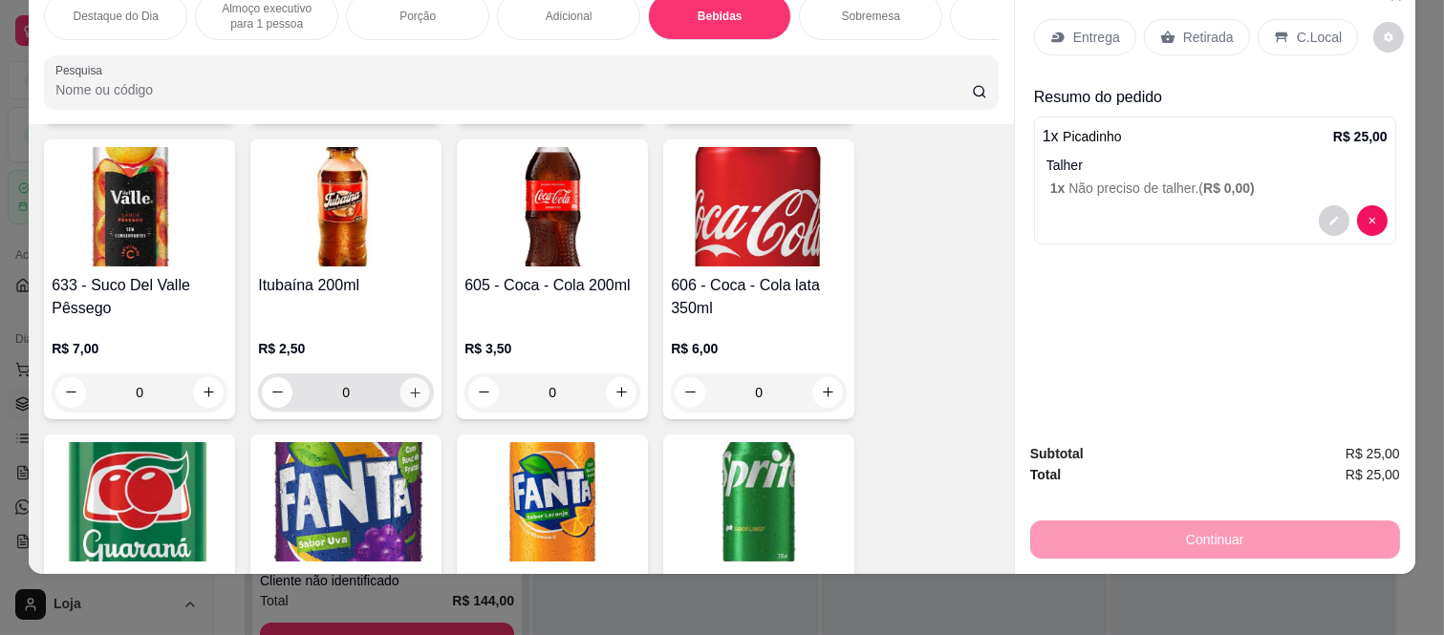
click at [412, 389] on icon "increase-product-quantity" at bounding box center [415, 393] width 14 height 14
type input "1"
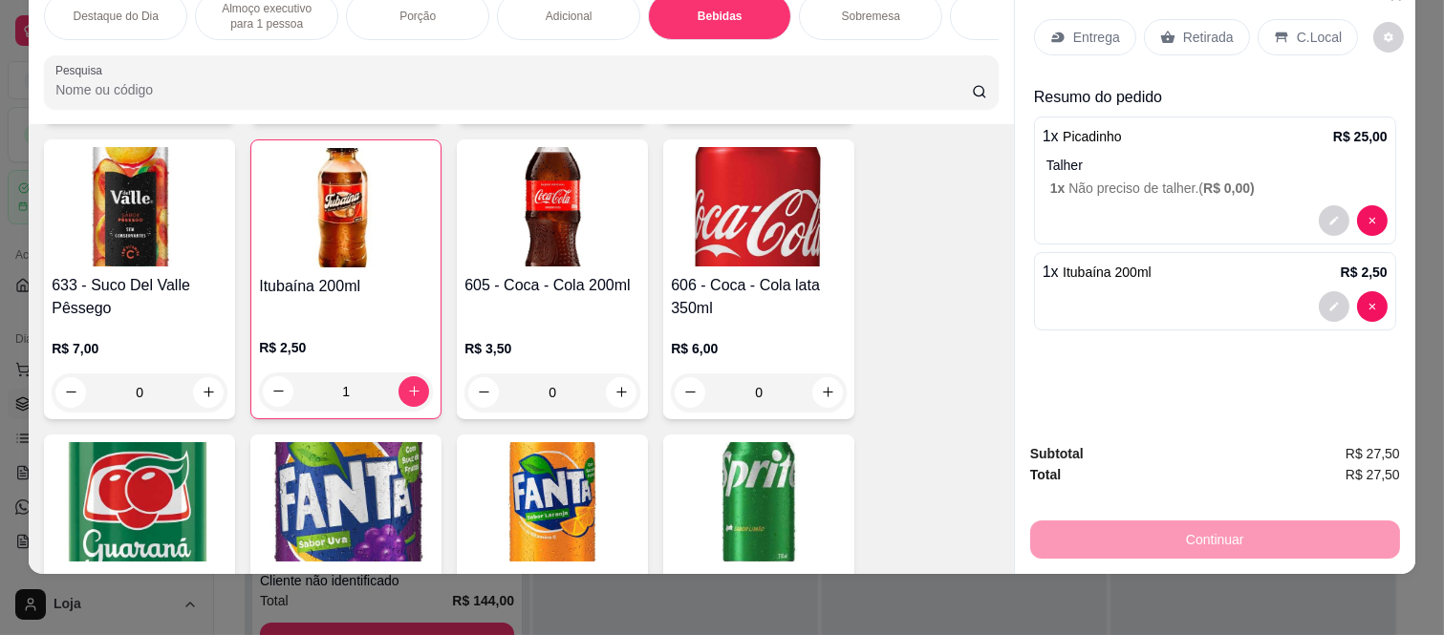
click at [1183, 28] on p "Retirada" at bounding box center [1208, 37] width 51 height 19
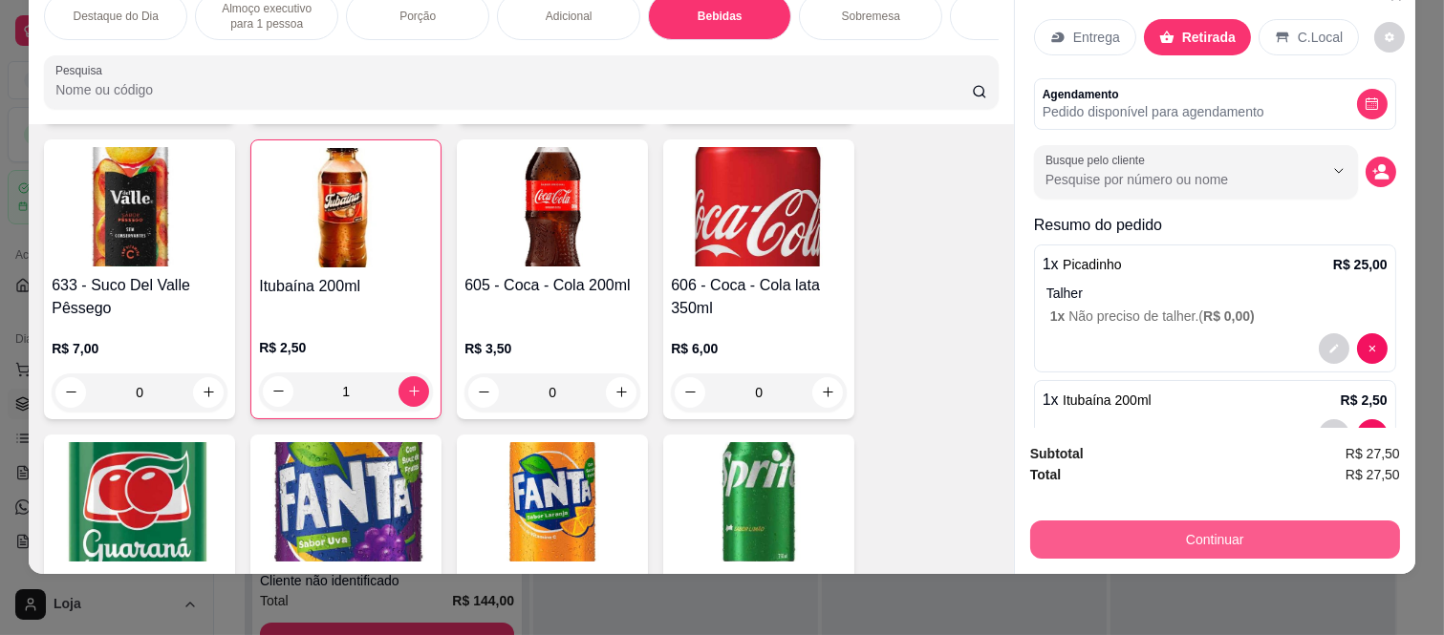
click at [1157, 521] on button "Continuar" at bounding box center [1215, 540] width 370 height 38
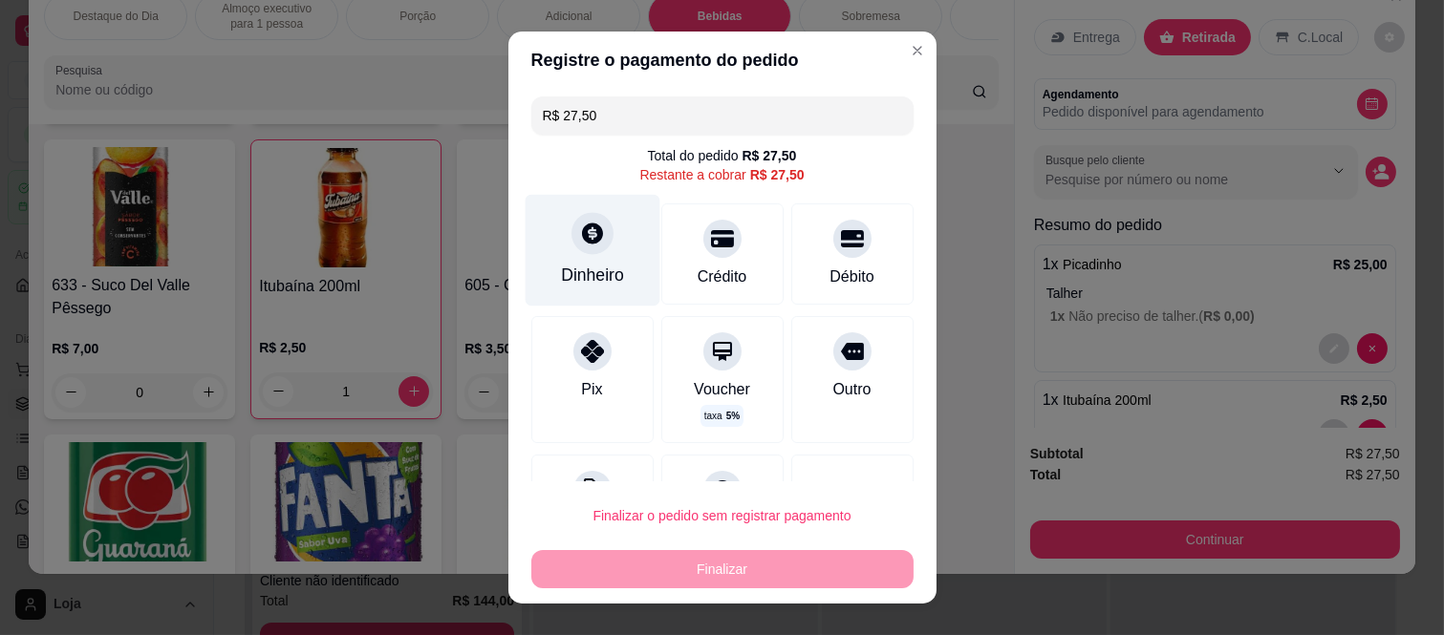
click at [602, 242] on div "Dinheiro" at bounding box center [592, 251] width 135 height 112
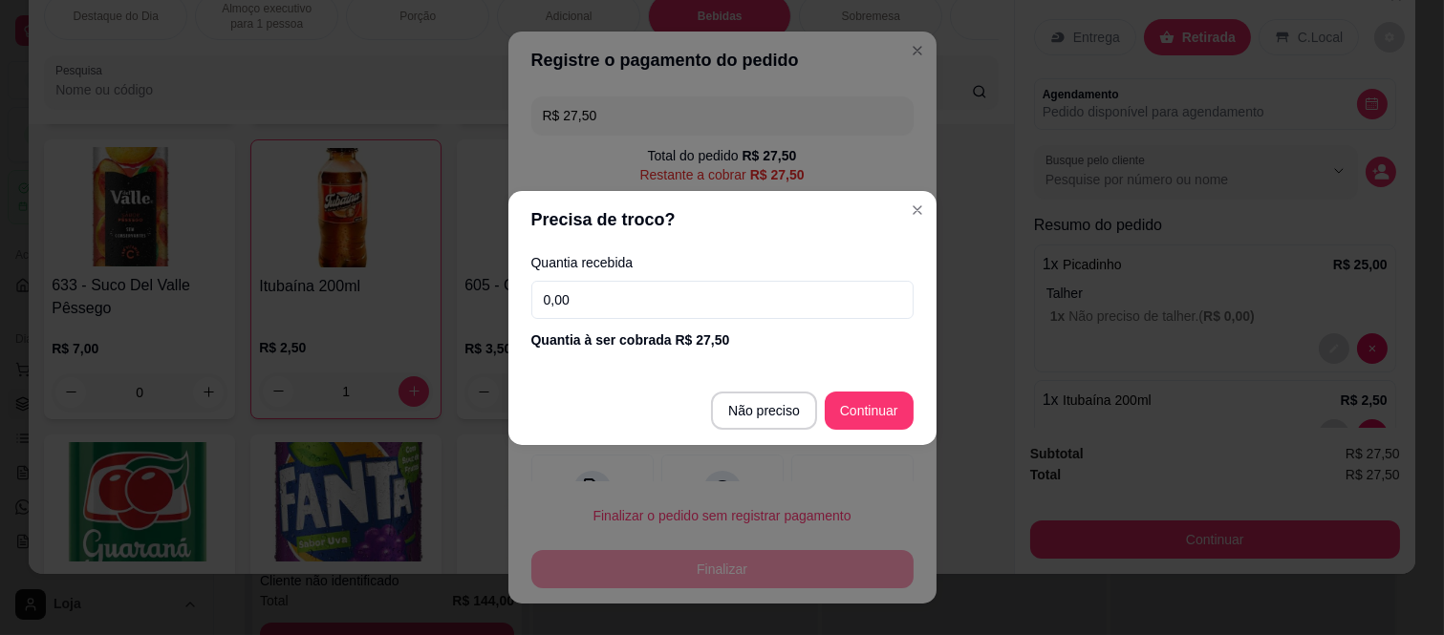
click at [692, 292] on input "0,00" at bounding box center [722, 300] width 382 height 38
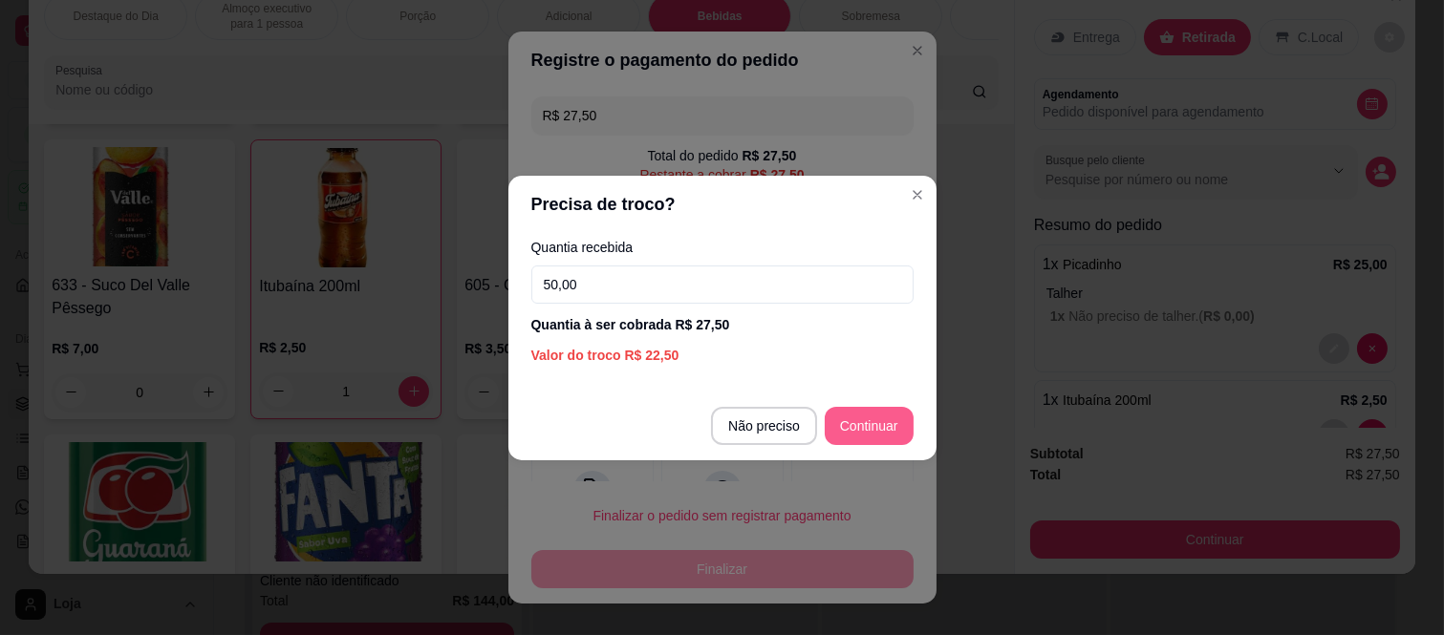
type input "50,00"
type input "R$ 0,00"
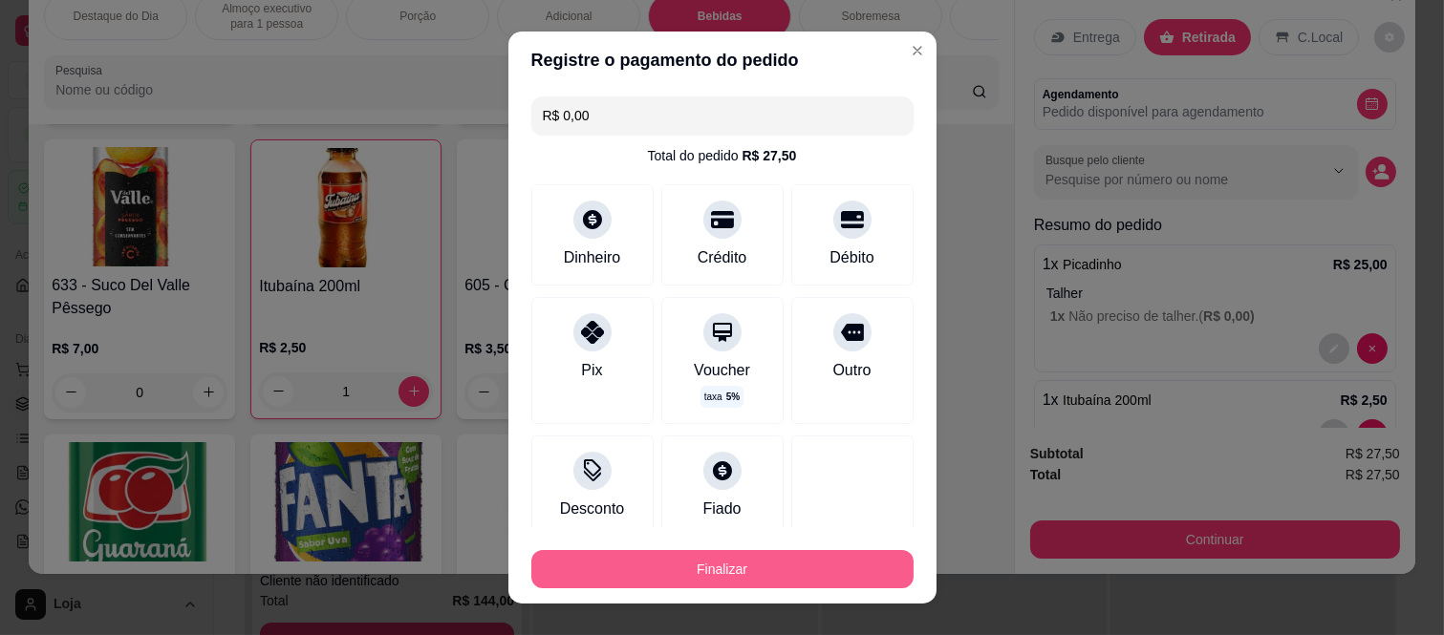
click at [698, 579] on button "Finalizar" at bounding box center [722, 569] width 382 height 38
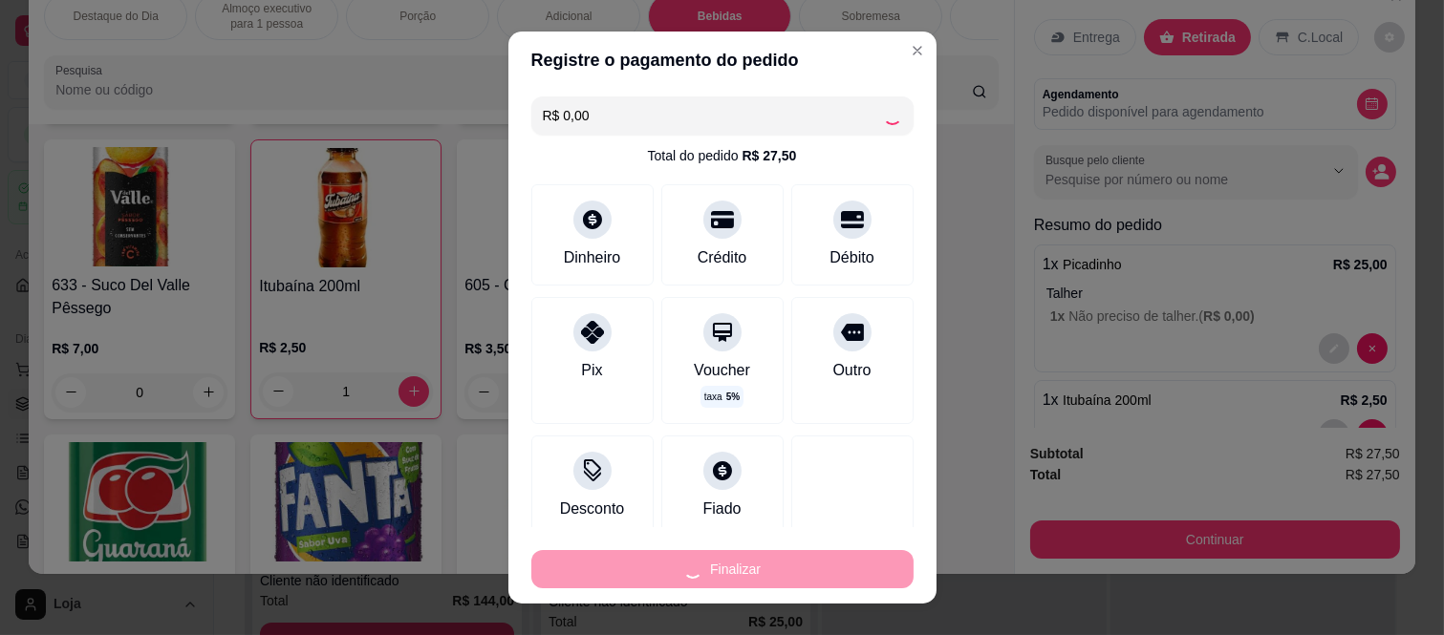
type input "0"
type input "-R$ 27,50"
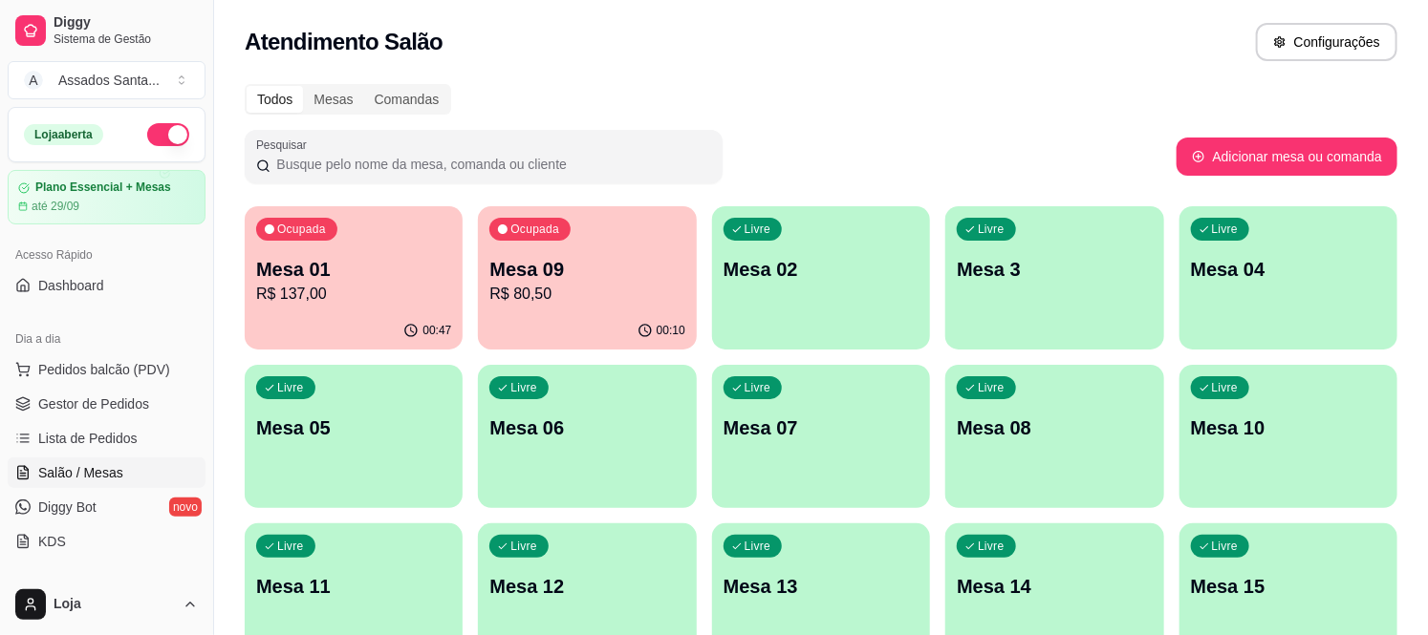
click at [357, 262] on p "Mesa 01" at bounding box center [353, 269] width 195 height 27
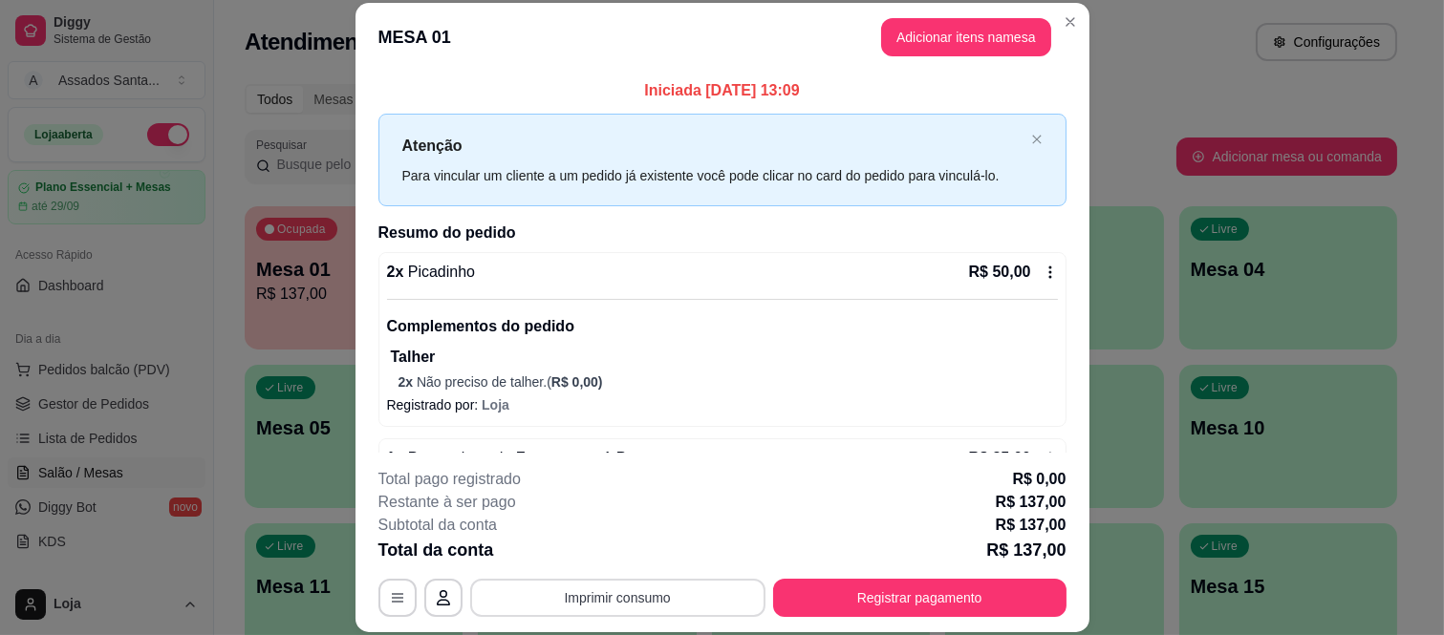
click at [571, 602] on button "Imprimir consumo" at bounding box center [617, 598] width 295 height 38
click at [657, 549] on button "IMPRESSORA caixa" at bounding box center [616, 554] width 134 height 30
click at [911, 40] on button "Adicionar itens na mesa" at bounding box center [966, 37] width 170 height 38
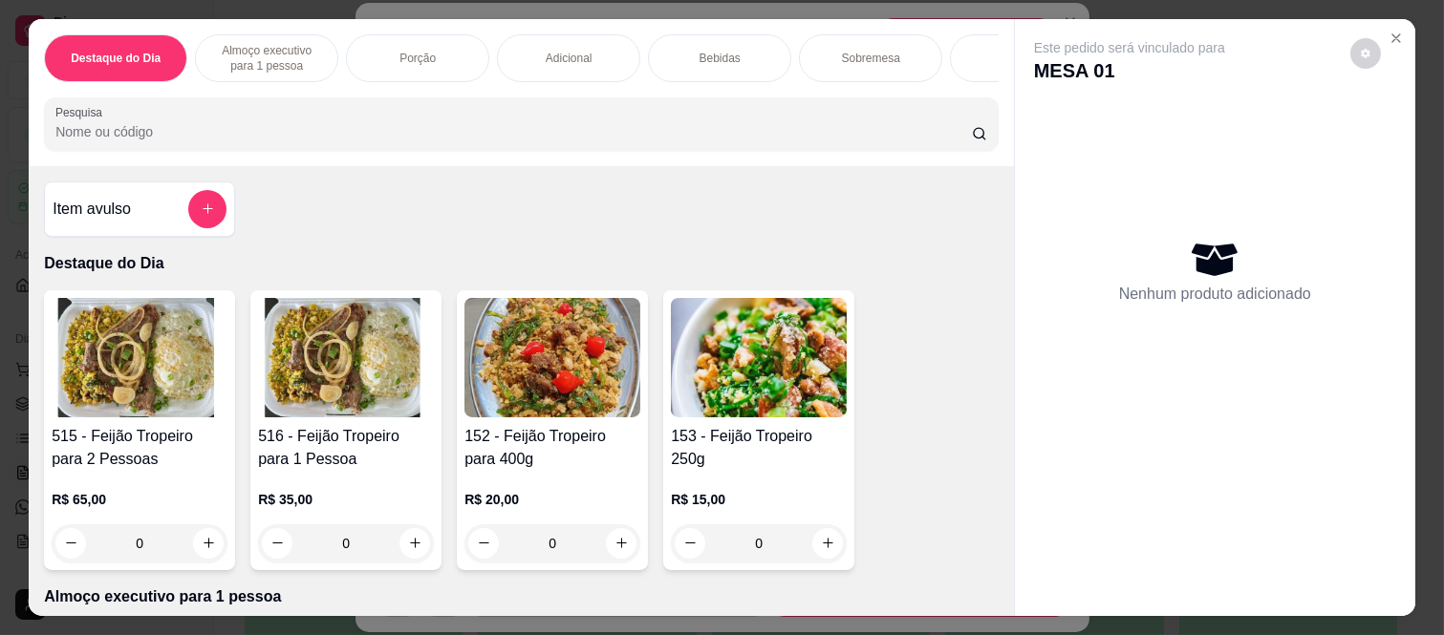
click at [711, 51] on p "Bebidas" at bounding box center [720, 58] width 41 height 15
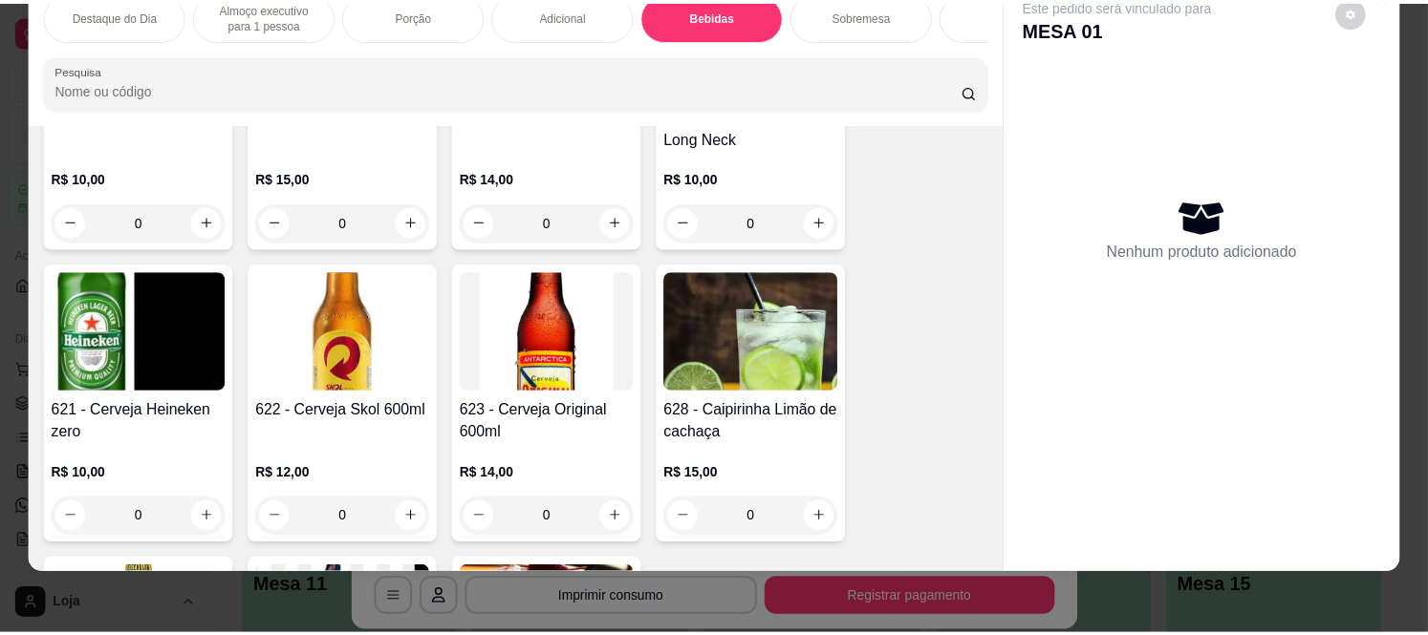
scroll to position [3958, 0]
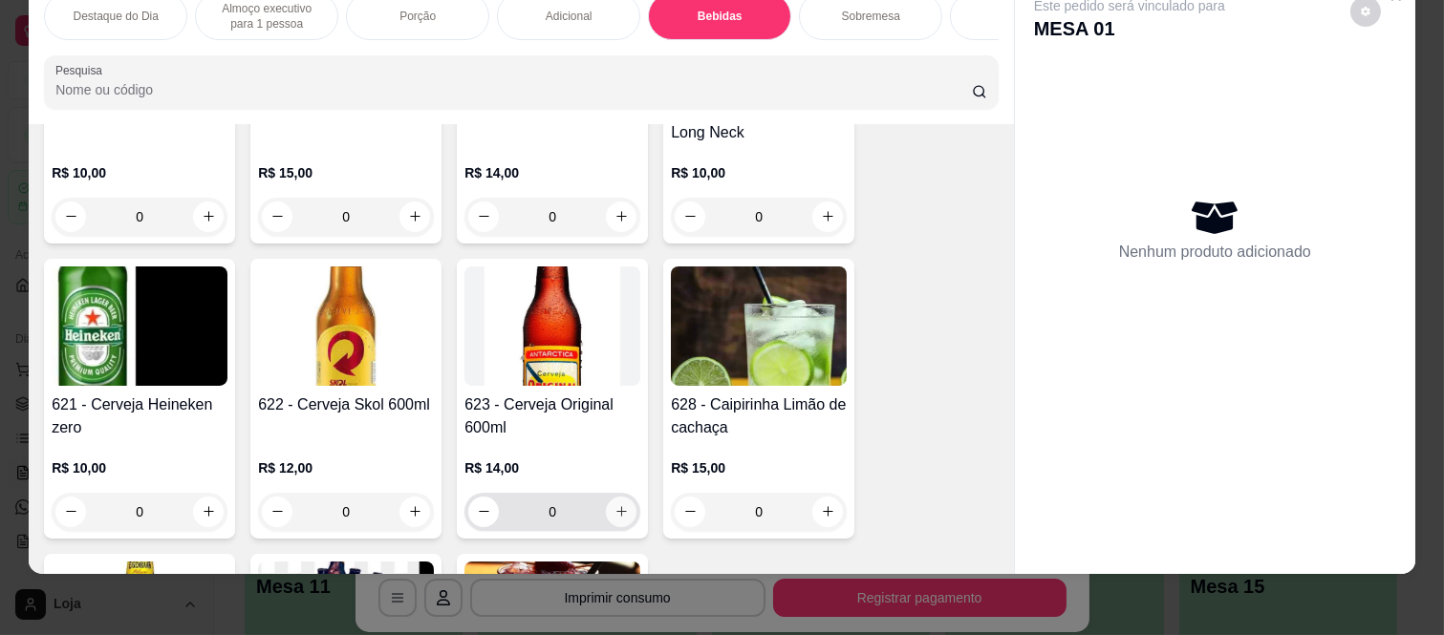
click at [614, 509] on icon "increase-product-quantity" at bounding box center [621, 512] width 14 height 14
type input "1"
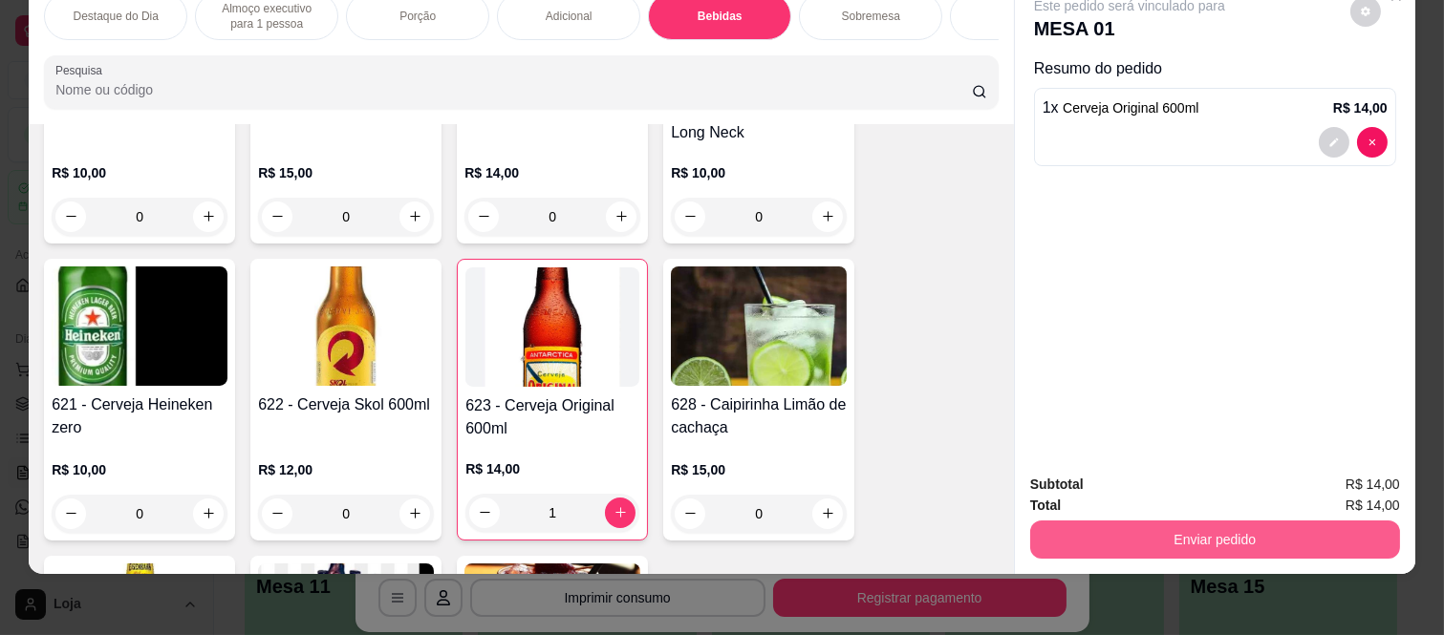
click at [1151, 527] on button "Enviar pedido" at bounding box center [1215, 540] width 370 height 38
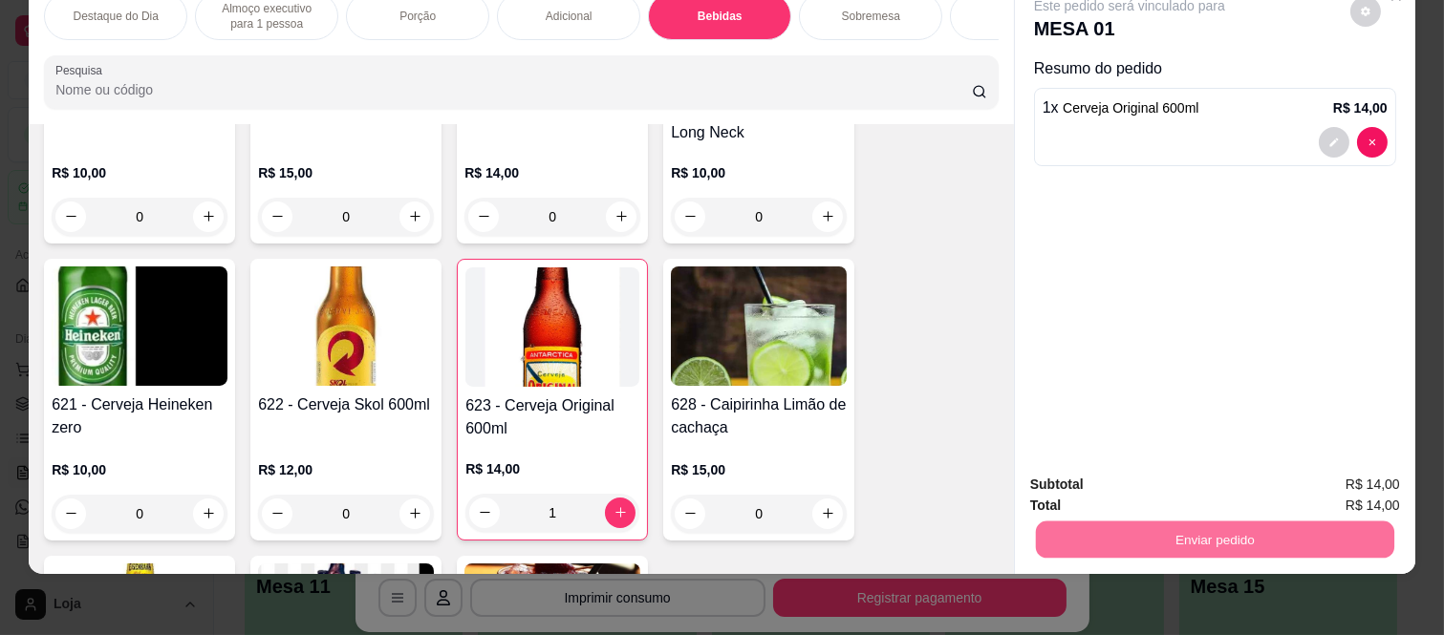
click at [1196, 478] on button "Não registrar e enviar pedido" at bounding box center [1151, 477] width 193 height 35
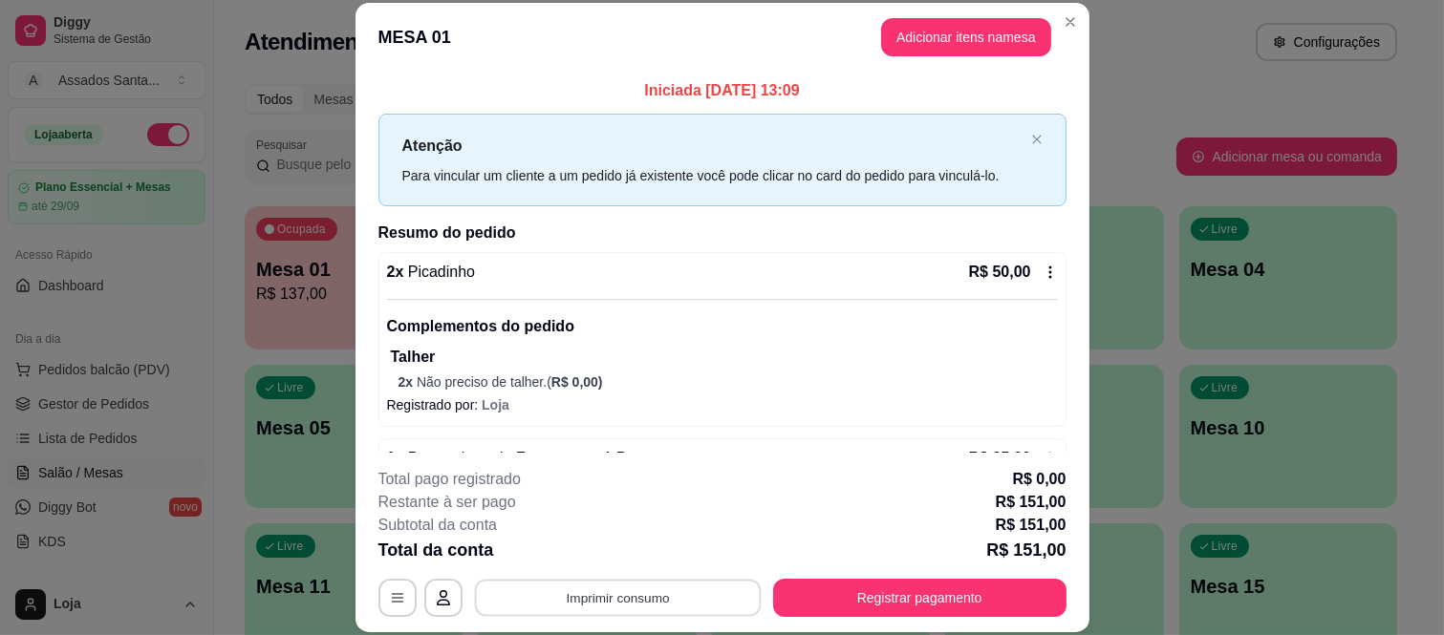
click at [647, 591] on button "Imprimir consumo" at bounding box center [617, 597] width 287 height 37
click at [633, 542] on button "IMPRESSORA caixa" at bounding box center [615, 554] width 139 height 31
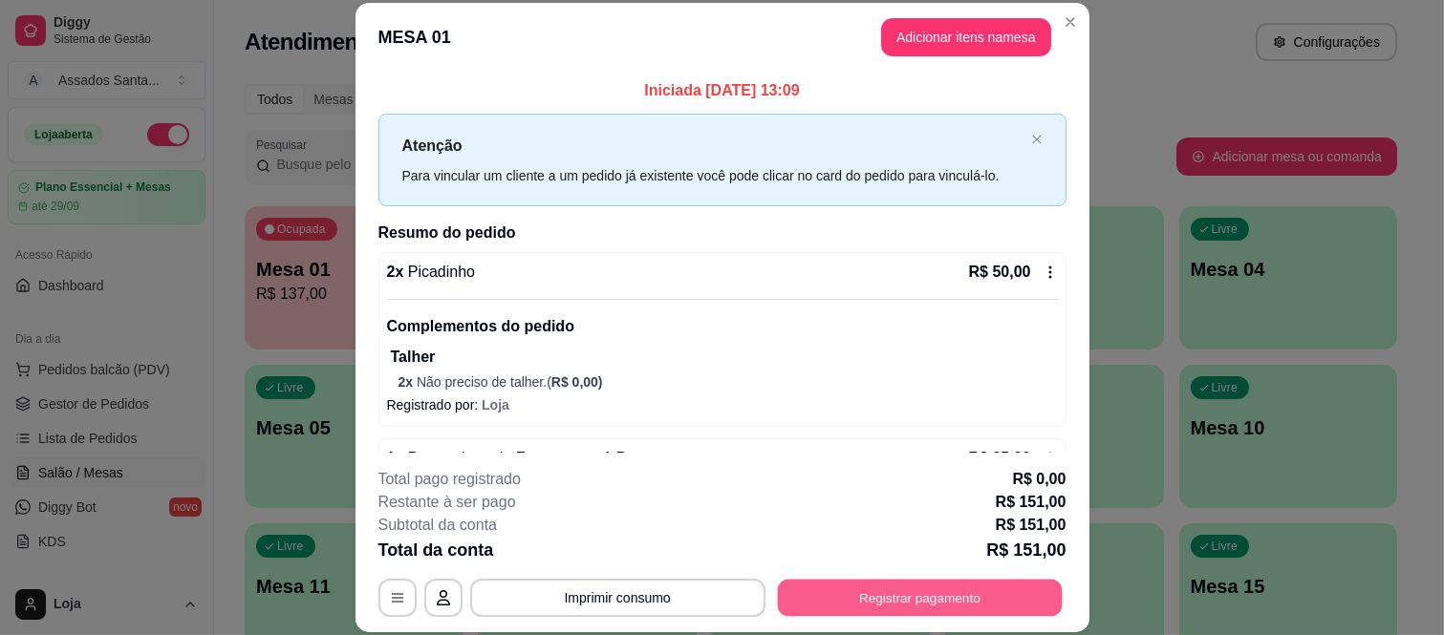
click at [918, 588] on button "Registrar pagamento" at bounding box center [919, 597] width 285 height 37
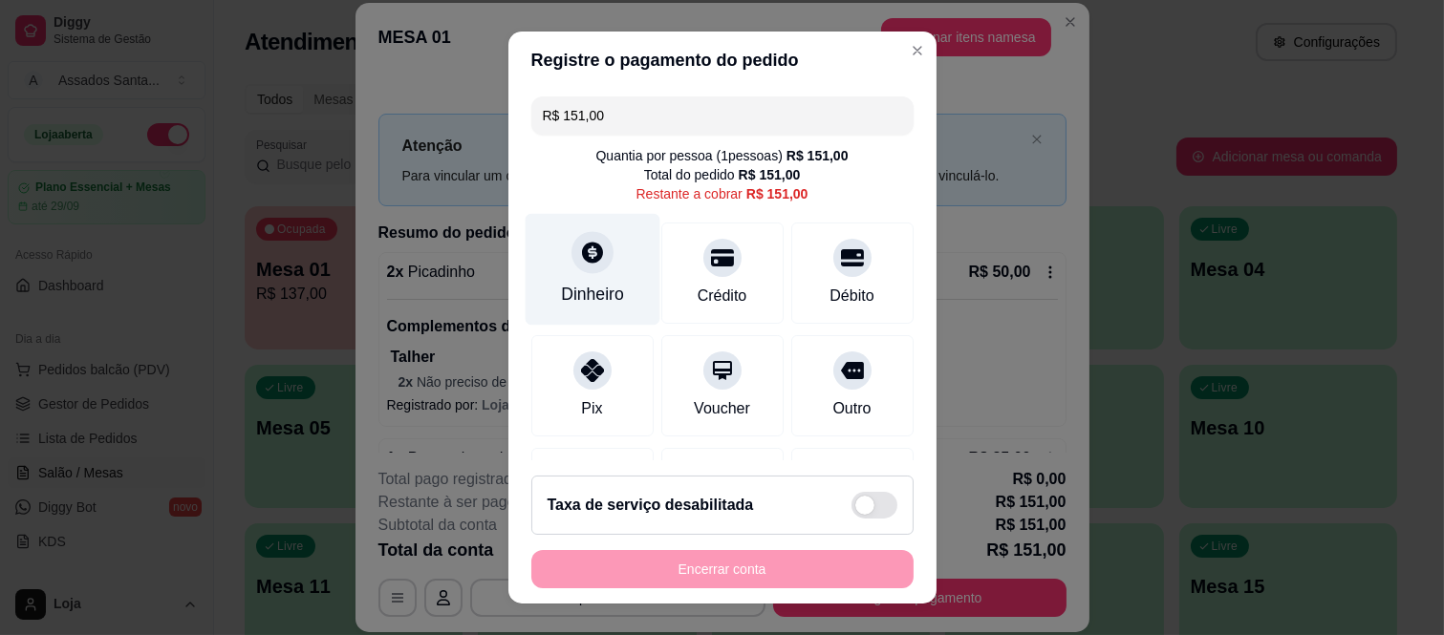
click at [555, 268] on div "Dinheiro" at bounding box center [592, 270] width 135 height 112
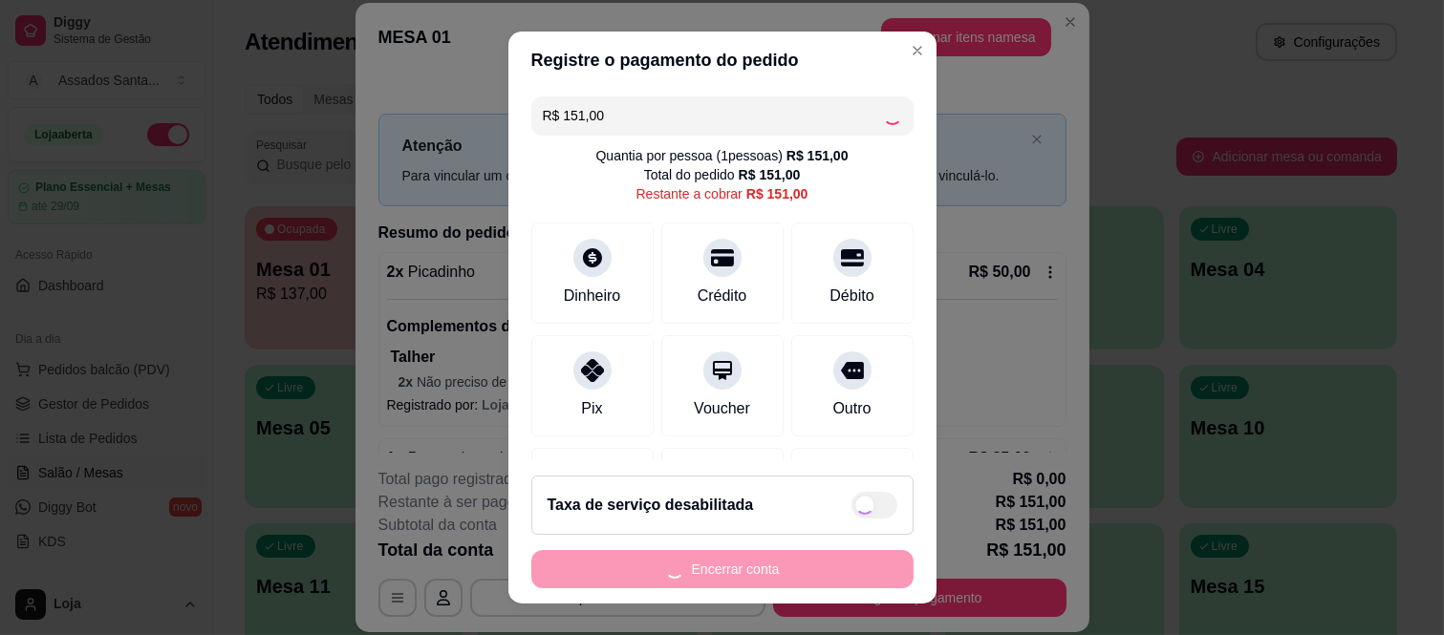
type input "R$ 0,00"
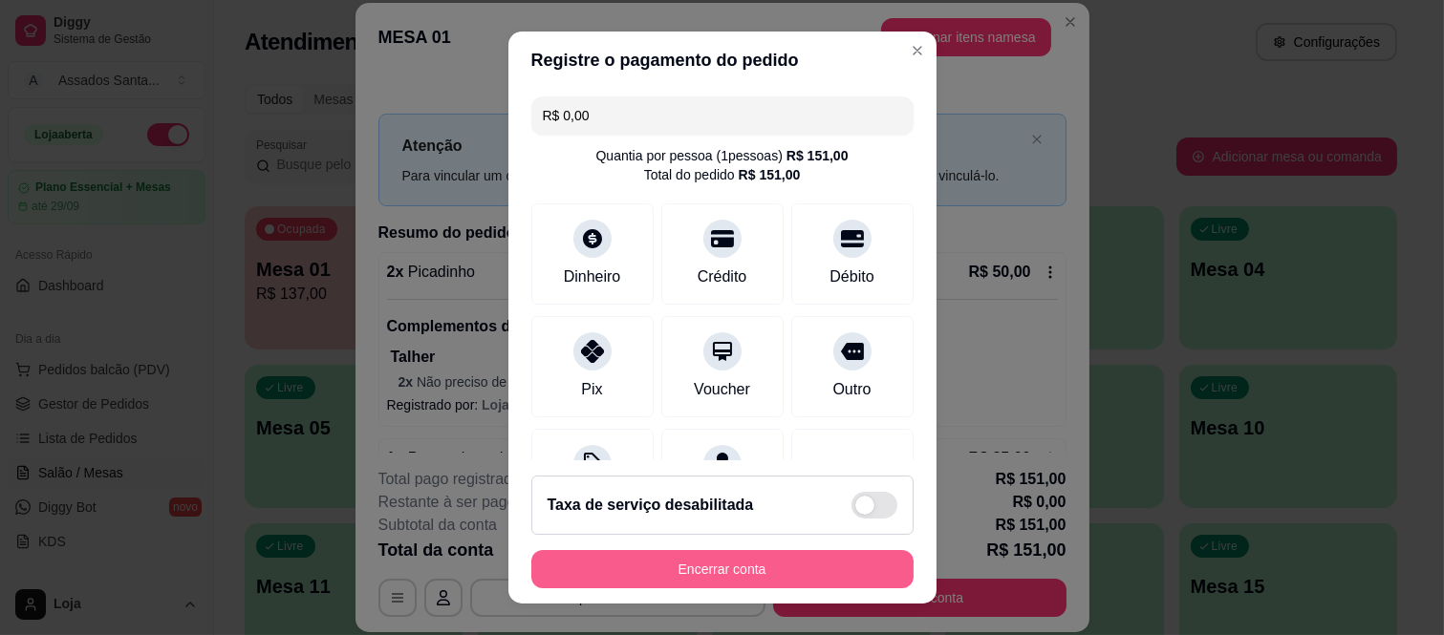
click at [758, 571] on button "Encerrar conta" at bounding box center [722, 569] width 382 height 38
